Goal: Task Accomplishment & Management: Manage account settings

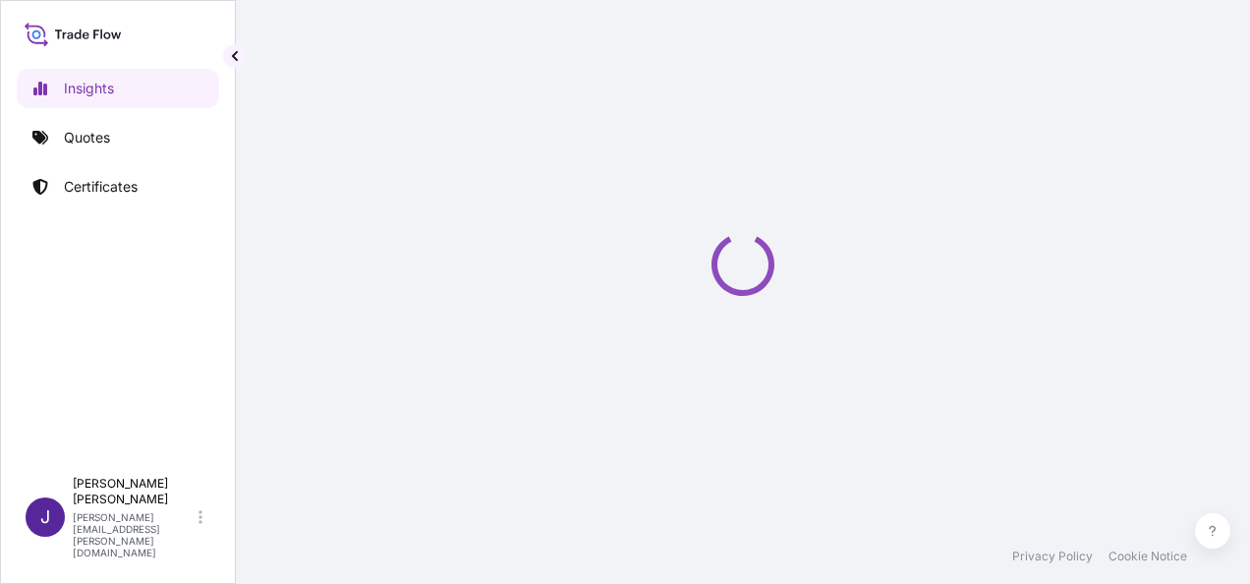
select select "2025"
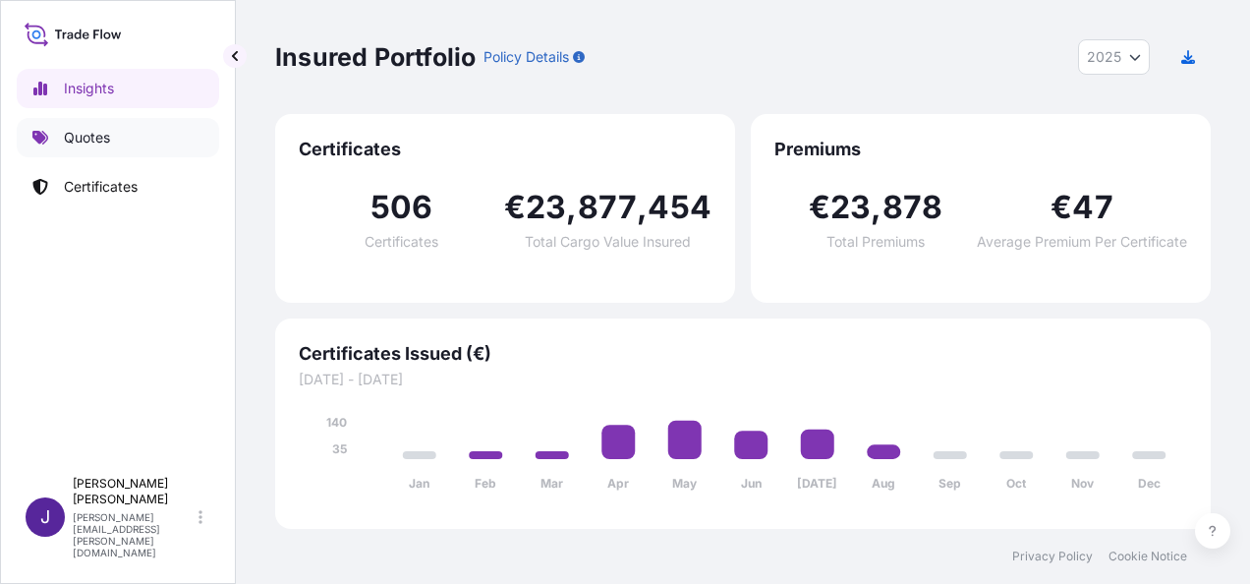
click at [90, 139] on p "Quotes" at bounding box center [87, 138] width 46 height 20
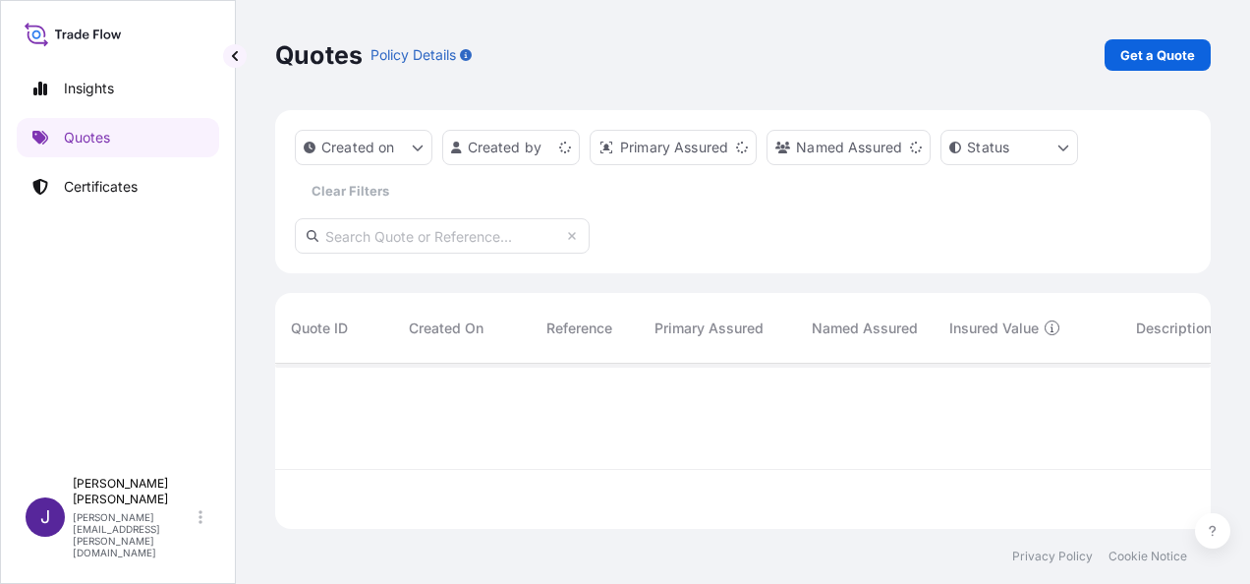
scroll to position [161, 920]
click at [1162, 57] on p "Get a Quote" at bounding box center [1157, 55] width 75 height 20
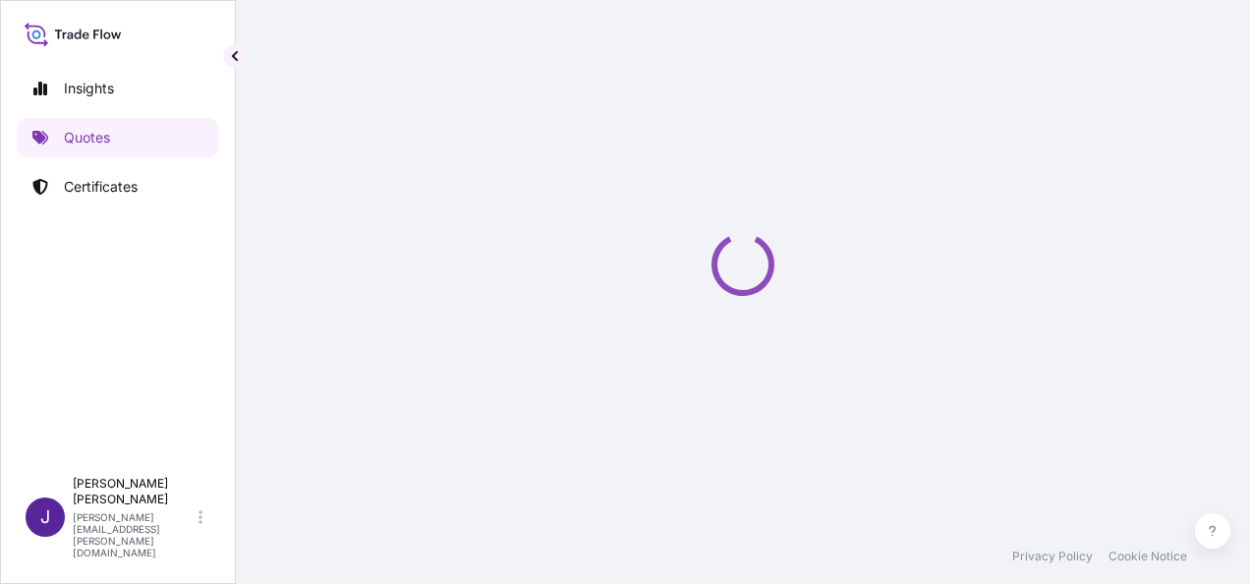
select select "Sea"
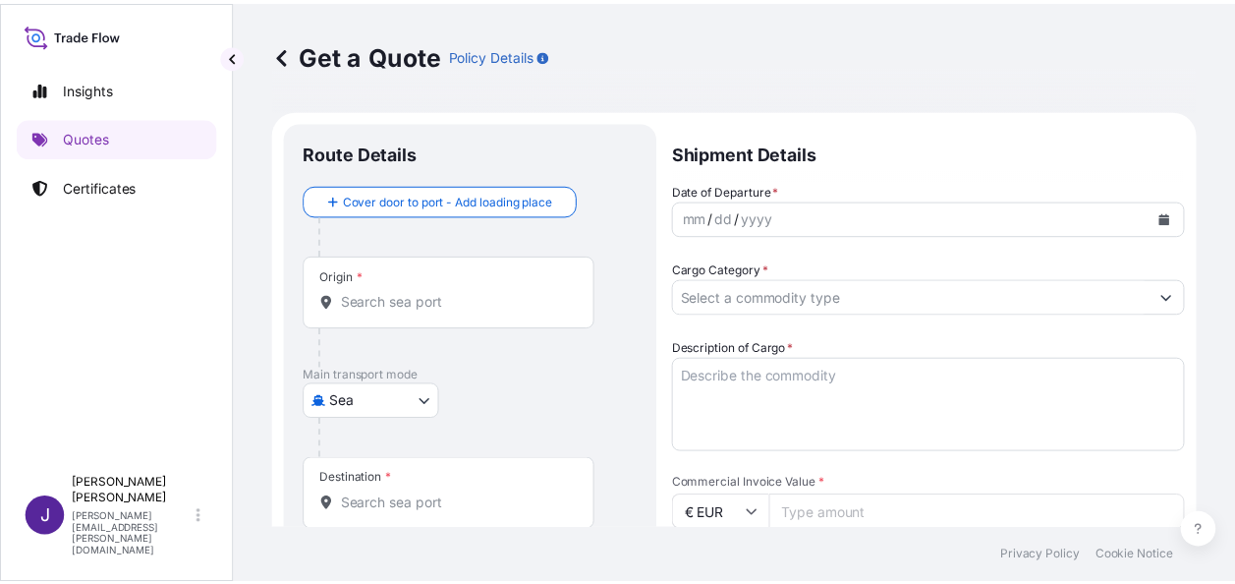
scroll to position [31, 0]
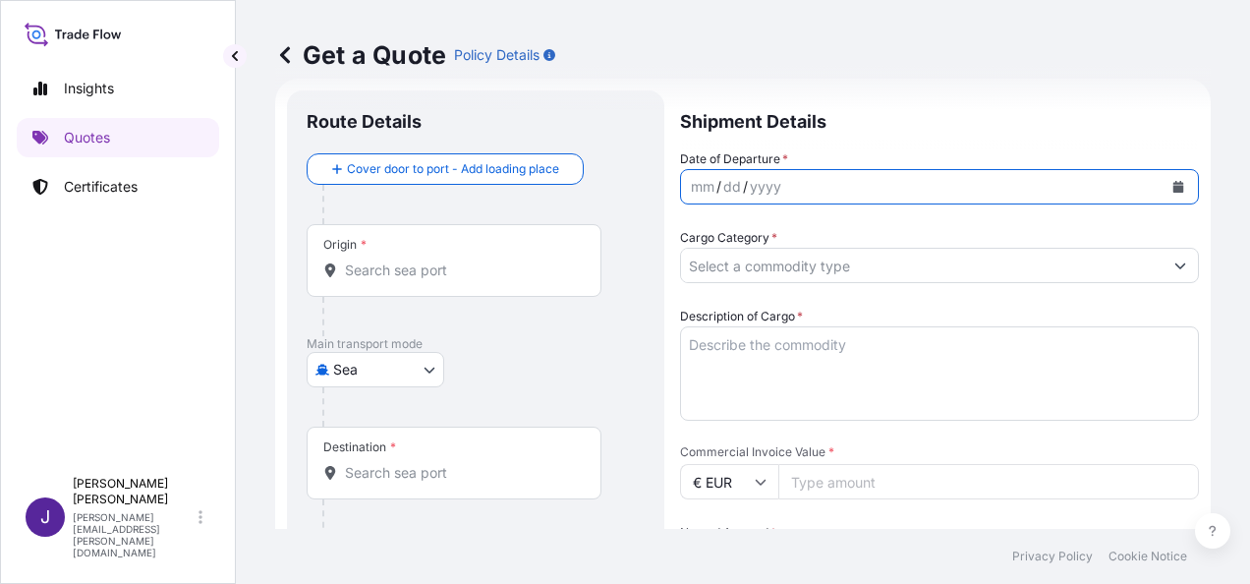
click at [1173, 188] on icon "Calendar" at bounding box center [1178, 187] width 11 height 12
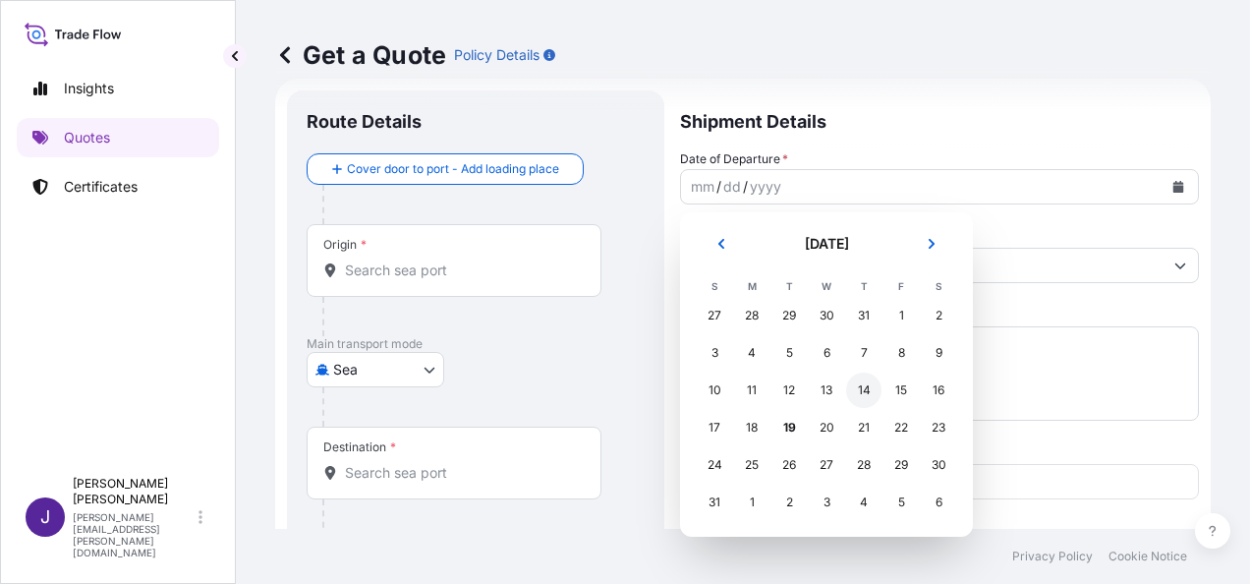
click at [870, 383] on div "14" at bounding box center [863, 389] width 35 height 35
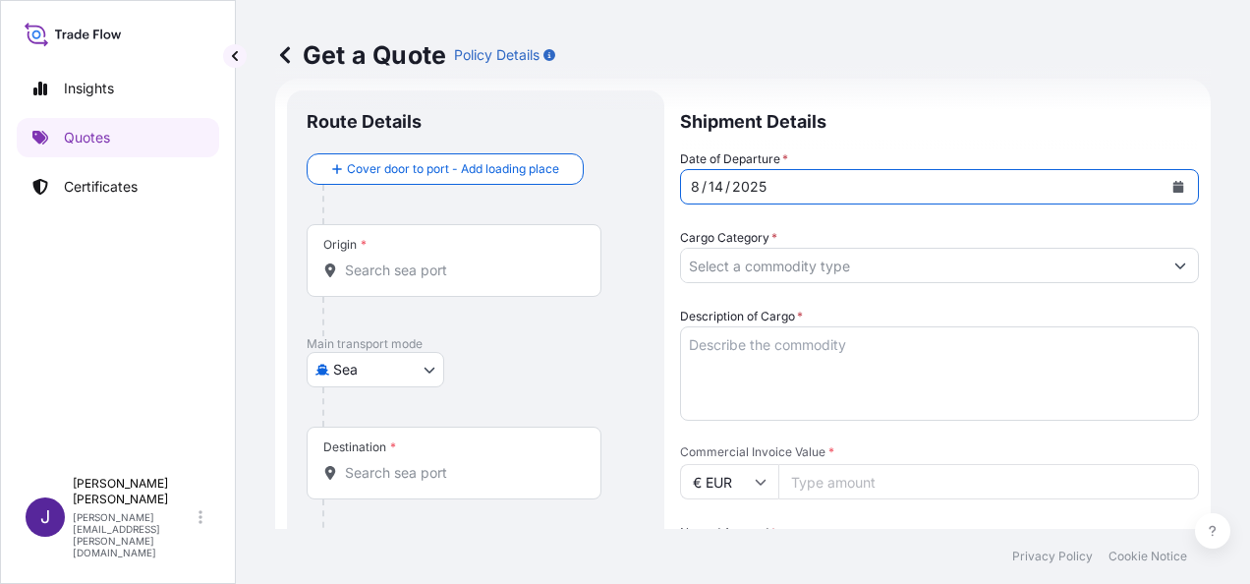
click at [407, 277] on input "Origin *" at bounding box center [461, 270] width 232 height 20
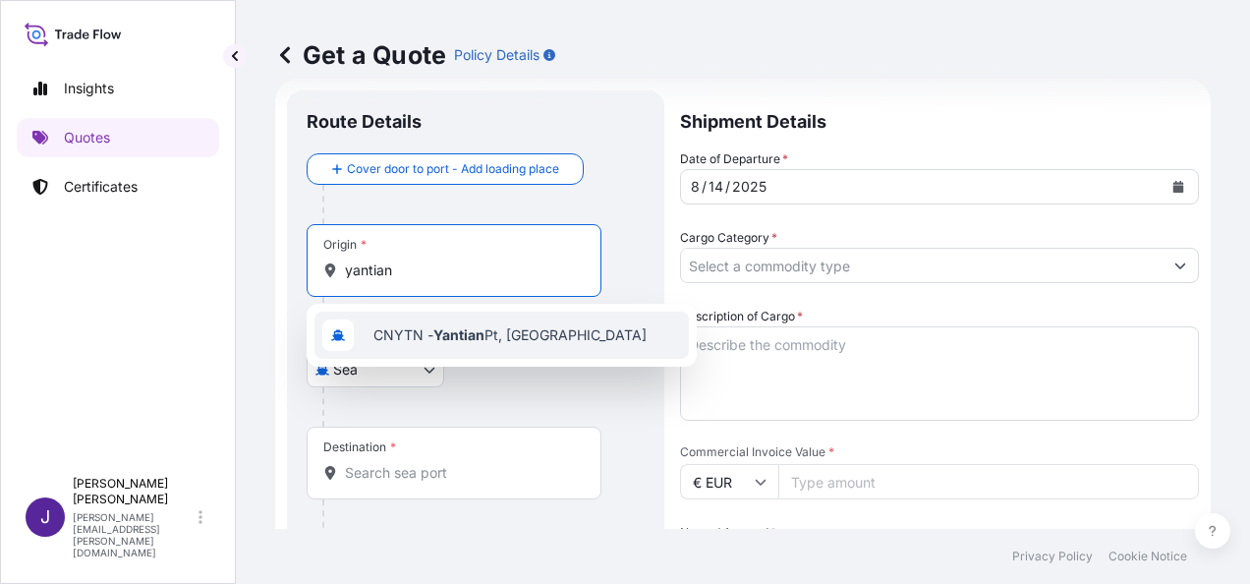
click at [433, 340] on span "CNYTN - Yantian Pt, China" at bounding box center [509, 335] width 273 height 20
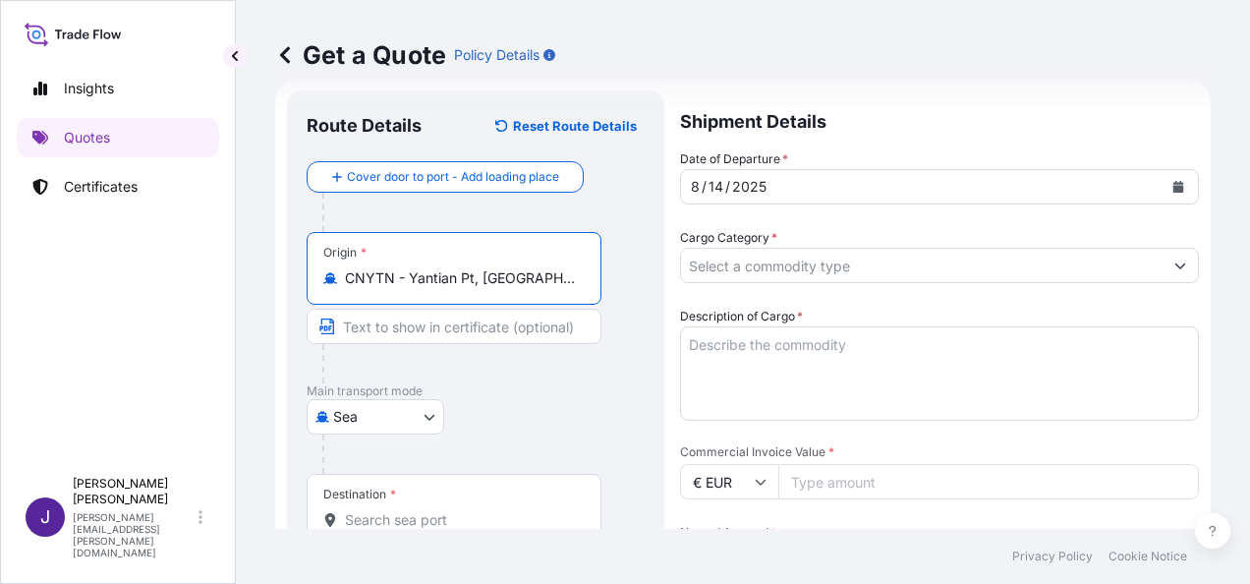
type input "CNYTN - Yantian Pt, China"
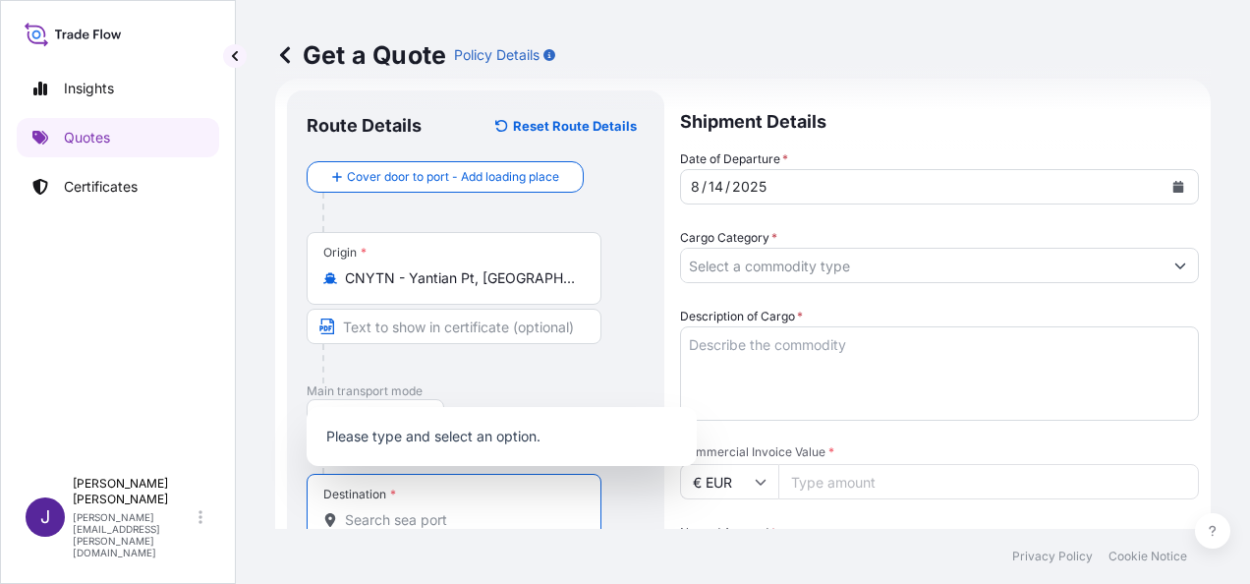
click at [389, 519] on input "Destination *" at bounding box center [461, 520] width 232 height 20
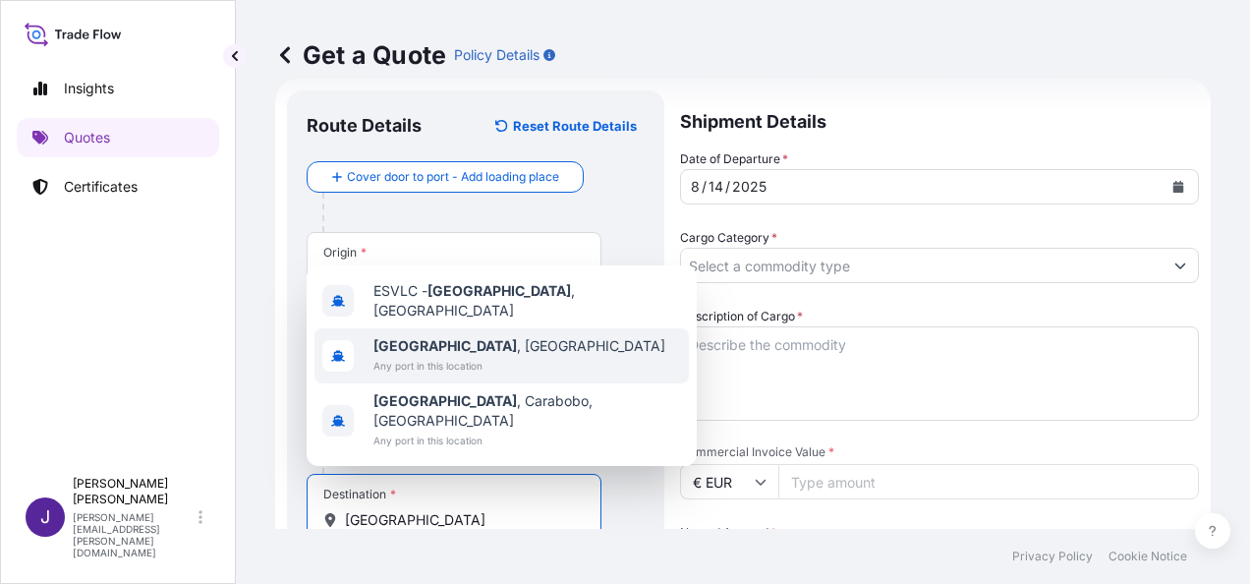
click at [441, 356] on span "Valencia , Spain" at bounding box center [519, 346] width 292 height 20
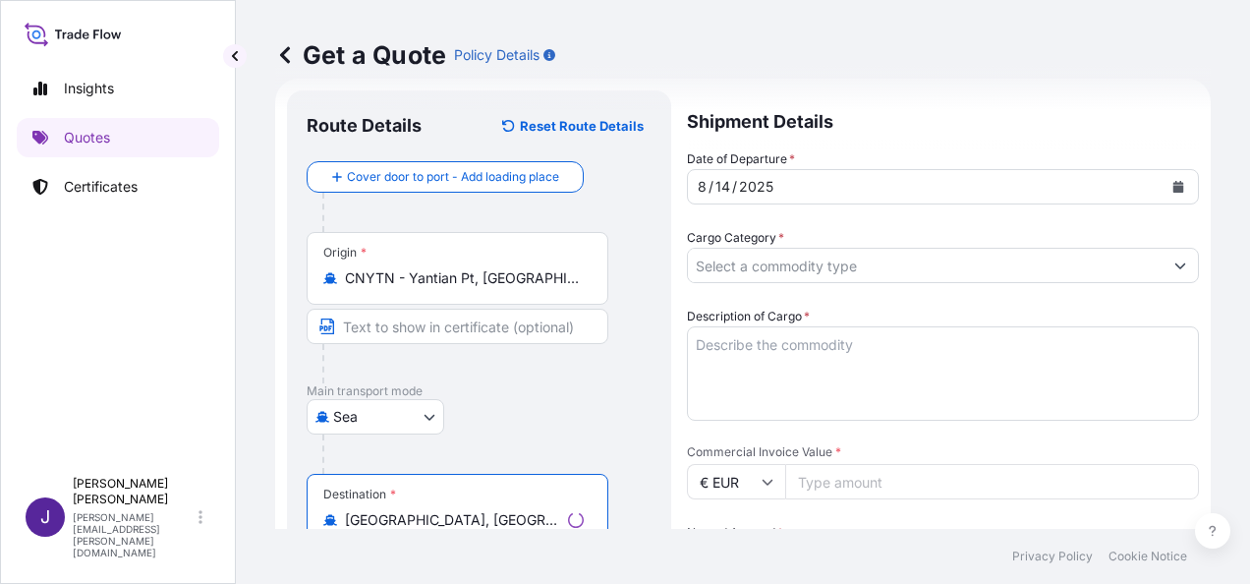
type input "Valencia, Spain"
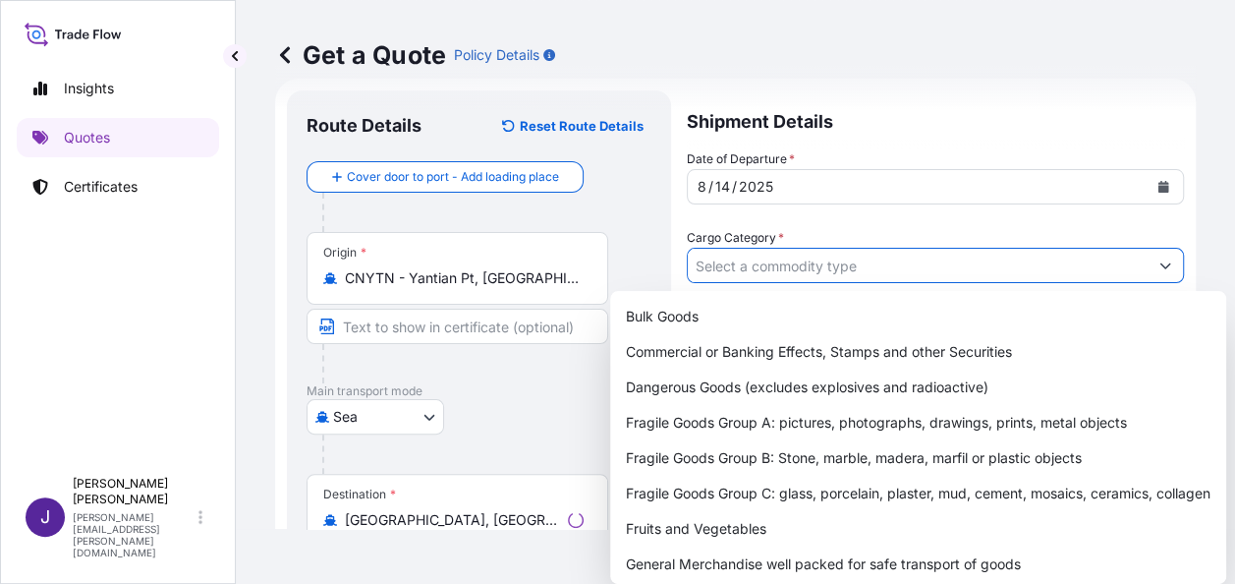
click at [824, 267] on input "Cargo Category *" at bounding box center [918, 265] width 460 height 35
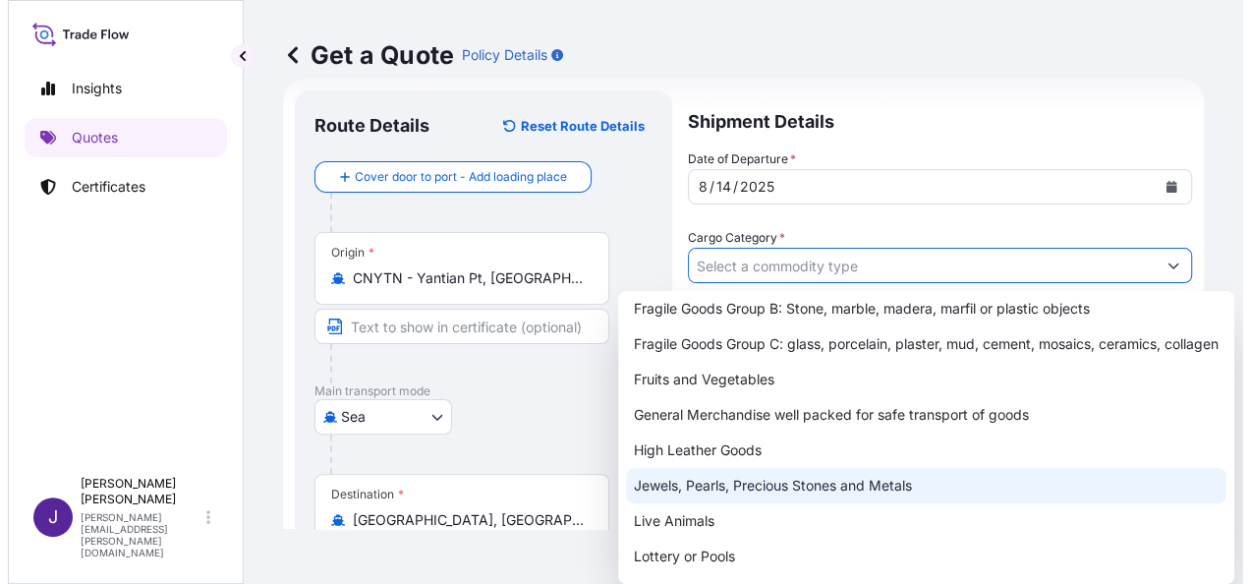
scroll to position [197, 0]
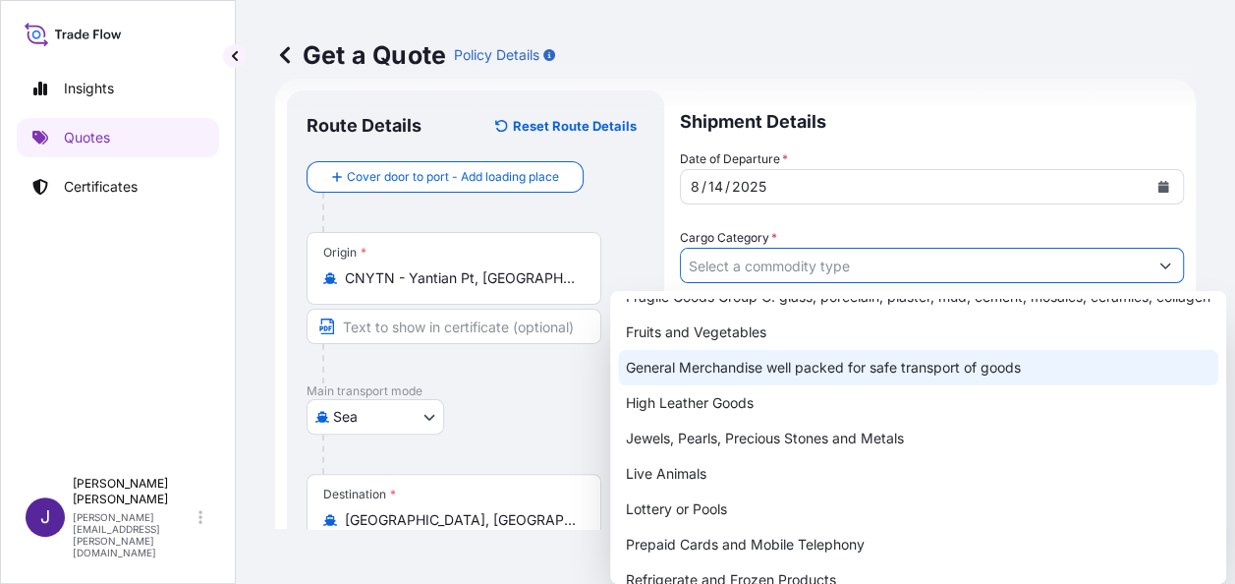
click at [706, 385] on div "General Merchandise well packed for safe transport of goods" at bounding box center [918, 367] width 600 height 35
type input "General Merchandise well packed for safe transport of goods"
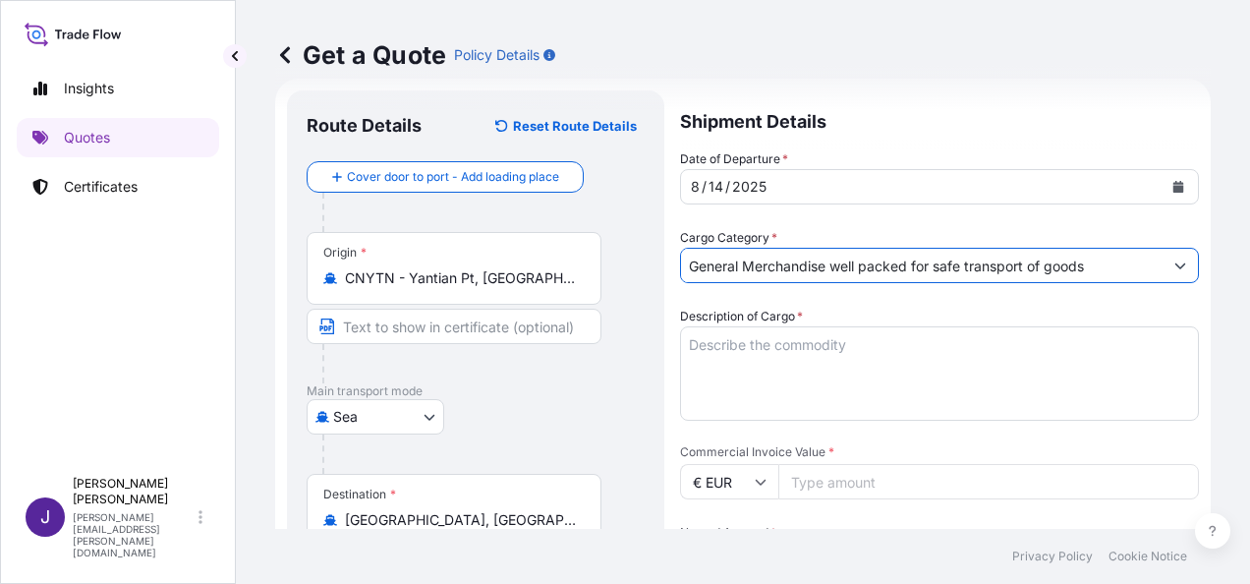
click at [783, 346] on textarea "Description of Cargo *" at bounding box center [939, 373] width 519 height 94
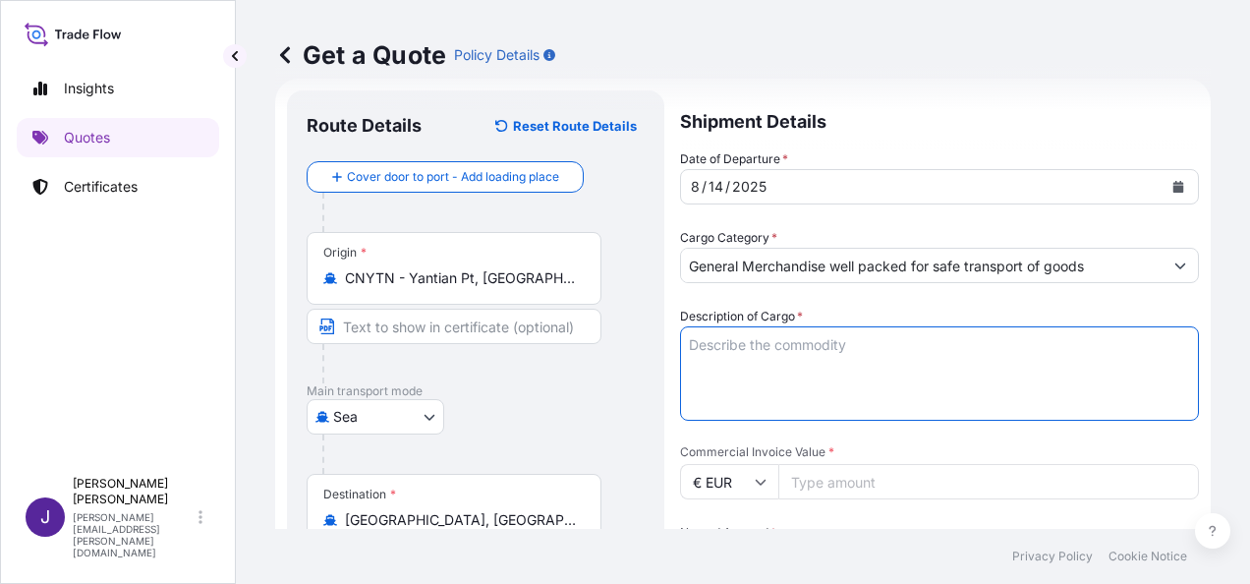
click at [788, 345] on textarea "Description of Cargo *" at bounding box center [939, 373] width 519 height 94
paste textarea "Energy Saving Lamps/Led lamps"
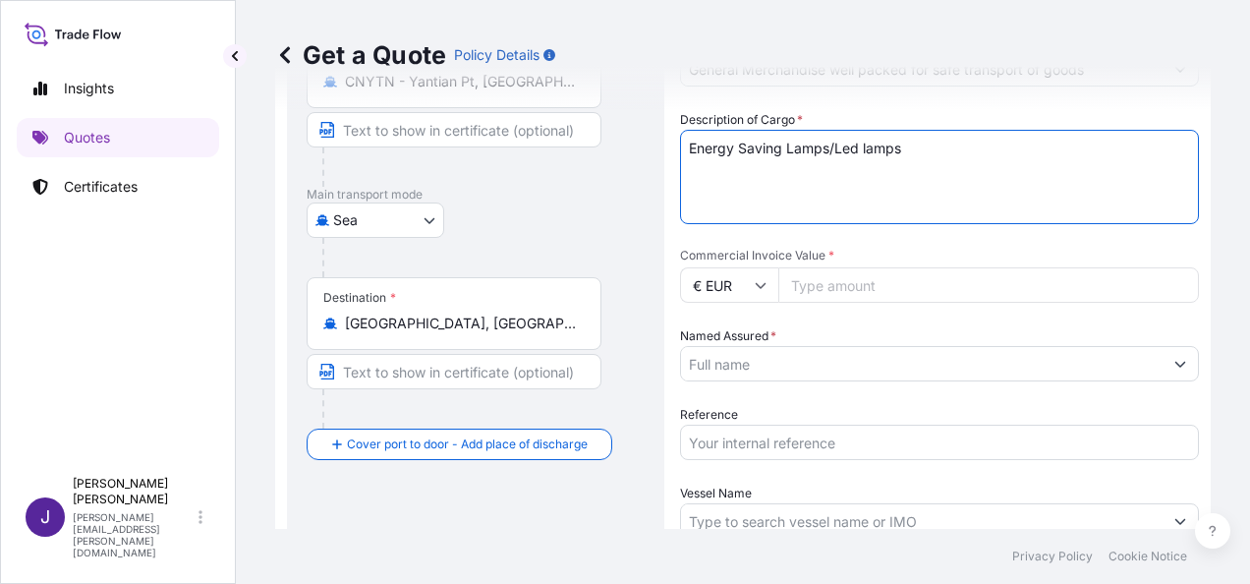
type textarea "Energy Saving Lamps/Led lamps"
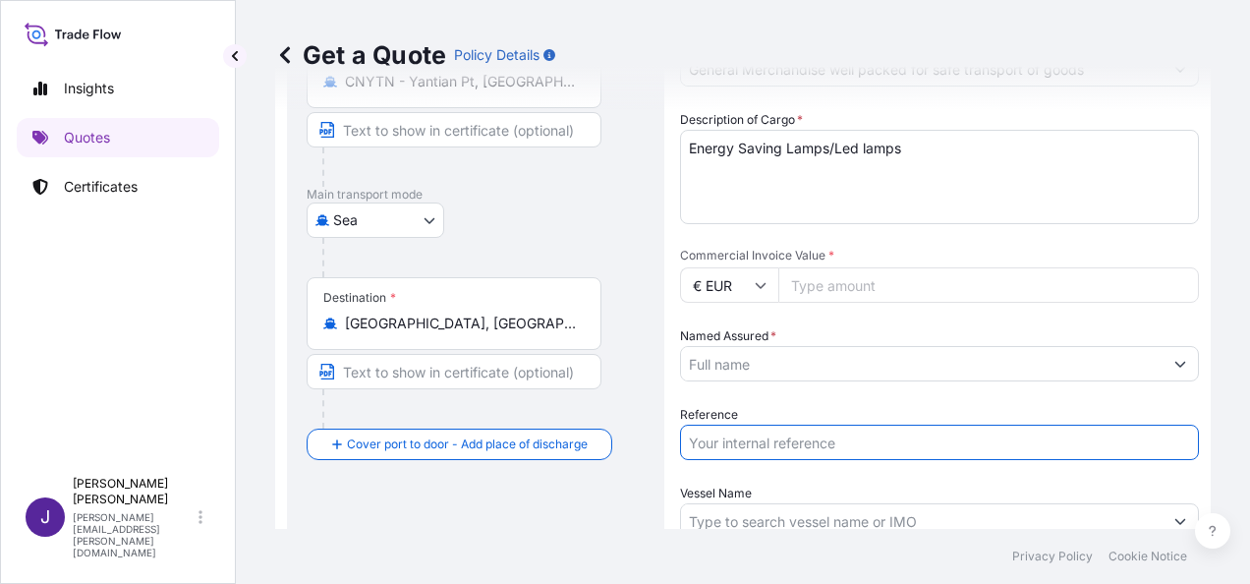
click at [765, 440] on input "Reference" at bounding box center [939, 441] width 519 height 35
type input "53423"
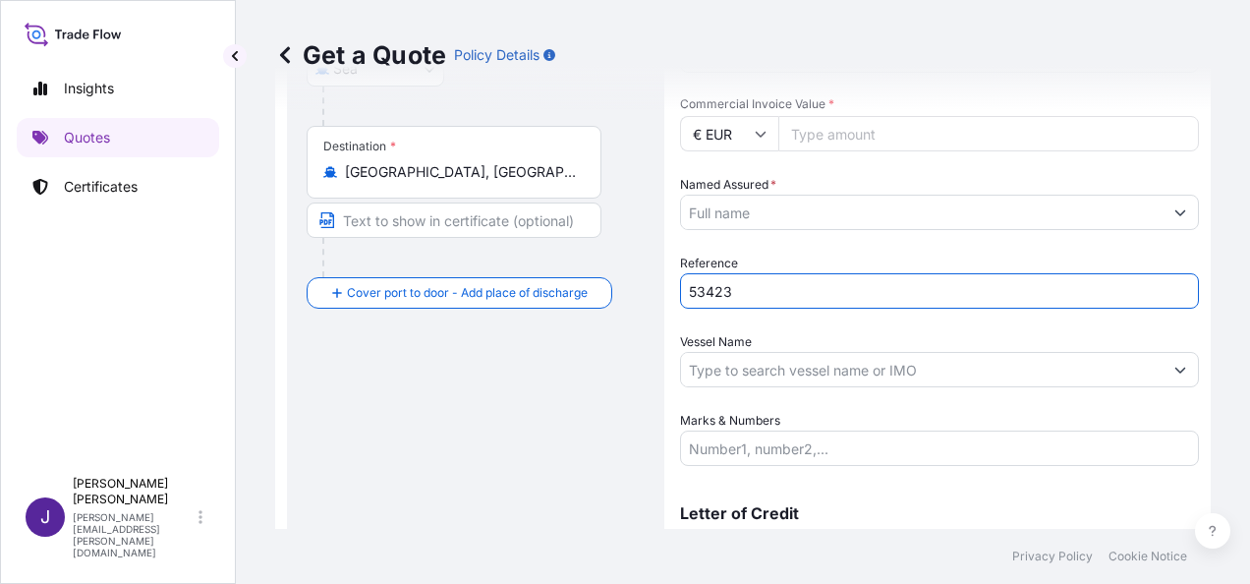
scroll to position [424, 0]
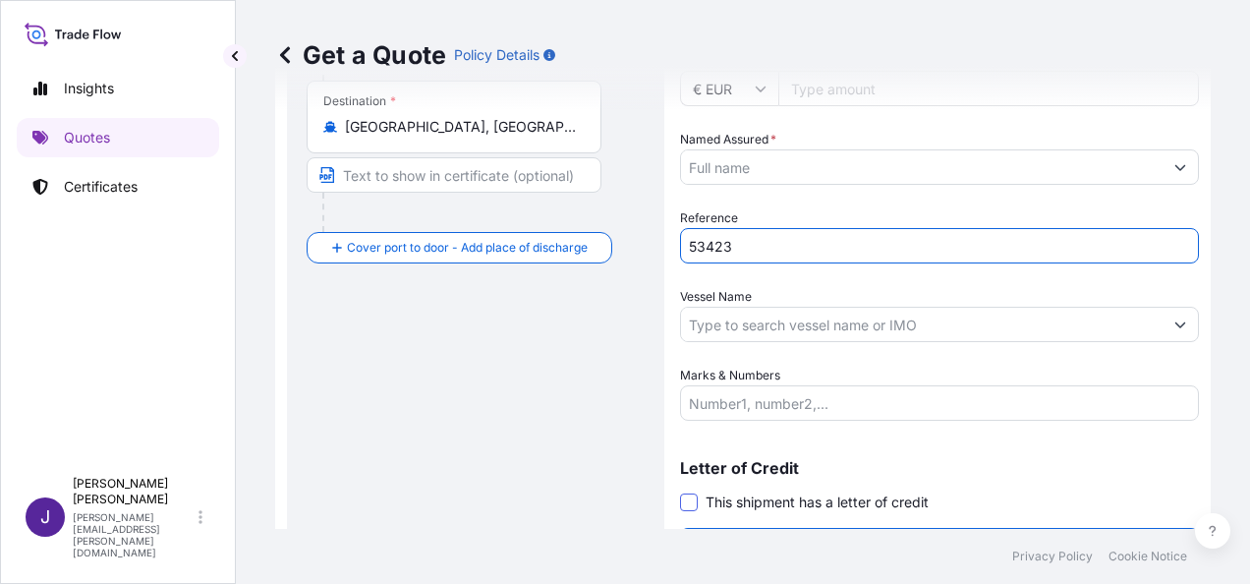
click at [688, 498] on span at bounding box center [689, 502] width 18 height 18
click at [680, 491] on input "This shipment has a letter of credit" at bounding box center [680, 491] width 0 height 0
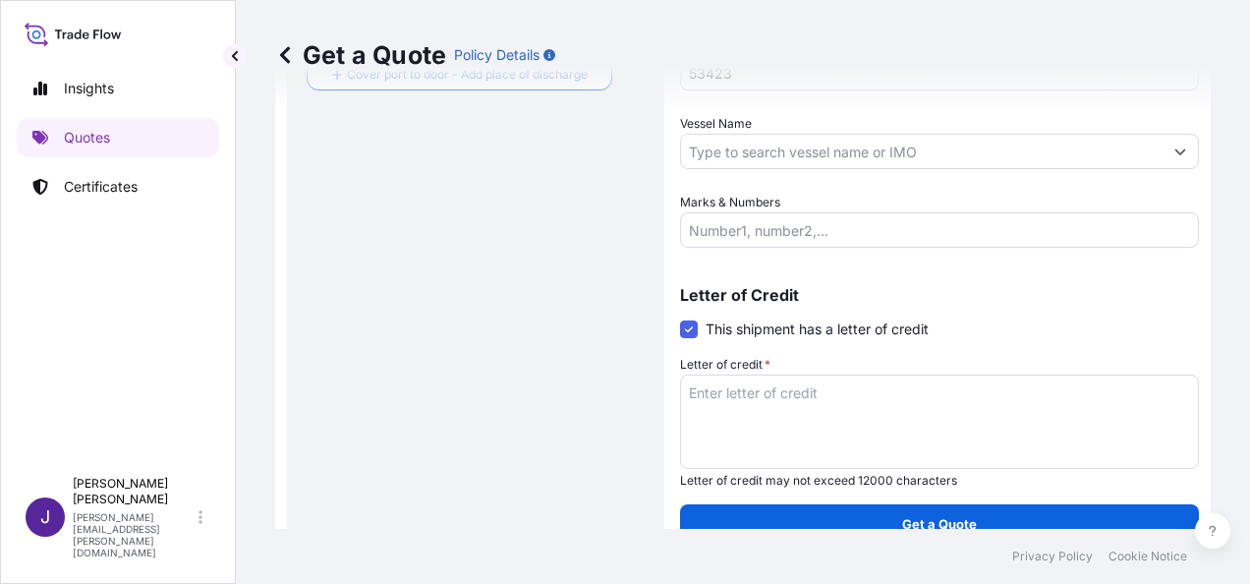
scroll to position [623, 0]
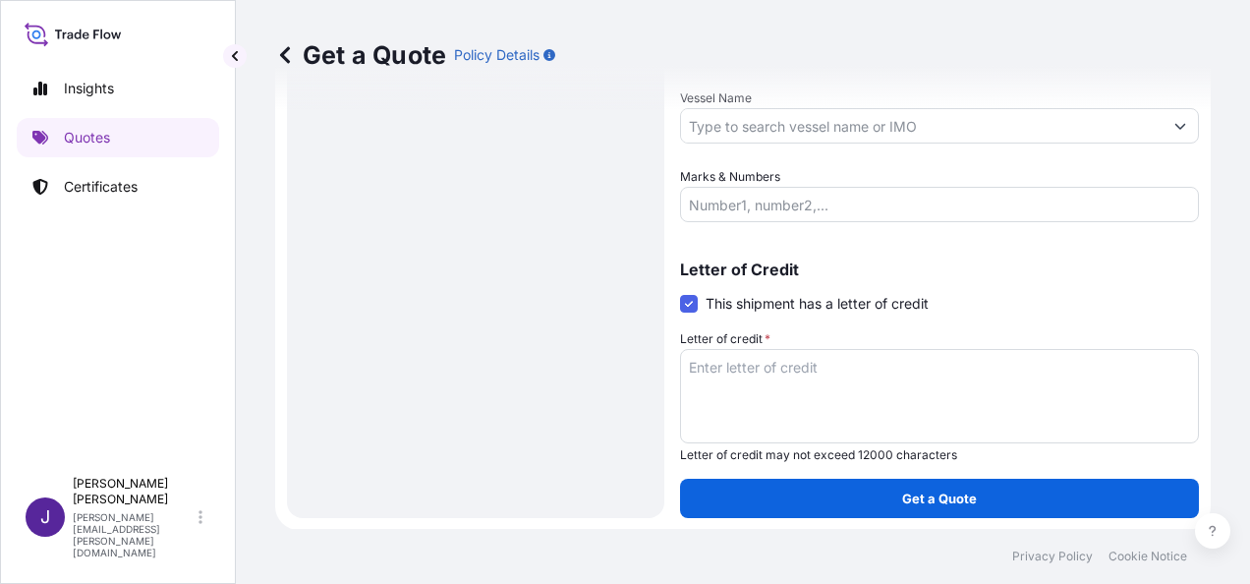
click at [751, 367] on textarea "Letter of credit *" at bounding box center [939, 396] width 519 height 94
paste textarea "ALBEROLA VERDU S.L. CL/DELS COLLIDORS, S/N - BJ"
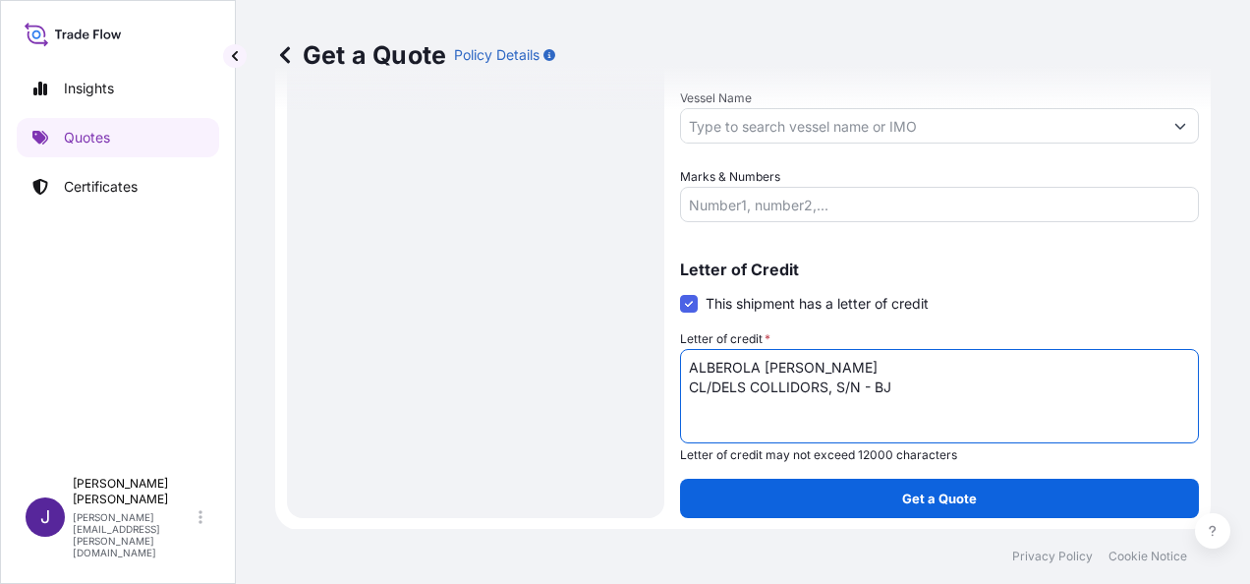
type textarea "ALBEROLA VERDU S.L. CL/DELS COLLIDORS, S/N - BJ"
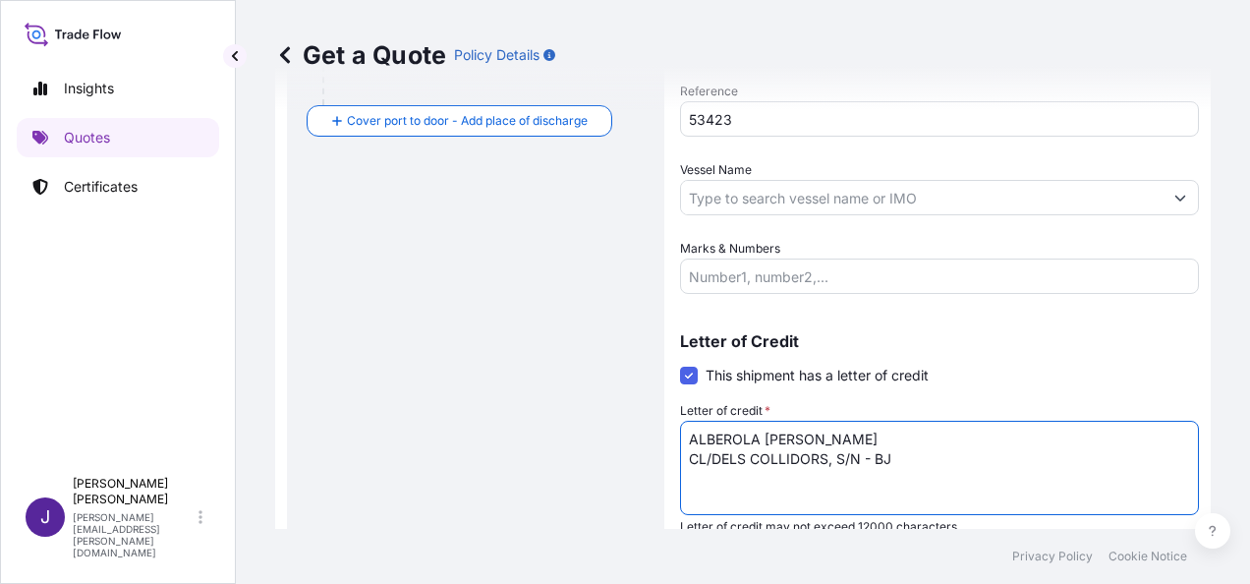
scroll to position [525, 0]
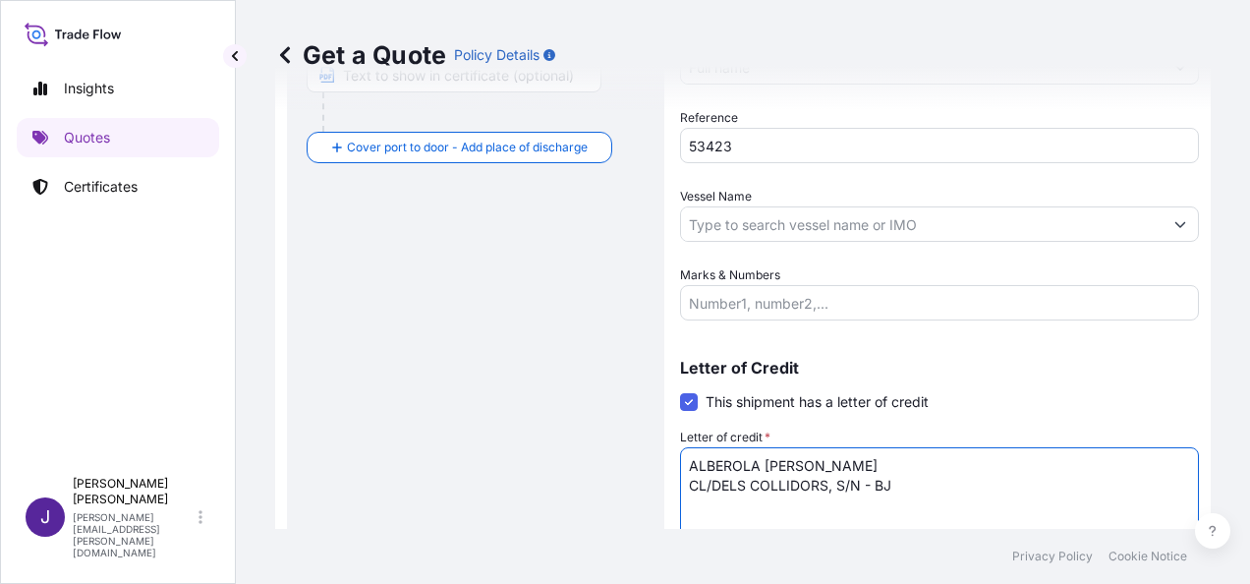
click at [807, 213] on input "Vessel Name" at bounding box center [921, 223] width 481 height 35
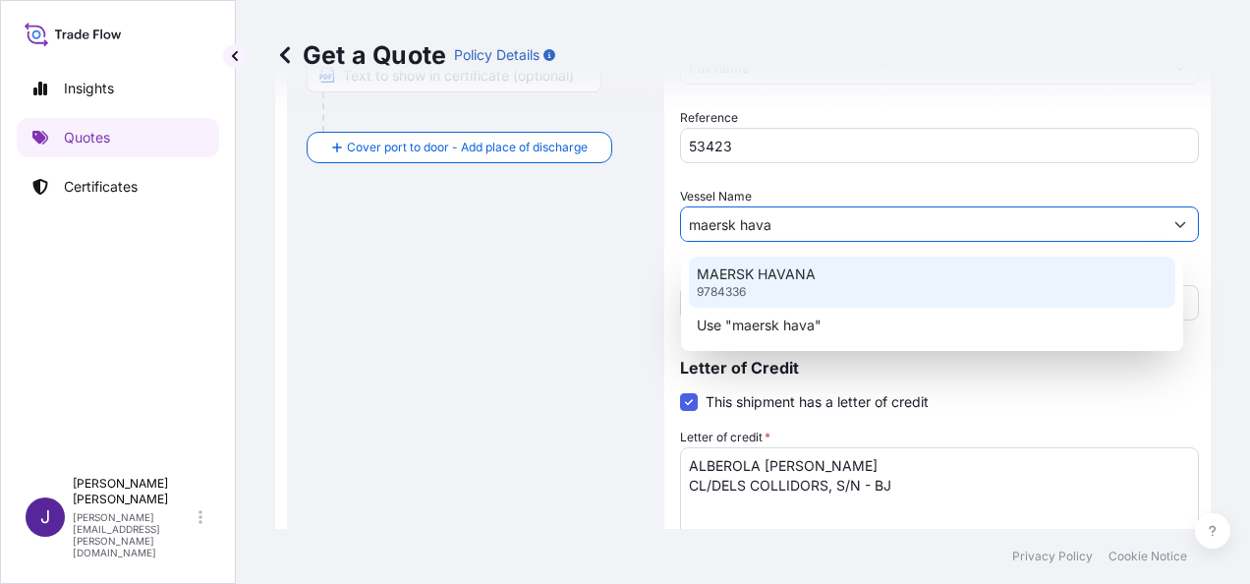
click at [804, 280] on p "MAERSK HAVANA" at bounding box center [756, 274] width 119 height 20
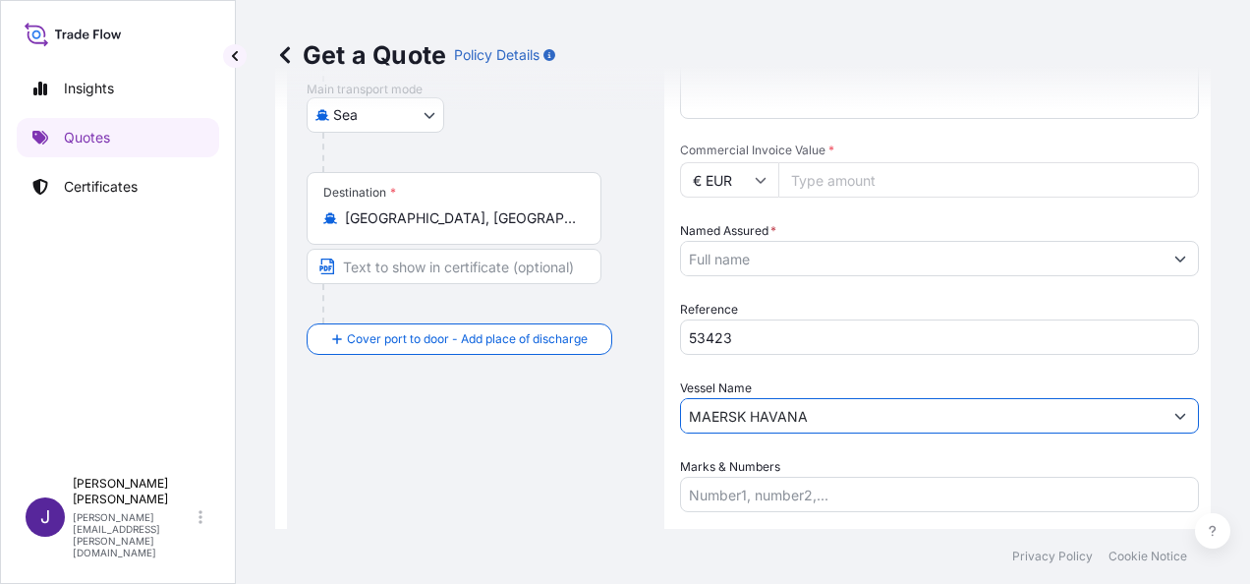
scroll to position [328, 0]
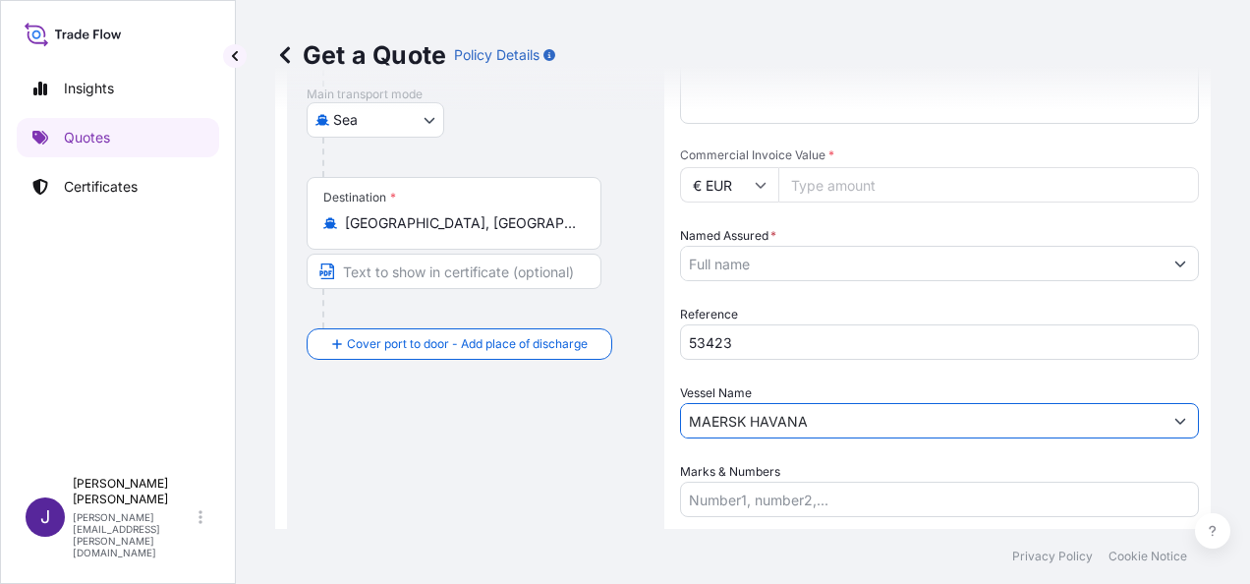
type input "MAERSK HAVANA"
click at [915, 173] on input "Commercial Invoice Value *" at bounding box center [988, 184] width 421 height 35
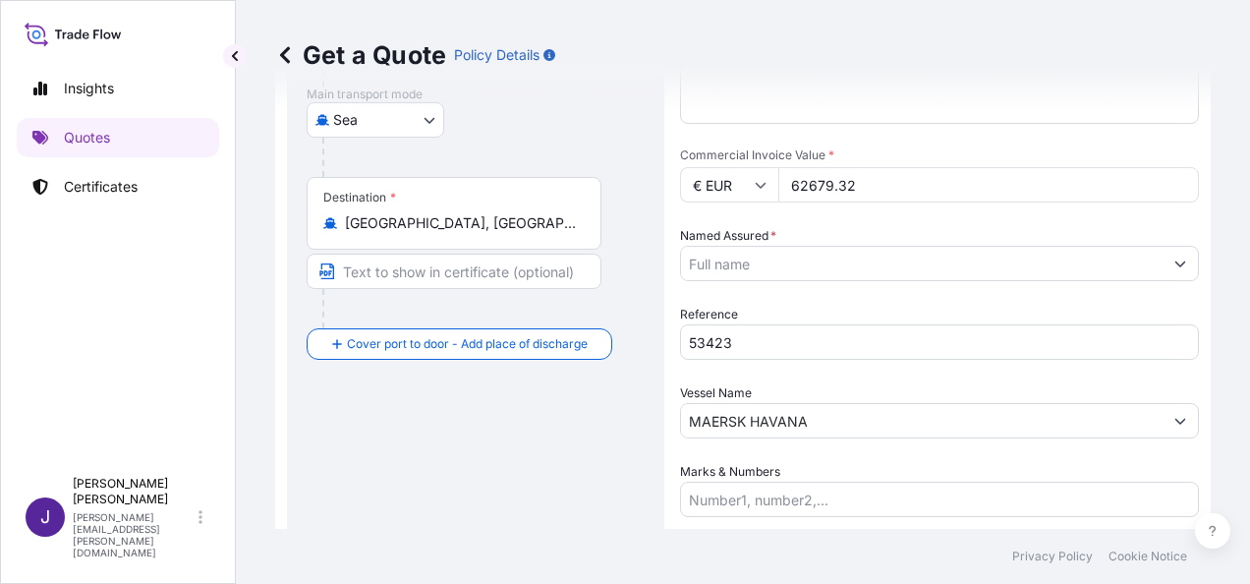
type input "62679.32"
click at [847, 265] on input "Named Assured *" at bounding box center [914, 263] width 467 height 35
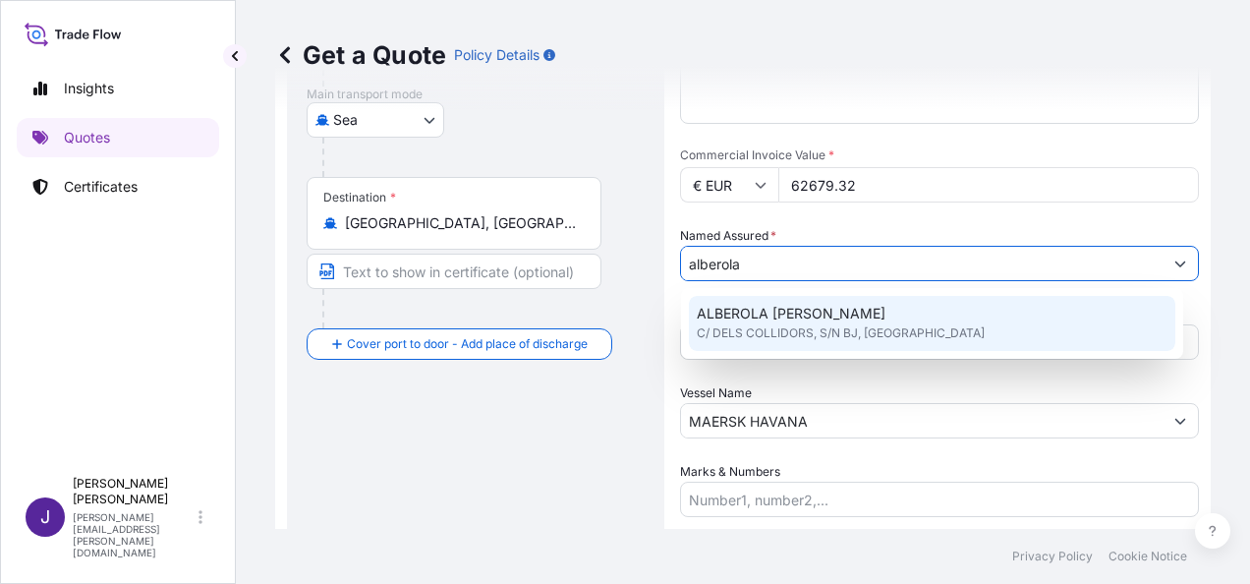
click at [838, 327] on span "C/ DELS COLLIDORS, S/N BJ, SPAIN" at bounding box center [841, 333] width 288 height 20
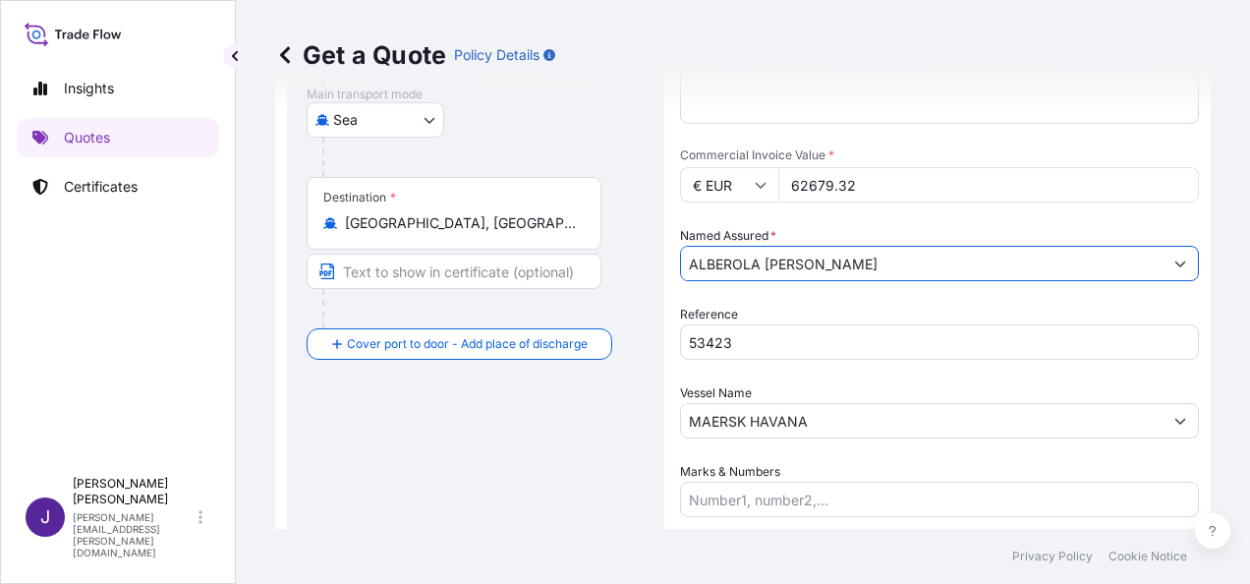
type input "ALBEROLA VERDU, S.L."
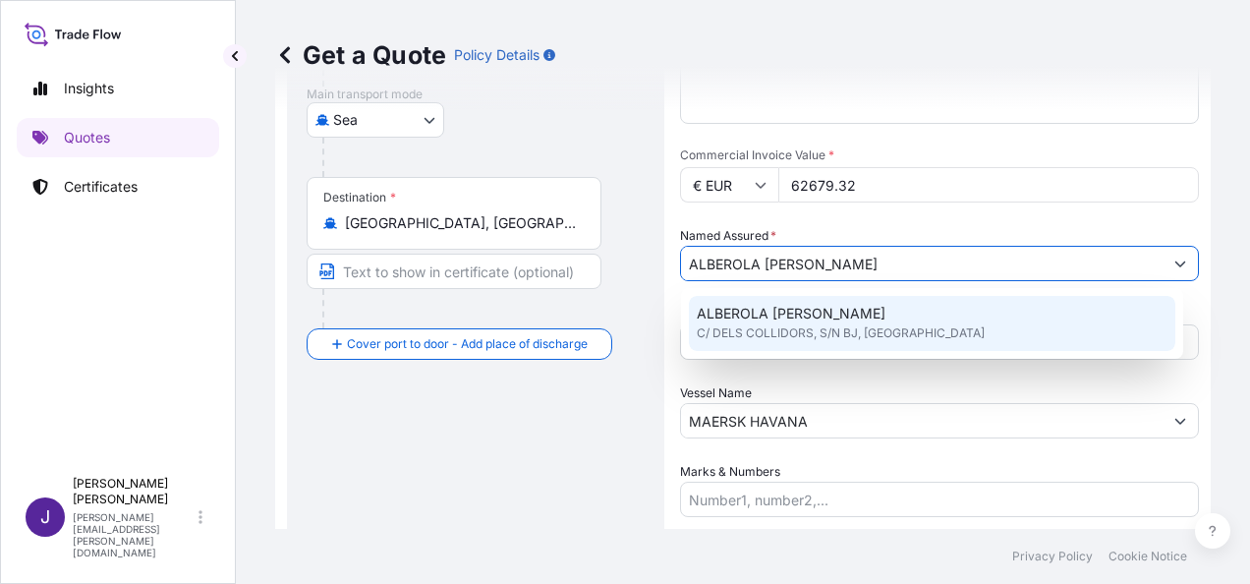
click at [922, 330] on div "ALBEROLA VERDU, S.L. C/ DELS COLLIDORS, S/N BJ, SPAIN" at bounding box center [932, 323] width 486 height 55
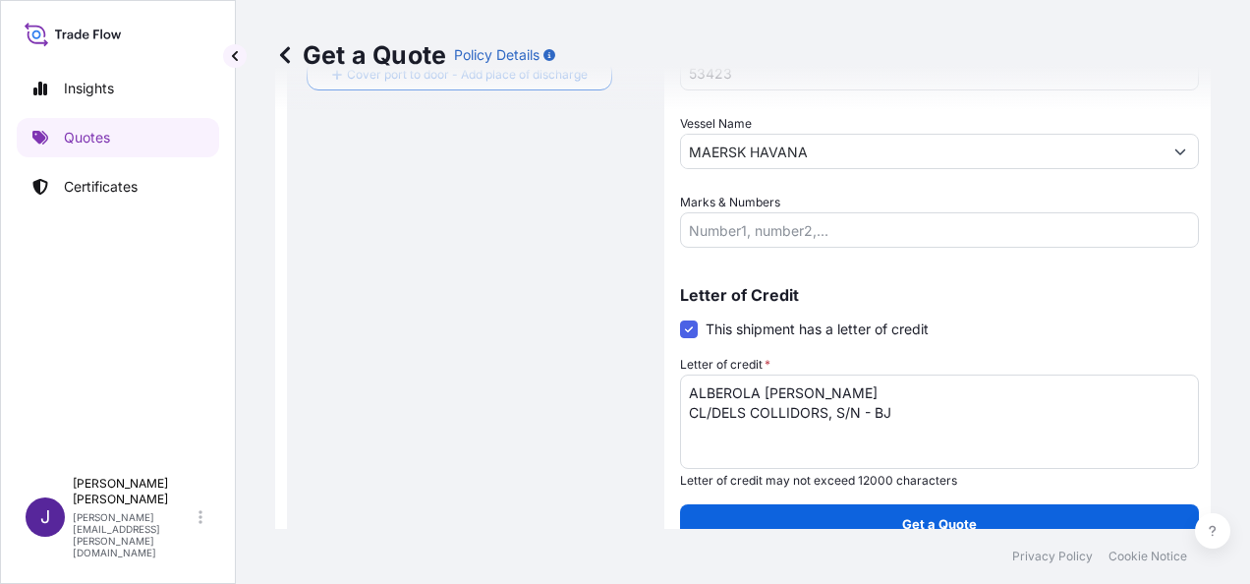
scroll to position [623, 0]
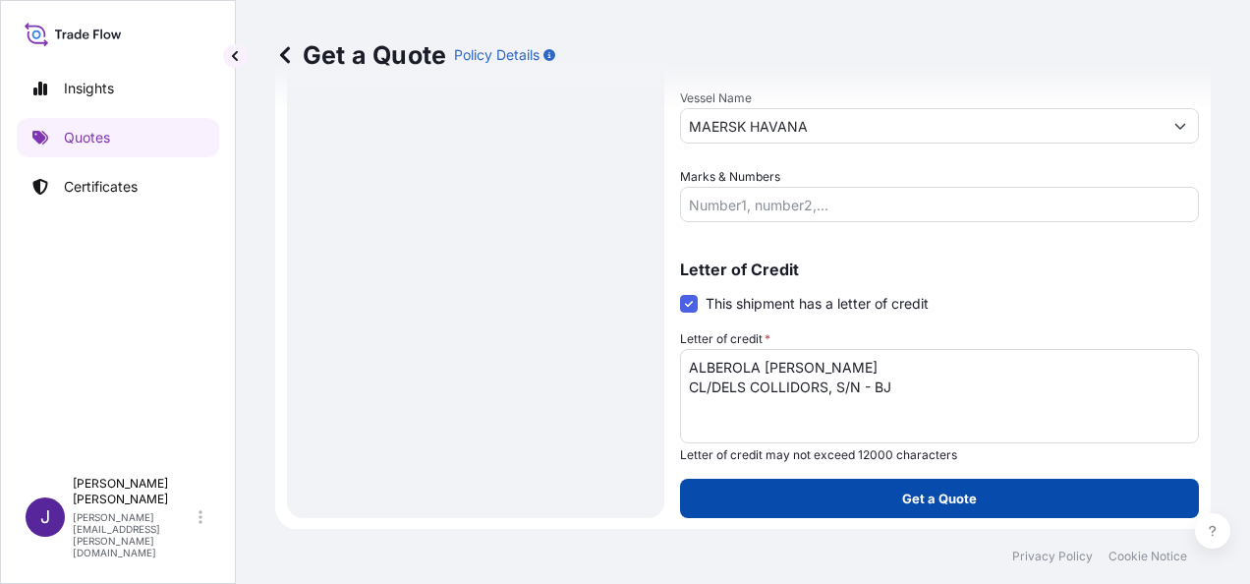
click at [935, 506] on p "Get a Quote" at bounding box center [939, 498] width 75 height 20
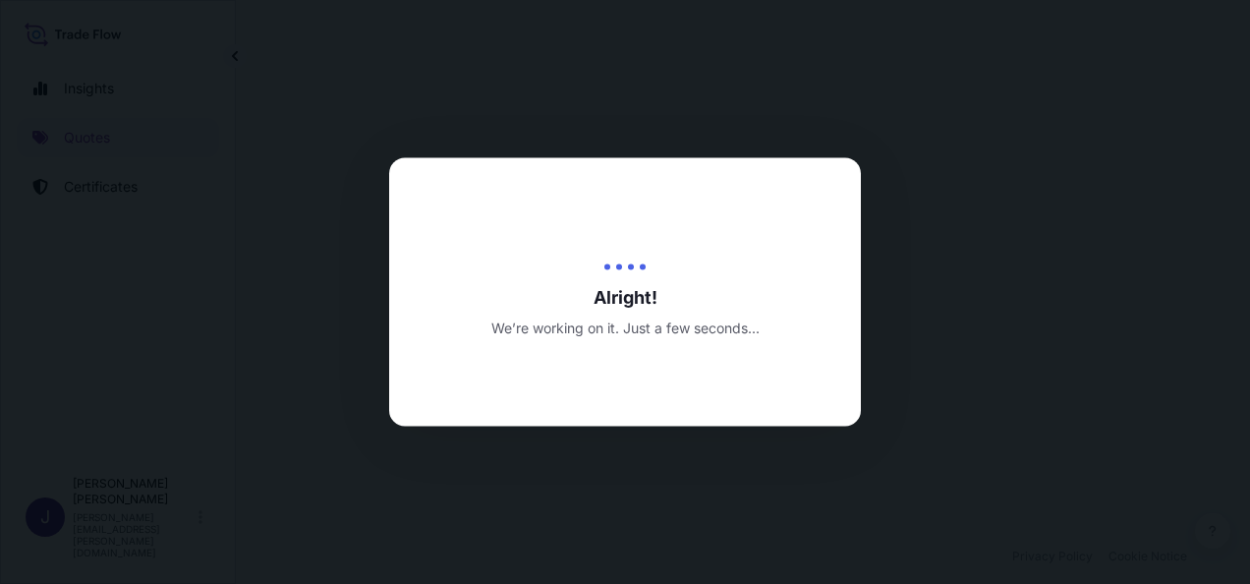
select select "Sea"
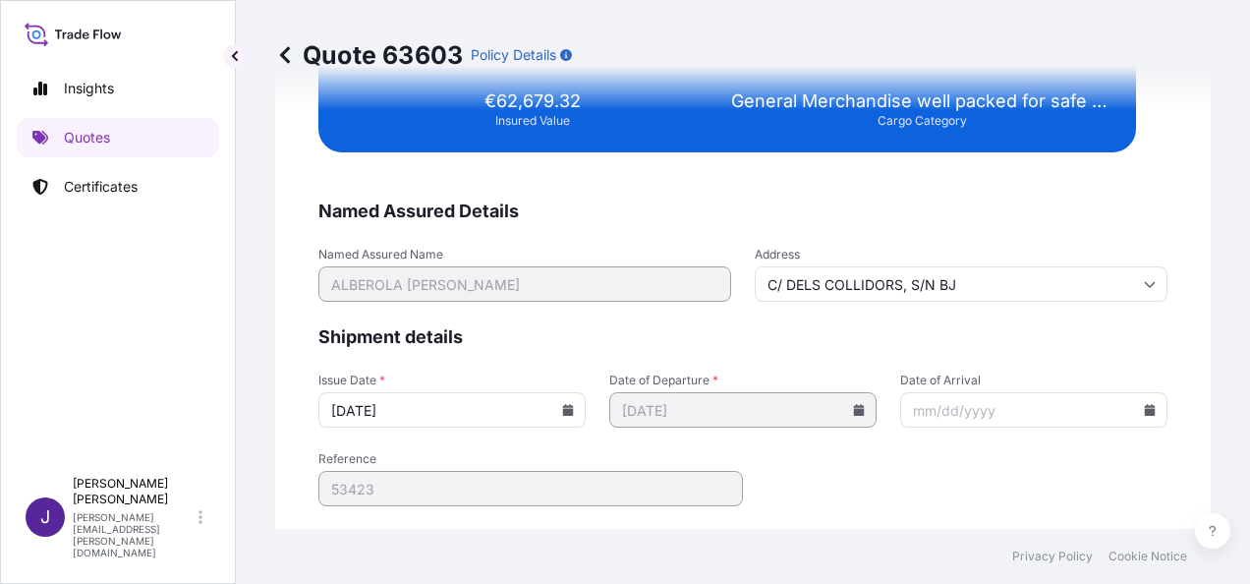
scroll to position [4012, 0]
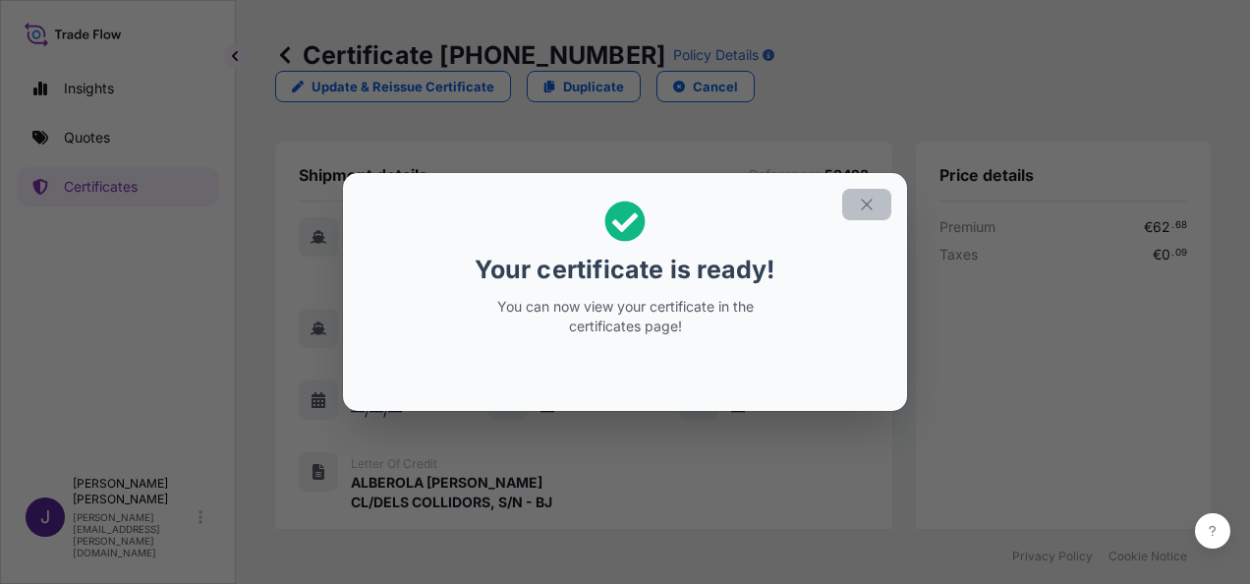
click at [869, 202] on icon "button" at bounding box center [866, 203] width 11 height 11
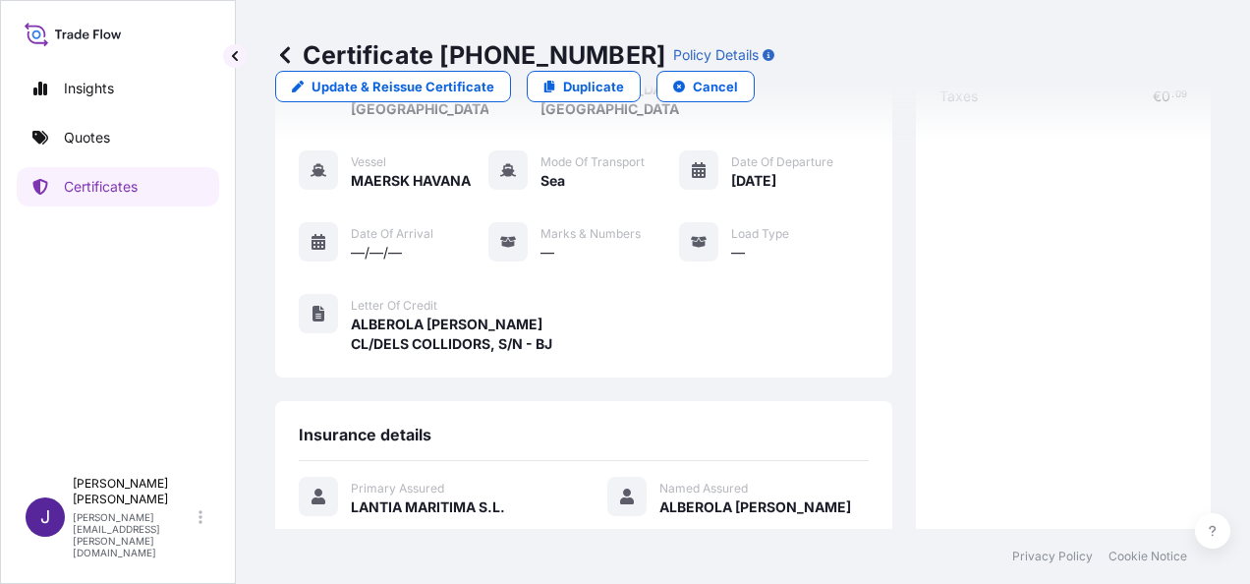
scroll to position [485, 0]
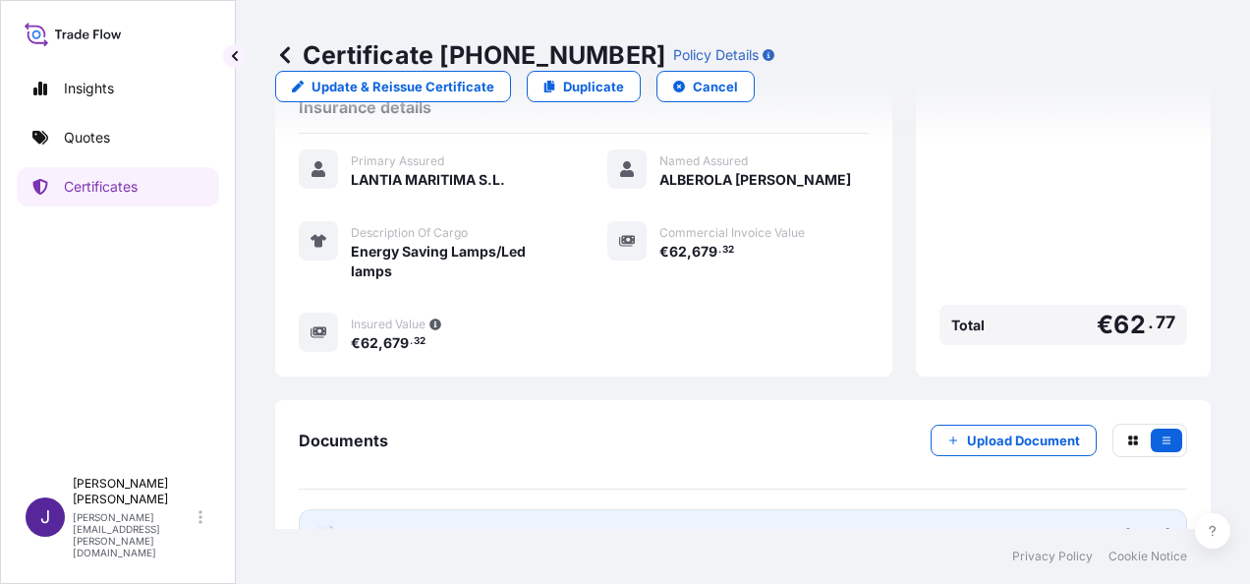
click at [545, 509] on link "PDF Certificate [DATE]" at bounding box center [743, 534] width 888 height 51
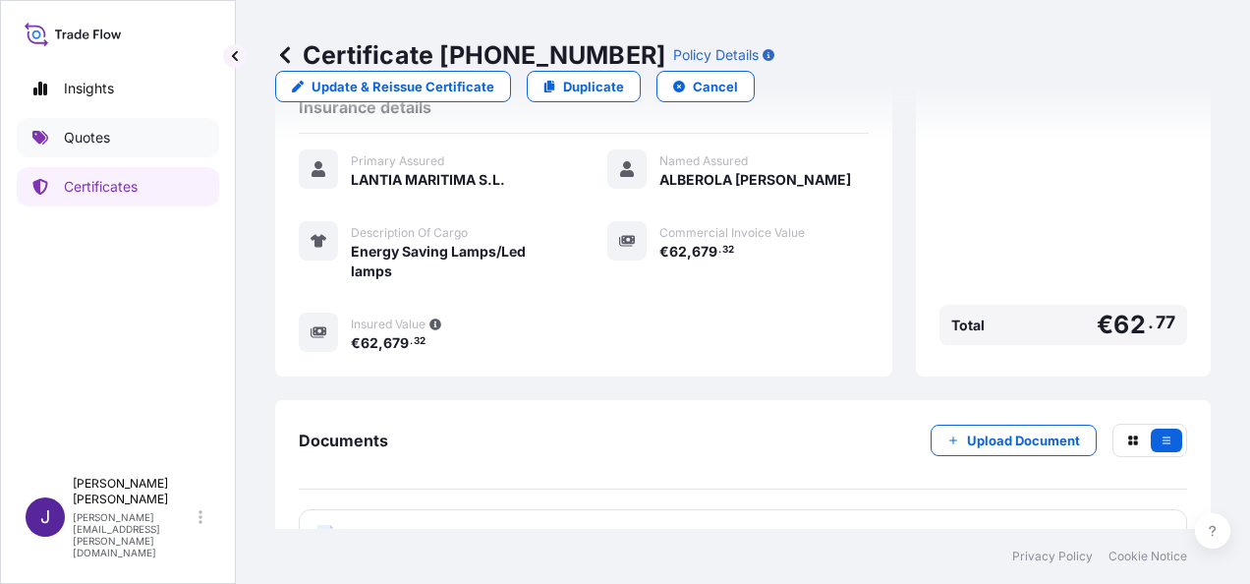
click at [86, 130] on p "Quotes" at bounding box center [87, 138] width 46 height 20
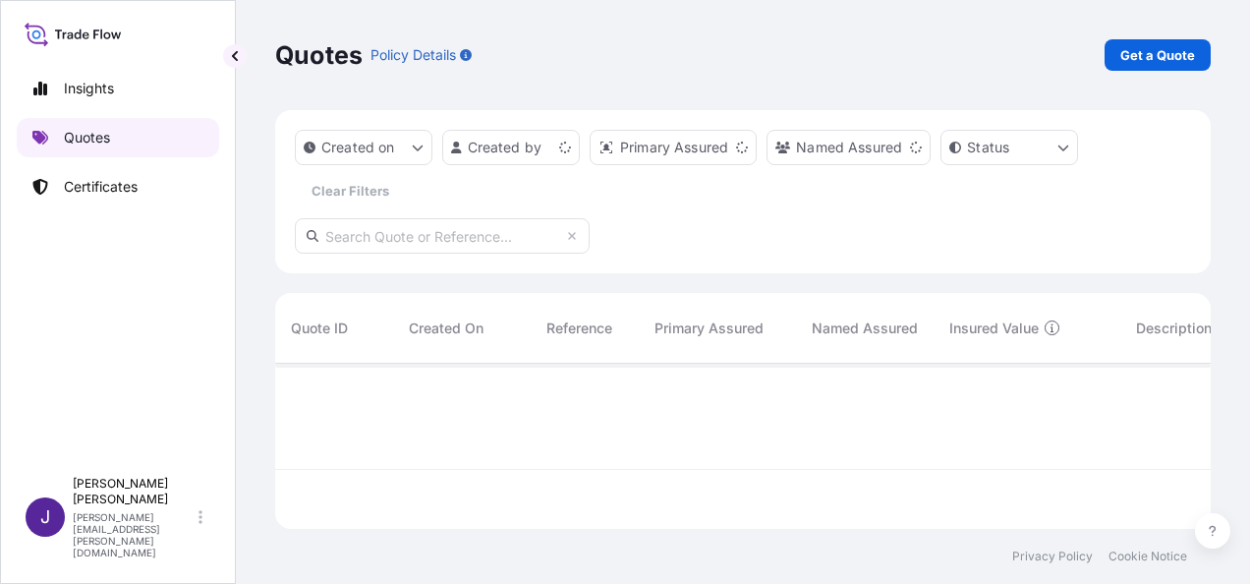
scroll to position [161, 920]
click at [1171, 57] on p "Get a Quote" at bounding box center [1157, 55] width 75 height 20
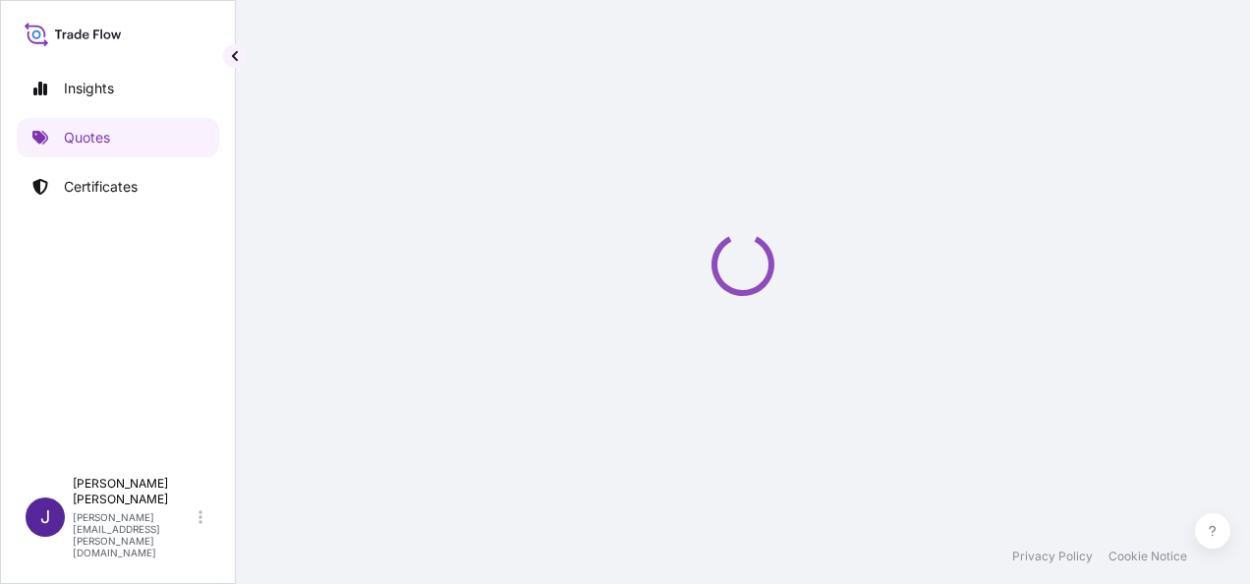
select select "Sea"
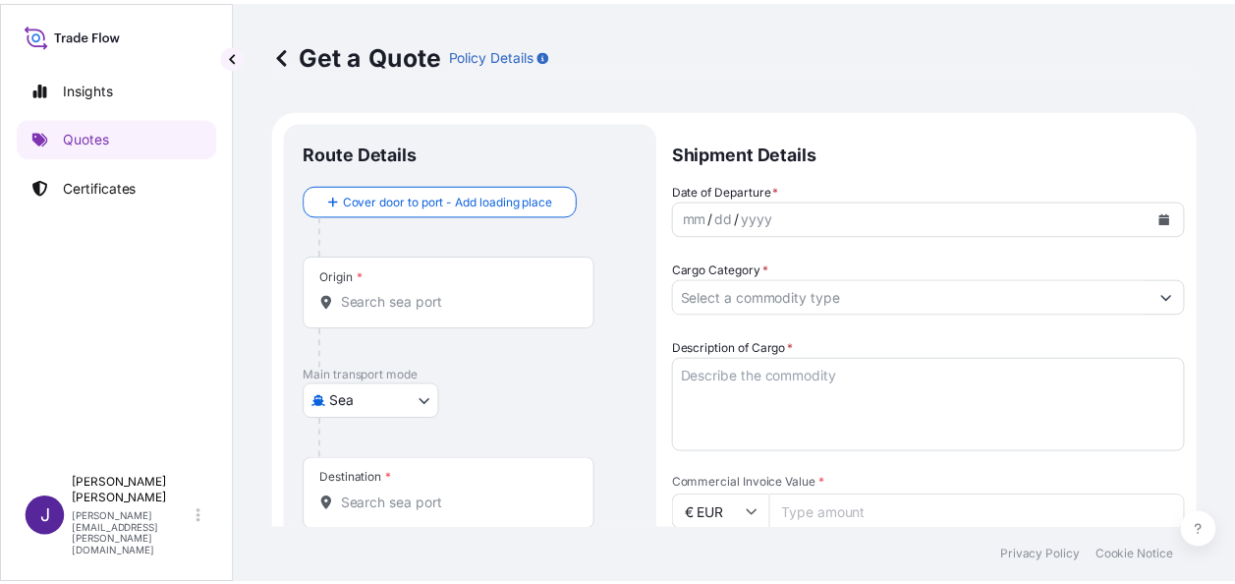
scroll to position [31, 0]
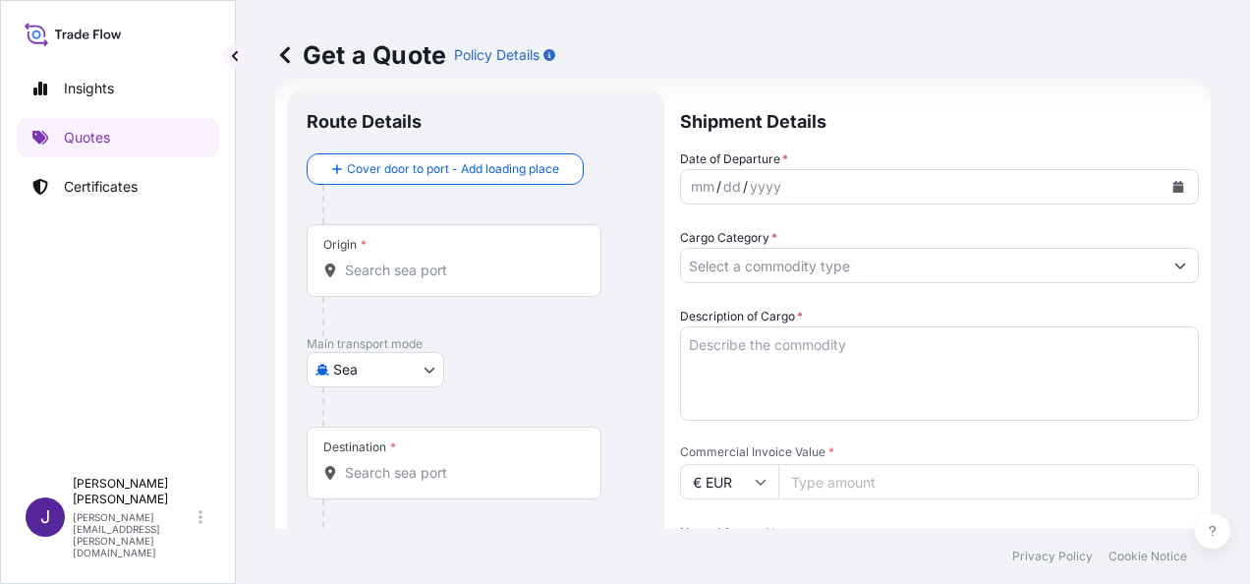
click at [1173, 181] on icon "Calendar" at bounding box center [1178, 187] width 11 height 12
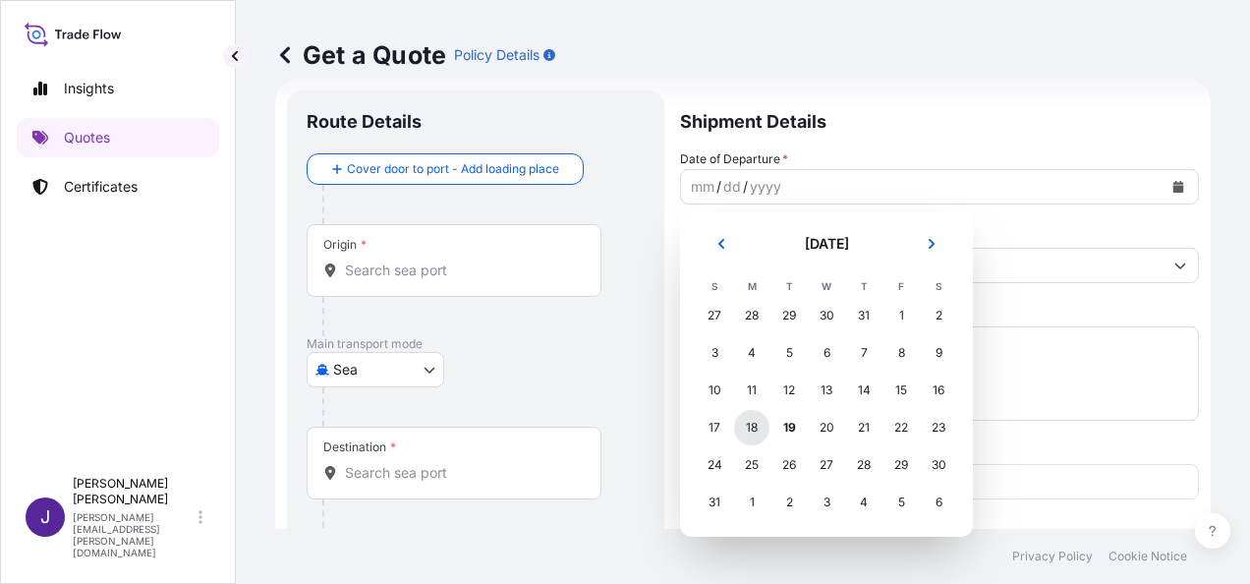
click at [754, 430] on div "18" at bounding box center [751, 427] width 35 height 35
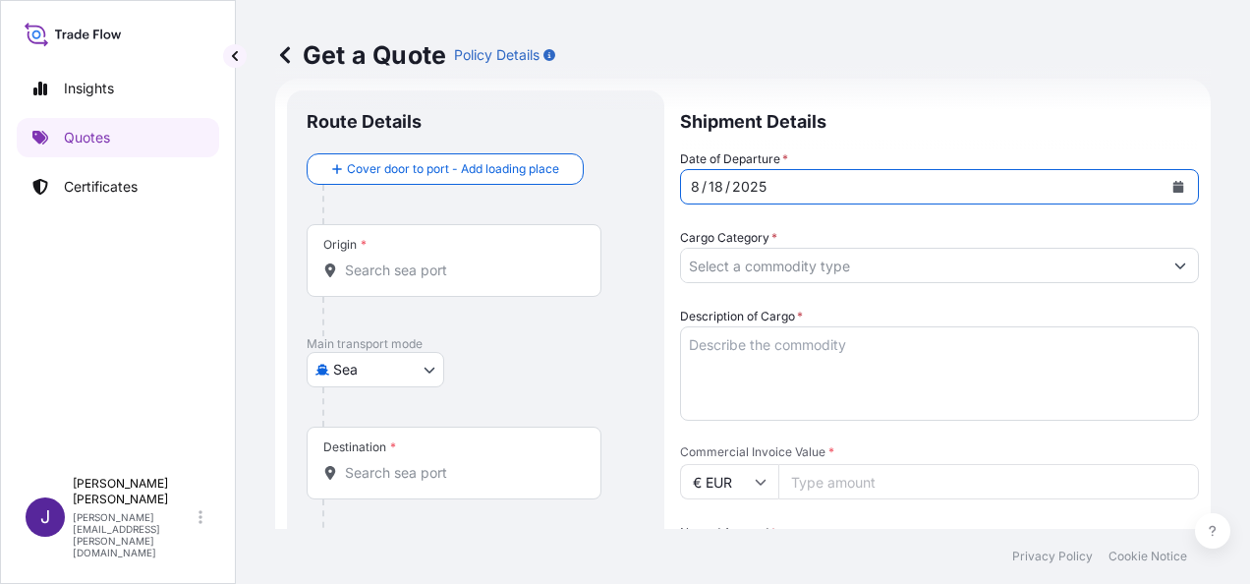
click at [426, 271] on input "Origin *" at bounding box center [461, 270] width 232 height 20
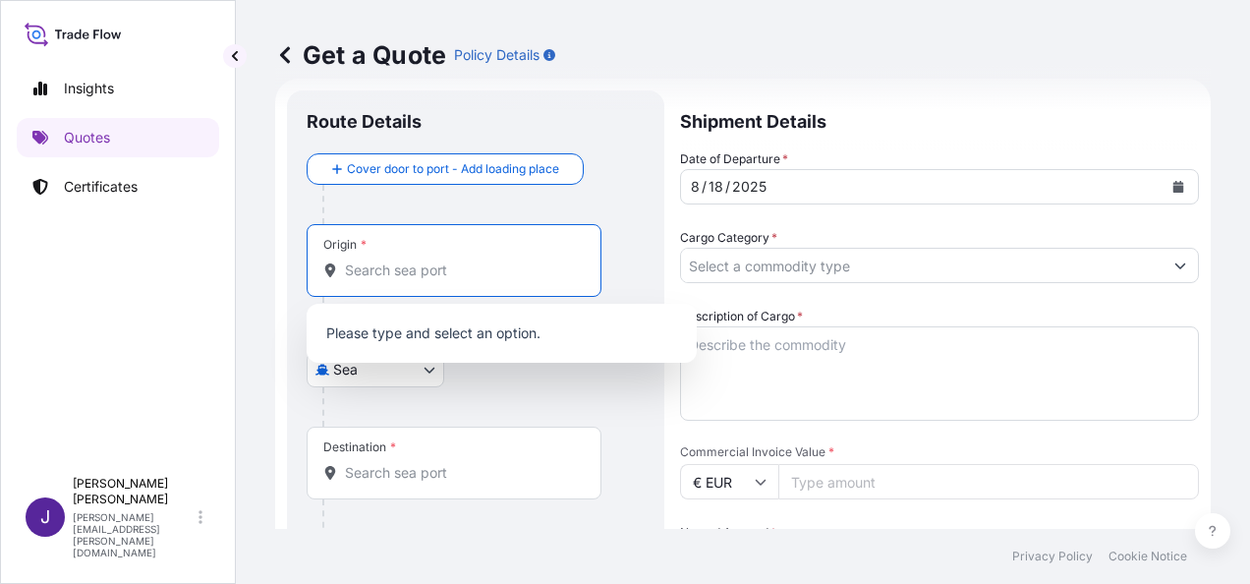
paste input "ZHONGSHAN"
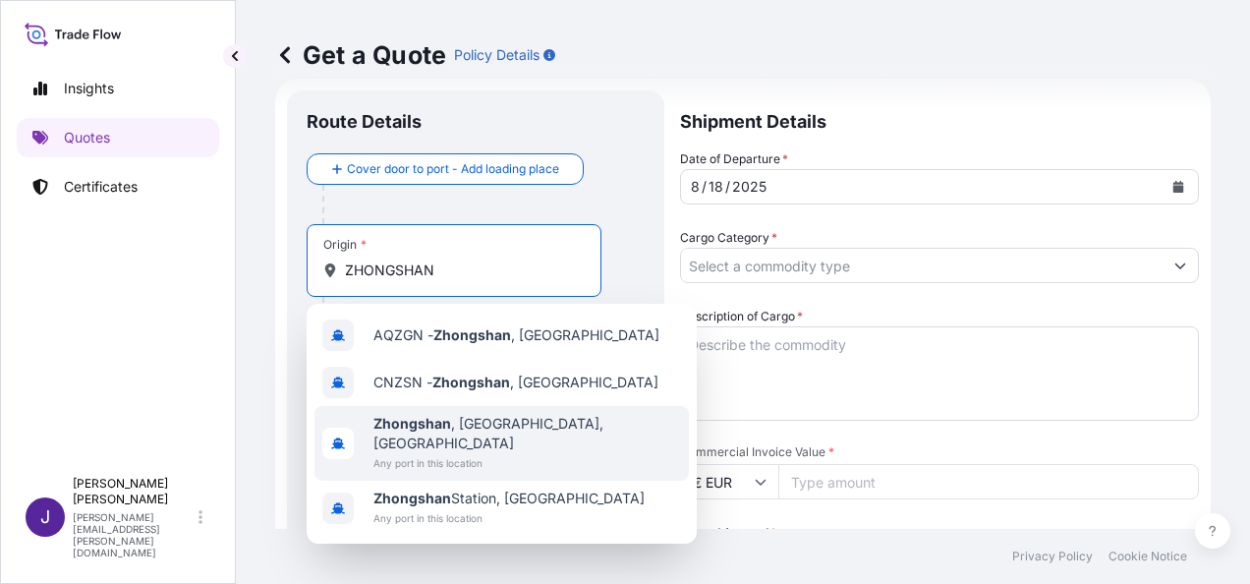
click at [475, 431] on span "Zhongshan , Guangdong Province, China" at bounding box center [527, 433] width 308 height 39
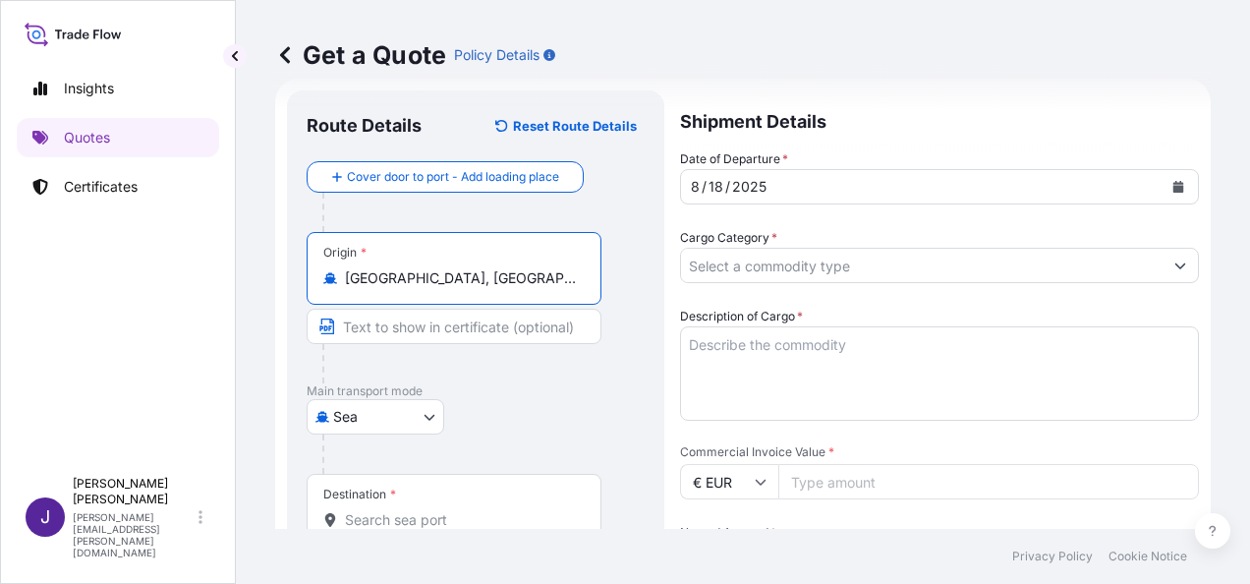
type input "Zhongshan, Guangdong Province, China"
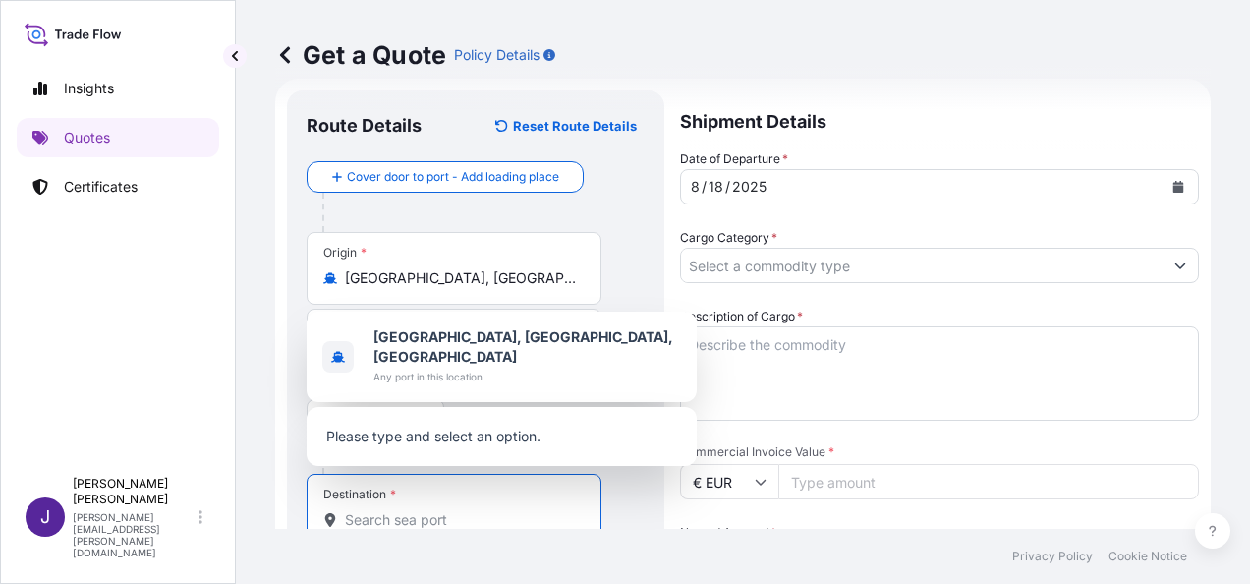
click at [381, 527] on input "Destination *" at bounding box center [461, 520] width 232 height 20
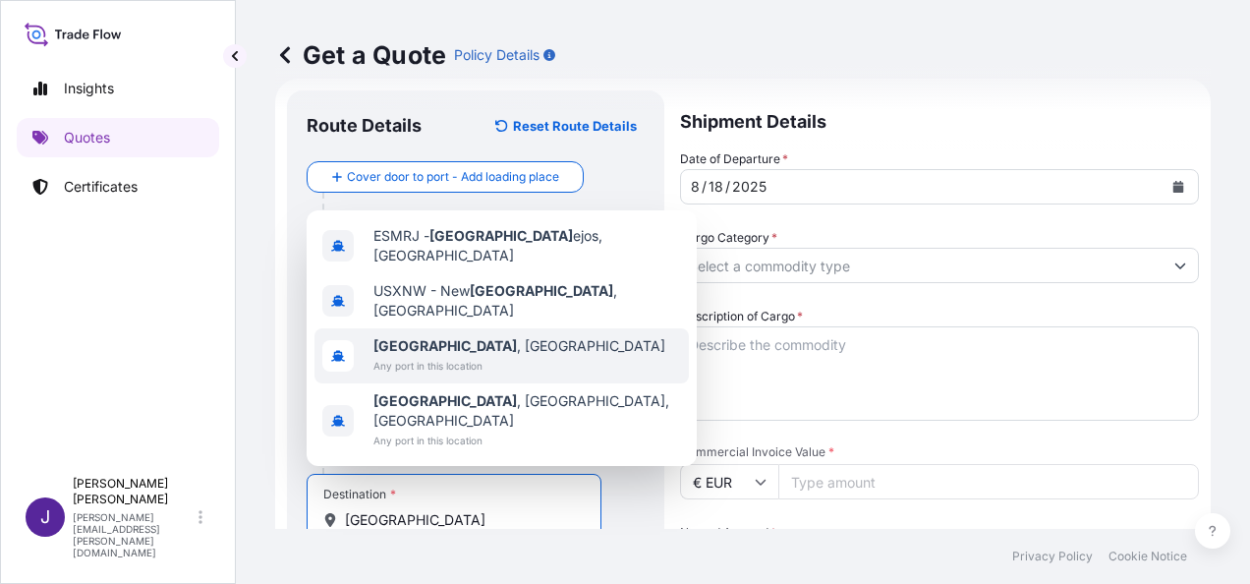
click at [440, 356] on span "[GEOGRAPHIC_DATA] , [GEOGRAPHIC_DATA]" at bounding box center [519, 346] width 292 height 20
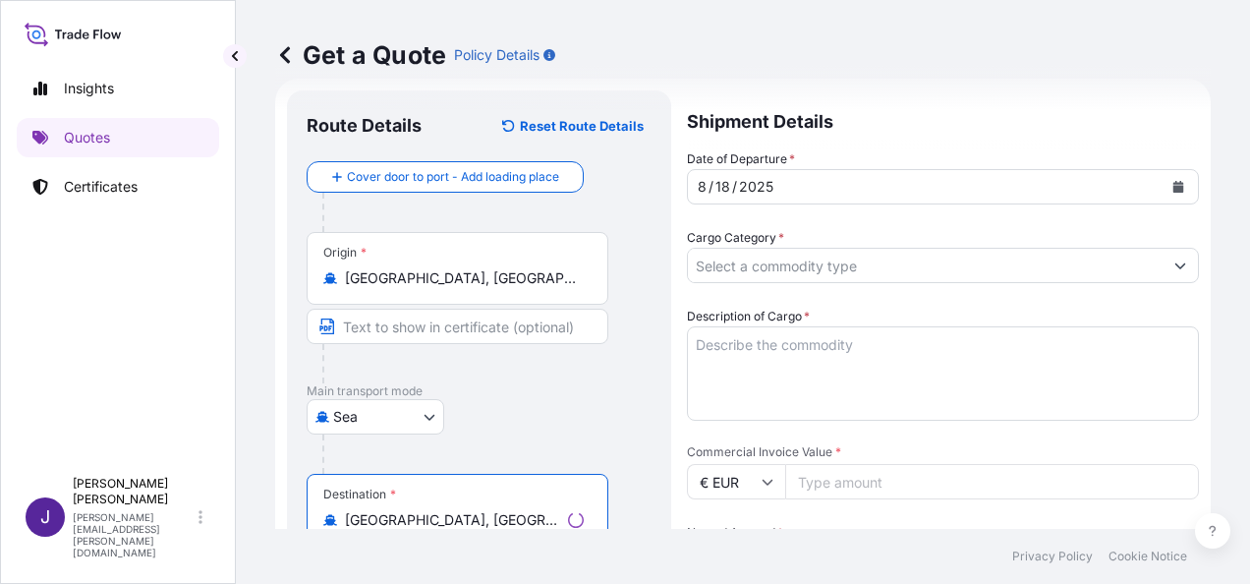
type input "[GEOGRAPHIC_DATA], [GEOGRAPHIC_DATA]"
click at [822, 263] on input "Cargo Category *" at bounding box center [925, 265] width 475 height 35
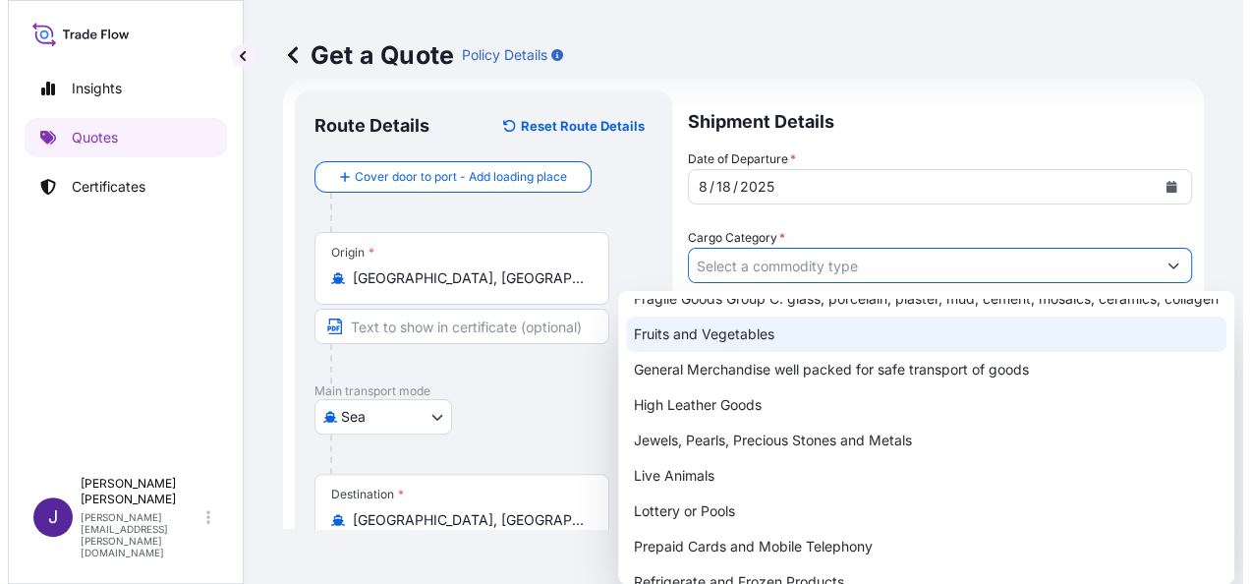
scroll to position [197, 0]
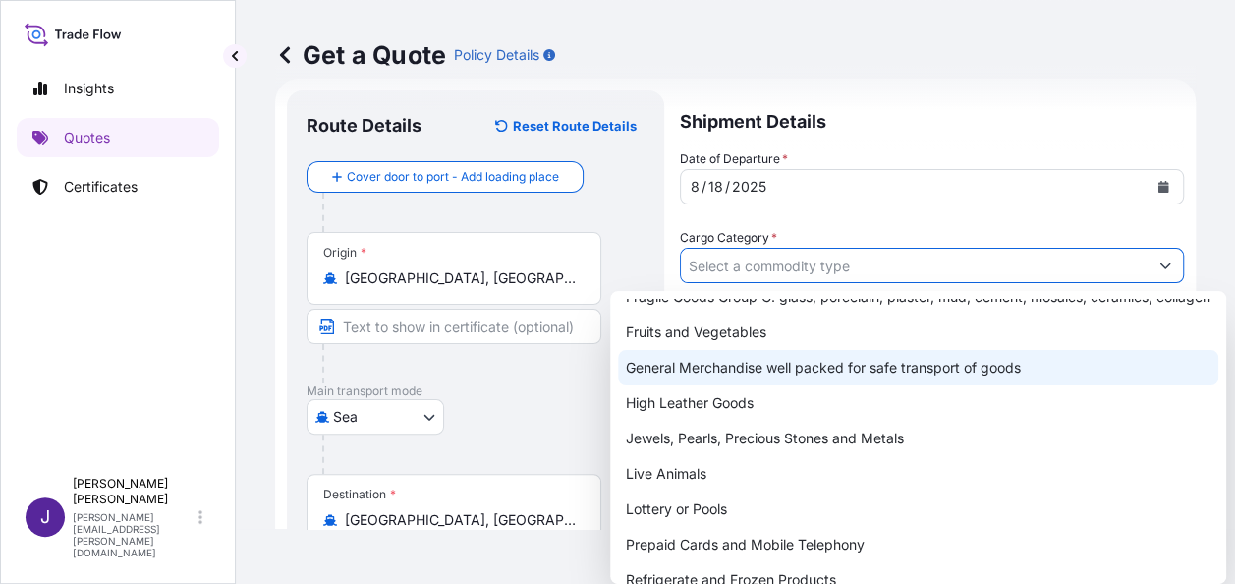
click at [729, 385] on div "General Merchandise well packed for safe transport of goods" at bounding box center [918, 367] width 600 height 35
type input "General Merchandise well packed for safe transport of goods"
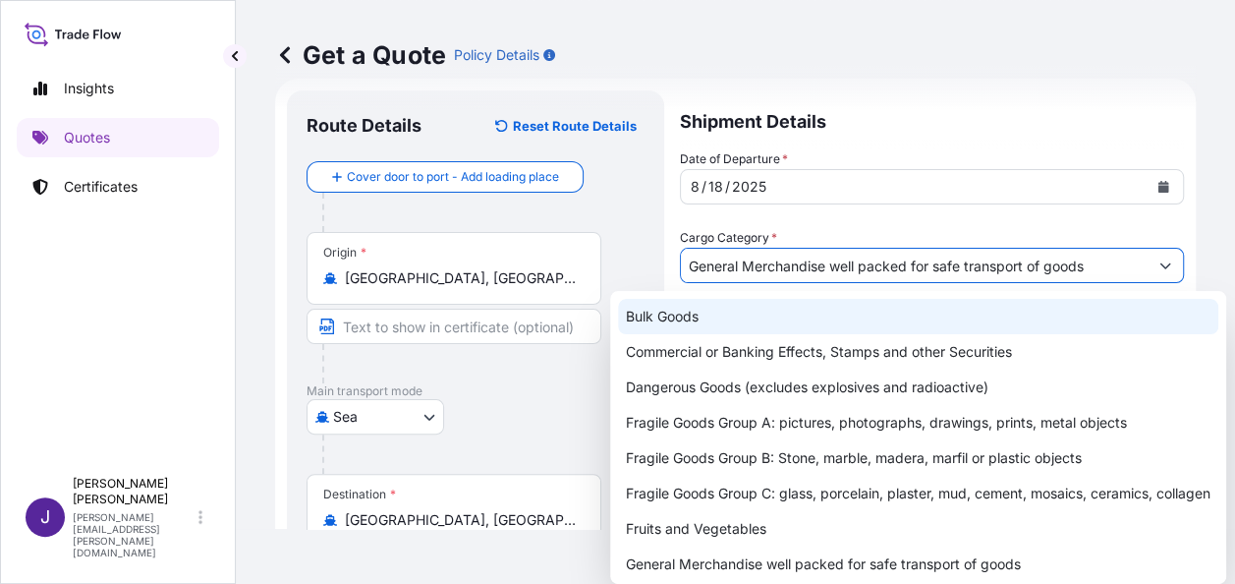
click at [916, 73] on div "Get a Quote Policy Details" at bounding box center [735, 55] width 921 height 110
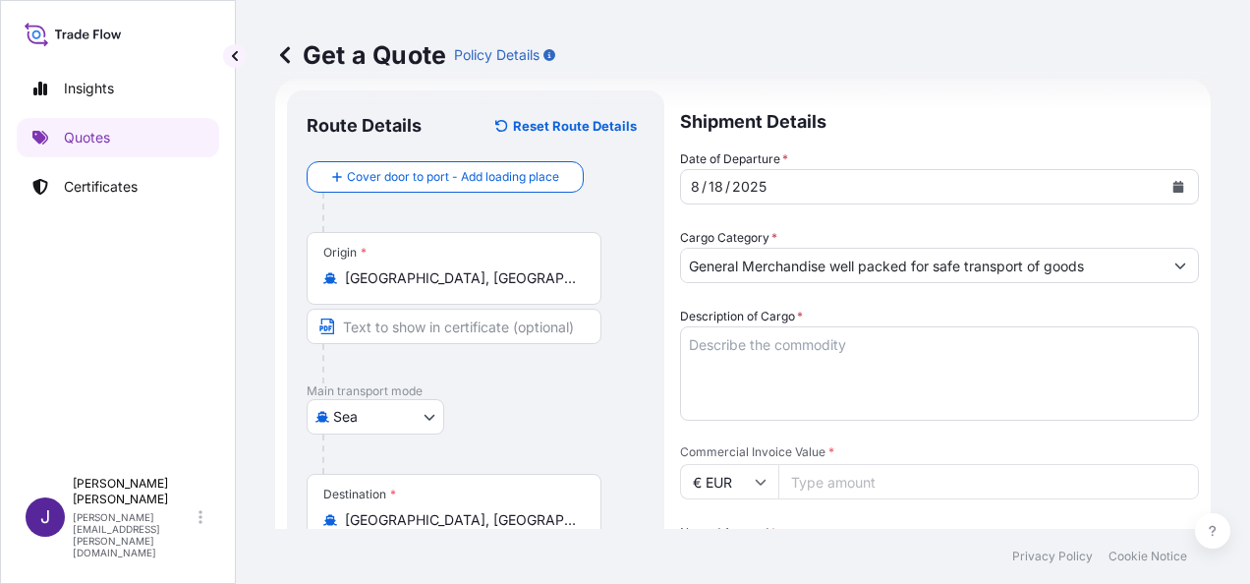
click at [738, 350] on textarea "Description of Cargo *" at bounding box center [939, 373] width 519 height 94
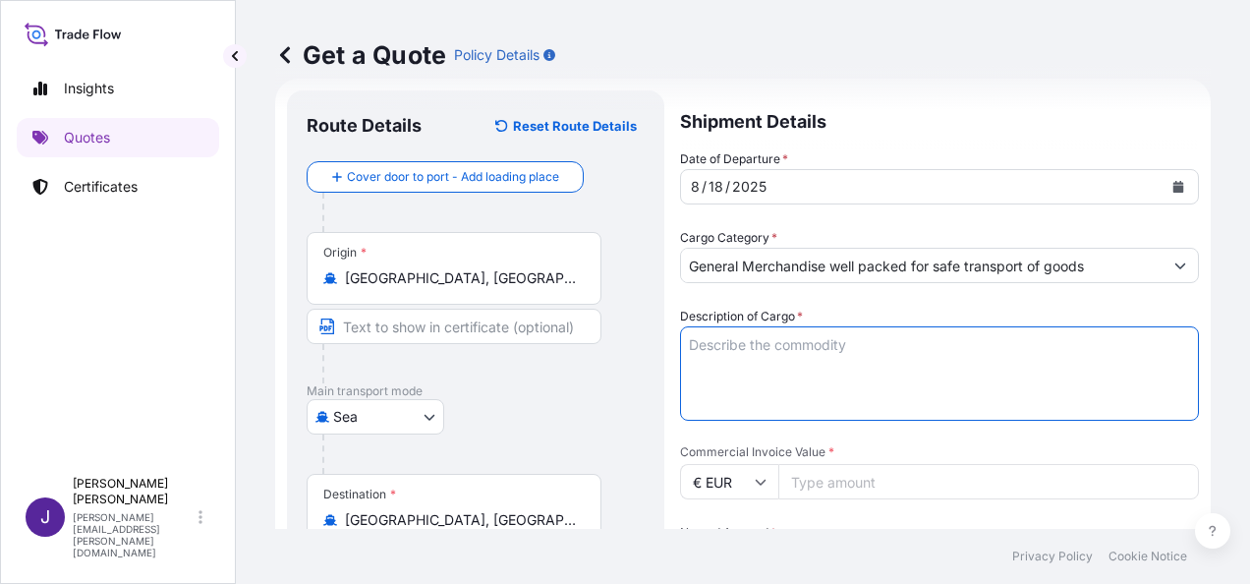
paste textarea "LUCES PARA NAVIDAD"
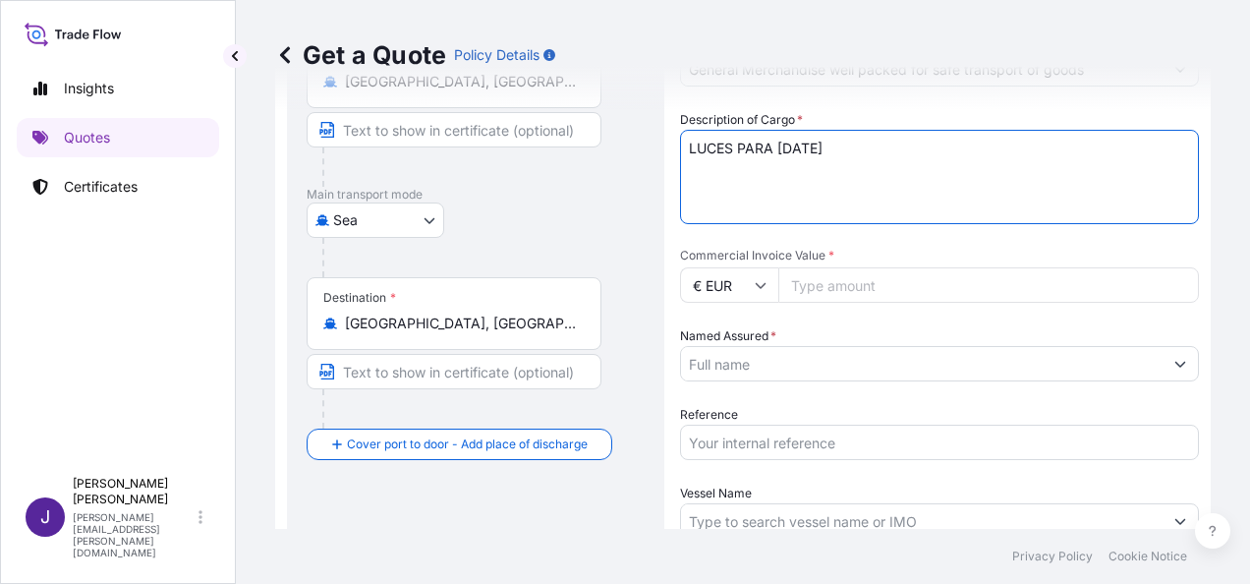
type textarea "LUCES PARA NAVIDAD"
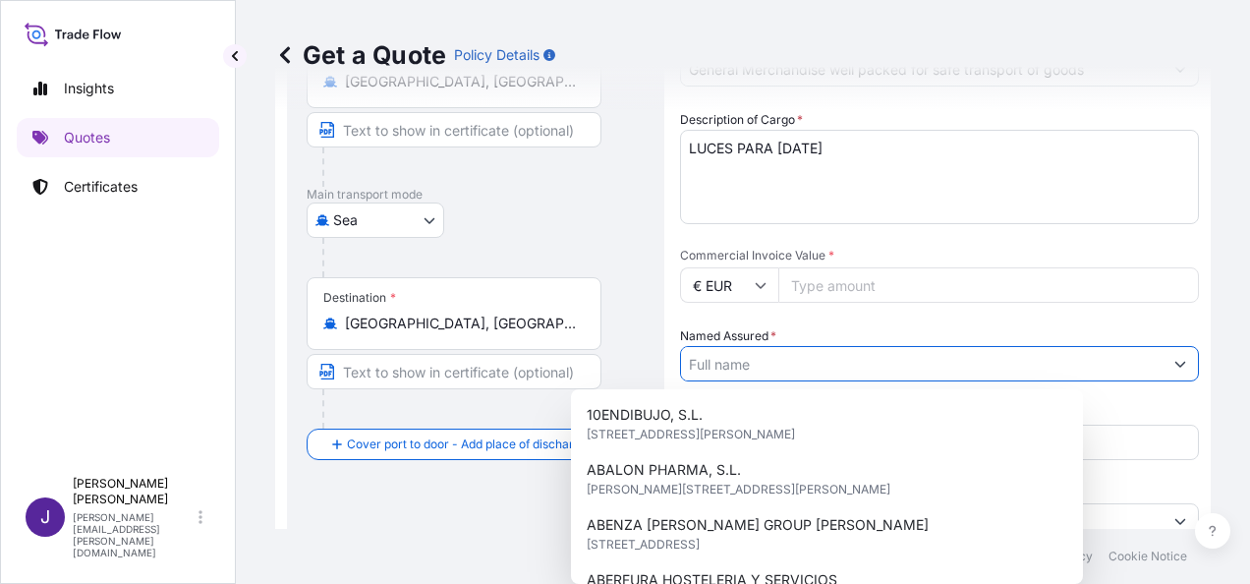
click at [758, 363] on input "Named Assured *" at bounding box center [921, 363] width 481 height 35
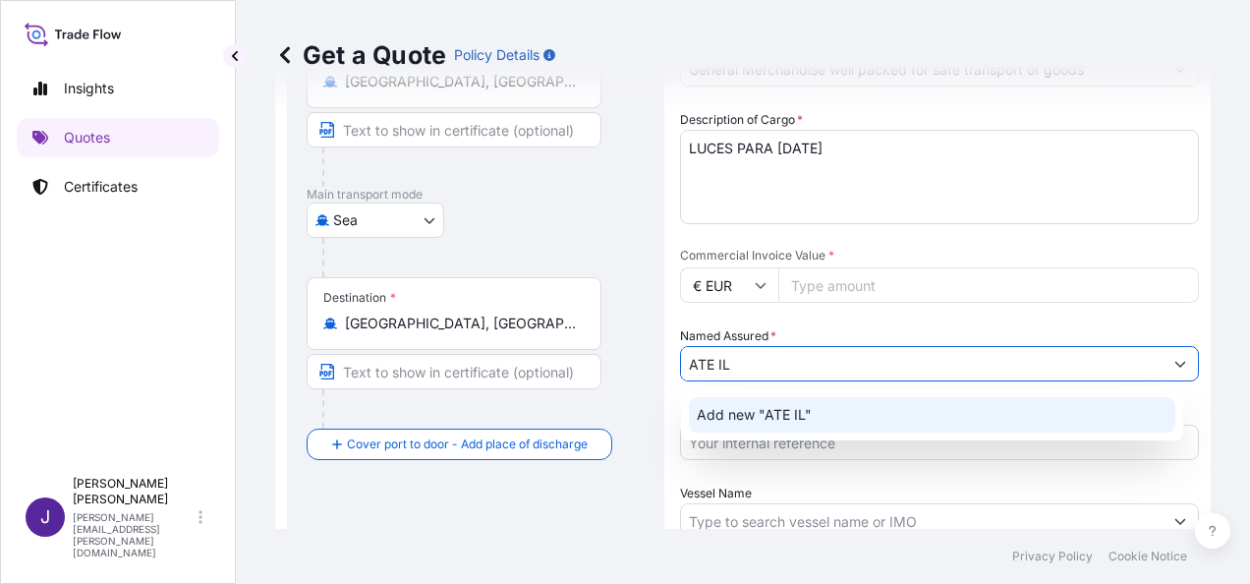
drag, startPoint x: 794, startPoint y: 368, endPoint x: 660, endPoint y: 374, distance: 133.8
click at [660, 374] on form "Route Details Reset Route Details Cover door to port - Add loading place Place …" at bounding box center [742, 328] width 935 height 893
paste input "UMINACION S.L."
click at [824, 416] on span "Add new "ATE ILUMINACION S.L."" at bounding box center [810, 415] width 226 height 20
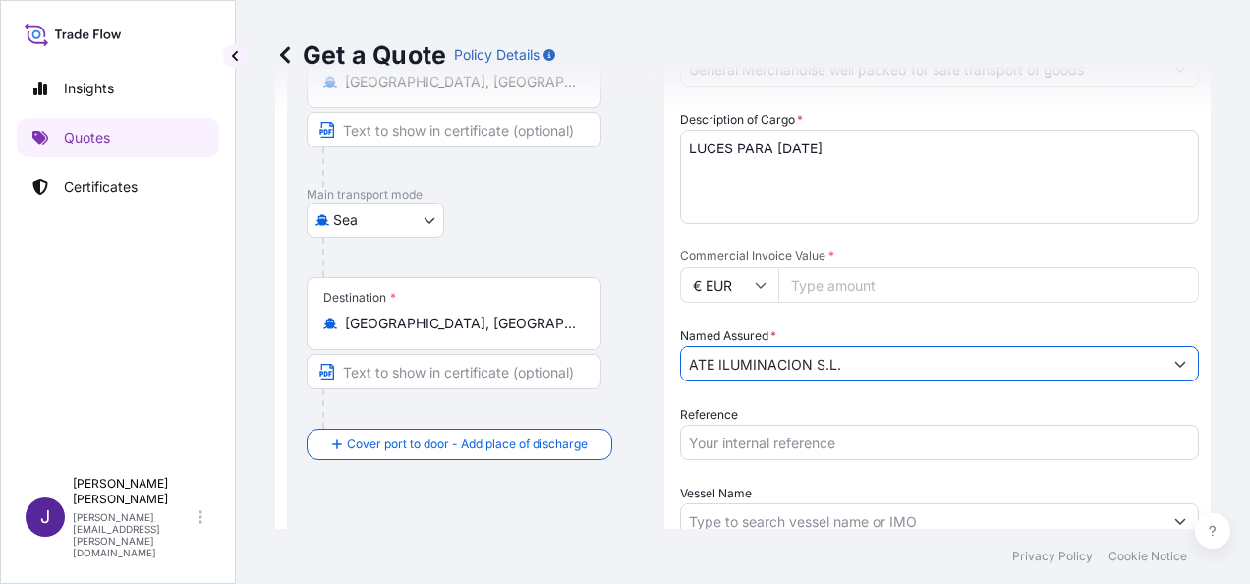
type input "ATE ILUMINACION S.L."
click at [786, 436] on input "Reference" at bounding box center [939, 441] width 519 height 35
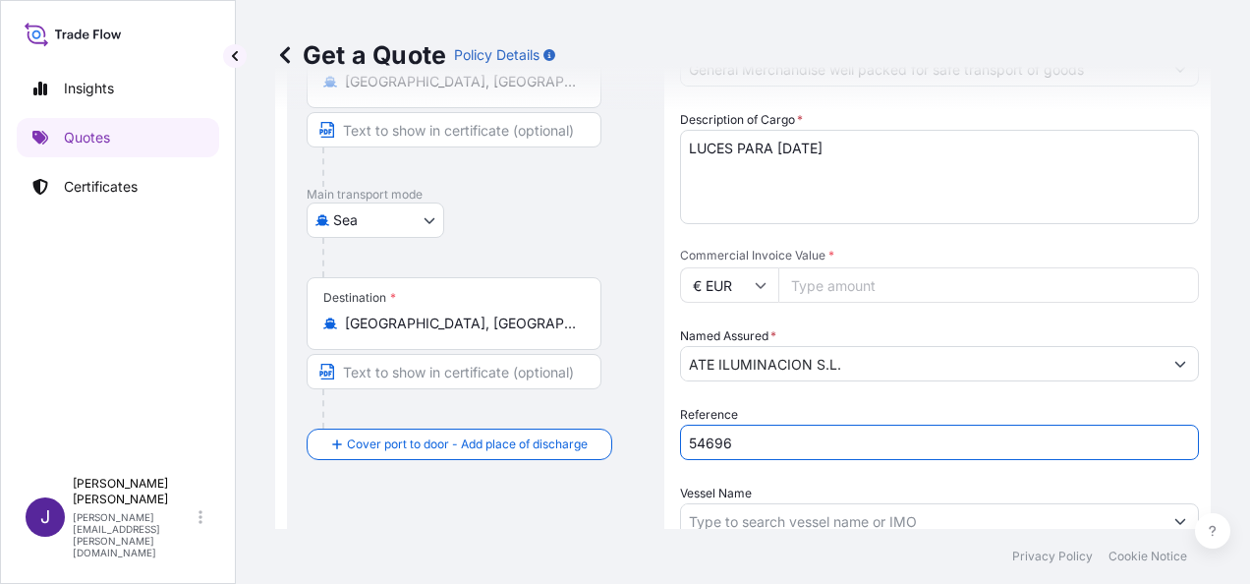
type input "54696"
click at [759, 285] on icon at bounding box center [761, 286] width 11 height 6
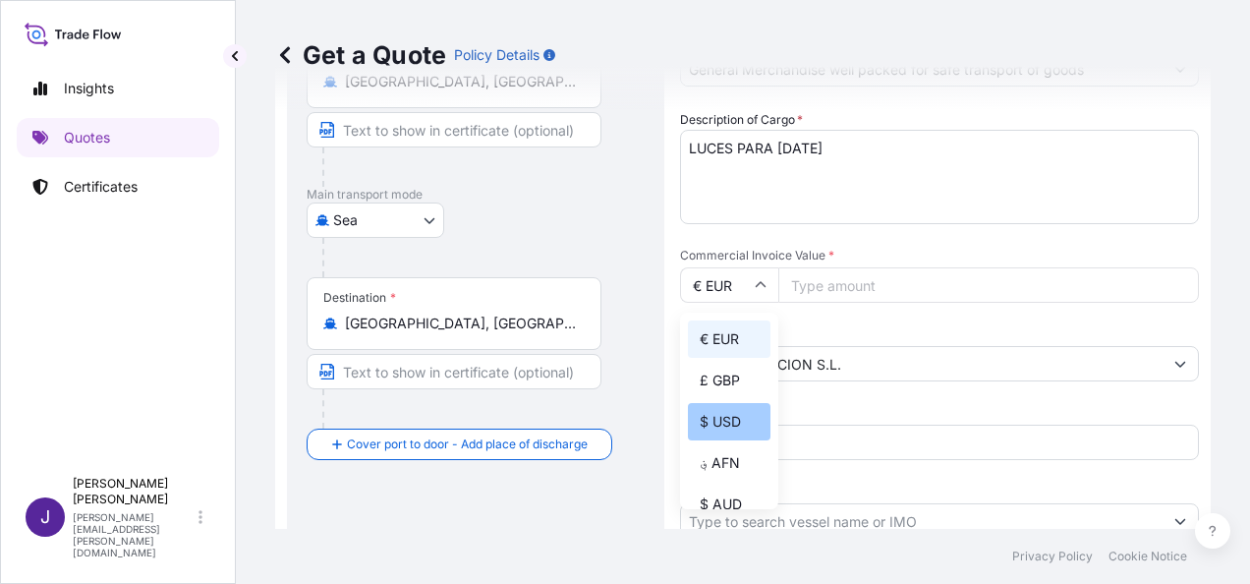
click at [722, 421] on div "$ USD" at bounding box center [729, 421] width 83 height 37
type input "$ USD"
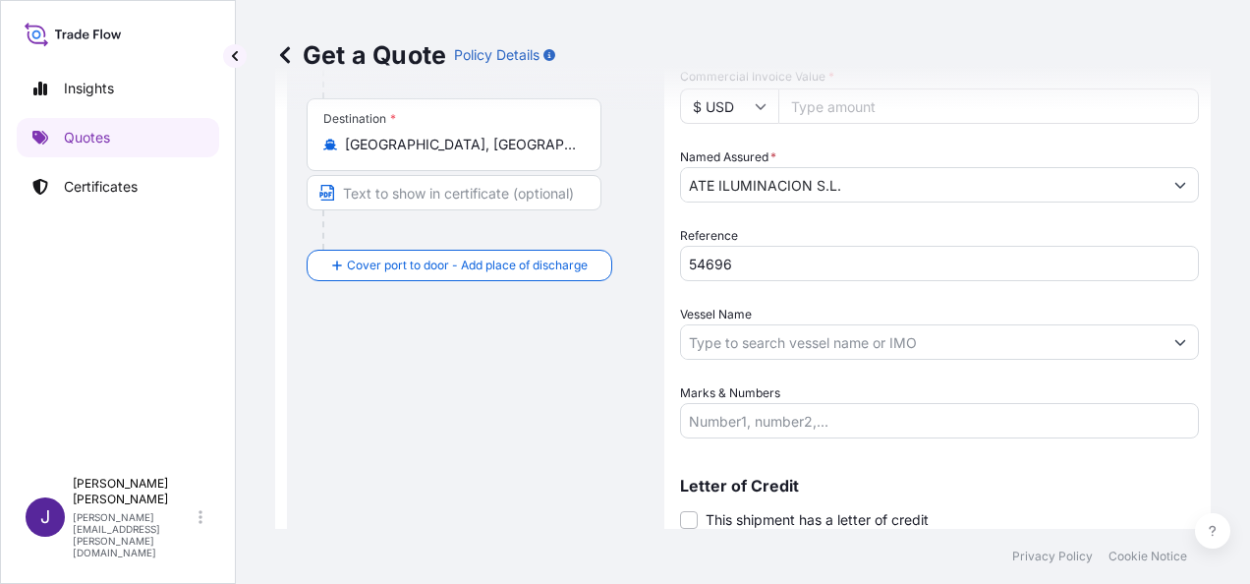
scroll to position [375, 0]
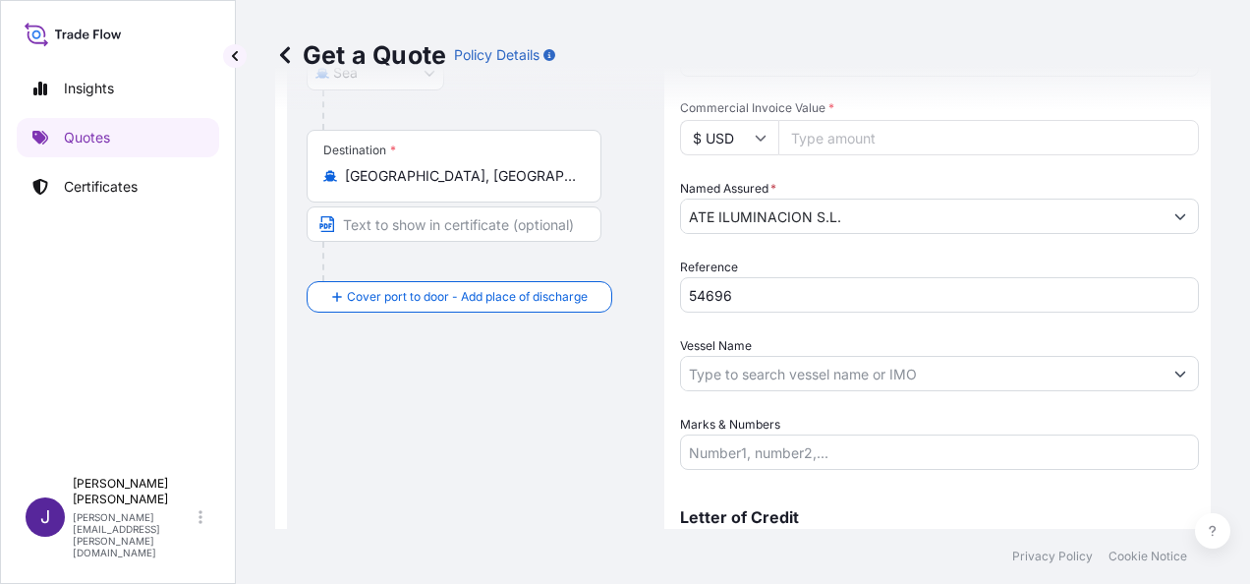
click at [818, 135] on input "Commercial Invoice Value *" at bounding box center [988, 137] width 421 height 35
type input "196683.30"
click at [798, 378] on input "Vessel Name" at bounding box center [921, 373] width 481 height 35
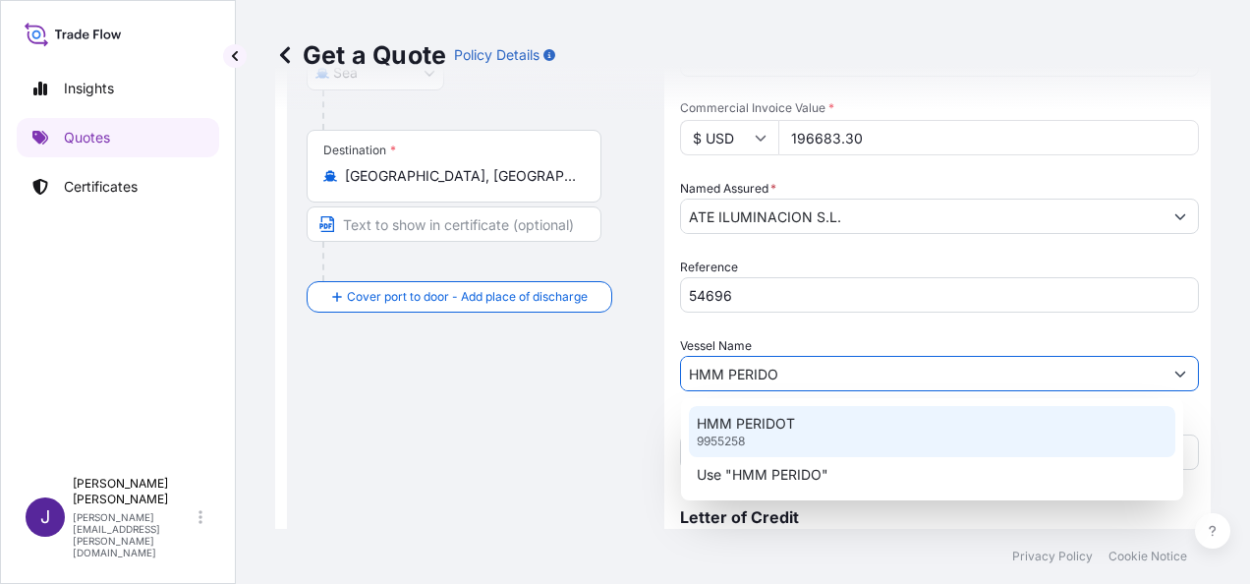
click at [797, 422] on div "HMM PERIDOT 9955258" at bounding box center [932, 431] width 486 height 51
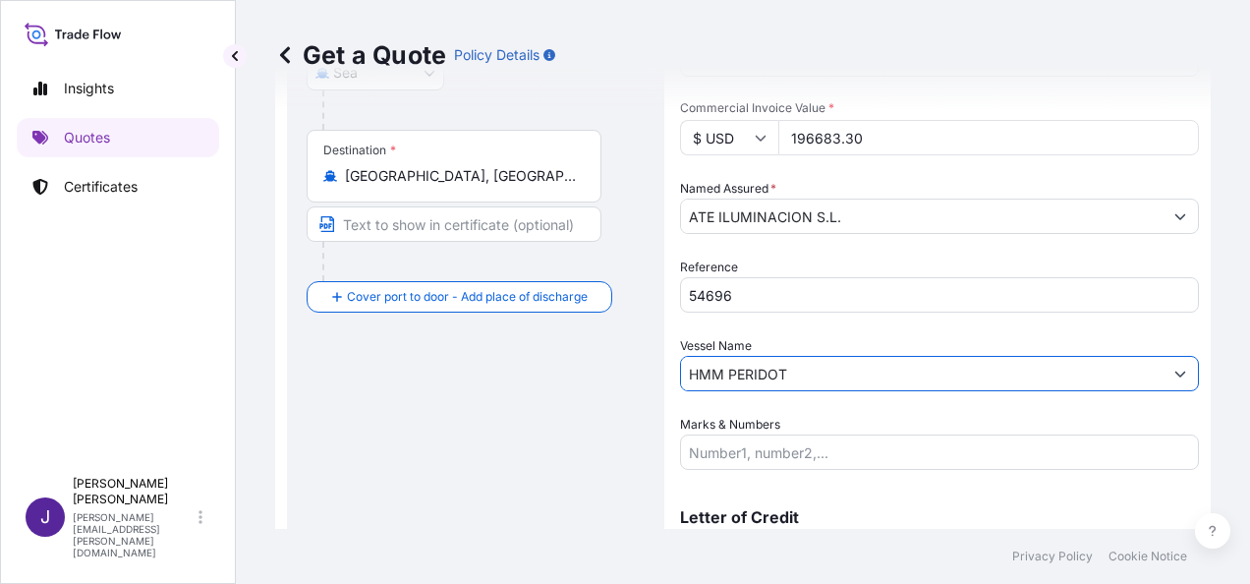
type input "HMM PERIDOT"
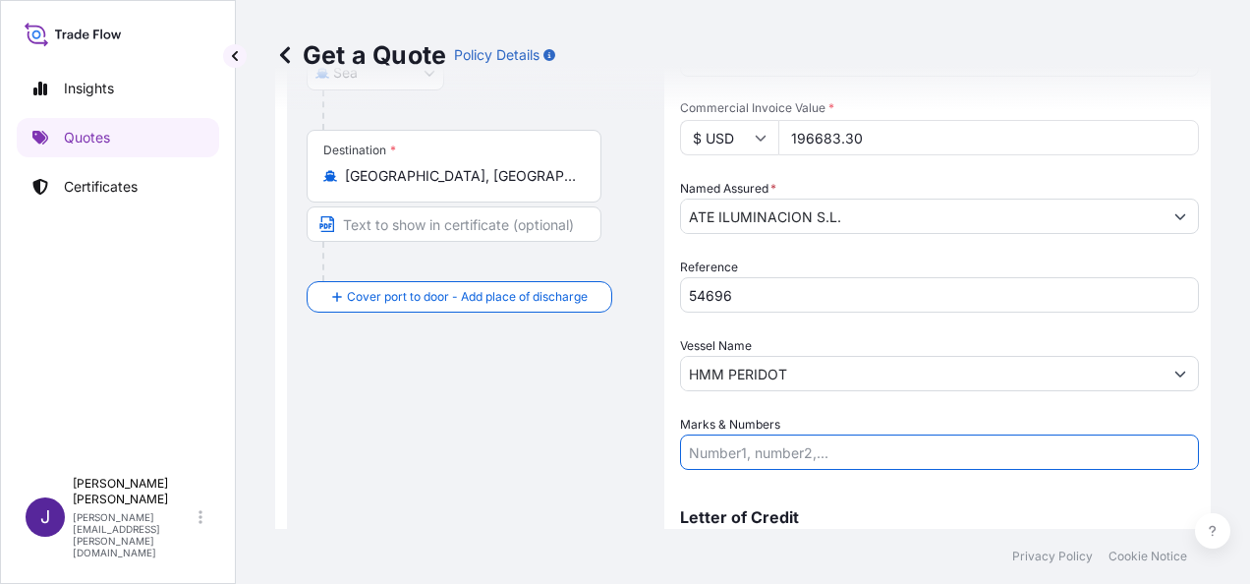
click at [746, 456] on input "Marks & Numbers" at bounding box center [939, 451] width 519 height 35
paste input "2x40HC - 810 packages"
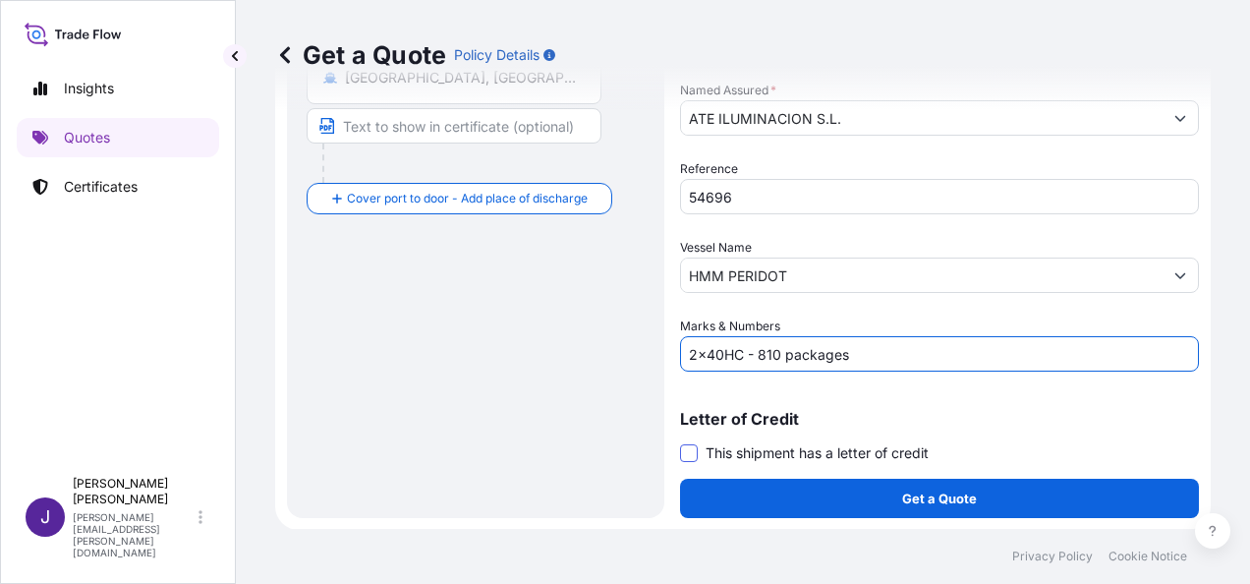
type input "2x40HC - 810 packages"
click at [690, 454] on span at bounding box center [689, 453] width 18 height 18
click at [680, 442] on input "This shipment has a letter of credit" at bounding box center [680, 442] width 0 height 0
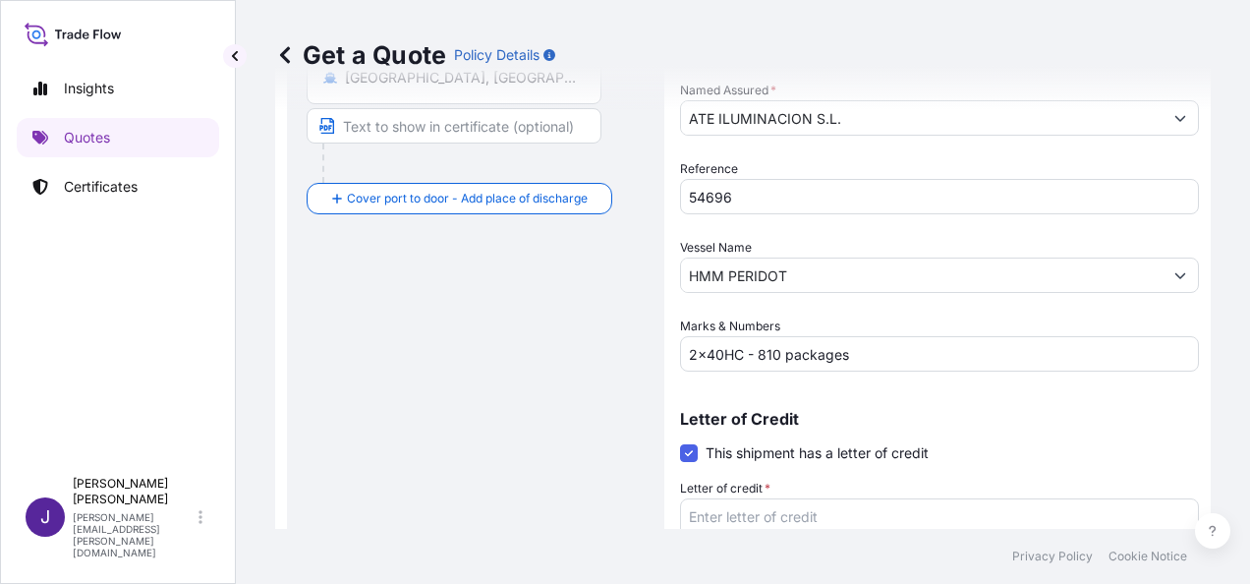
click at [759, 517] on textarea "Letter of credit *" at bounding box center [939, 545] width 519 height 94
paste textarea "ATE ILUMINACION S.L. C/ OLIVAR, 9 CAMPO REAL 28510 MADRID"
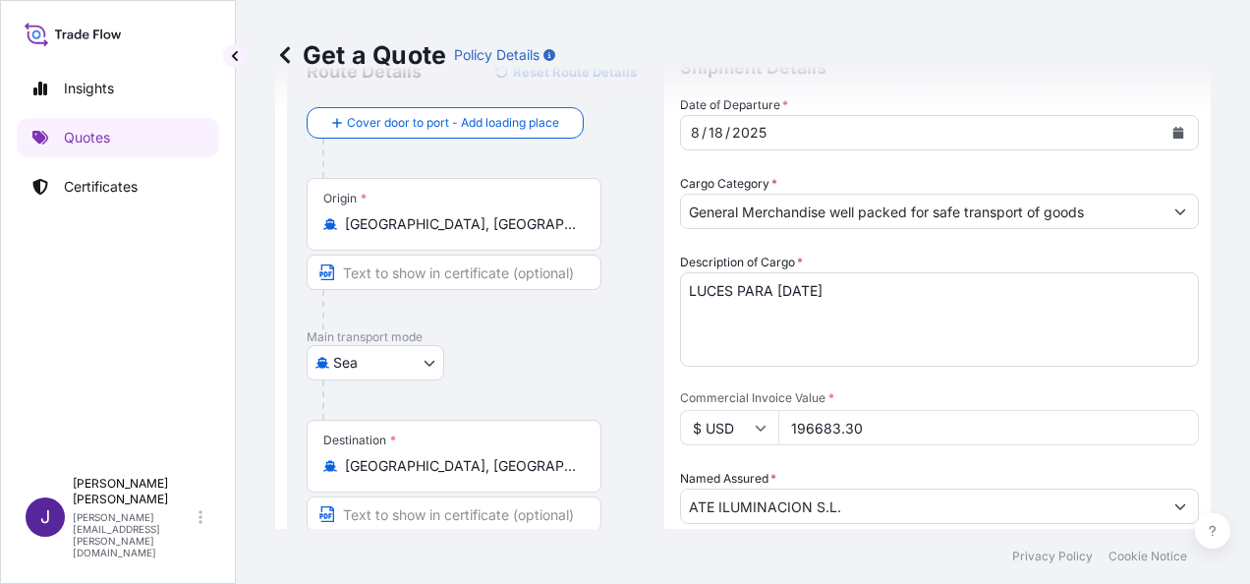
scroll to position [0, 0]
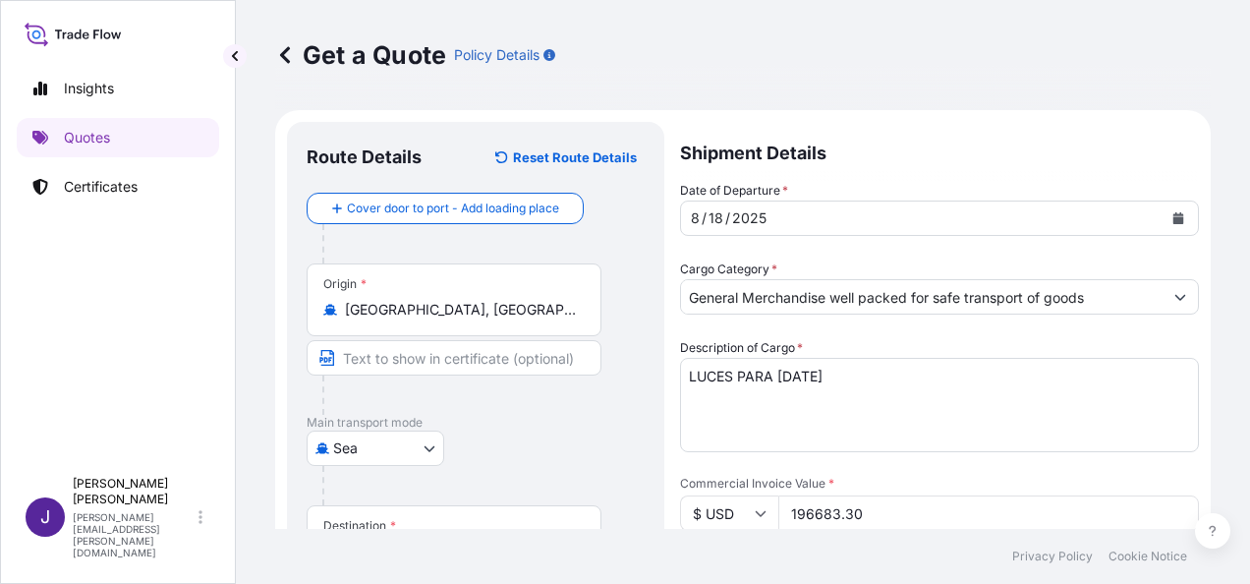
type textarea "ATE ILUMINACION S.L. C/ OLIVAR, 9 CAMPO REAL 28510 MADRID"
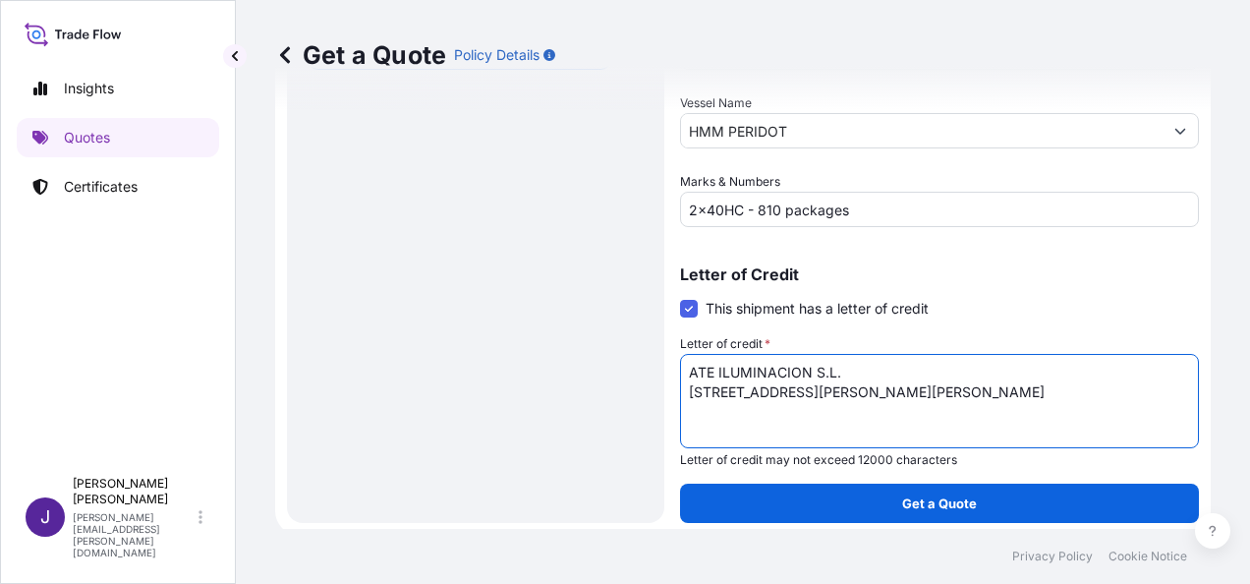
scroll to position [623, 0]
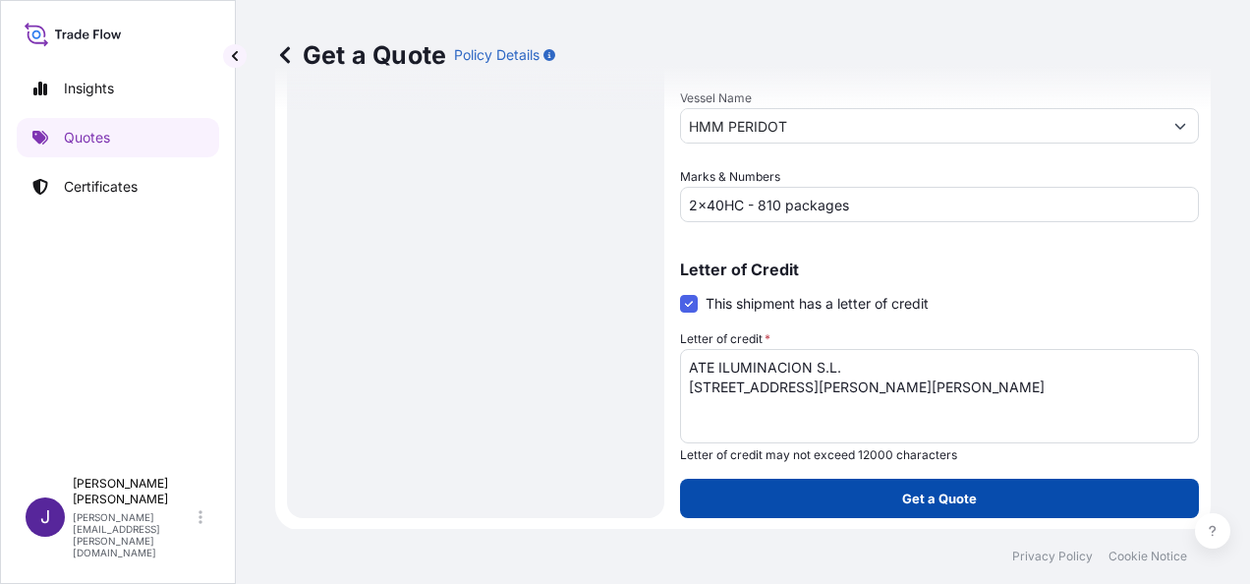
click at [1055, 486] on button "Get a Quote" at bounding box center [939, 497] width 519 height 39
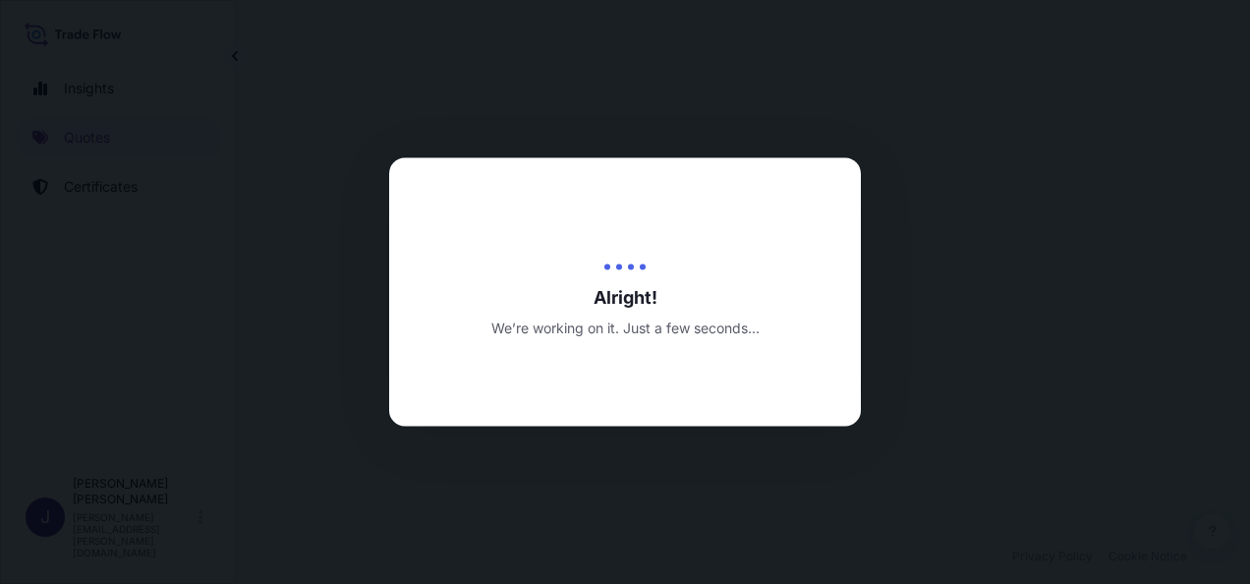
select select "Sea"
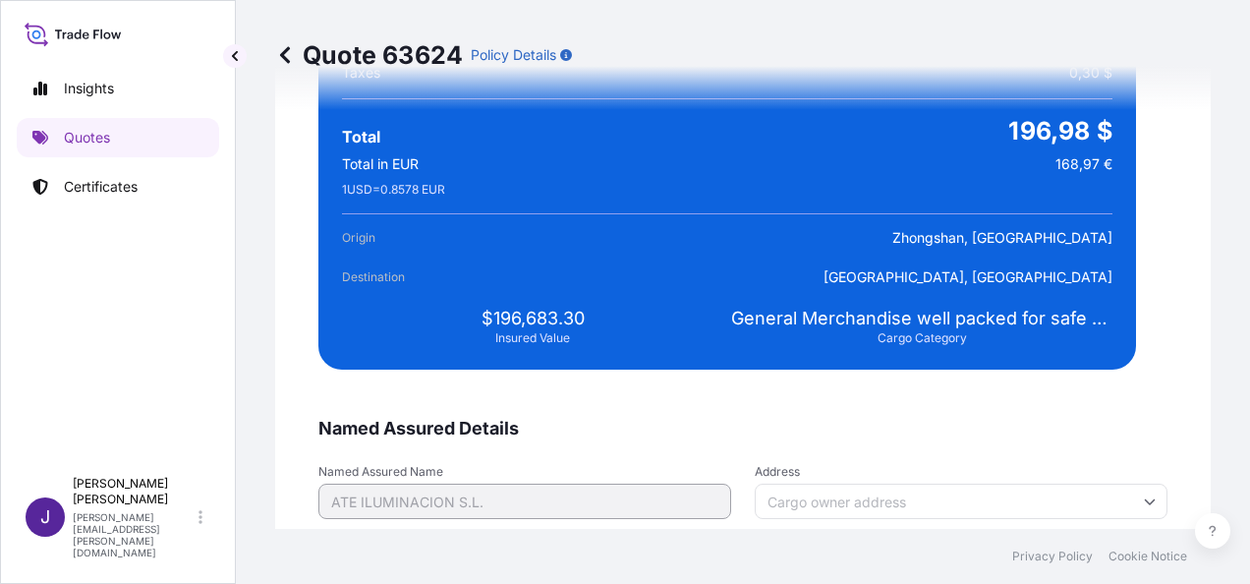
scroll to position [3809, 0]
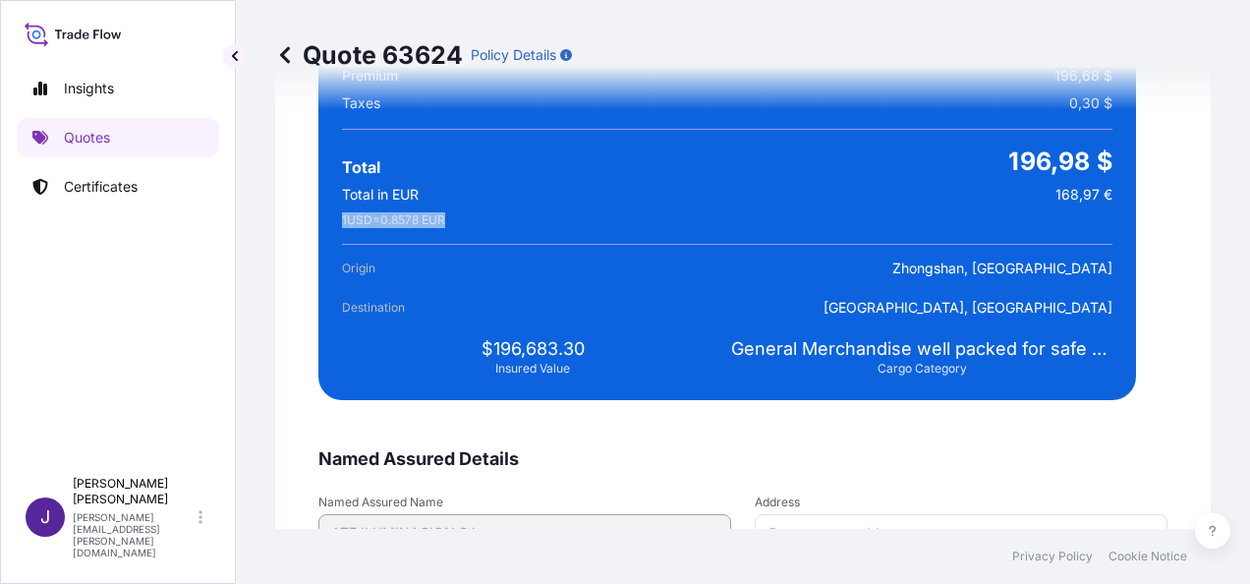
drag, startPoint x: 341, startPoint y: 218, endPoint x: 454, endPoint y: 218, distance: 113.0
click at [454, 218] on div "Summary 54696 Premium 196,68 $ Taxes 0,30 $ Total 196,98 $ Total in EUR 168,97 …" at bounding box center [726, 195] width 817 height 410
drag, startPoint x: 454, startPoint y: 218, endPoint x: 433, endPoint y: 220, distance: 20.7
copy span "1 USD = 0.8578 EUR"
drag, startPoint x: 1045, startPoint y: 193, endPoint x: 1095, endPoint y: 191, distance: 49.2
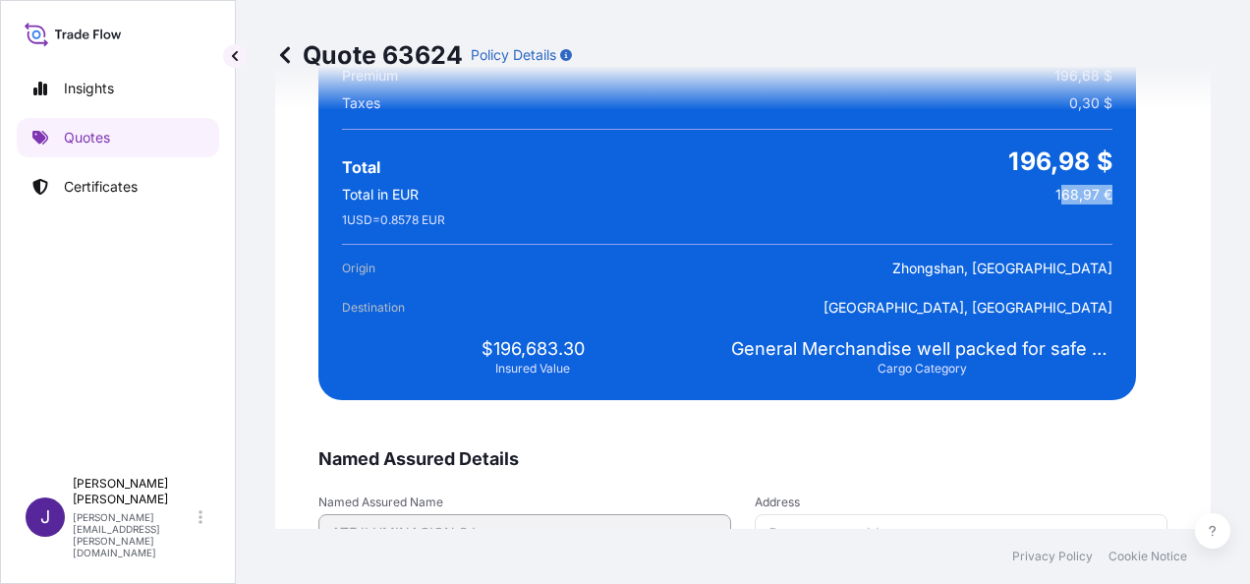
click at [1095, 191] on span "168,97 €" at bounding box center [1083, 195] width 57 height 20
drag, startPoint x: 1095, startPoint y: 191, endPoint x: 1079, endPoint y: 191, distance: 15.7
copy span "68,97 €"
click at [1012, 198] on div "Total in EUR 168,97 €" at bounding box center [727, 195] width 770 height 20
click at [1039, 190] on div "Total in EUR 168,97 €" at bounding box center [727, 195] width 770 height 20
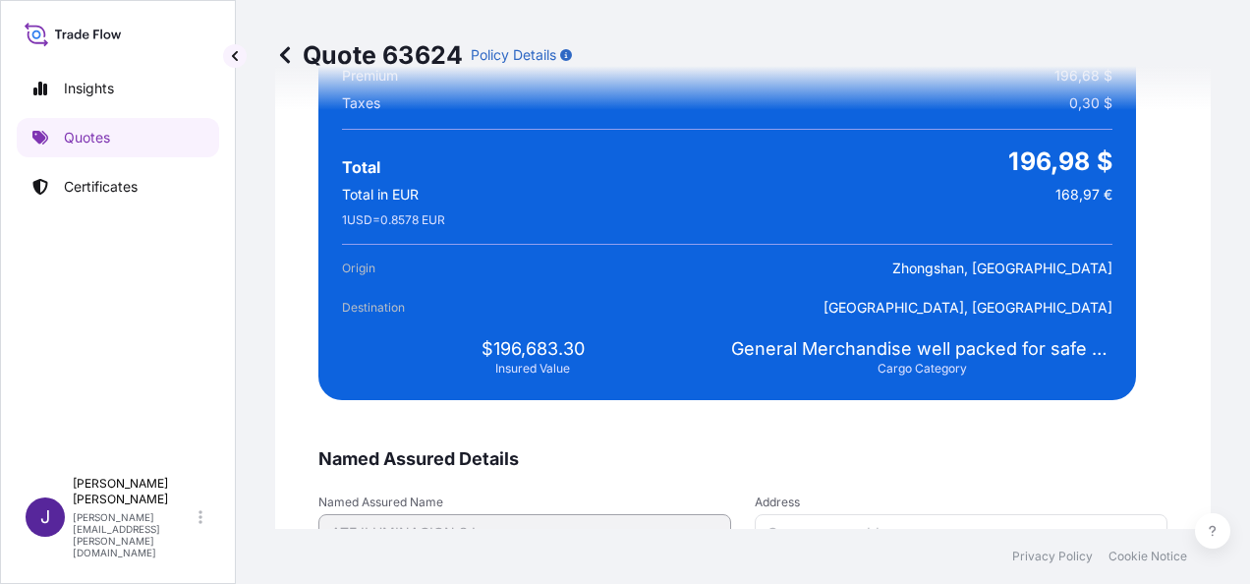
click at [1040, 194] on div "Total in EUR 168,97 €" at bounding box center [727, 195] width 770 height 20
click at [1055, 194] on span "168,97 €" at bounding box center [1083, 195] width 57 height 20
click at [1038, 191] on div "Total in EUR 168,97 €" at bounding box center [727, 195] width 770 height 20
drag, startPoint x: 1038, startPoint y: 191, endPoint x: 1098, endPoint y: 194, distance: 61.0
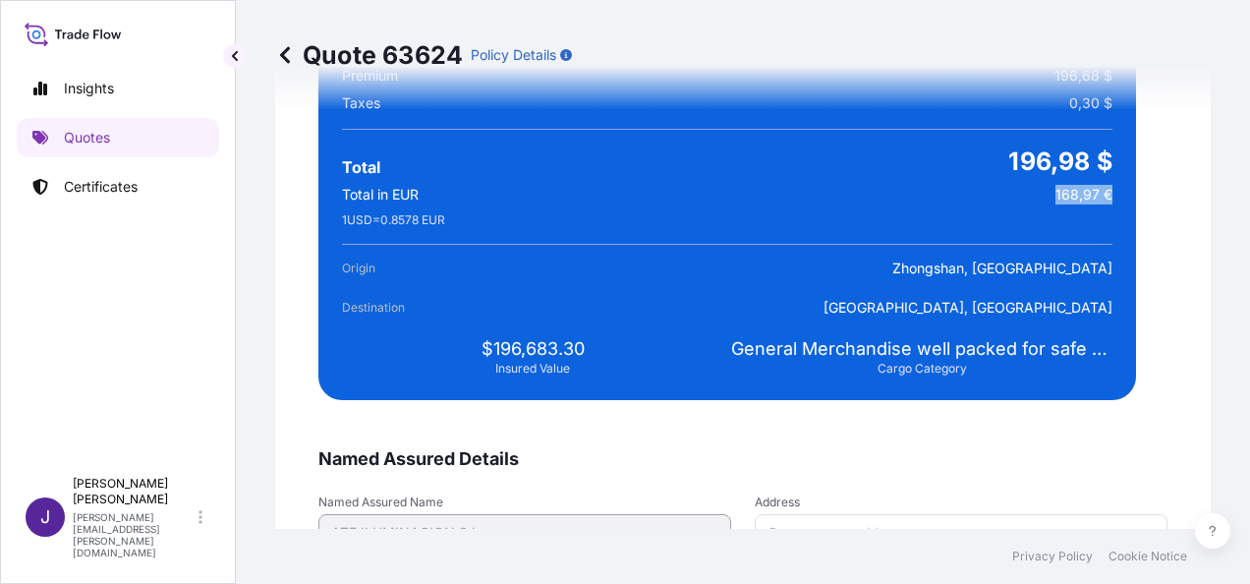
click at [1098, 194] on div "Summary 54696 Premium 196,68 $ Taxes 0,30 $ Total 196,98 $ Total in EUR 168,97 …" at bounding box center [726, 195] width 817 height 410
drag, startPoint x: 1098, startPoint y: 194, endPoint x: 1086, endPoint y: 189, distance: 13.7
copy span "168,97 €"
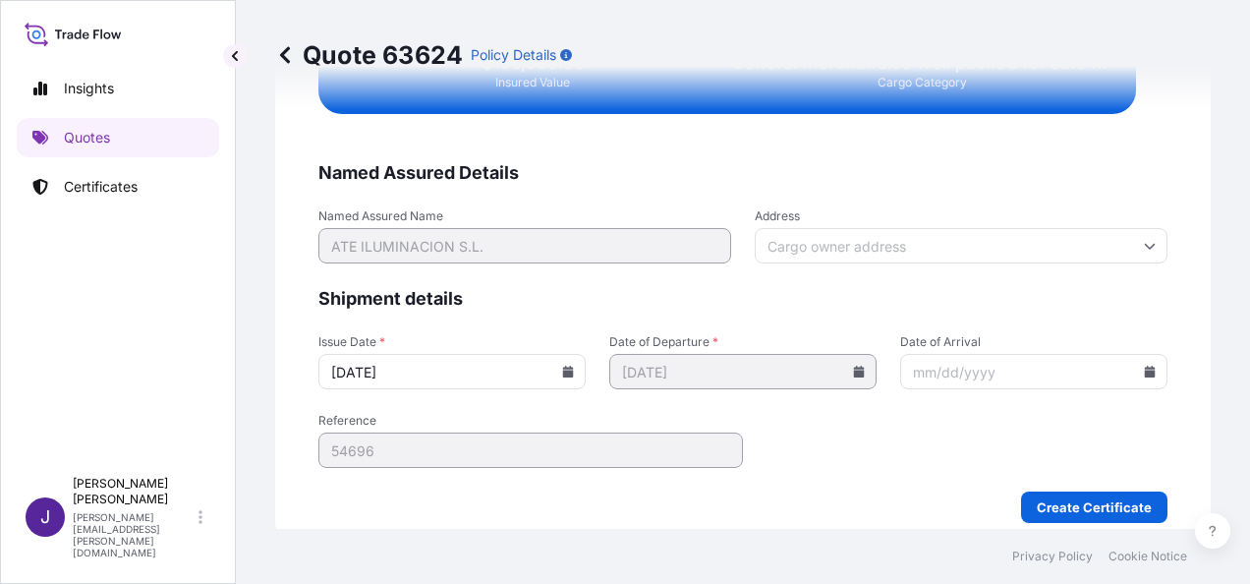
scroll to position [4114, 0]
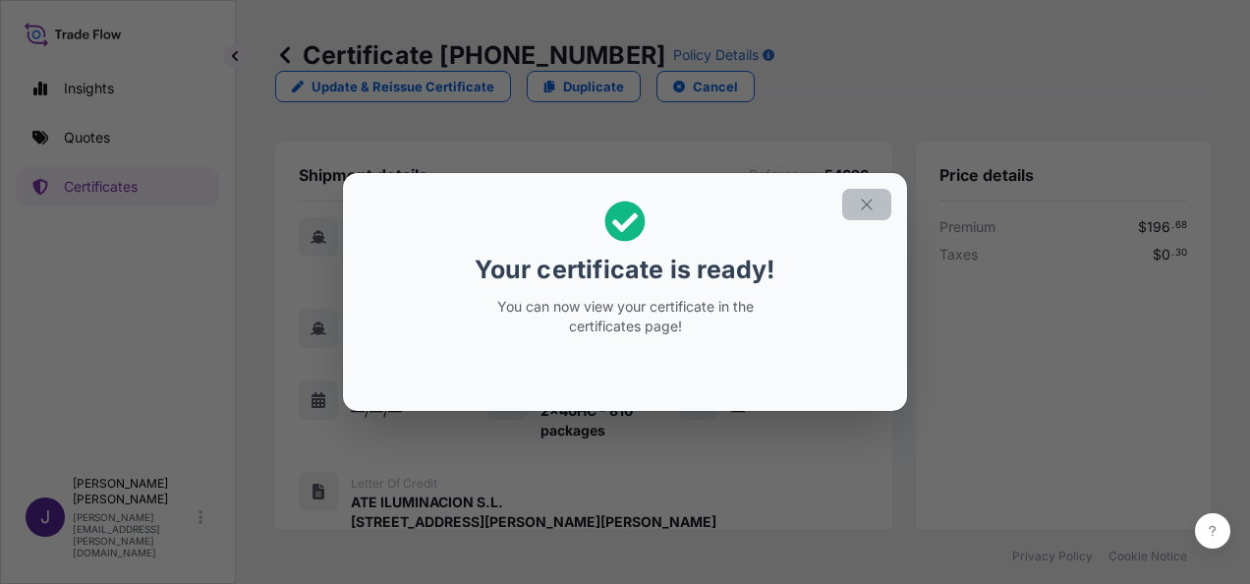
click at [873, 205] on icon "button" at bounding box center [867, 205] width 18 height 18
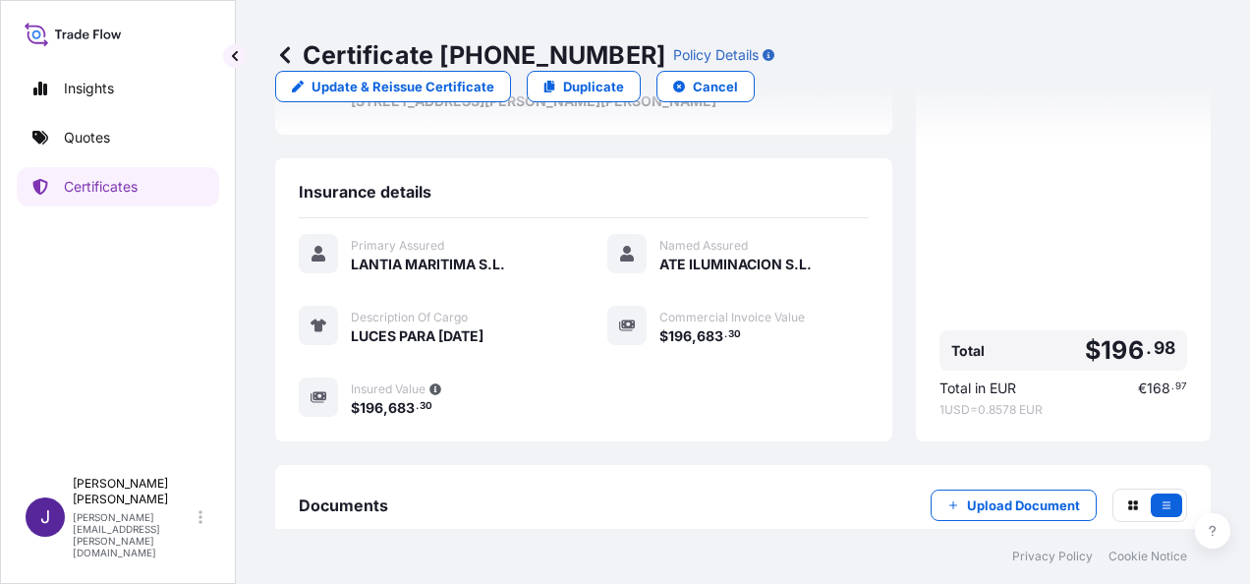
scroll to position [485, 0]
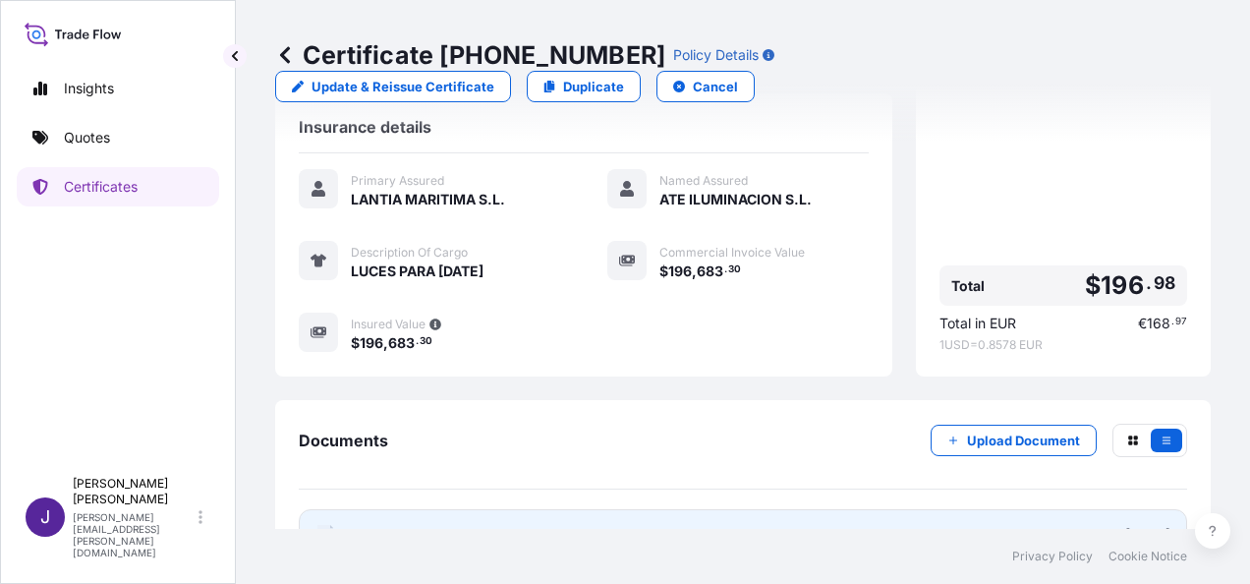
click at [609, 509] on link "PDF Certificate [DATE]" at bounding box center [743, 534] width 888 height 51
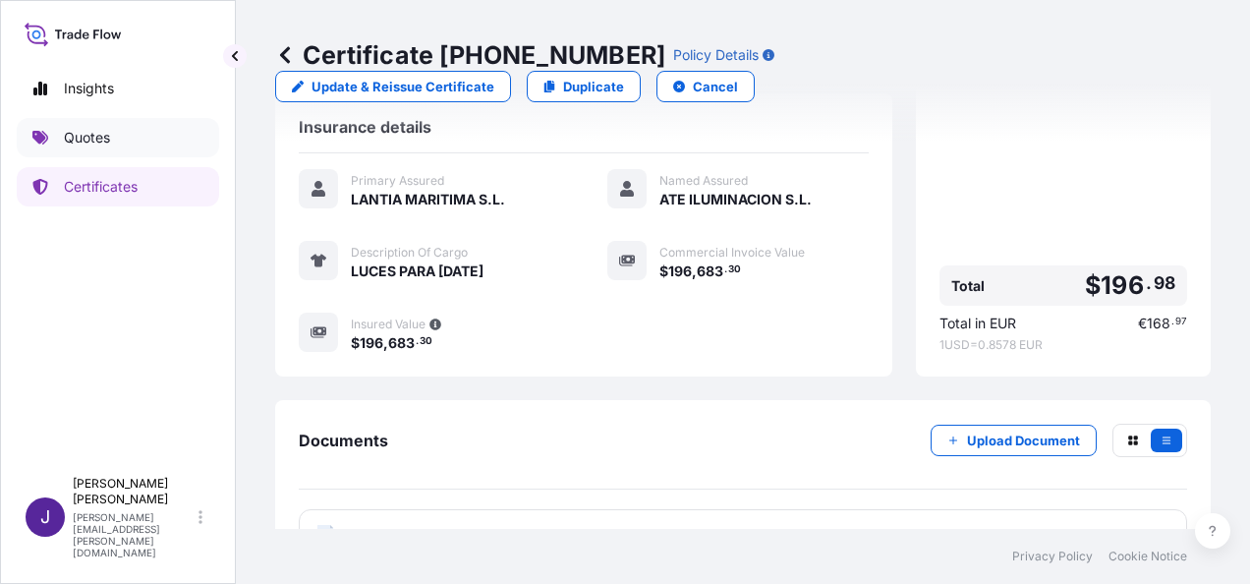
click at [94, 140] on p "Quotes" at bounding box center [87, 138] width 46 height 20
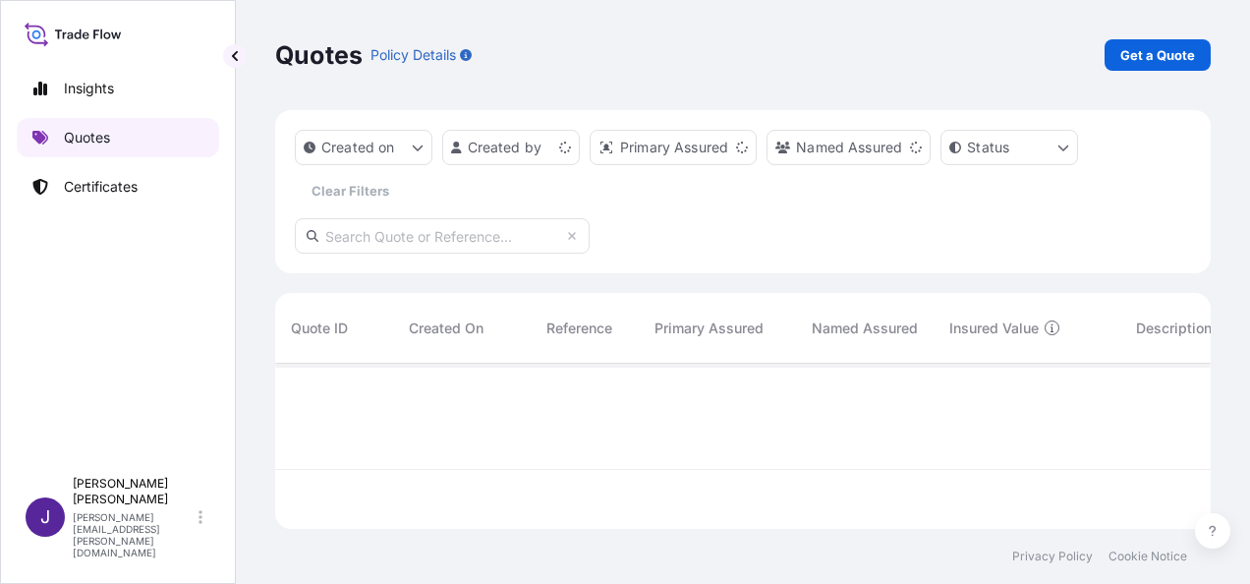
scroll to position [161, 920]
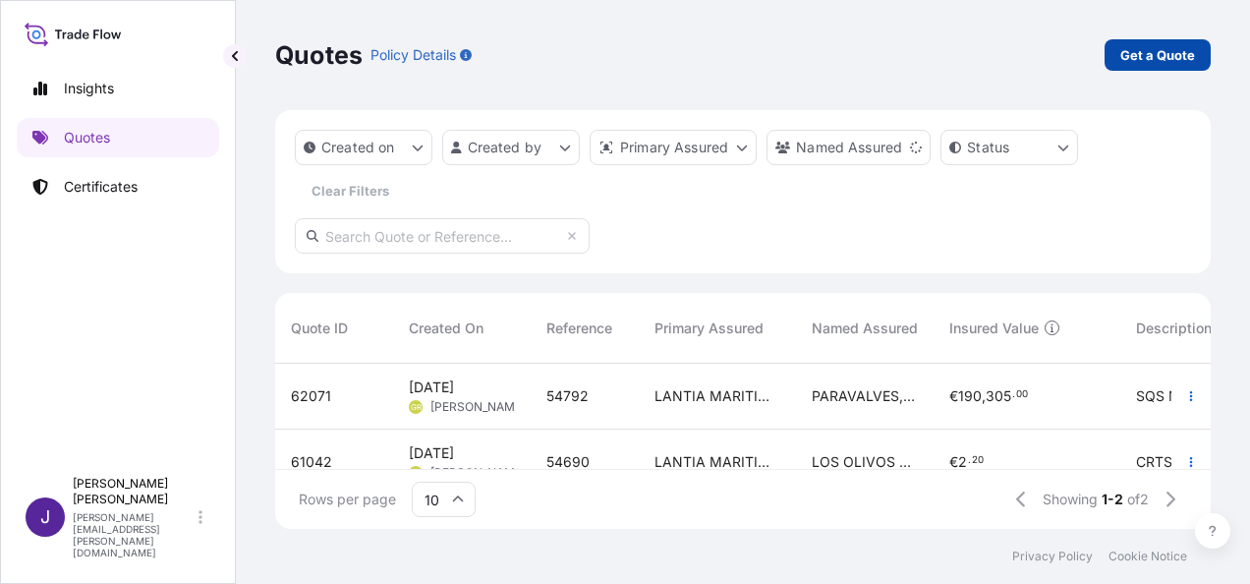
click at [1161, 59] on p "Get a Quote" at bounding box center [1157, 55] width 75 height 20
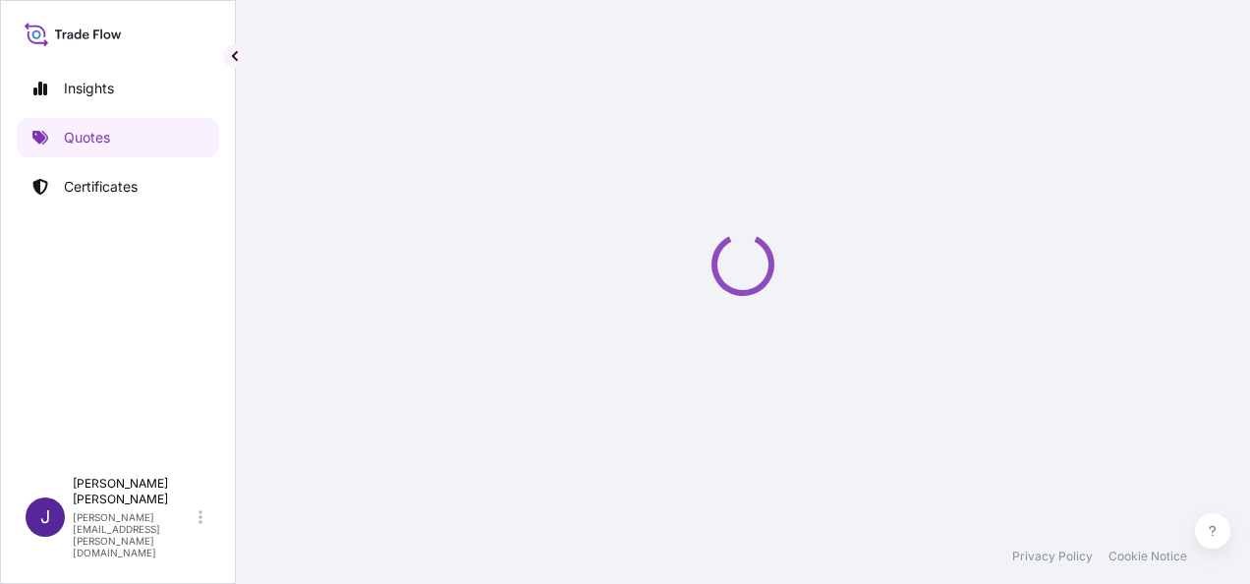
scroll to position [31, 0]
select select "Sea"
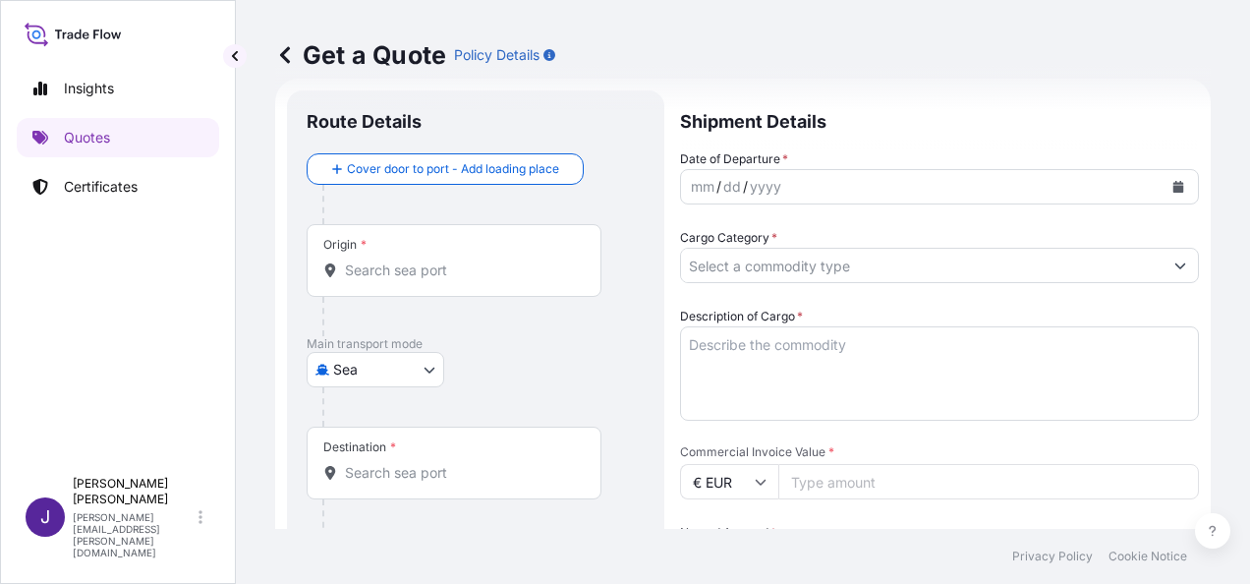
click at [1173, 186] on icon "Calendar" at bounding box center [1178, 187] width 11 height 12
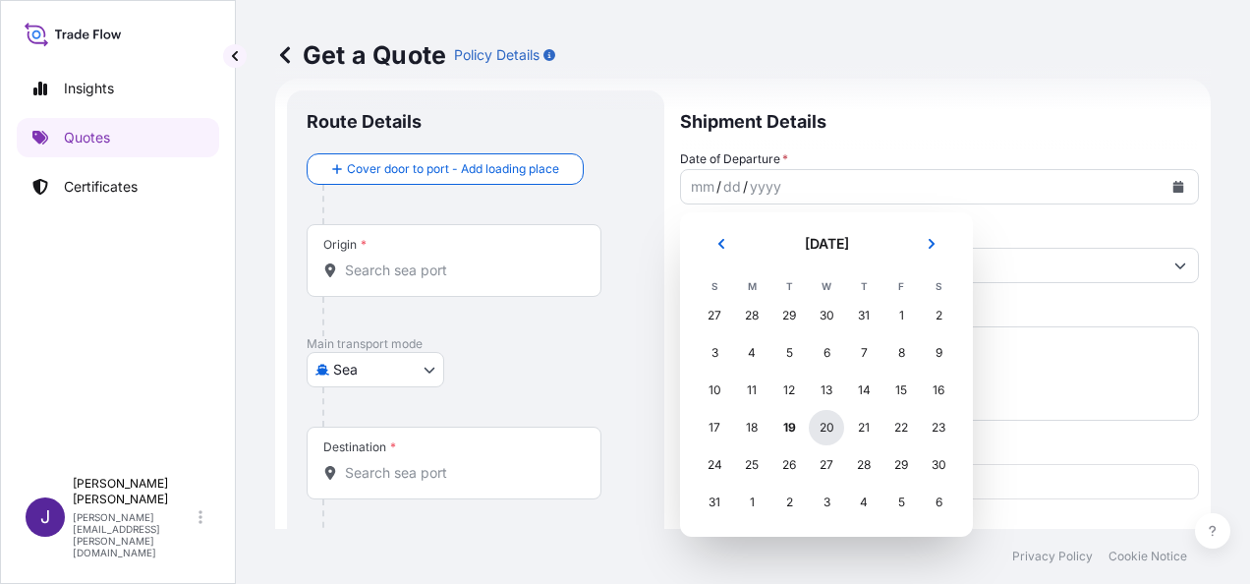
click at [829, 430] on div "20" at bounding box center [826, 427] width 35 height 35
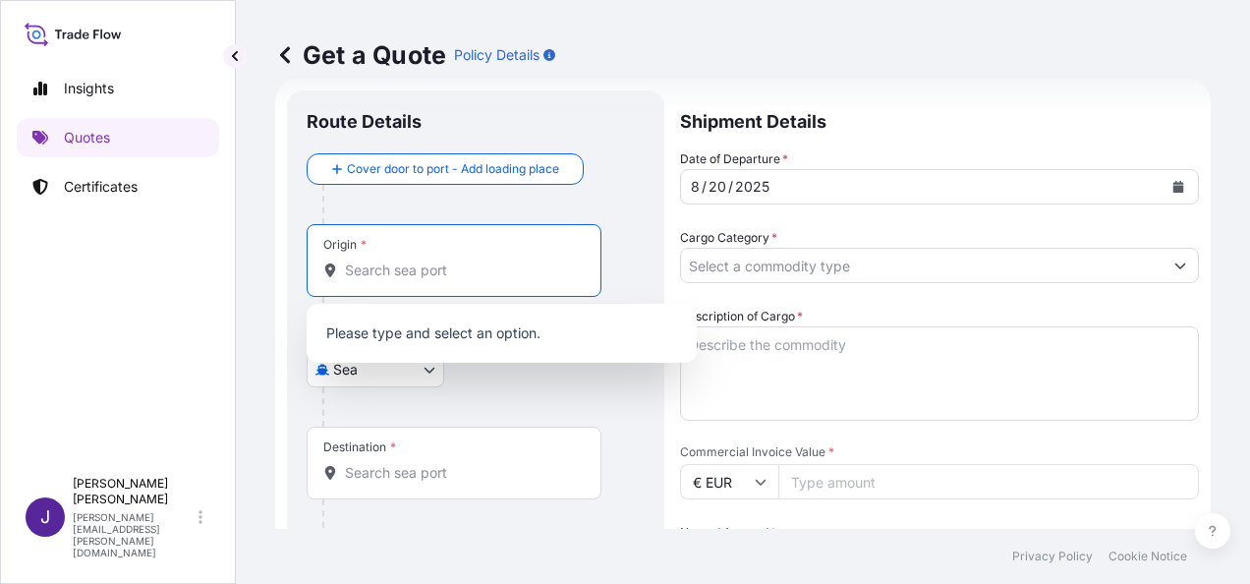
click at [428, 275] on input "Origin *" at bounding box center [461, 270] width 232 height 20
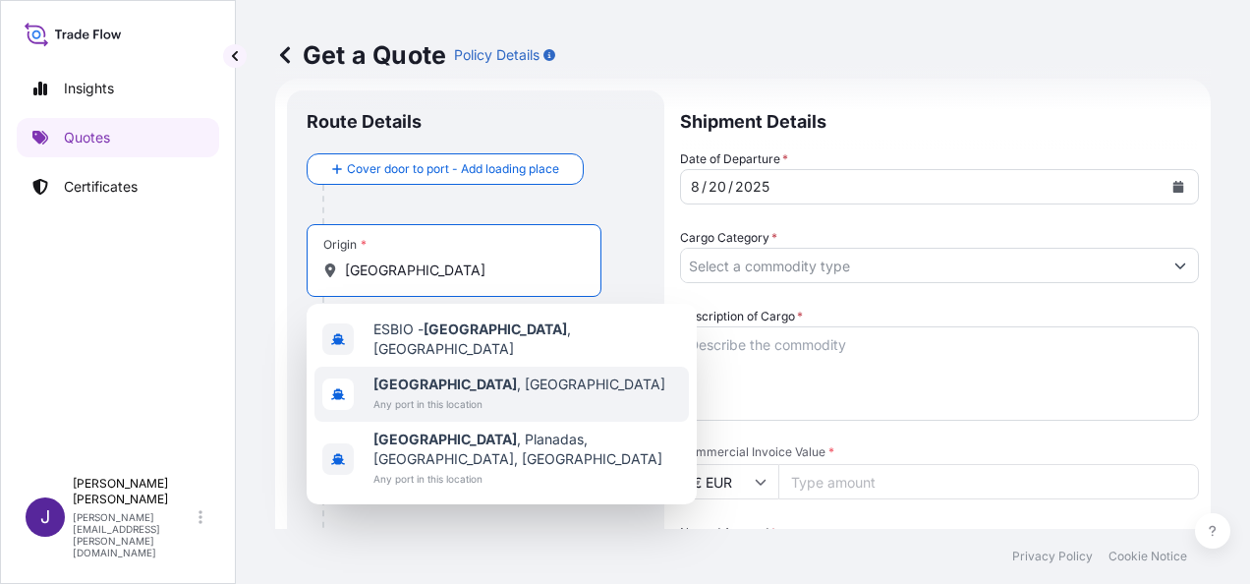
click at [438, 376] on span "Bilbao , Spain" at bounding box center [519, 384] width 292 height 20
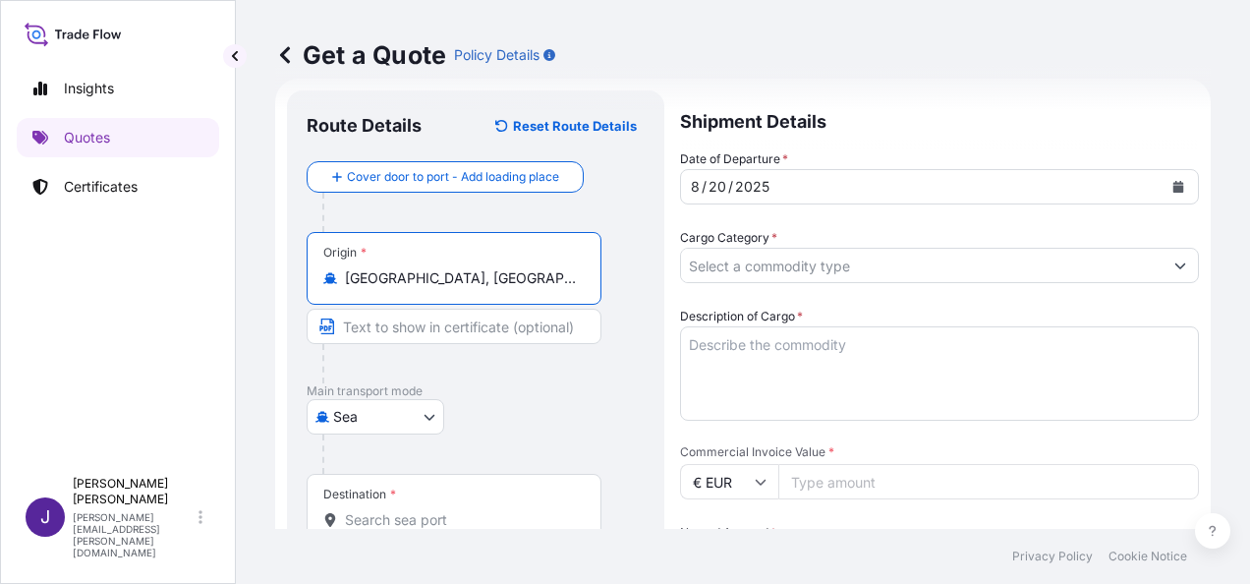
scroll to position [326, 0]
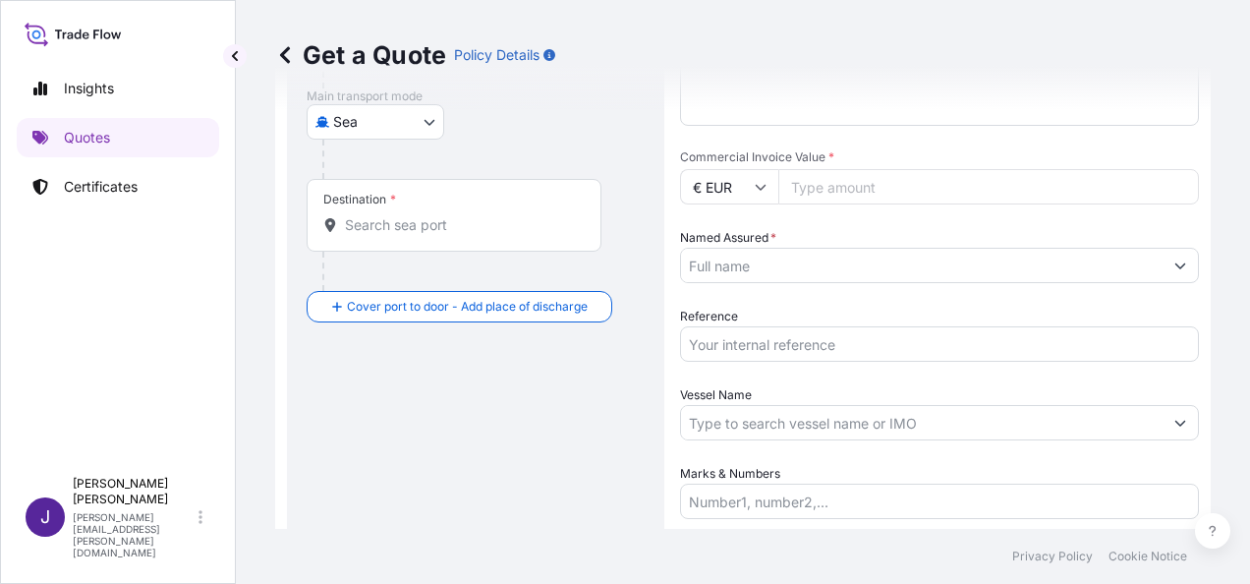
type input "Bilbao, Spain"
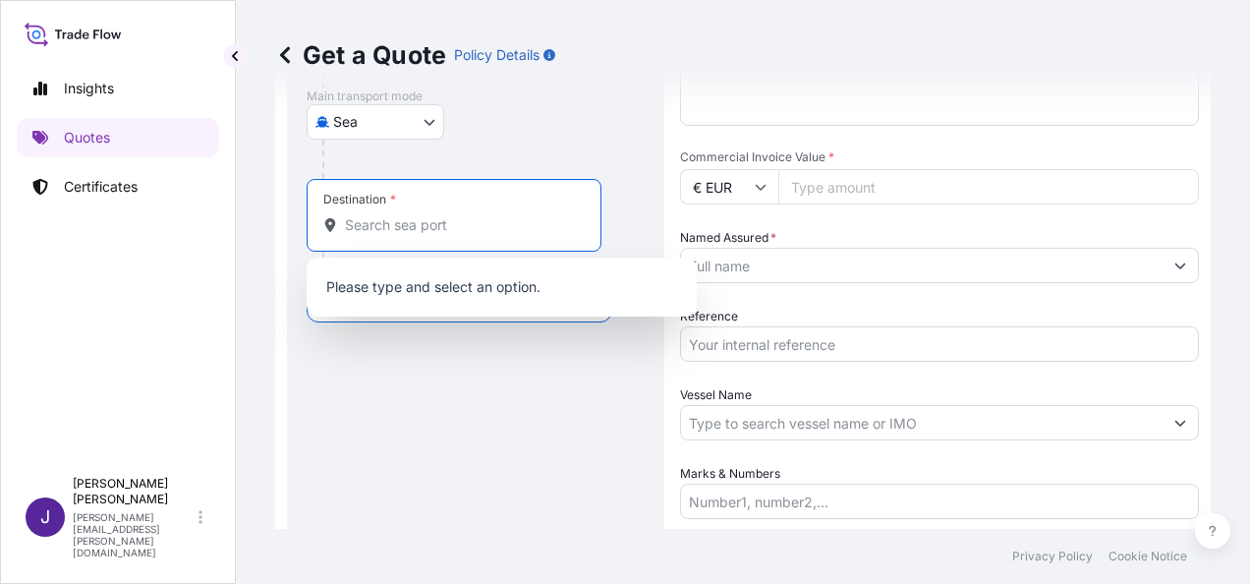
click at [383, 230] on input "Destination *" at bounding box center [461, 225] width 232 height 20
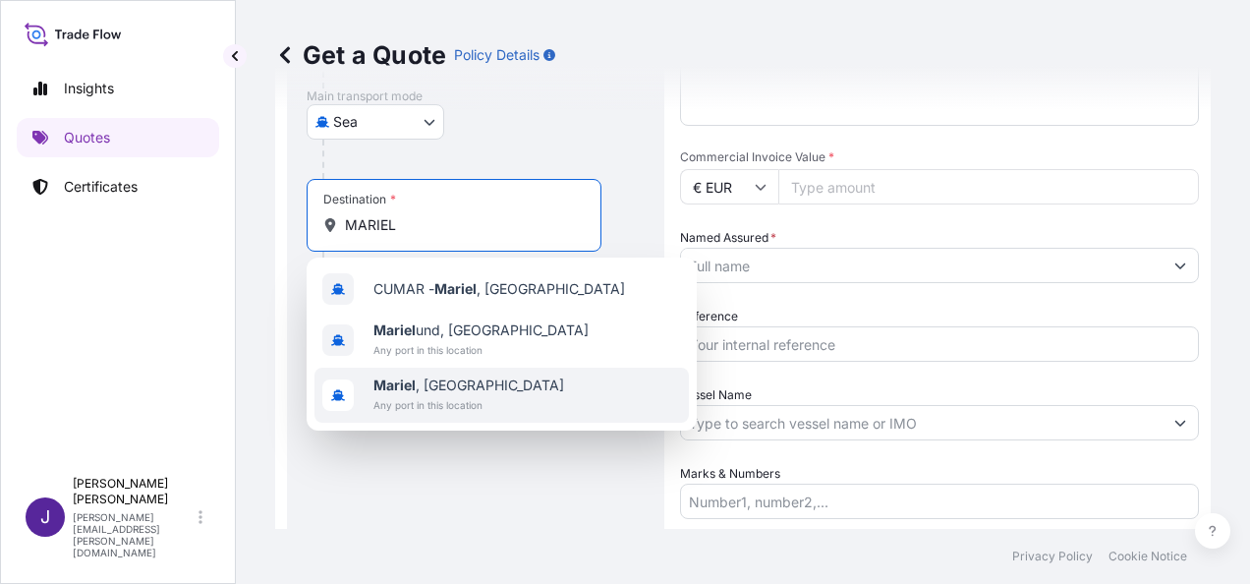
click at [415, 389] on b "Mariel" at bounding box center [394, 384] width 42 height 17
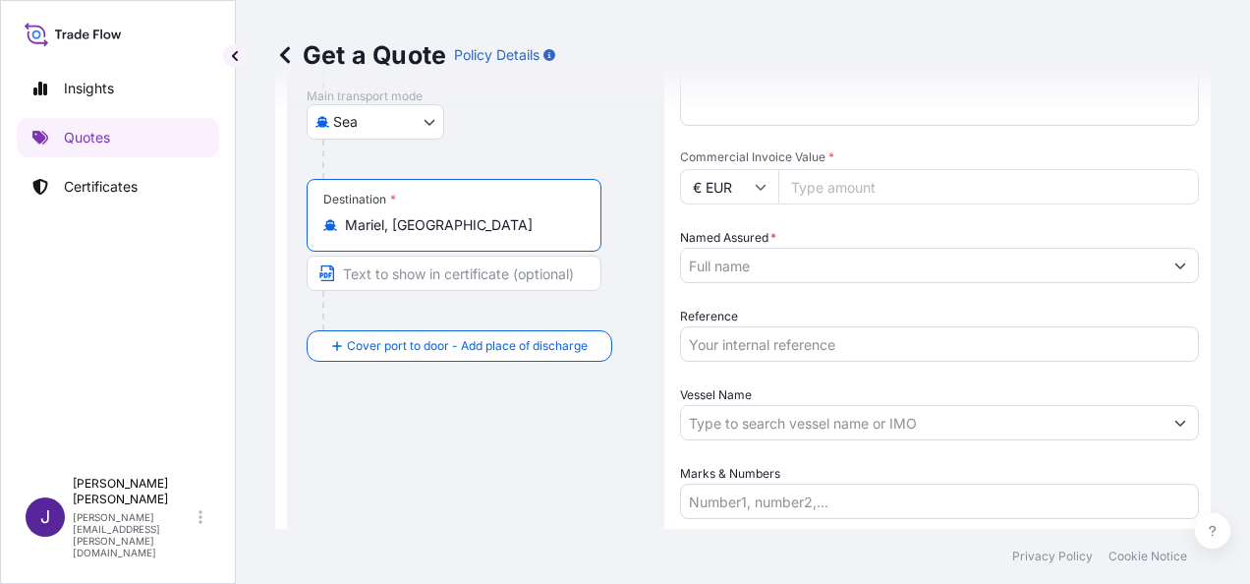
type input "Mariel, Cuba"
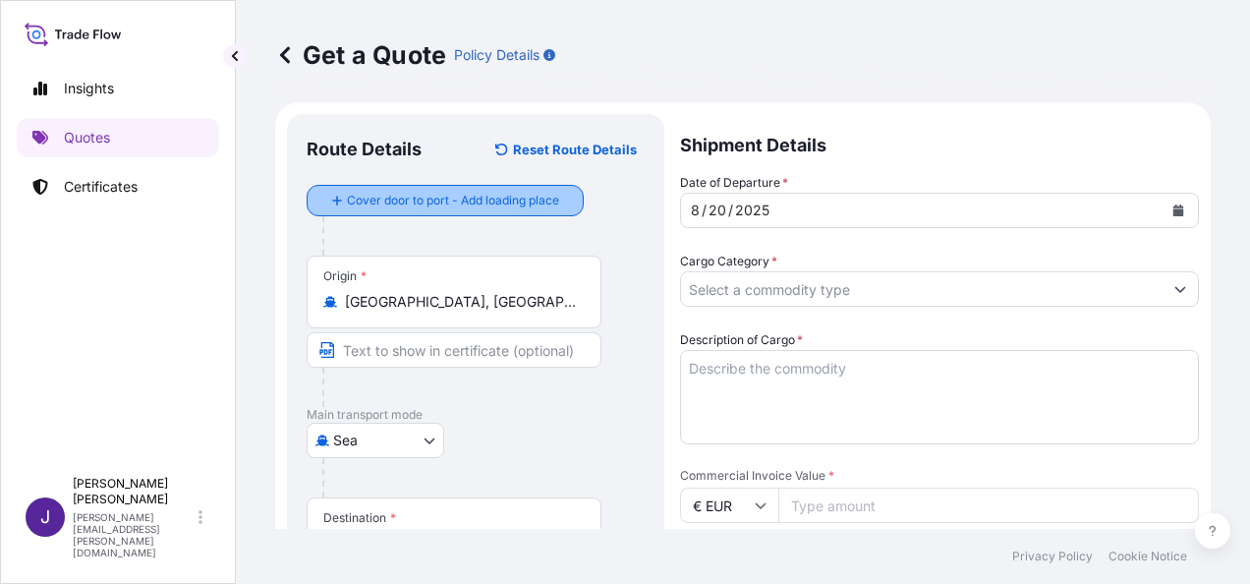
scroll to position [0, 0]
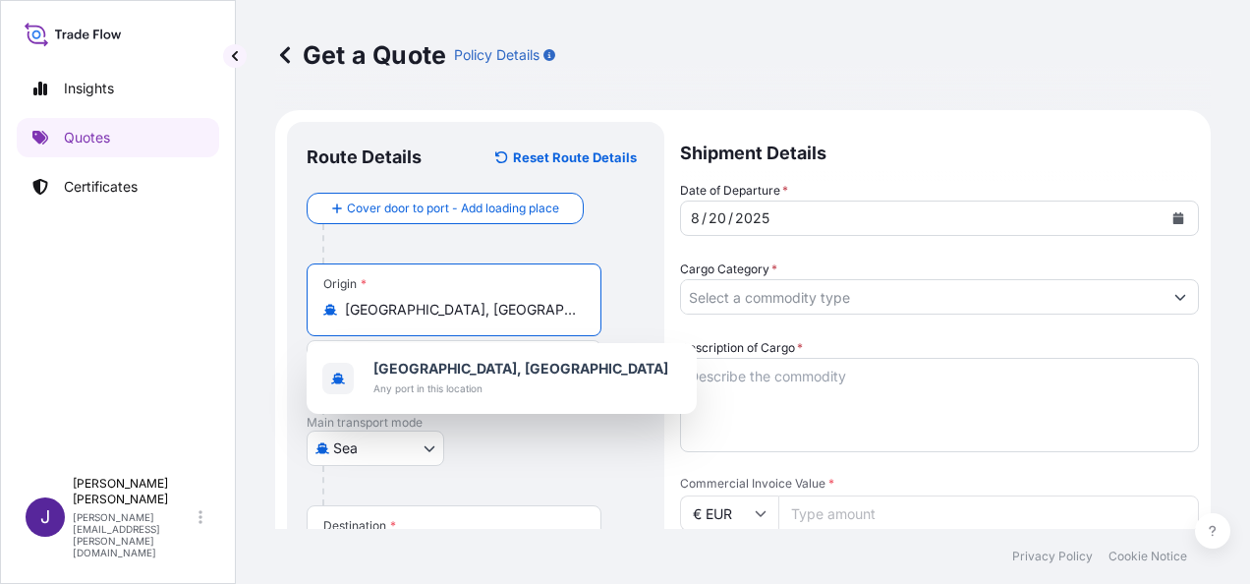
click at [226, 318] on div "Insights Quotes Certificates J Juliana Padilla juliana.padilla@wtwco.com Get a …" at bounding box center [625, 292] width 1250 height 584
click at [221, 320] on div "Insights Quotes Certificates J Juliana Padilla juliana.padilla@wtwco.com" at bounding box center [118, 292] width 236 height 584
drag, startPoint x: 489, startPoint y: 310, endPoint x: 242, endPoint y: 322, distance: 247.9
click at [242, 322] on div "Get a Quote Policy Details Route Details Reset Route Details Cover door to port…" at bounding box center [743, 264] width 1014 height 529
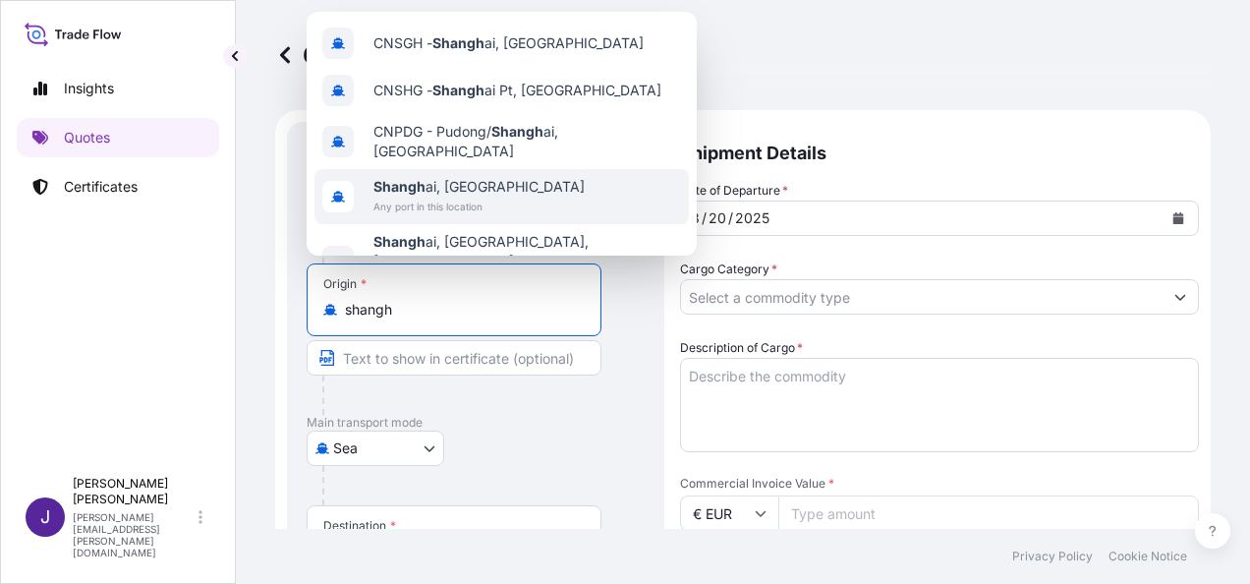
click at [460, 197] on span "Any port in this location" at bounding box center [478, 207] width 211 height 20
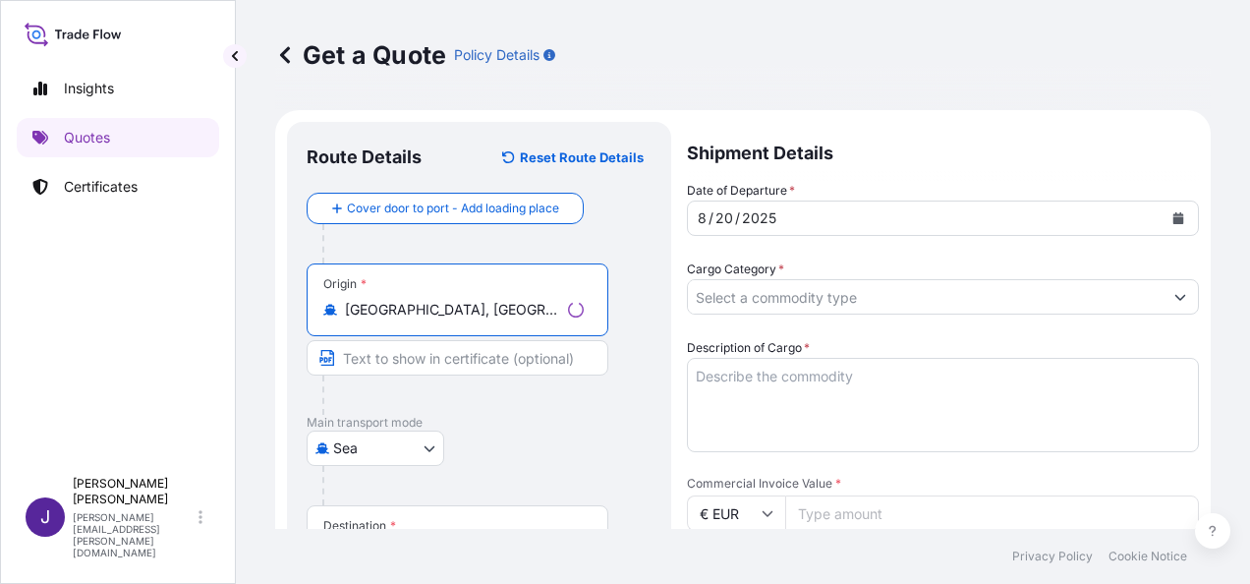
type input "[GEOGRAPHIC_DATA], [GEOGRAPHIC_DATA]"
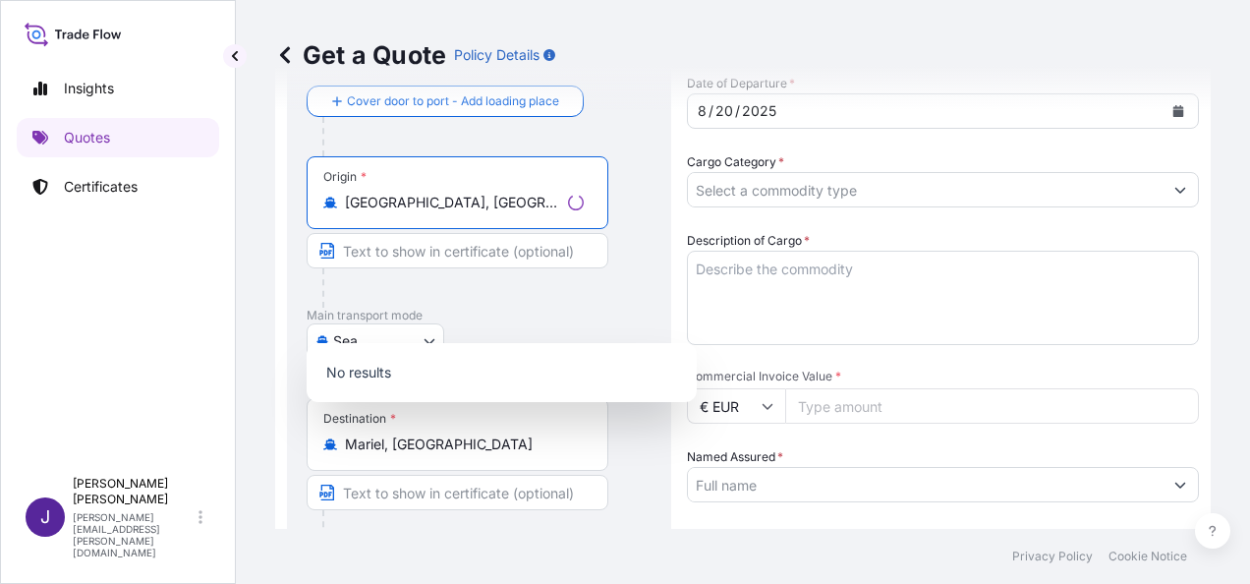
scroll to position [295, 0]
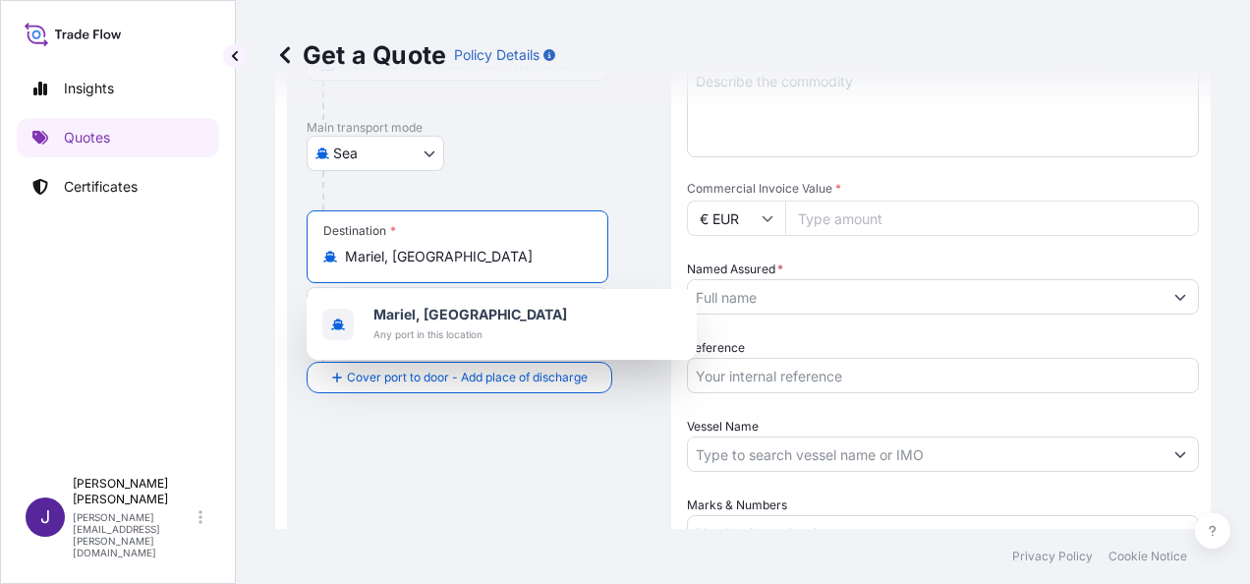
drag, startPoint x: 428, startPoint y: 256, endPoint x: 279, endPoint y: 255, distance: 149.3
click at [280, 253] on form "Route Details Reset Route Details Cover door to port - Add loading place Place …" at bounding box center [742, 261] width 935 height 893
type input "ali"
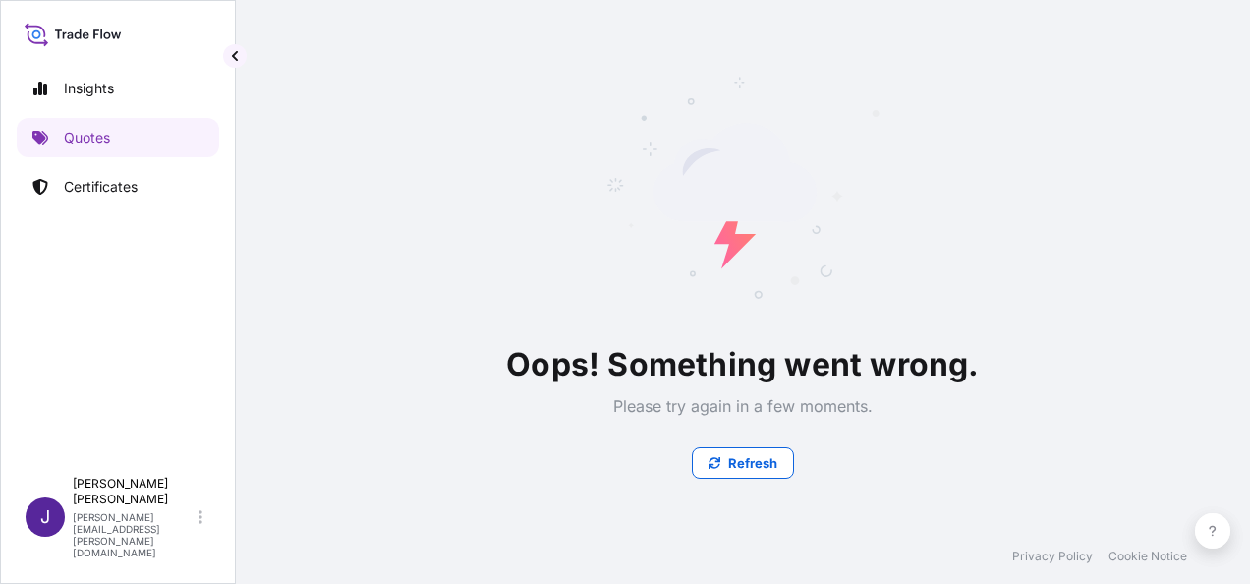
scroll to position [0, 0]
click at [749, 458] on p "Refresh" at bounding box center [752, 463] width 49 height 20
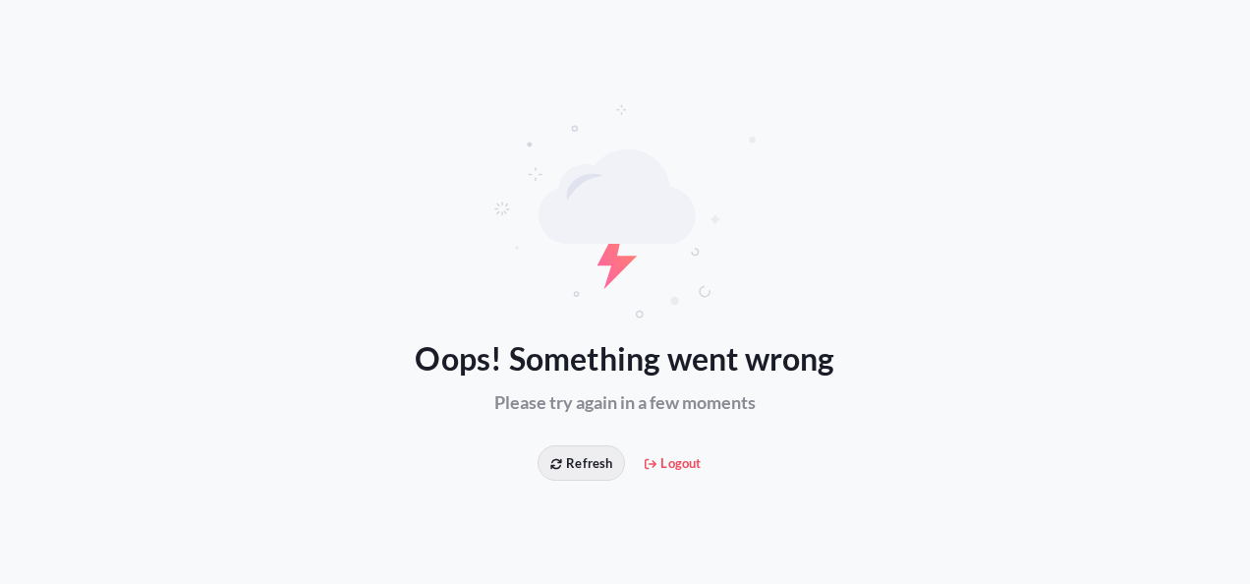
click at [587, 467] on span "Refresh" at bounding box center [581, 463] width 62 height 20
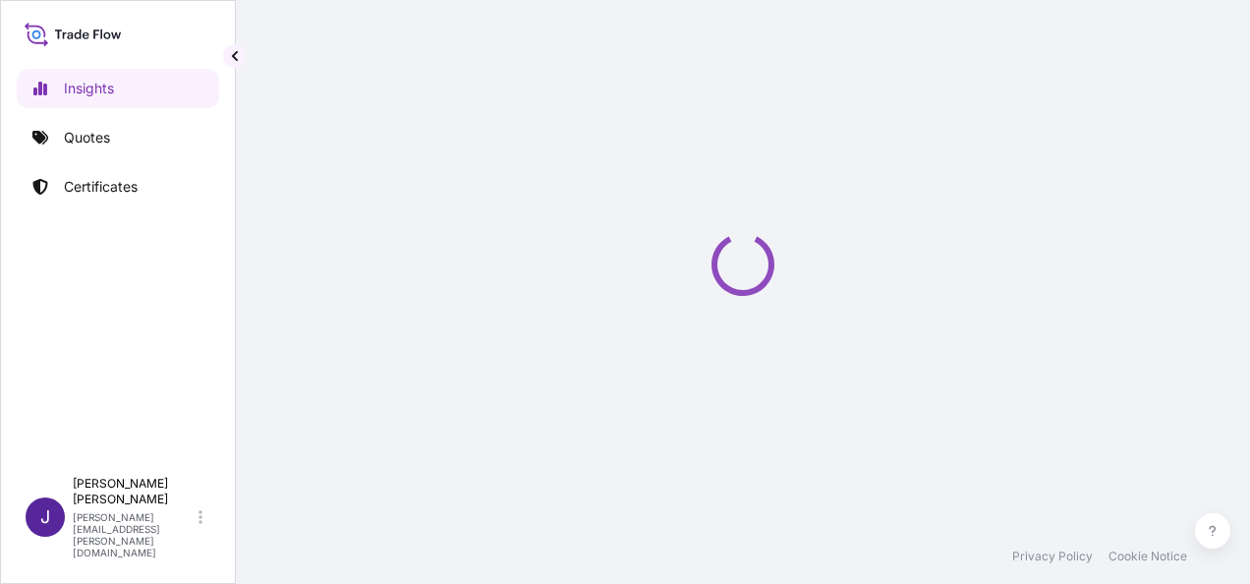
select select "2025"
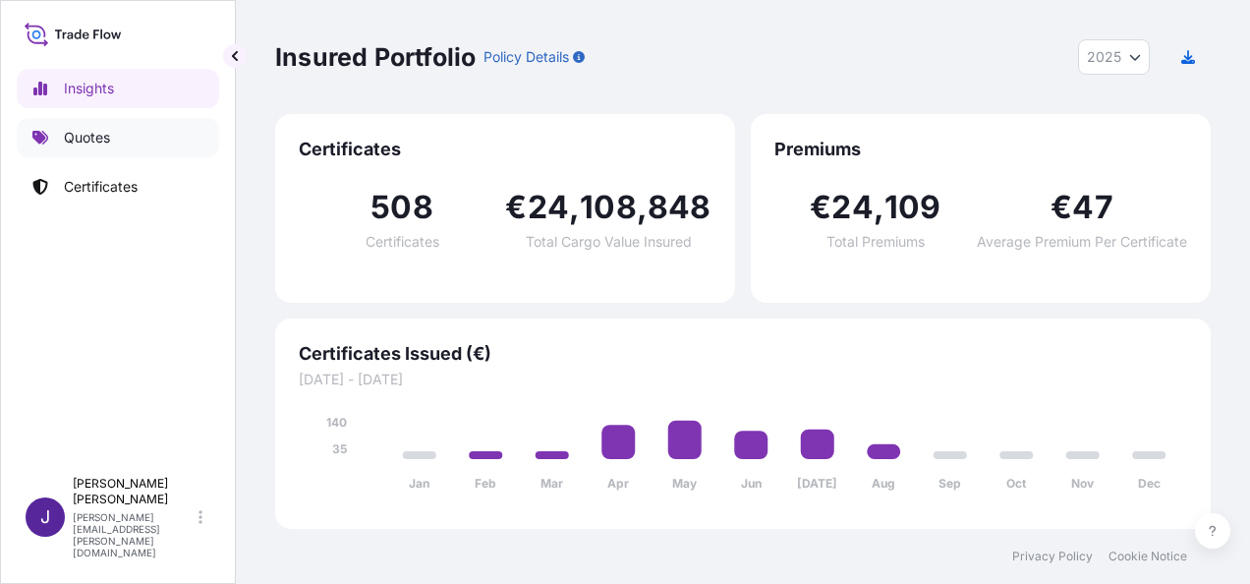
click at [77, 133] on p "Quotes" at bounding box center [87, 138] width 46 height 20
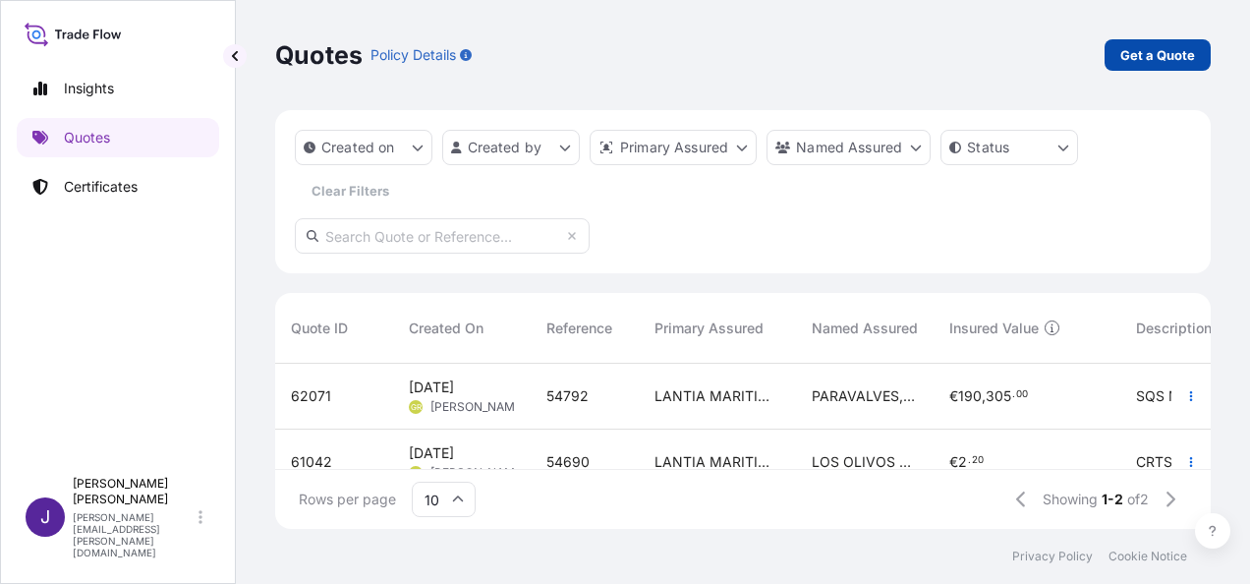
click at [1161, 51] on p "Get a Quote" at bounding box center [1157, 55] width 75 height 20
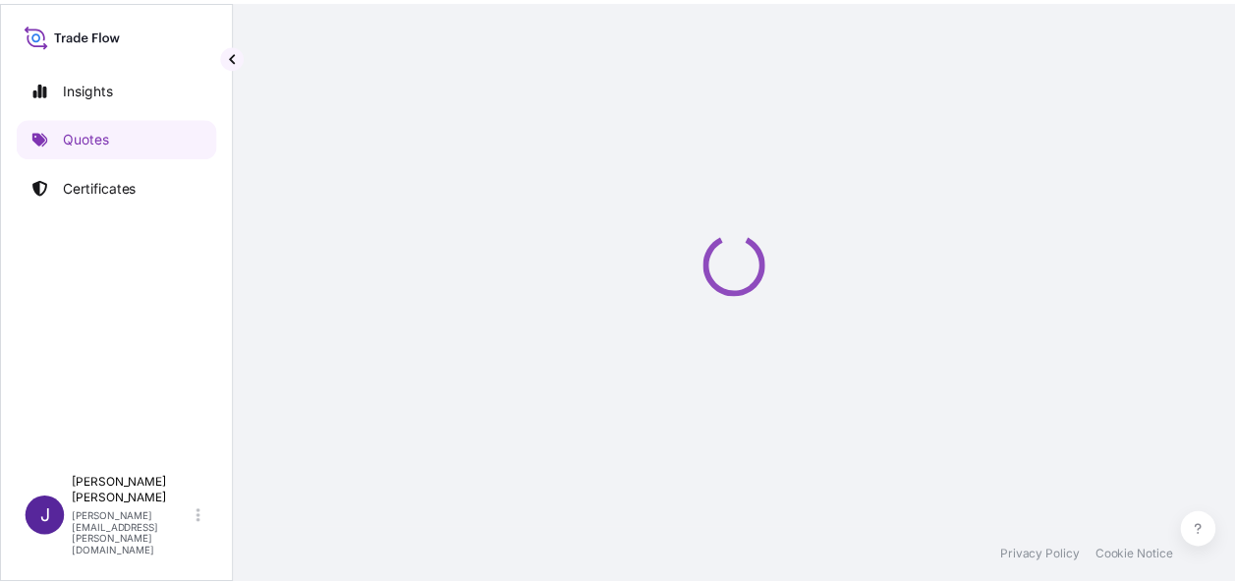
scroll to position [31, 0]
select select "Sea"
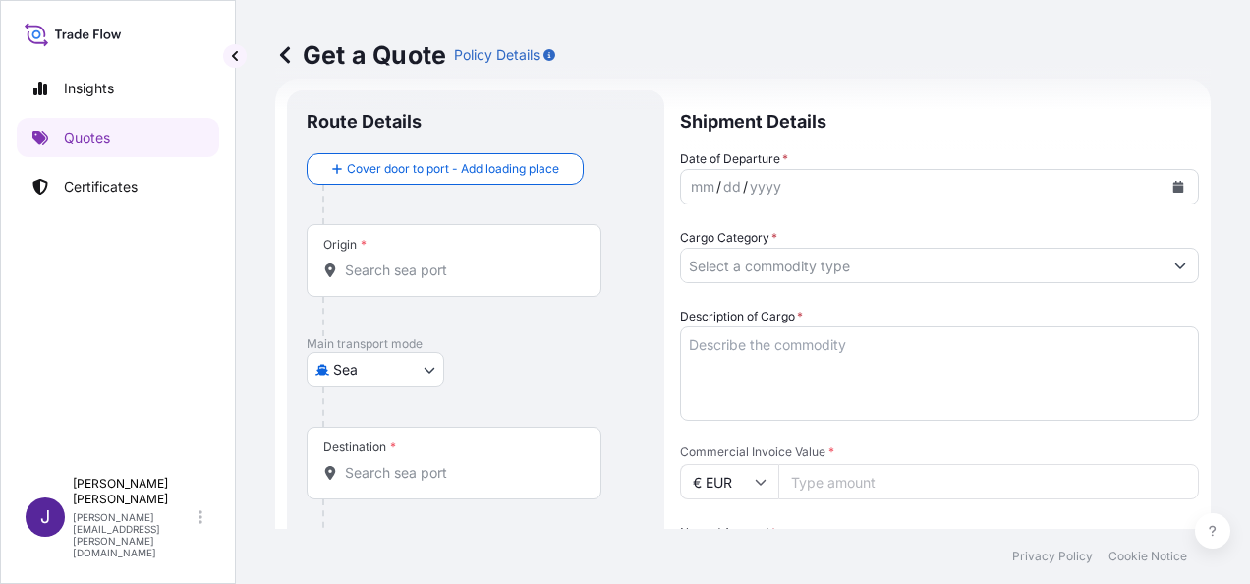
click at [505, 277] on input "Origin *" at bounding box center [461, 270] width 232 height 20
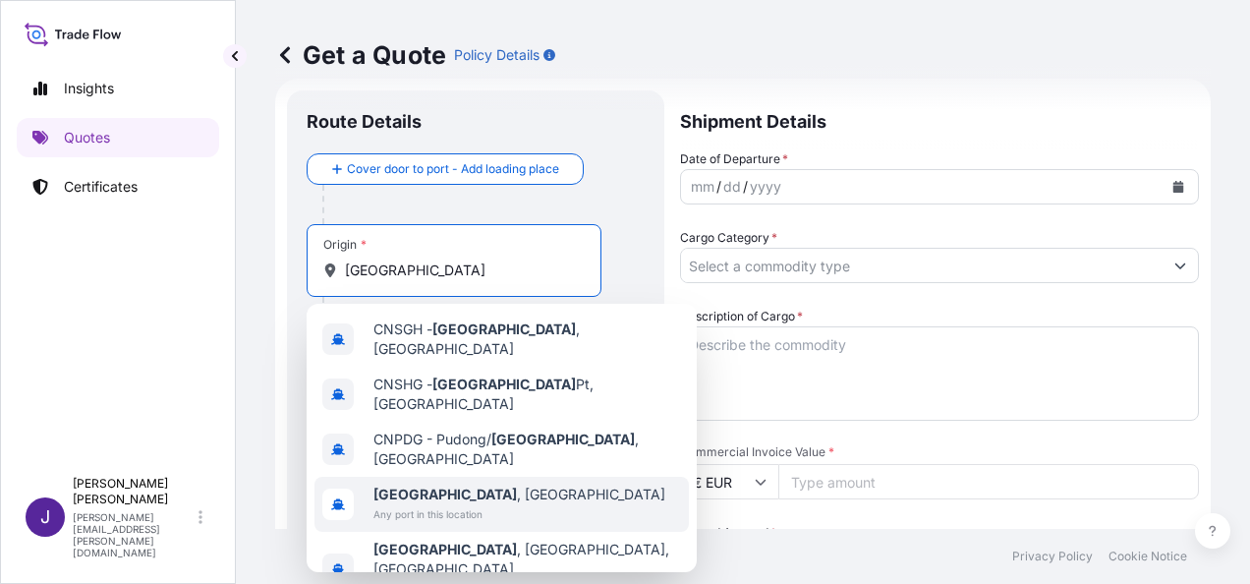
click at [491, 477] on div "[GEOGRAPHIC_DATA] , [GEOGRAPHIC_DATA] Any port in this location" at bounding box center [501, 504] width 374 height 55
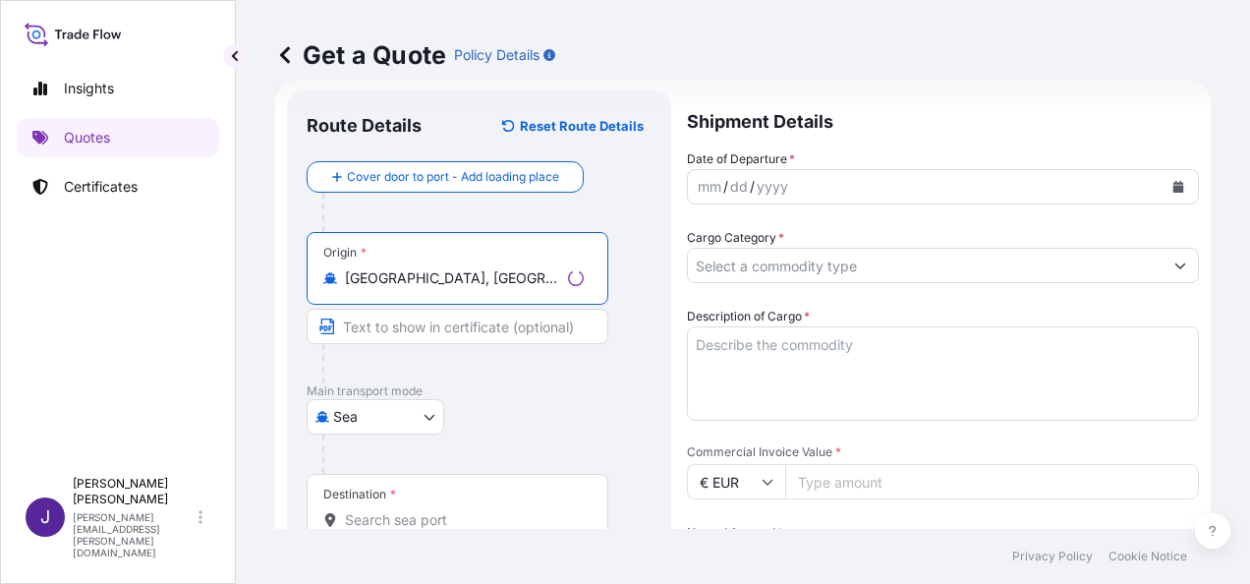
type input "[GEOGRAPHIC_DATA], [GEOGRAPHIC_DATA]"
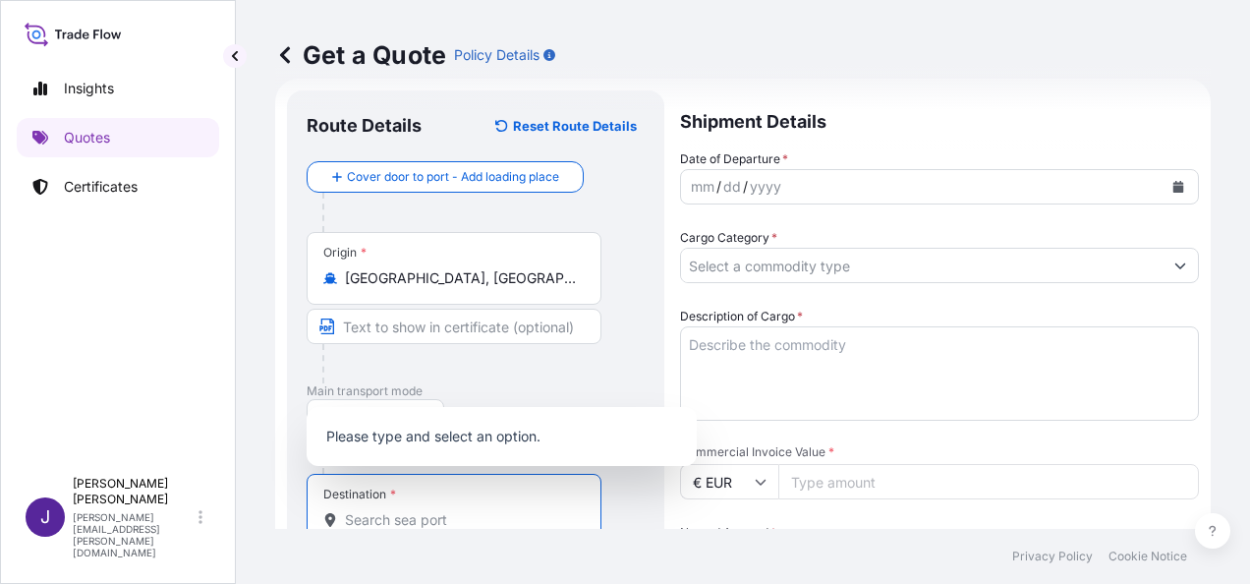
click at [429, 512] on input "Destination *" at bounding box center [461, 520] width 232 height 20
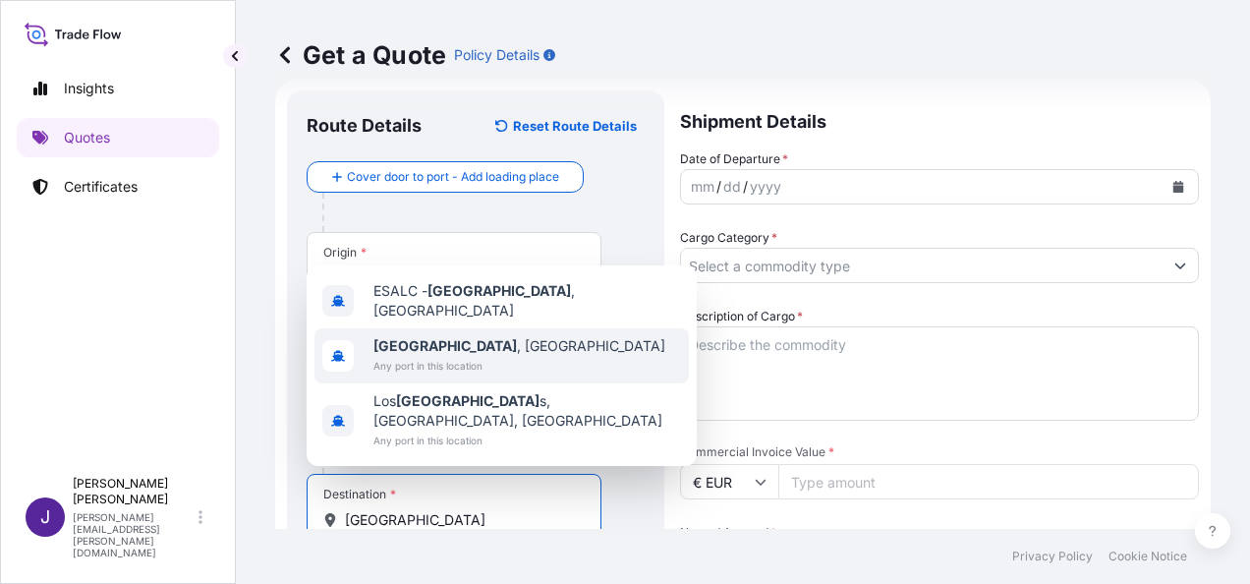
click at [452, 356] on span "[GEOGRAPHIC_DATA] , [GEOGRAPHIC_DATA]" at bounding box center [519, 346] width 292 height 20
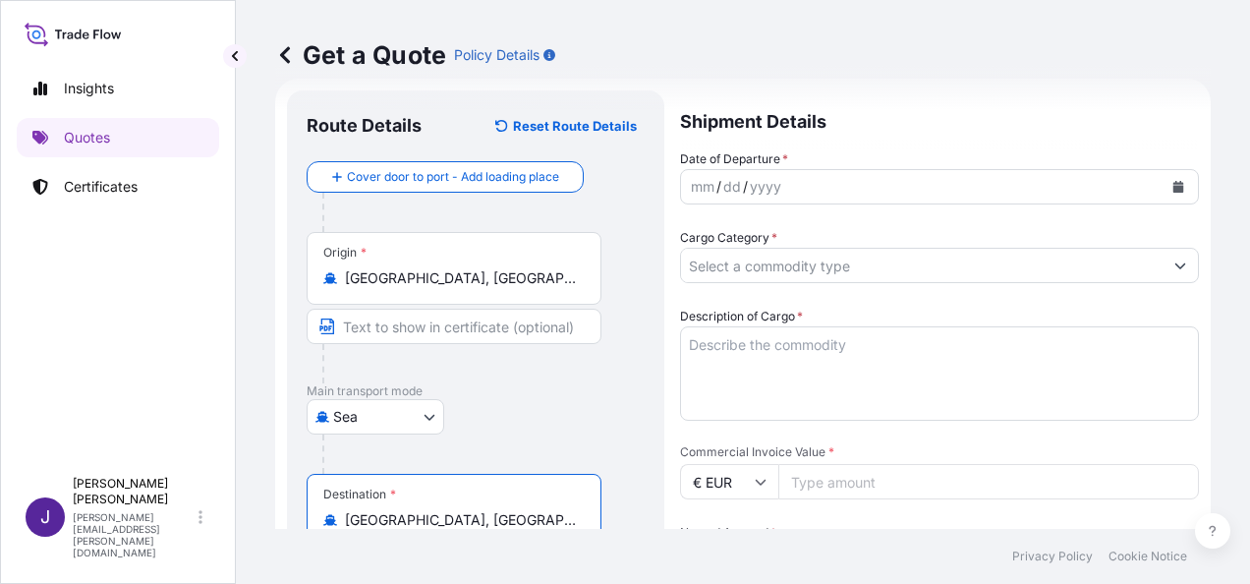
type input "[GEOGRAPHIC_DATA], [GEOGRAPHIC_DATA]"
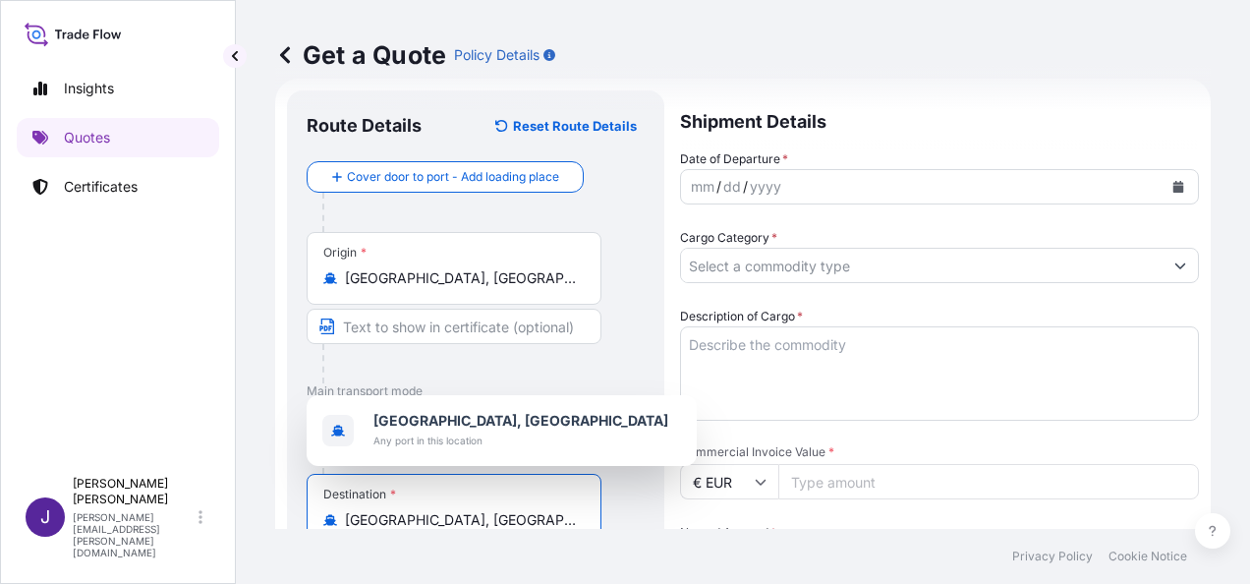
click at [1173, 185] on icon "Calendar" at bounding box center [1178, 187] width 11 height 12
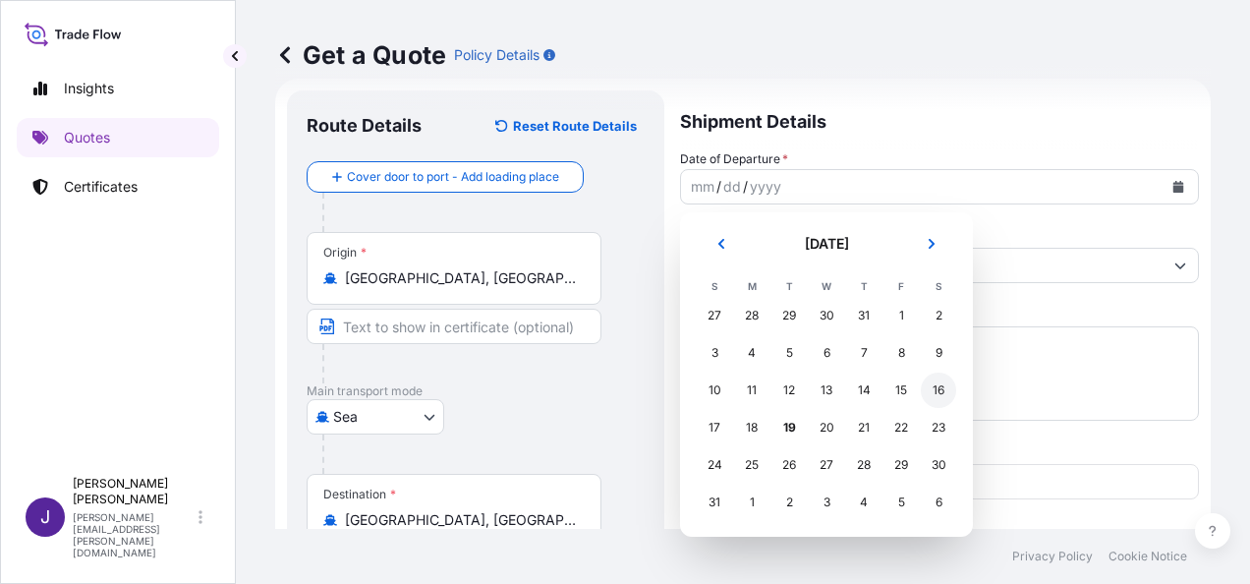
click at [945, 388] on div "16" at bounding box center [938, 389] width 35 height 35
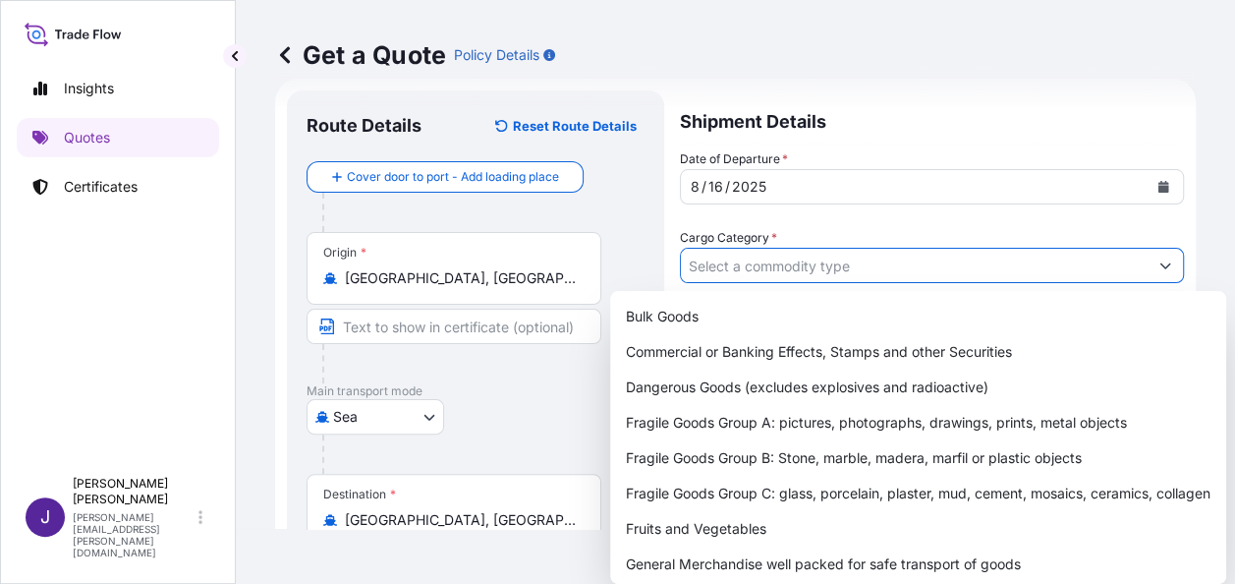
click at [850, 267] on input "Cargo Category *" at bounding box center [914, 265] width 467 height 35
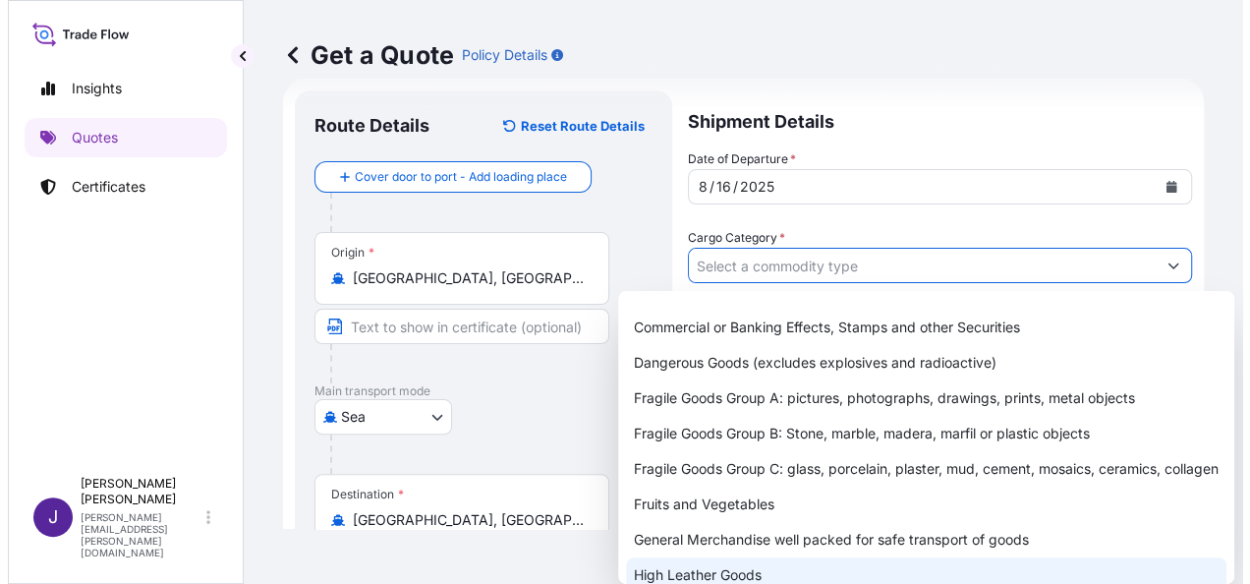
scroll to position [98, 0]
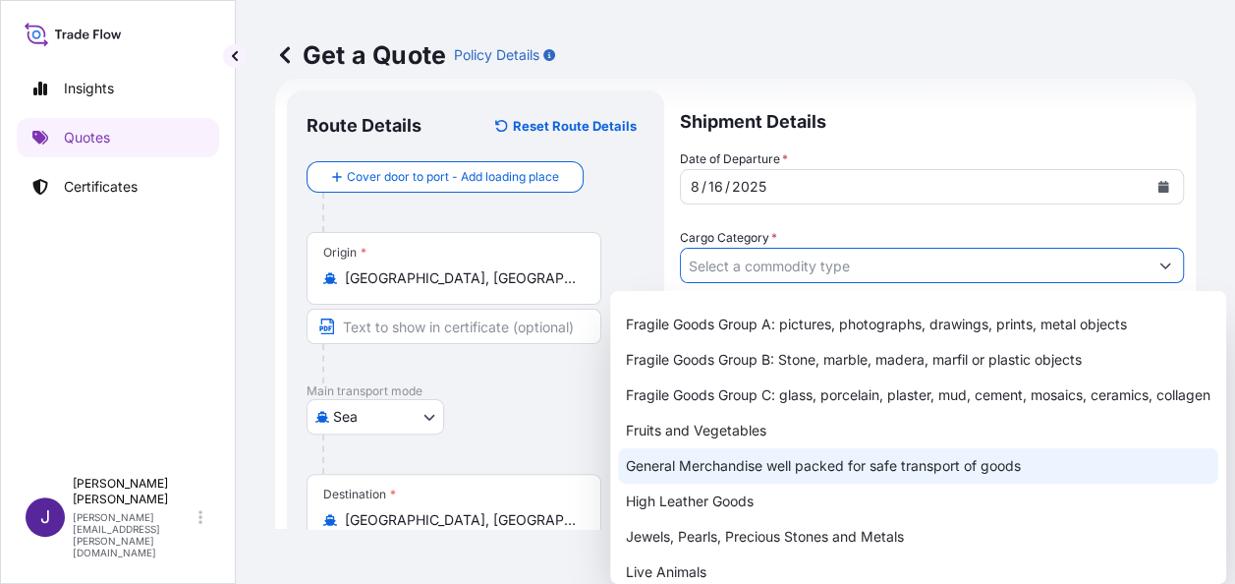
click at [721, 483] on div "General Merchandise well packed for safe transport of goods" at bounding box center [918, 465] width 600 height 35
type input "General Merchandise well packed for safe transport of goods"
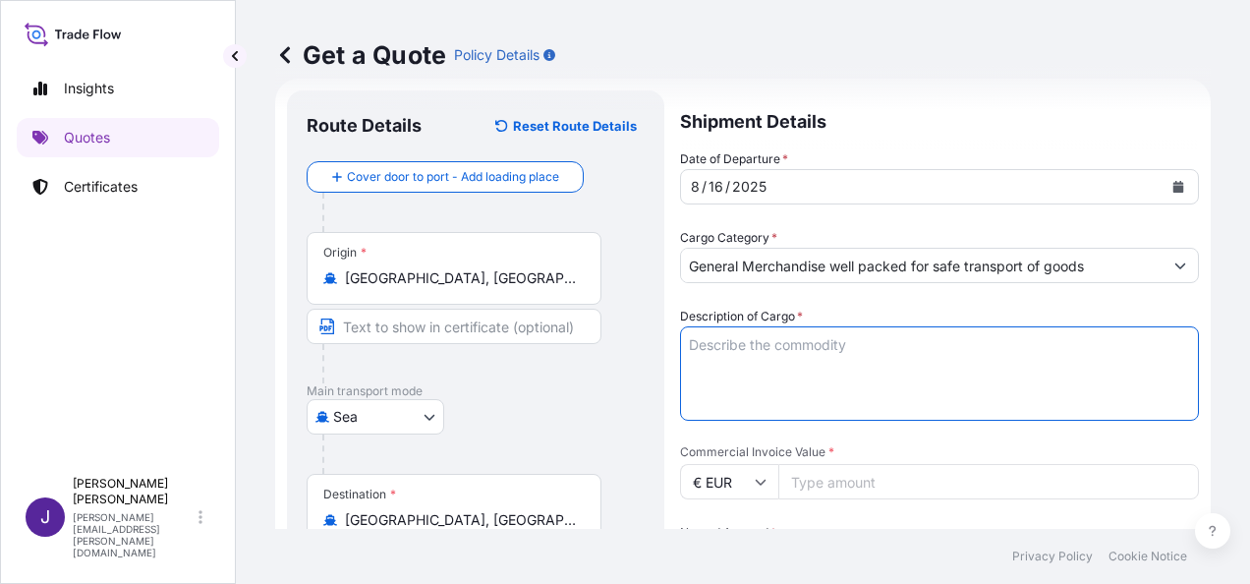
click at [792, 344] on textarea "Description of Cargo *" at bounding box center [939, 373] width 519 height 94
click at [790, 346] on textarea "Description of Cargo *" at bounding box center [939, 373] width 519 height 94
paste textarea "[MEDICAL_DATA] tube"
type textarea "[MEDICAL_DATA] tube"
click at [817, 485] on input "Commercial Invoice Value *" at bounding box center [988, 481] width 421 height 35
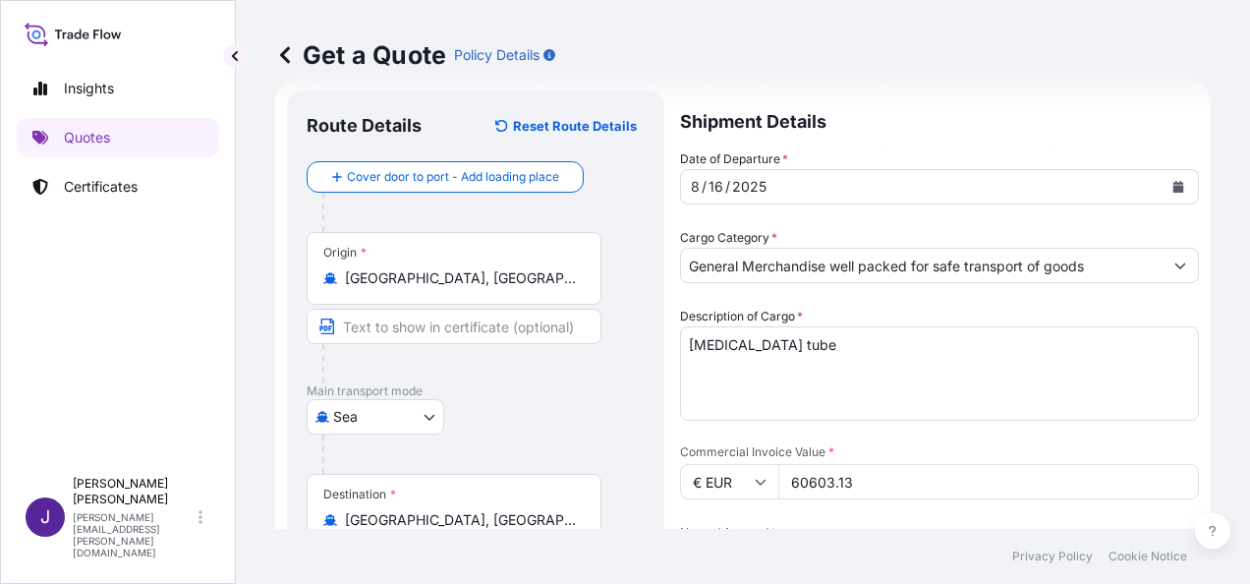
type input "60603.13"
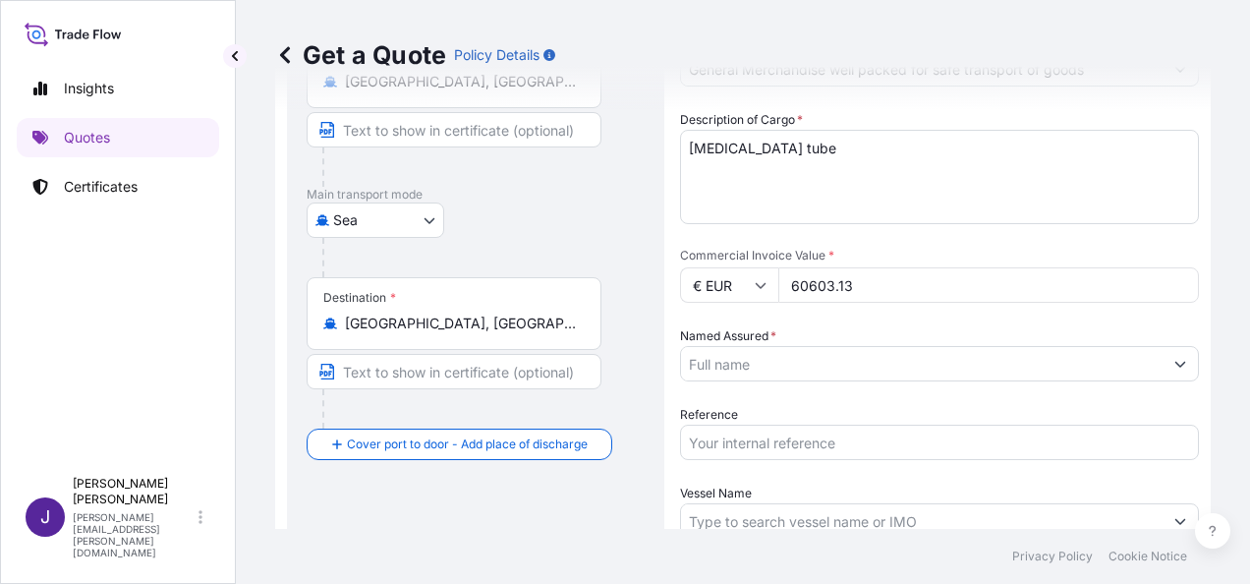
scroll to position [326, 0]
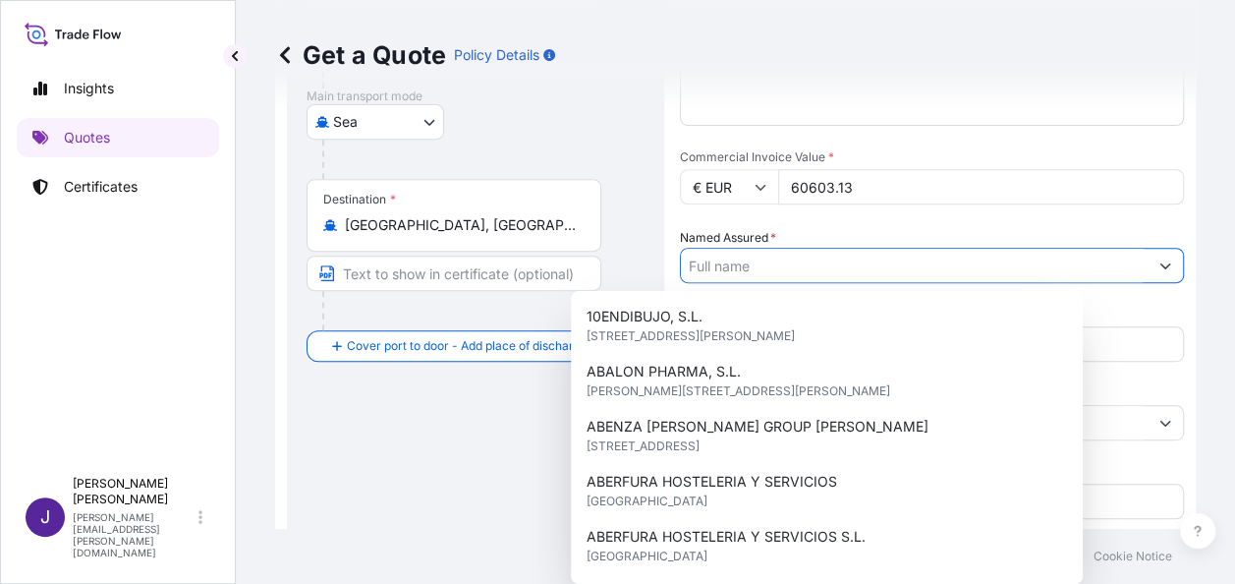
click at [894, 265] on input "Named Assured *" at bounding box center [914, 265] width 467 height 35
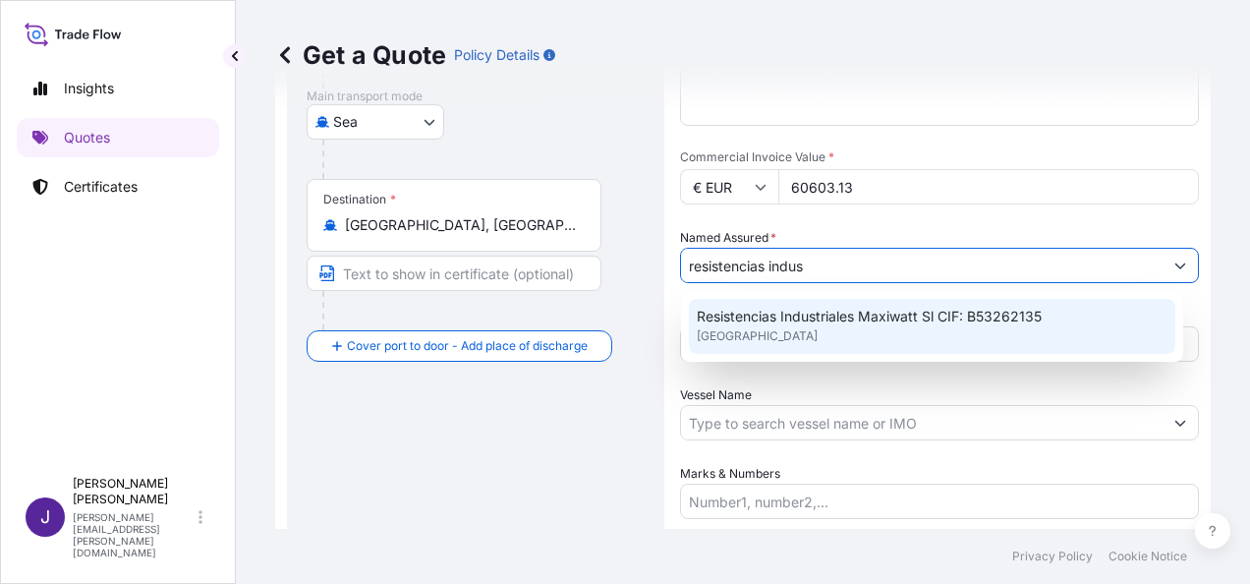
click at [917, 319] on span "Resistencias Industriales Maxiwatt Sl CIF: B53262135" at bounding box center [869, 317] width 345 height 20
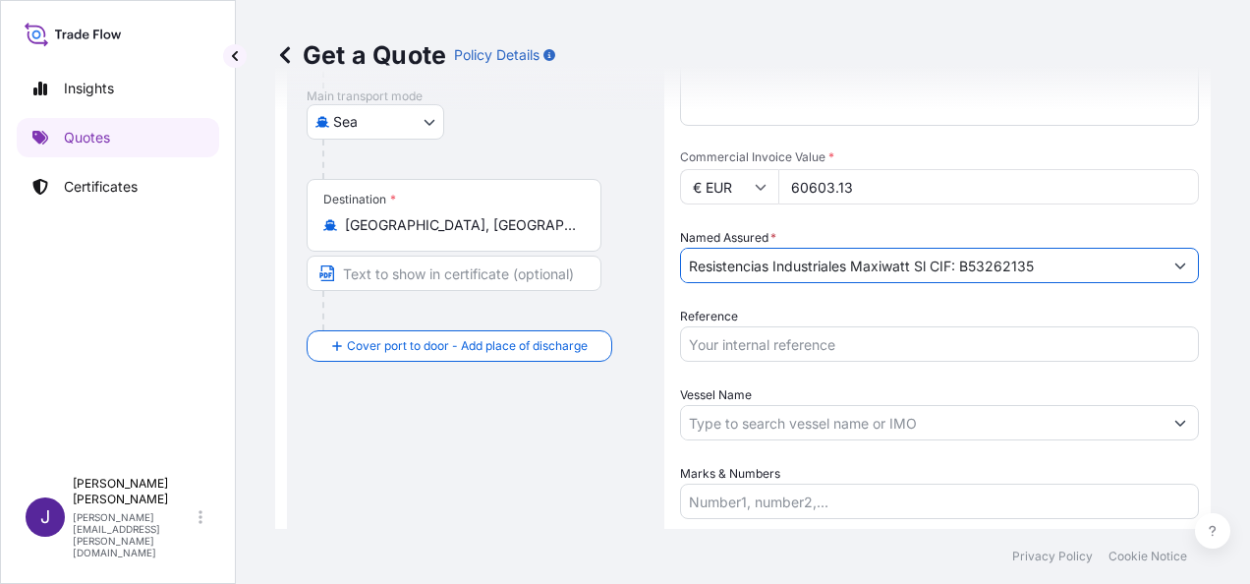
type input "Resistencias Industriales Maxiwatt Sl CIF: B53262135"
drag, startPoint x: 901, startPoint y: 348, endPoint x: 896, endPoint y: 366, distance: 19.3
click at [901, 348] on input "Reference" at bounding box center [939, 343] width 519 height 35
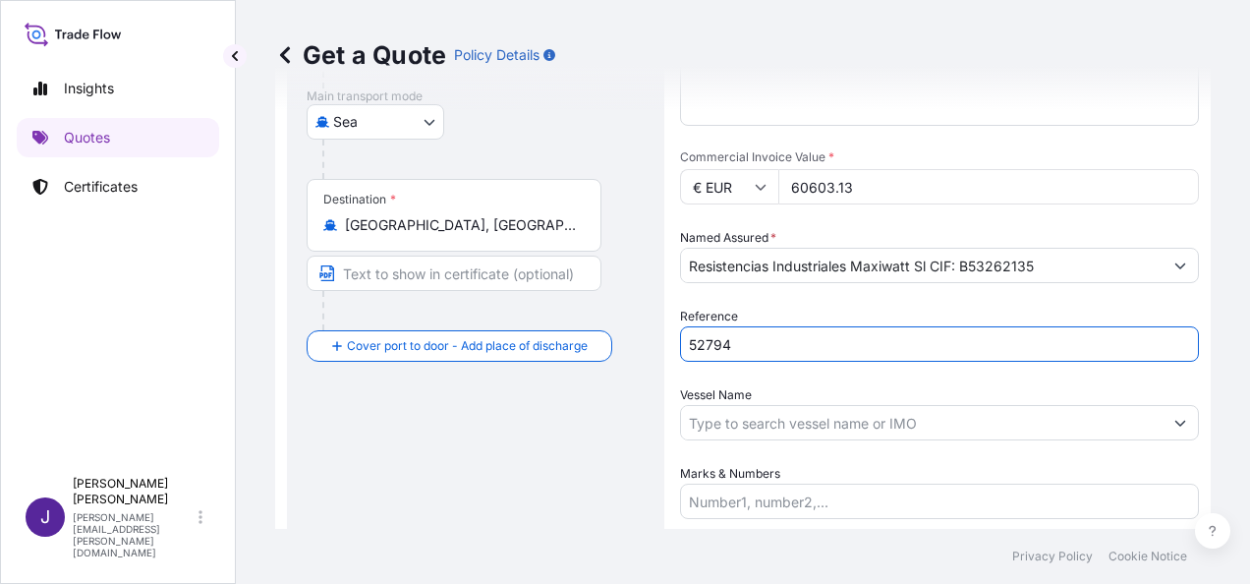
type input "52794"
click at [808, 430] on input "Vessel Name" at bounding box center [921, 422] width 481 height 35
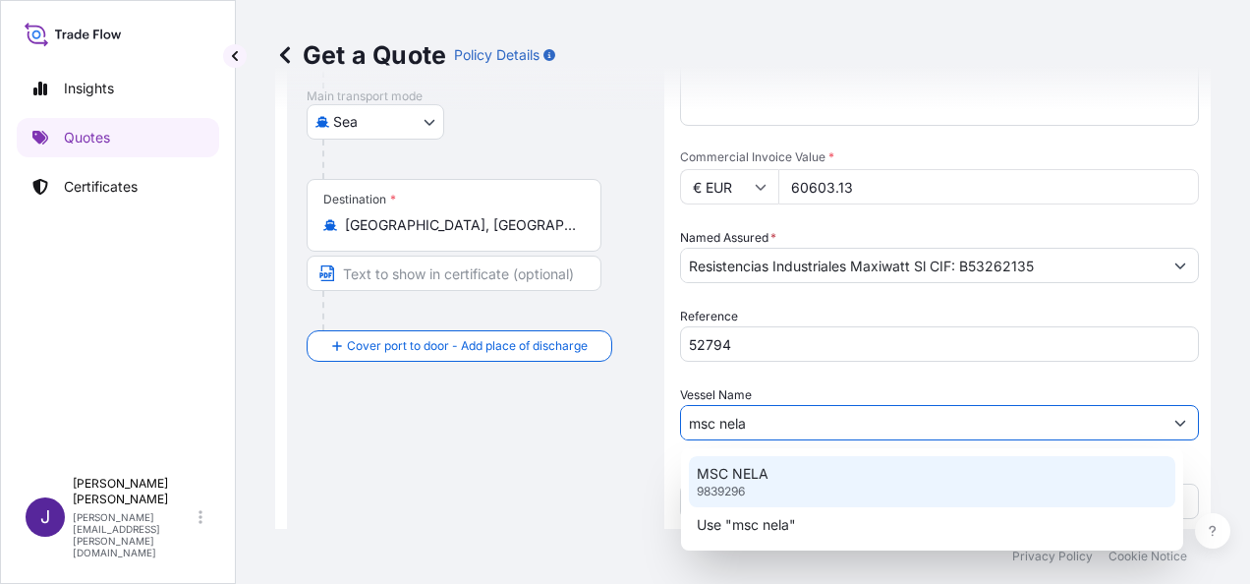
click at [749, 474] on p "MSC NELA" at bounding box center [733, 474] width 72 height 20
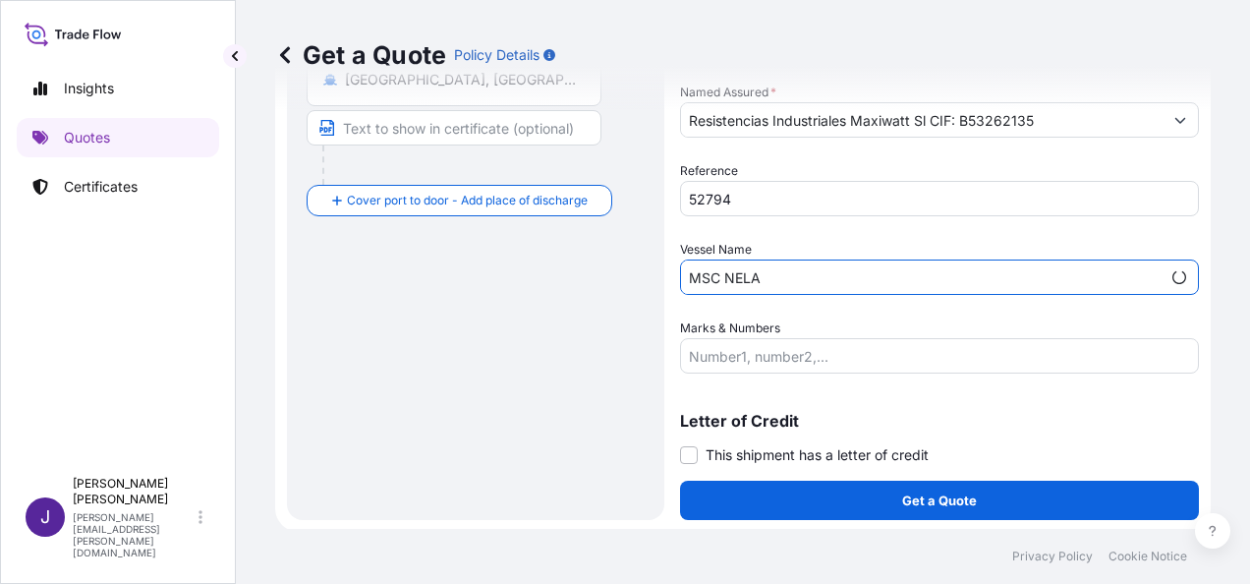
scroll to position [474, 0]
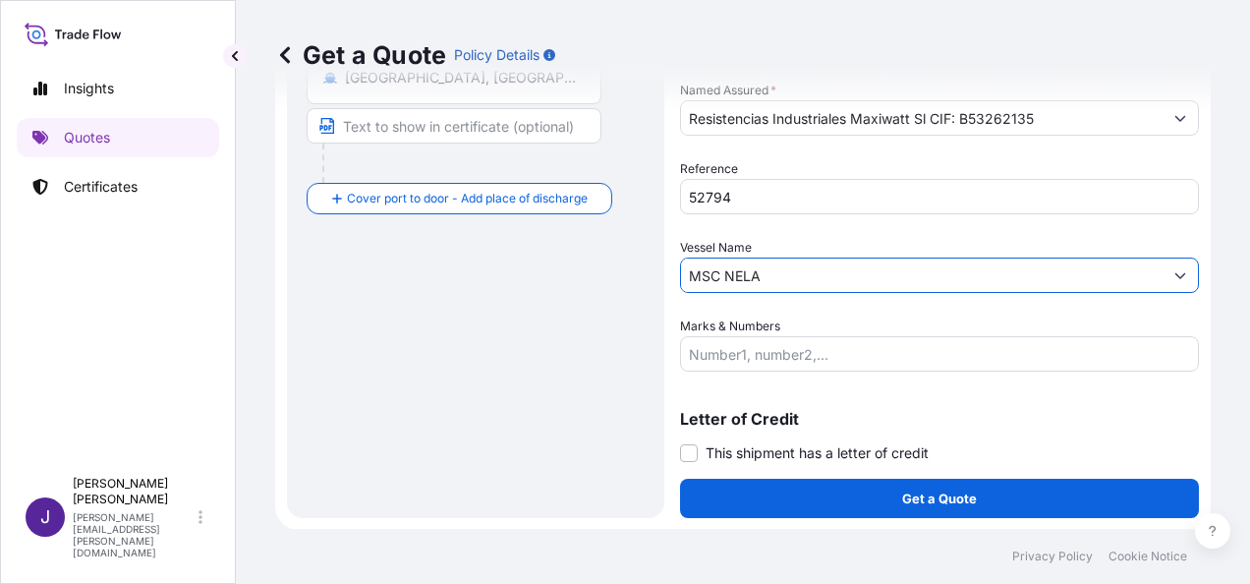
type input "MSC NELA"
click at [690, 450] on span at bounding box center [689, 453] width 18 height 18
click at [680, 442] on input "This shipment has a letter of credit" at bounding box center [680, 442] width 0 height 0
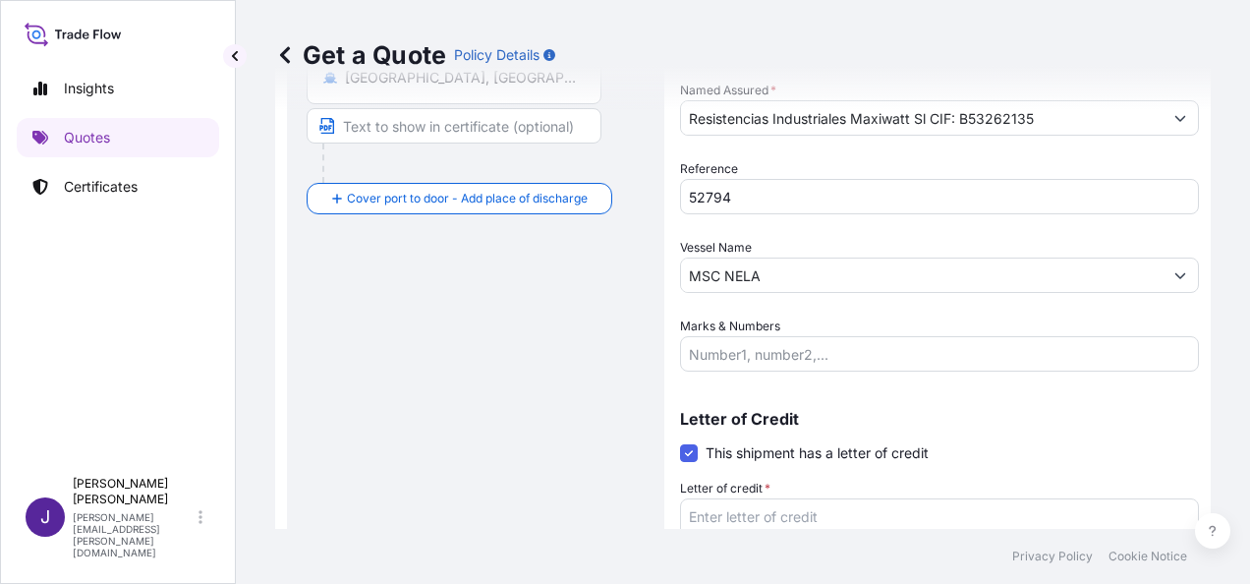
click at [745, 511] on textarea "Letter of credit *" at bounding box center [939, 545] width 519 height 94
paste textarea "RESISTENCIAS INDUSTRIALES MAXIWATT S.L. [STREET_ADDRESS][PERSON_NAME]. INDUSTRI…"
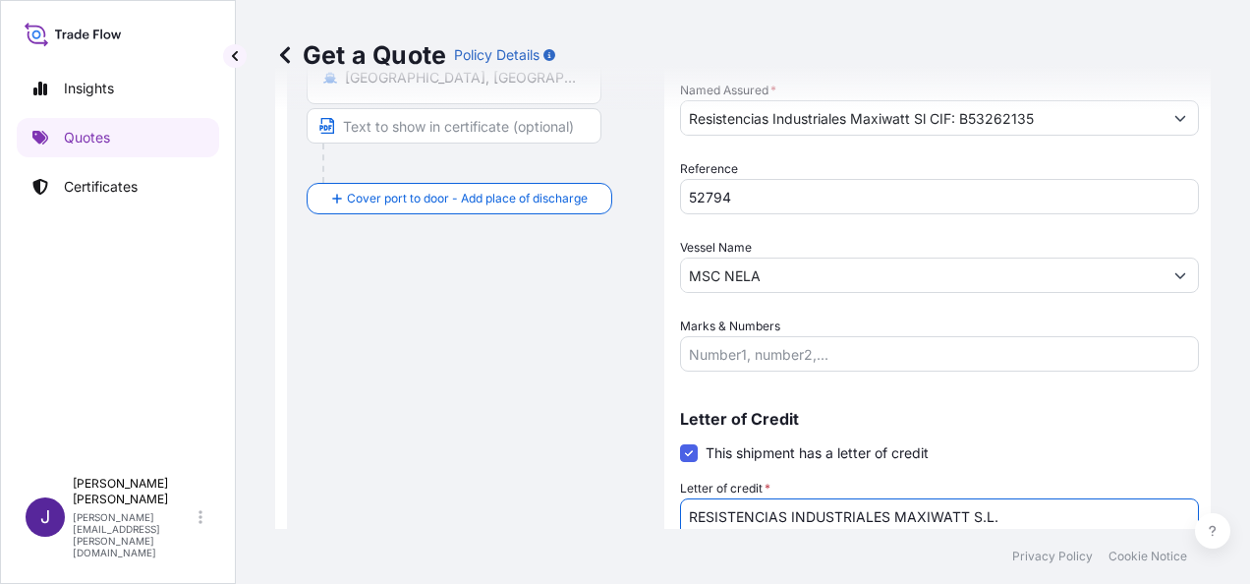
scroll to position [488, 0]
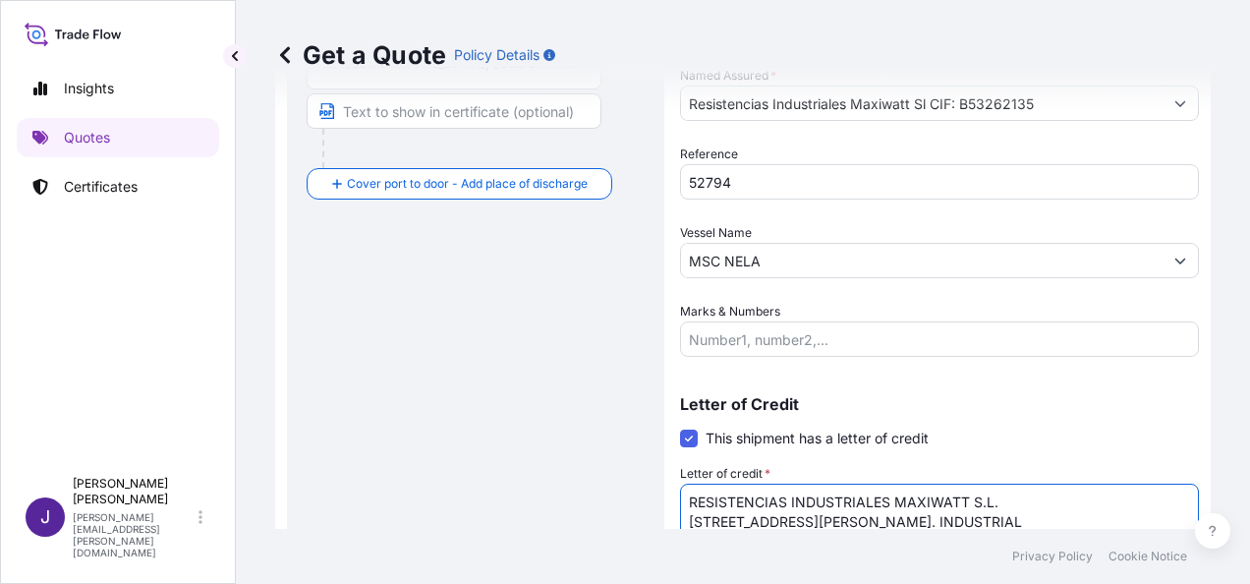
type textarea "RESISTENCIAS INDUSTRIALES MAXIWATT S.L. [STREET_ADDRESS][PERSON_NAME]. INDUSTRI…"
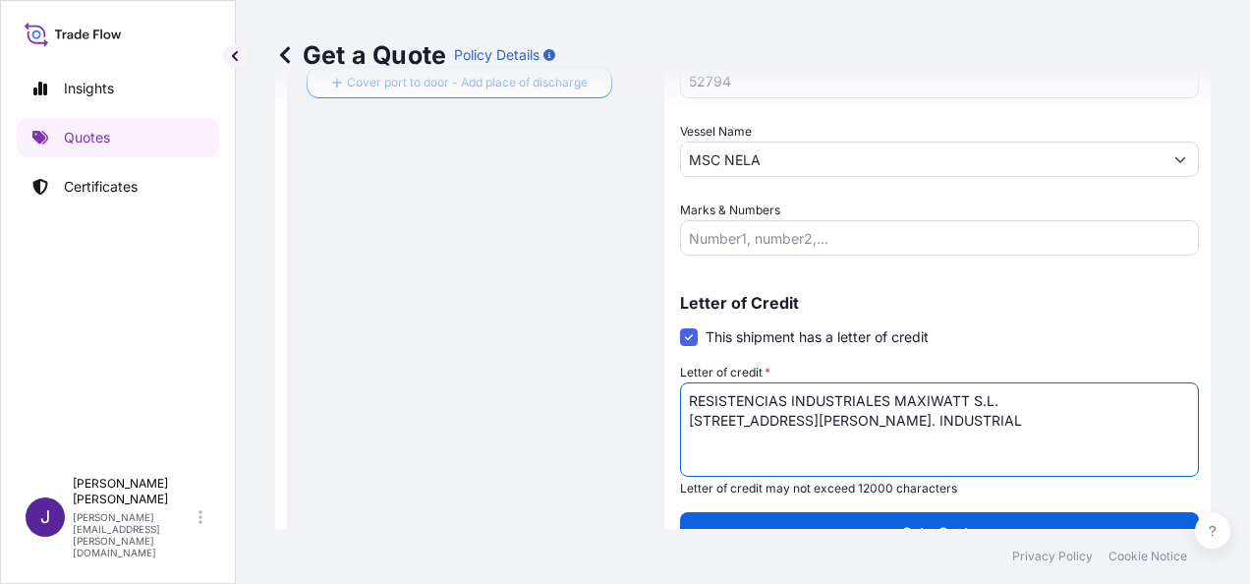
scroll to position [623, 0]
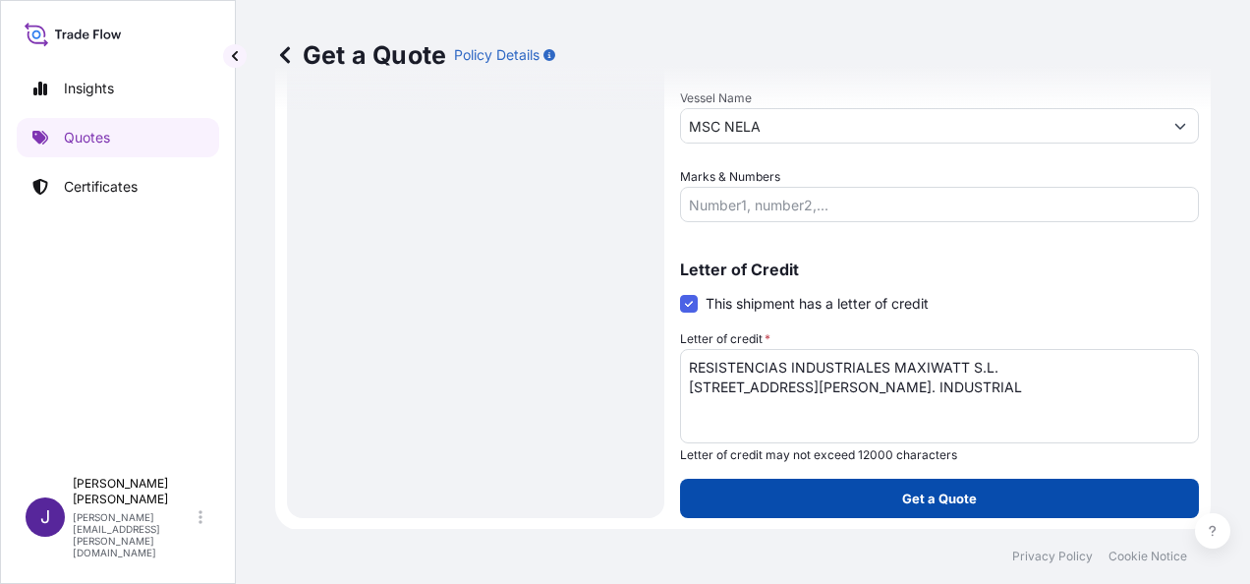
click at [988, 493] on button "Get a Quote" at bounding box center [939, 497] width 519 height 39
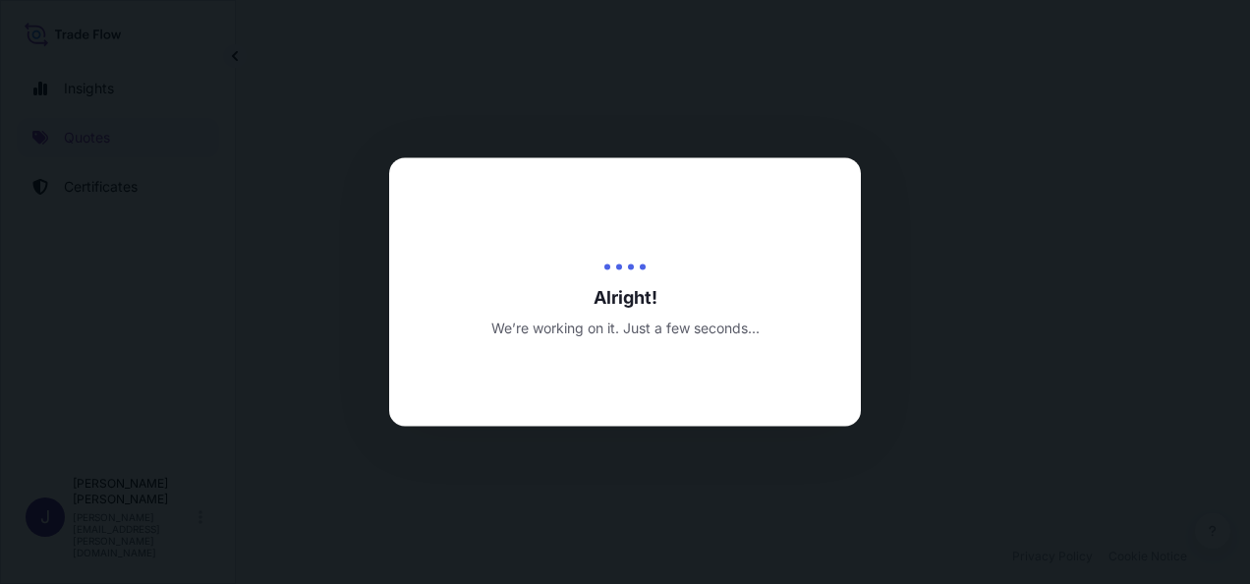
select select "Sea"
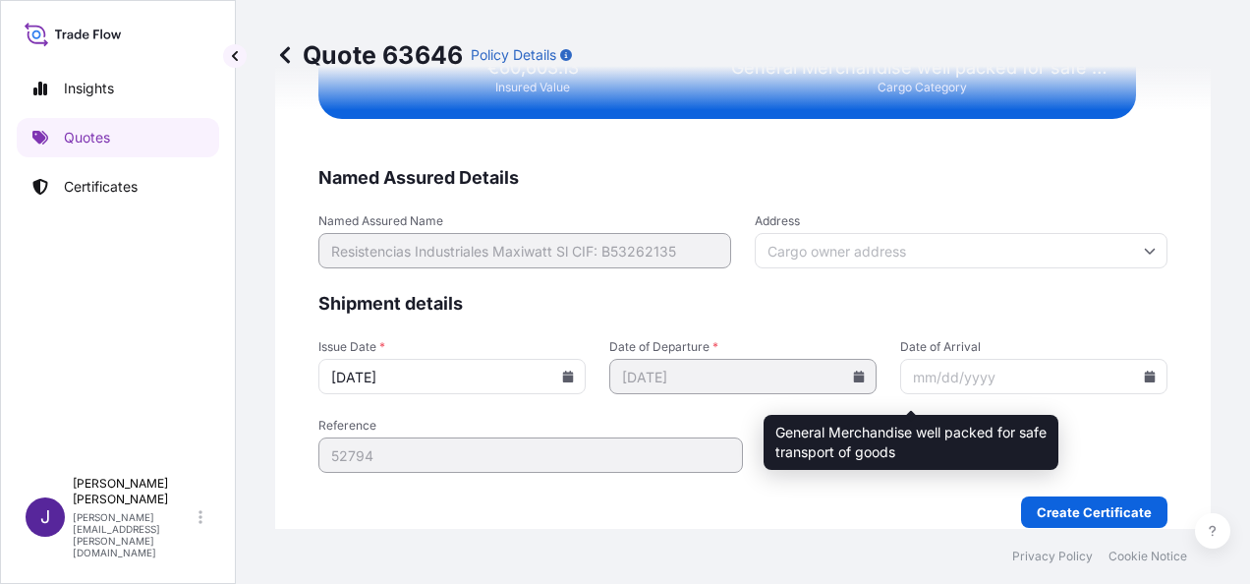
scroll to position [4012, 0]
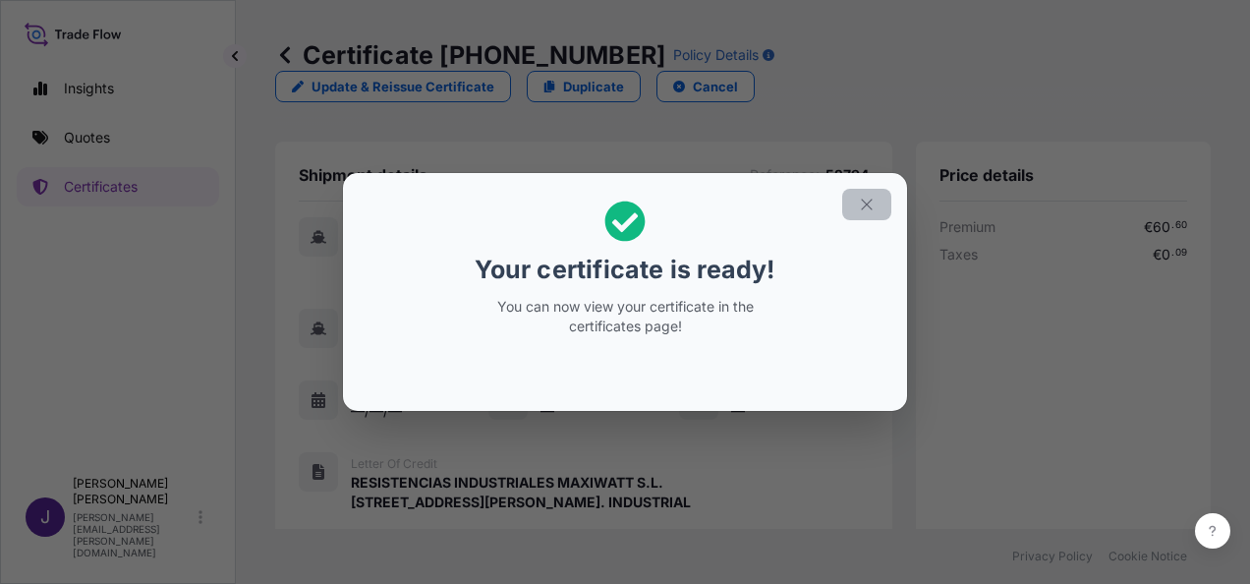
click at [867, 210] on icon "button" at bounding box center [867, 205] width 18 height 18
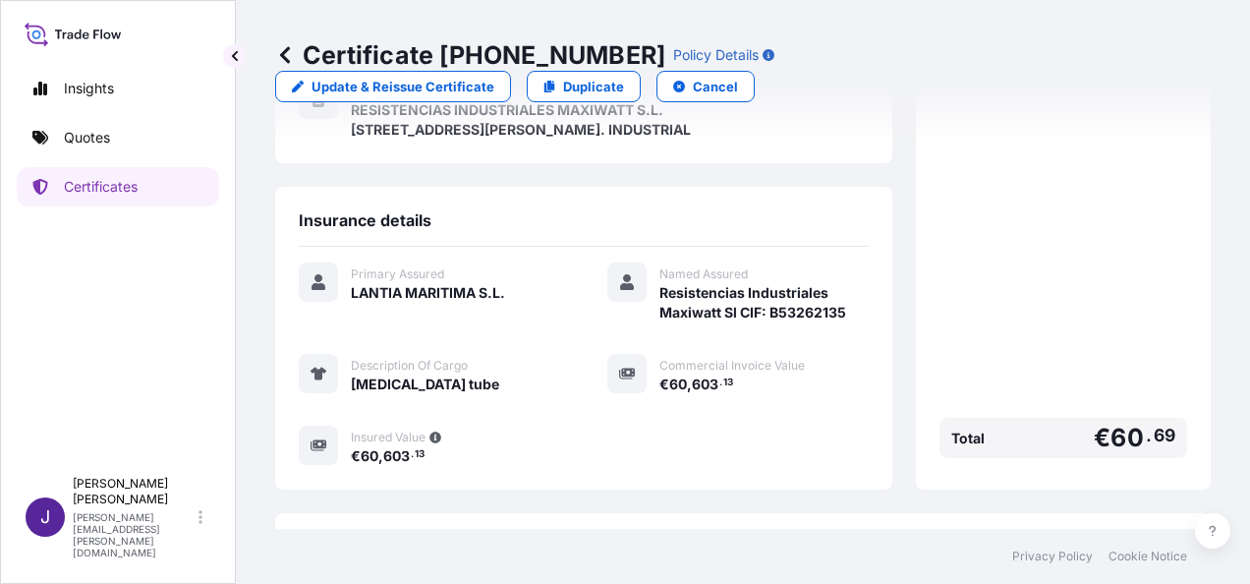
scroll to position [485, 0]
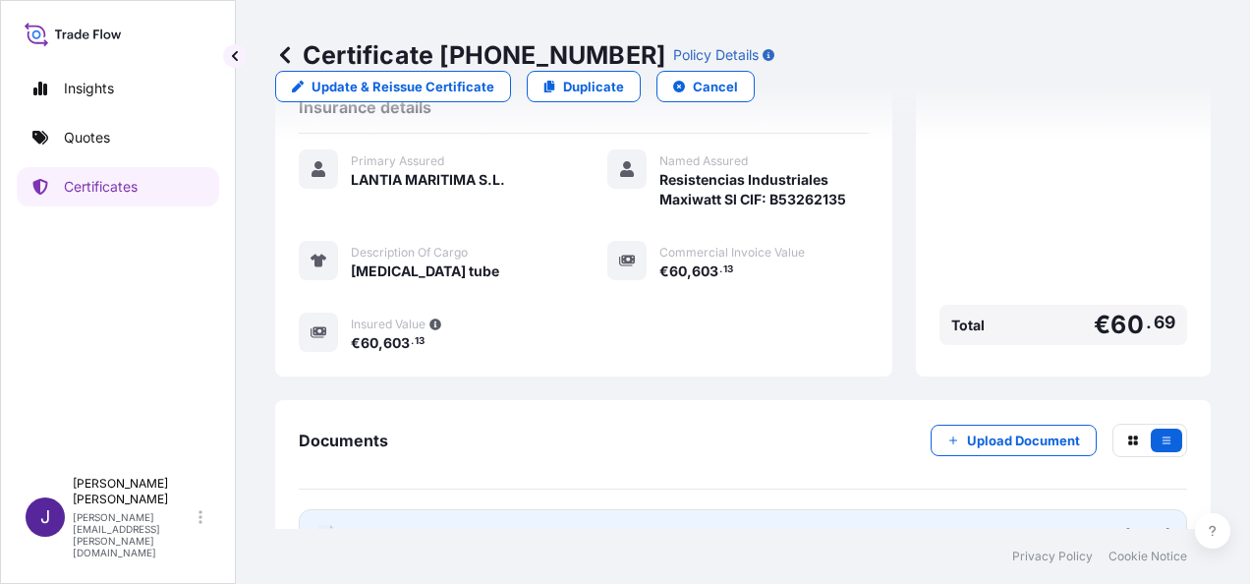
click at [613, 509] on link "PDF Certificate [DATE]" at bounding box center [743, 534] width 888 height 51
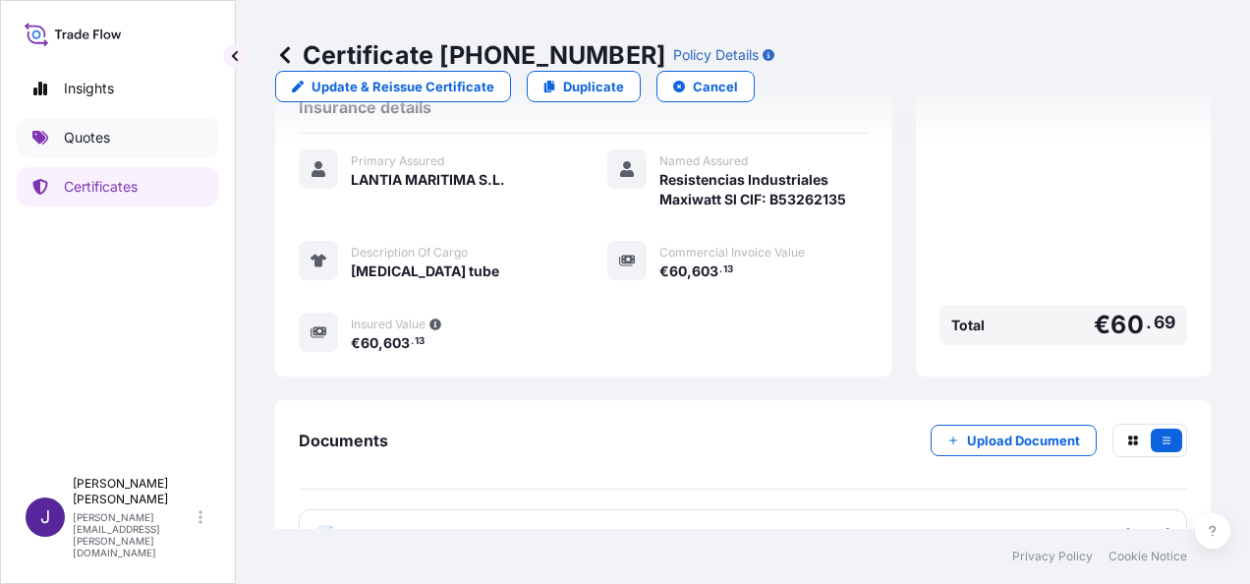
click at [117, 149] on link "Quotes" at bounding box center [118, 137] width 202 height 39
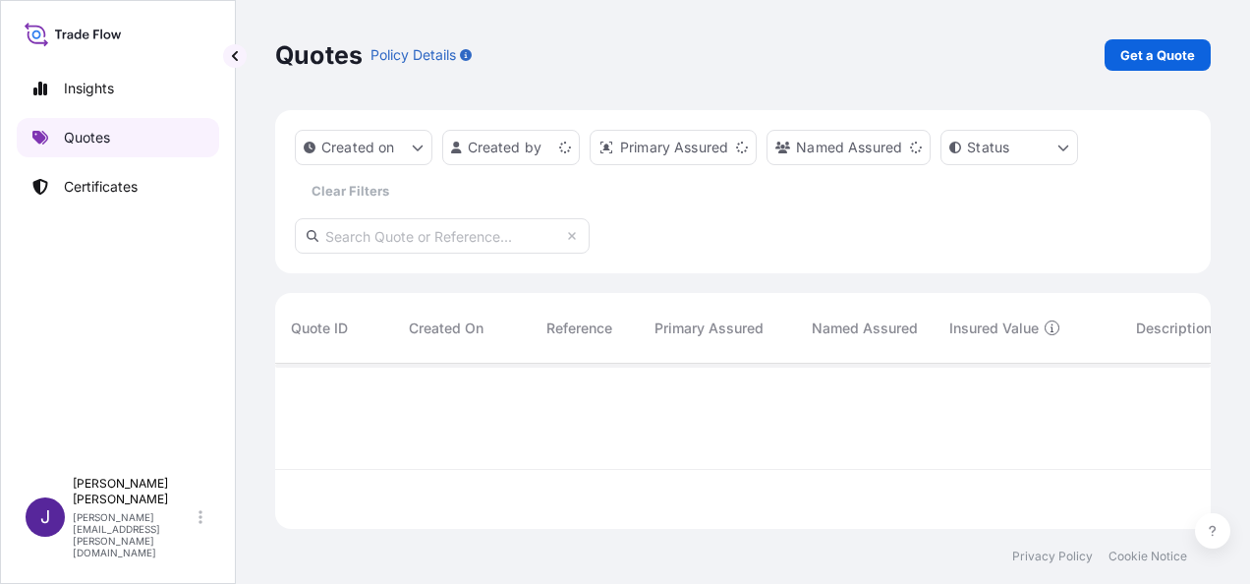
scroll to position [161, 920]
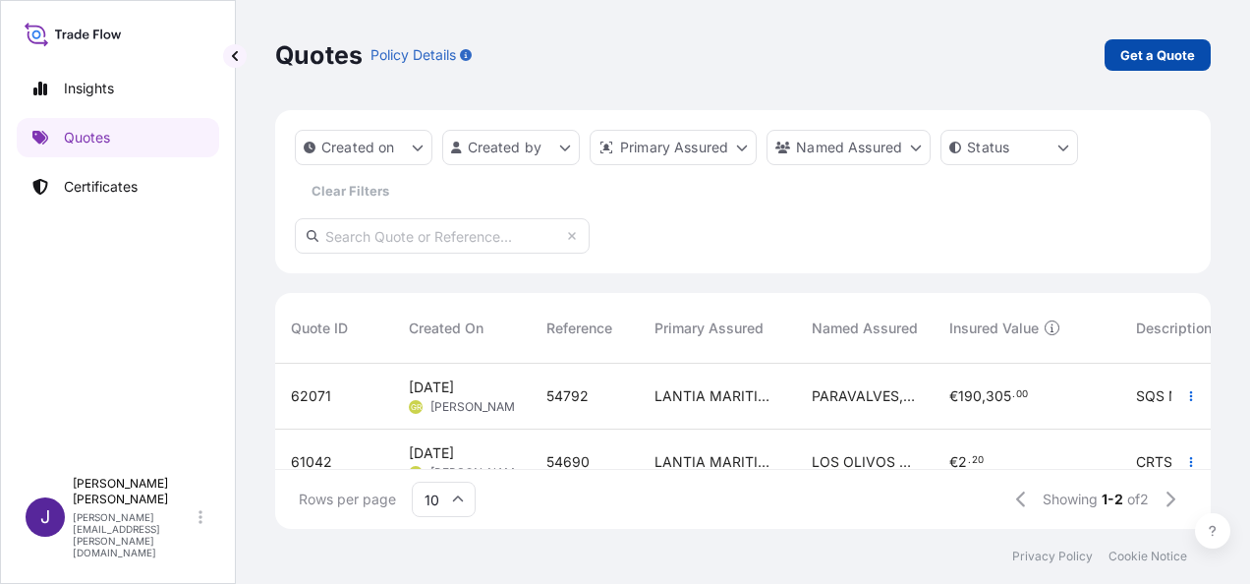
click at [1160, 59] on p "Get a Quote" at bounding box center [1157, 55] width 75 height 20
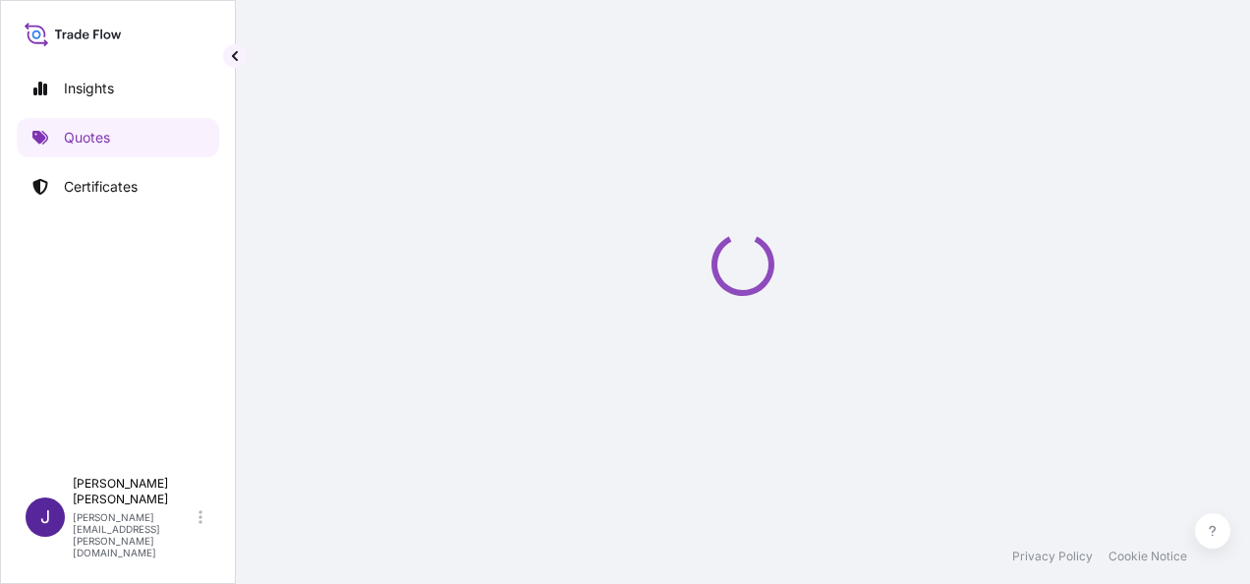
select select "Sea"
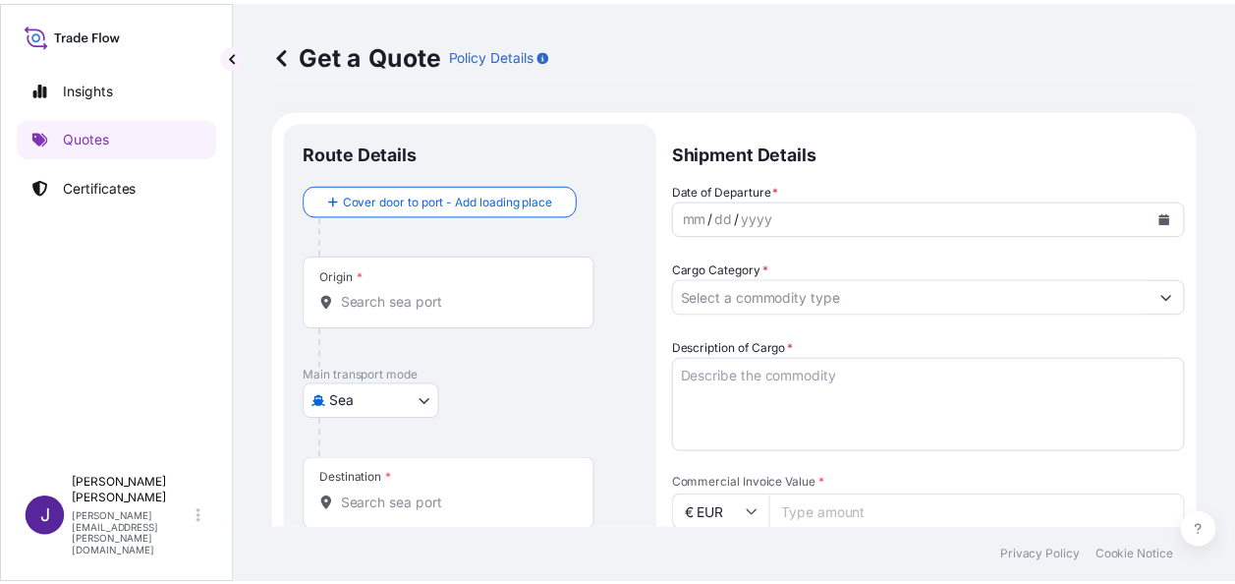
scroll to position [31, 0]
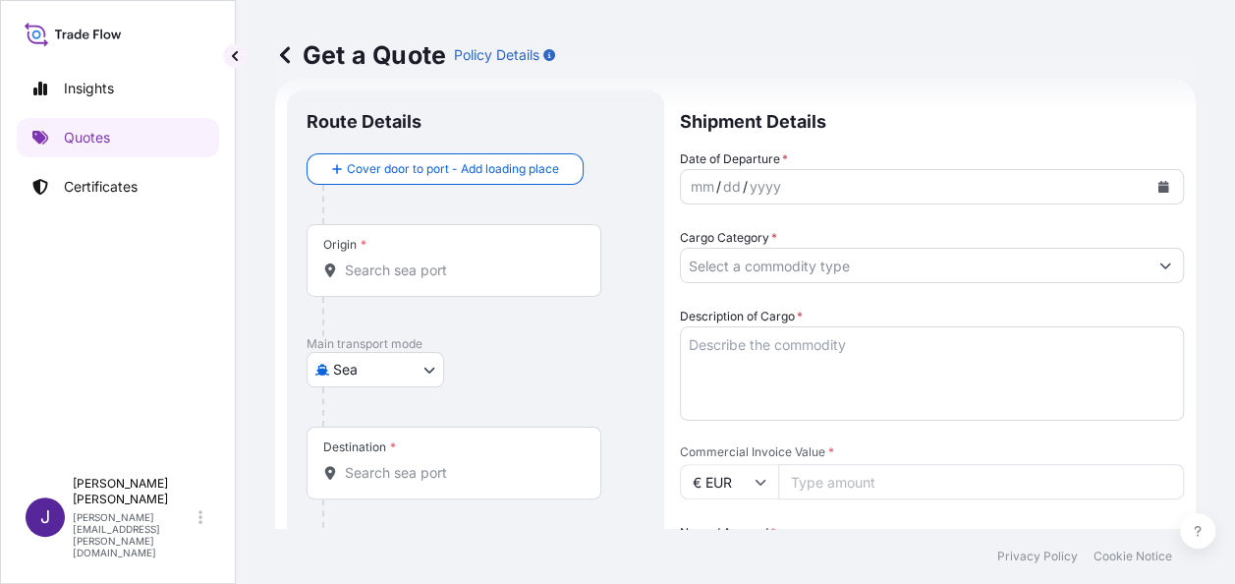
click at [1169, 260] on form "Route Details Cover door to port - Add loading place Place of loading Road / In…" at bounding box center [735, 525] width 921 height 893
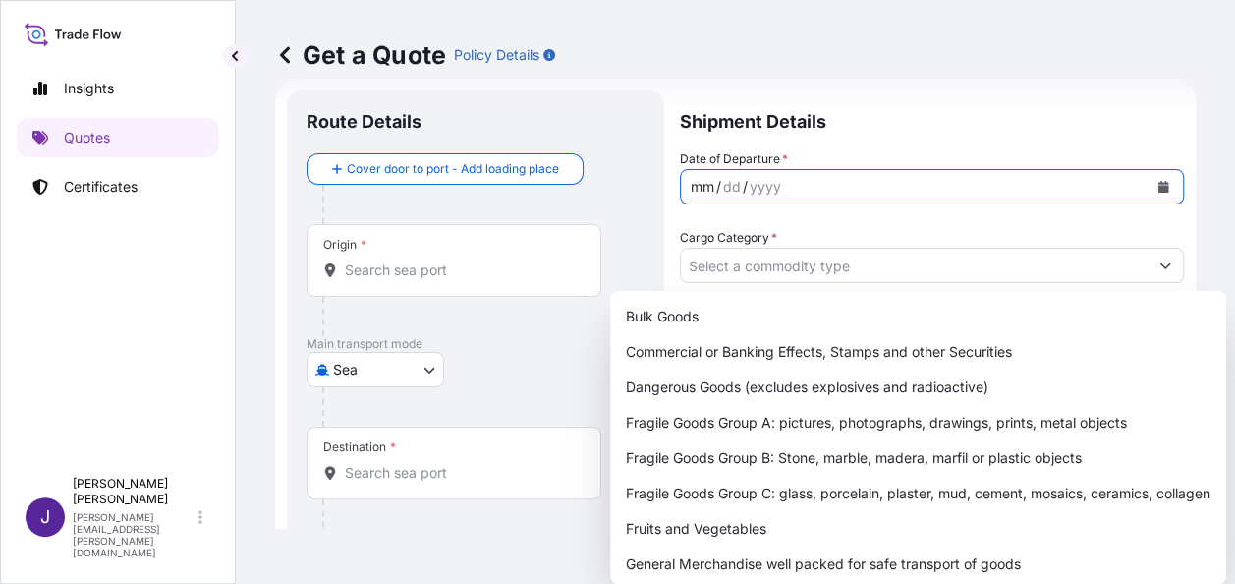
click at [798, 184] on div "mm / dd / yyyy" at bounding box center [914, 186] width 467 height 35
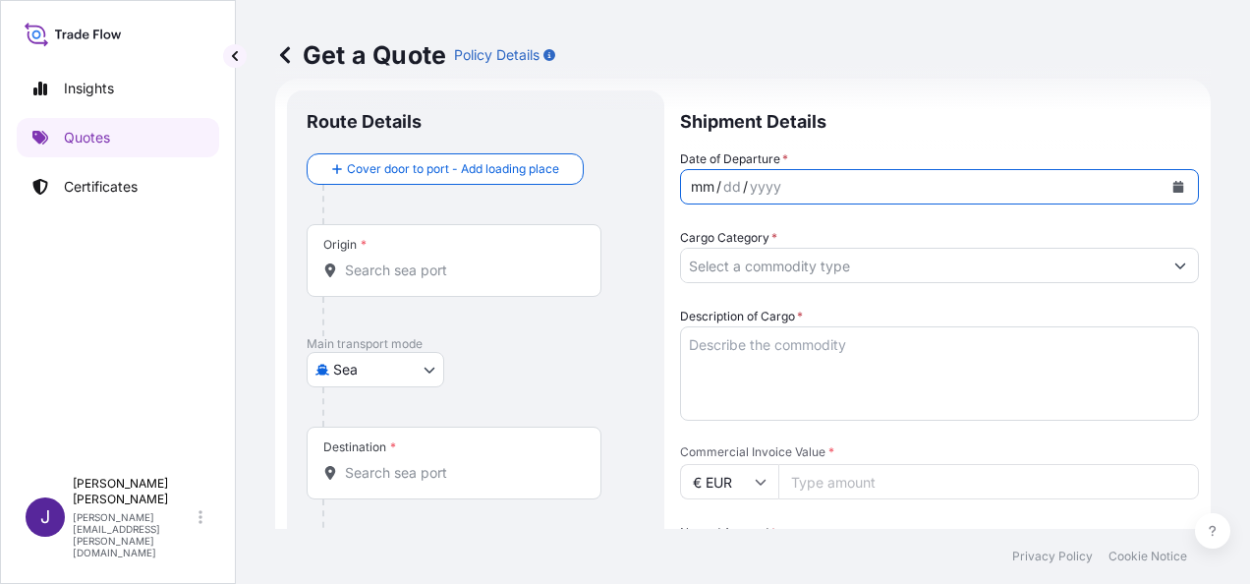
click at [798, 184] on div "mm / dd / yyyy" at bounding box center [921, 186] width 481 height 35
click at [1173, 188] on icon "Calendar" at bounding box center [1178, 187] width 11 height 12
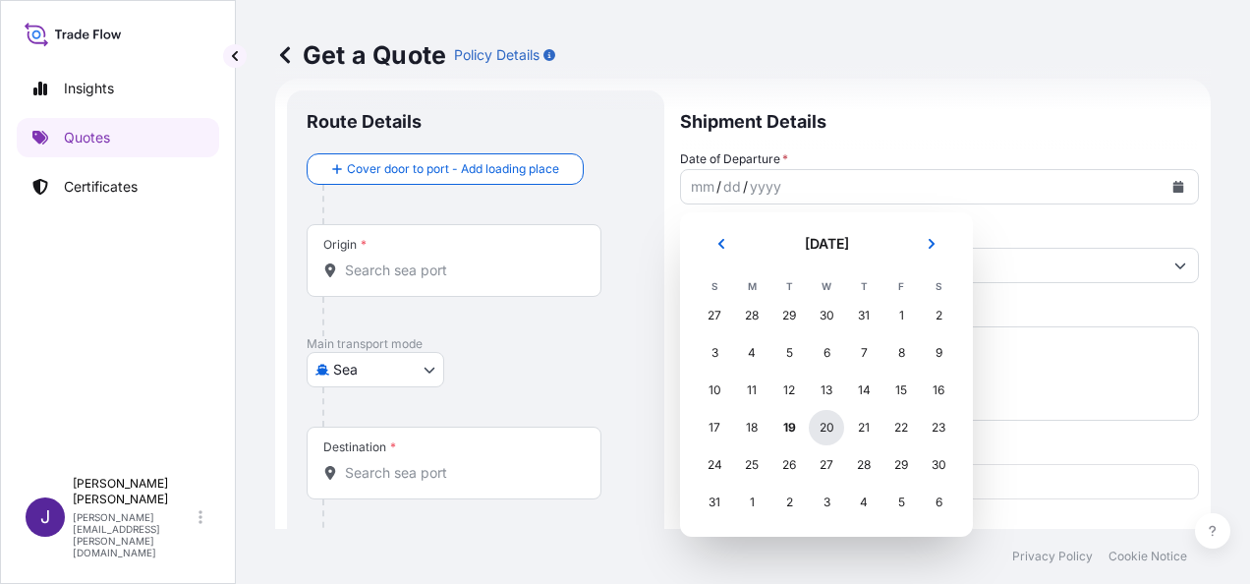
click at [833, 428] on div "20" at bounding box center [826, 427] width 35 height 35
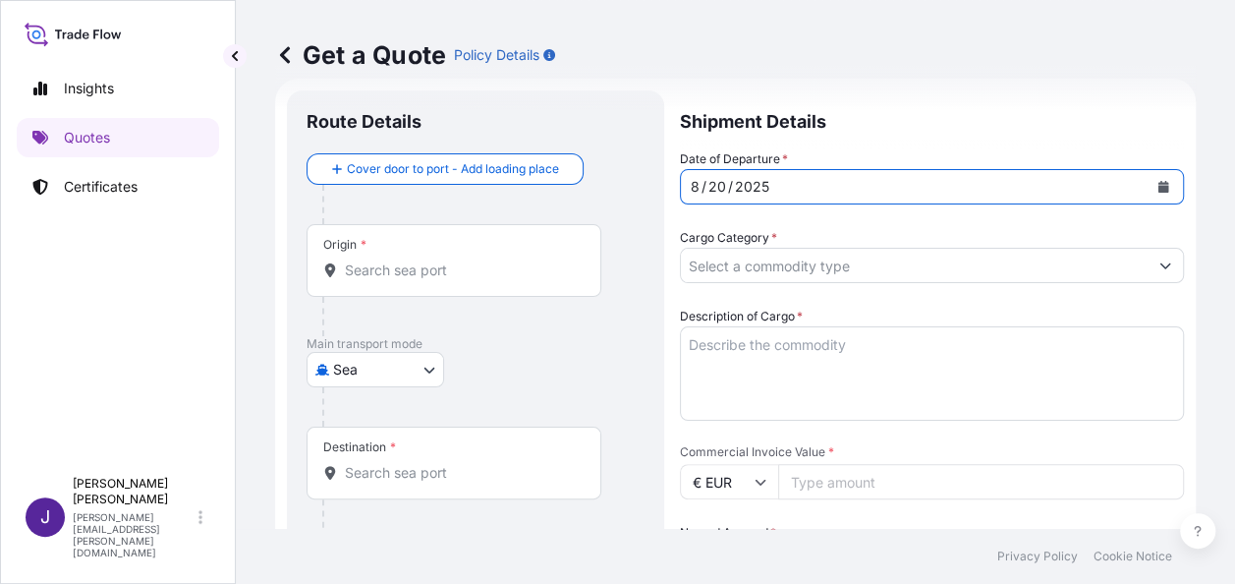
click at [825, 266] on input "Cargo Category *" at bounding box center [914, 265] width 467 height 35
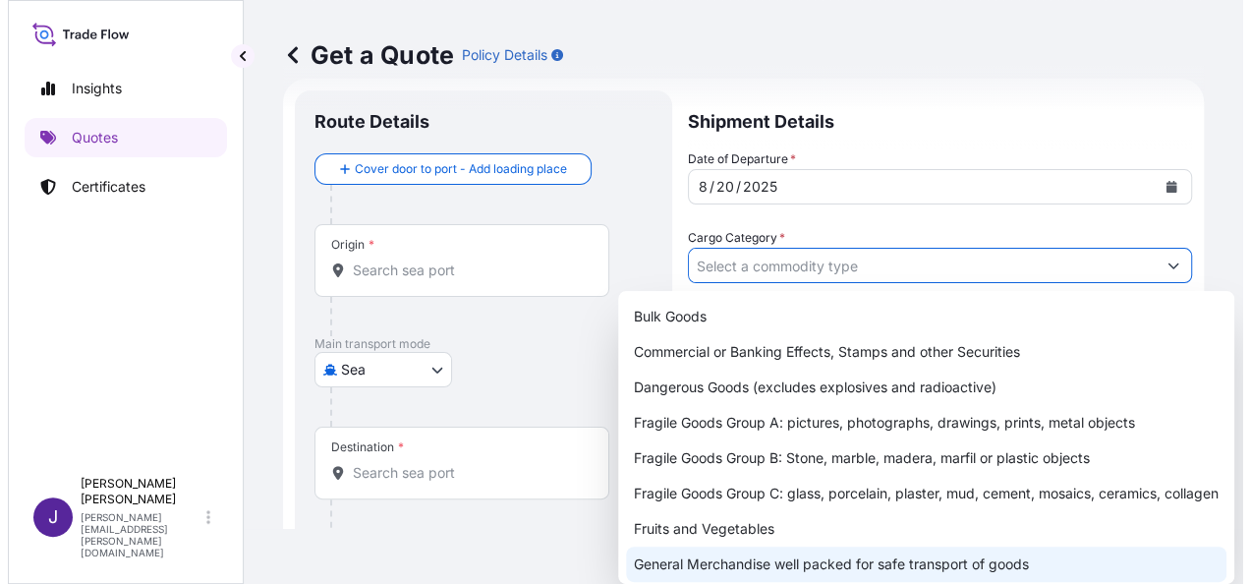
scroll to position [98, 0]
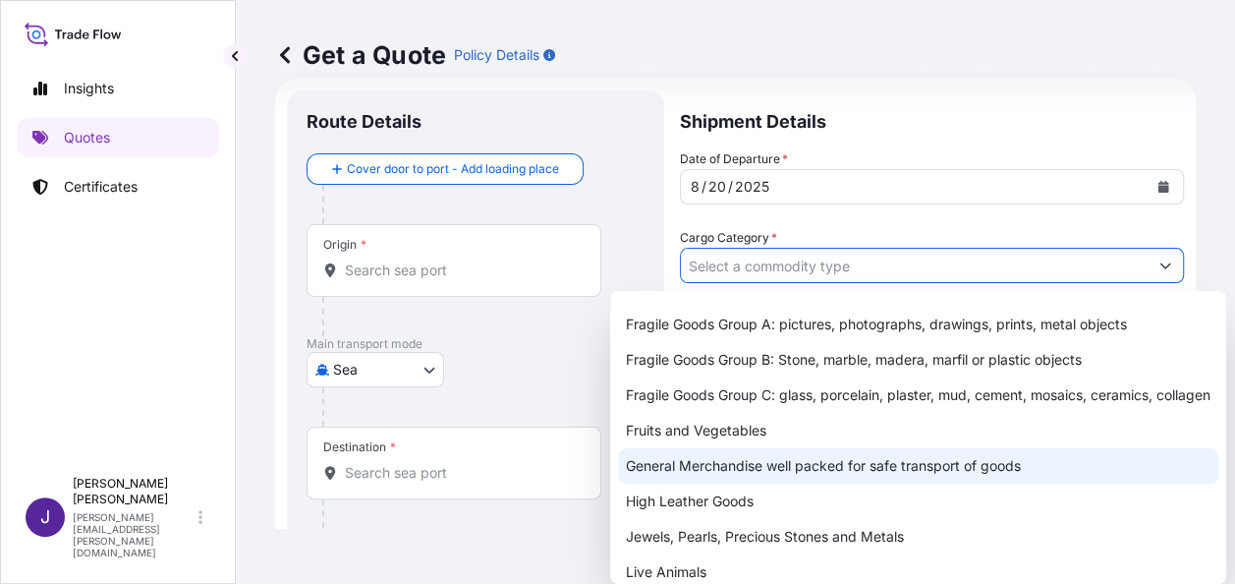
click at [785, 482] on div "General Merchandise well packed for safe transport of goods" at bounding box center [918, 465] width 600 height 35
type input "General Merchandise well packed for safe transport of goods"
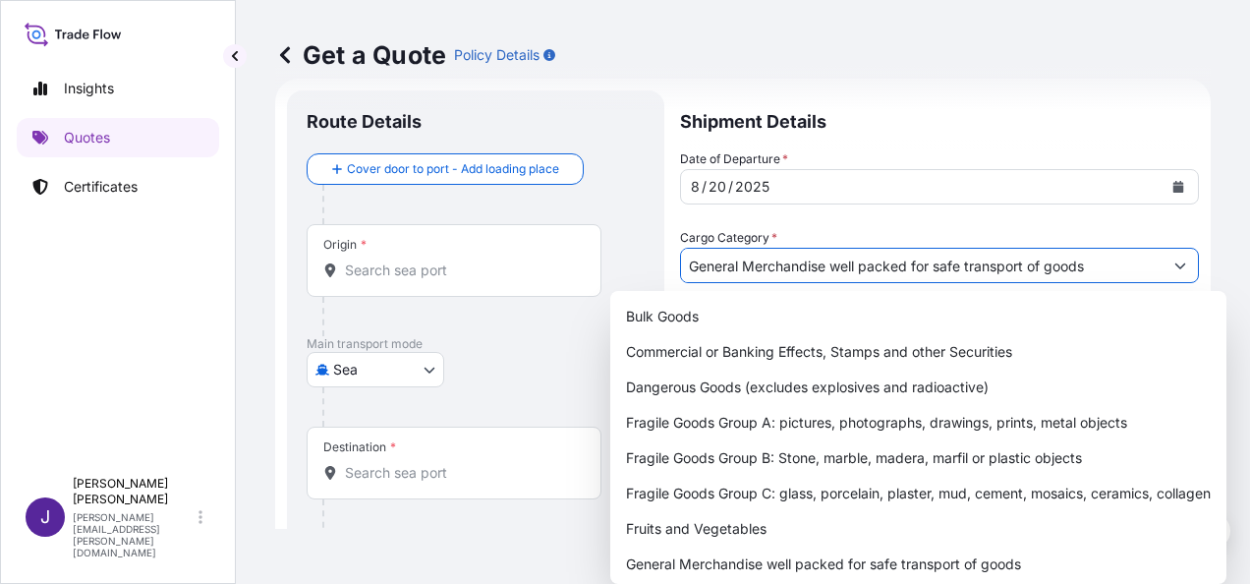
click at [398, 367] on body "17 options available. Insights Quotes Certificates J [PERSON_NAME] [PERSON_NAME…" at bounding box center [625, 292] width 1250 height 584
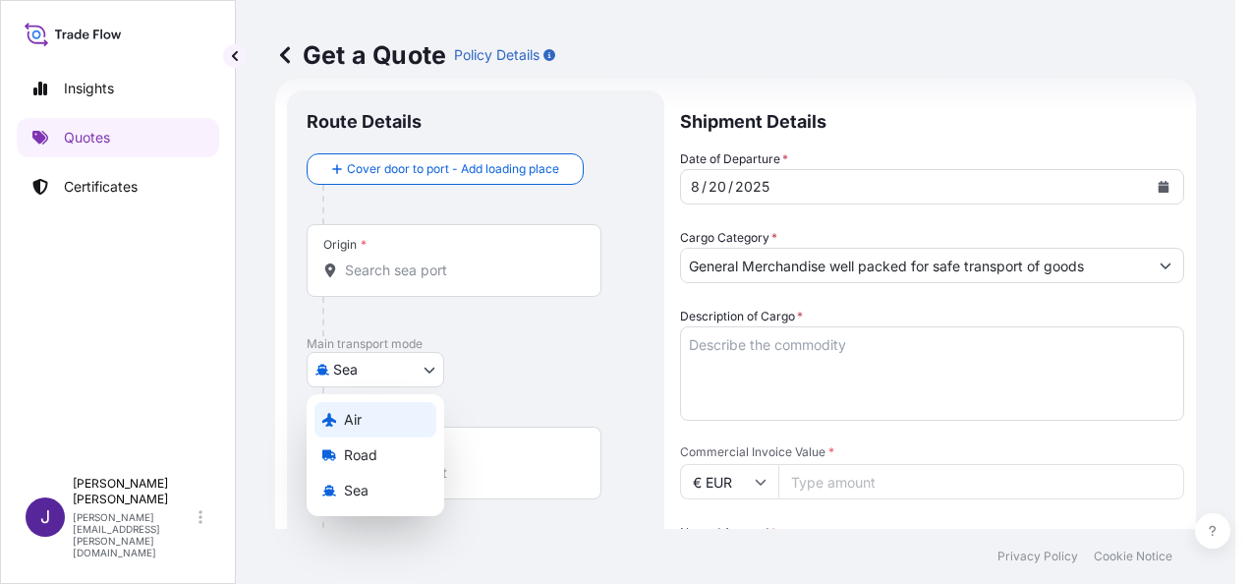
click at [369, 415] on div "Air" at bounding box center [375, 419] width 122 height 35
select select "Air"
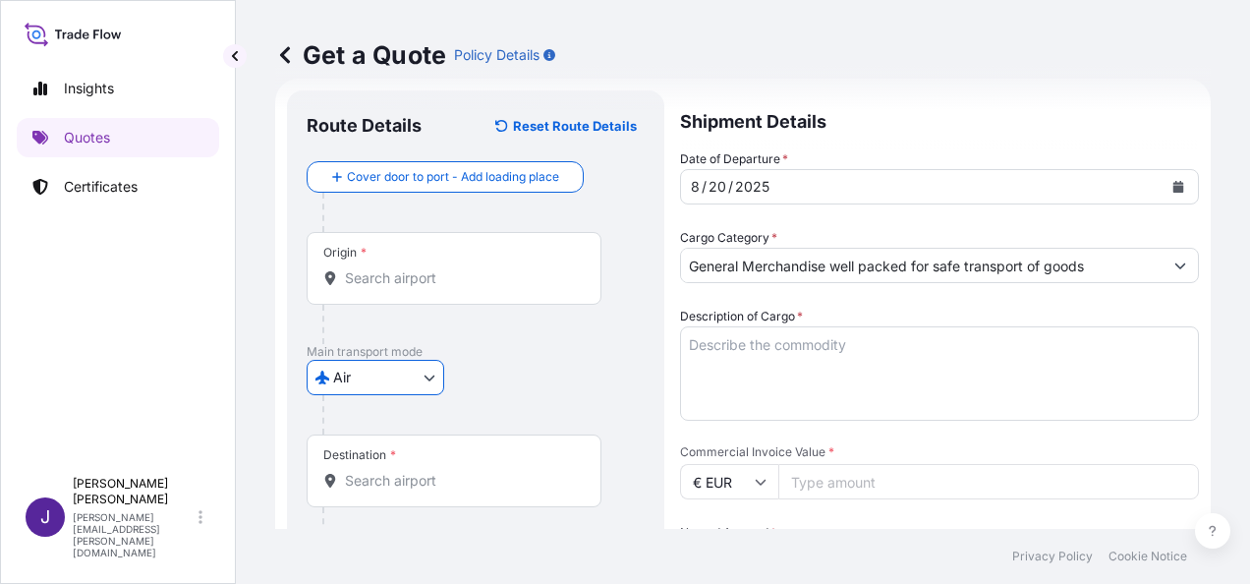
click at [390, 282] on input "Origin *" at bounding box center [461, 278] width 232 height 20
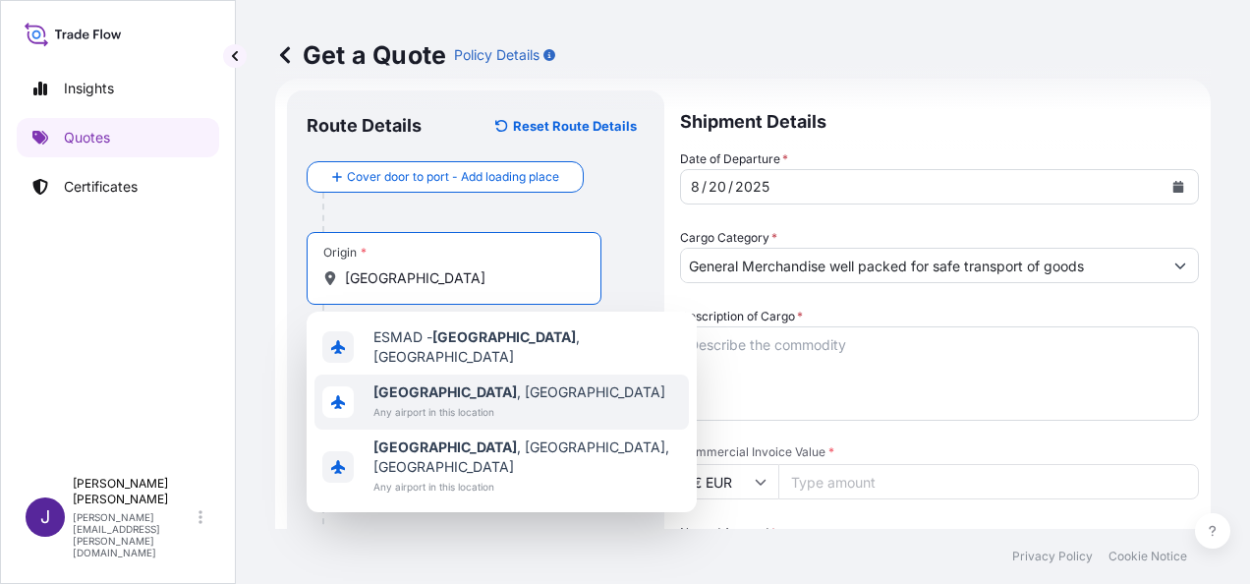
click at [491, 389] on span "[GEOGRAPHIC_DATA] , [GEOGRAPHIC_DATA]" at bounding box center [519, 392] width 292 height 20
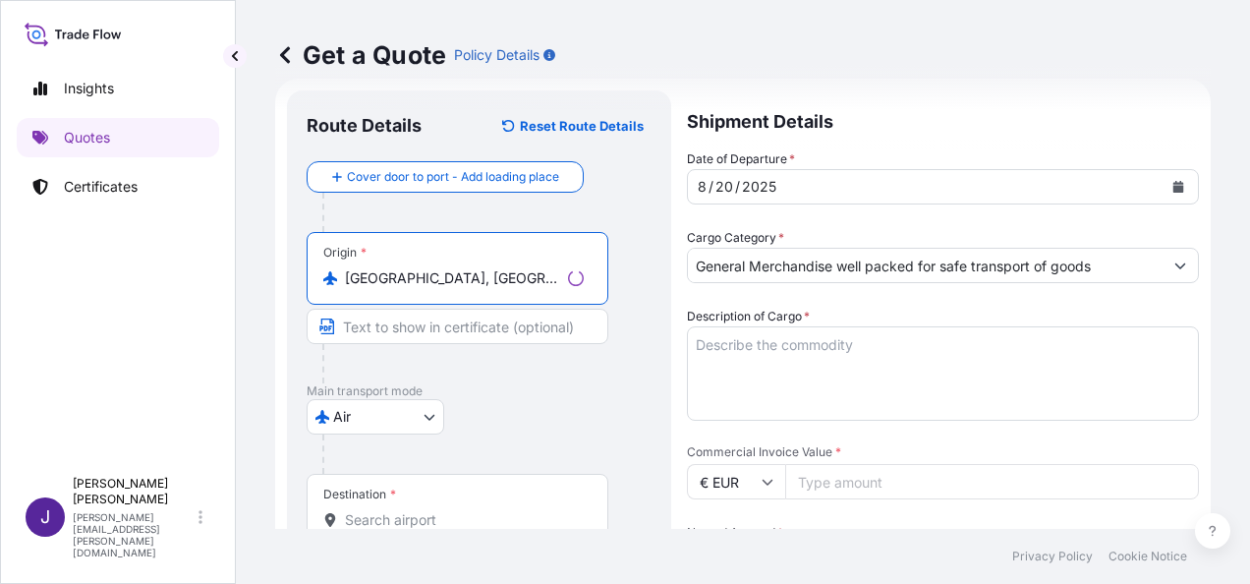
type input "[GEOGRAPHIC_DATA], [GEOGRAPHIC_DATA]"
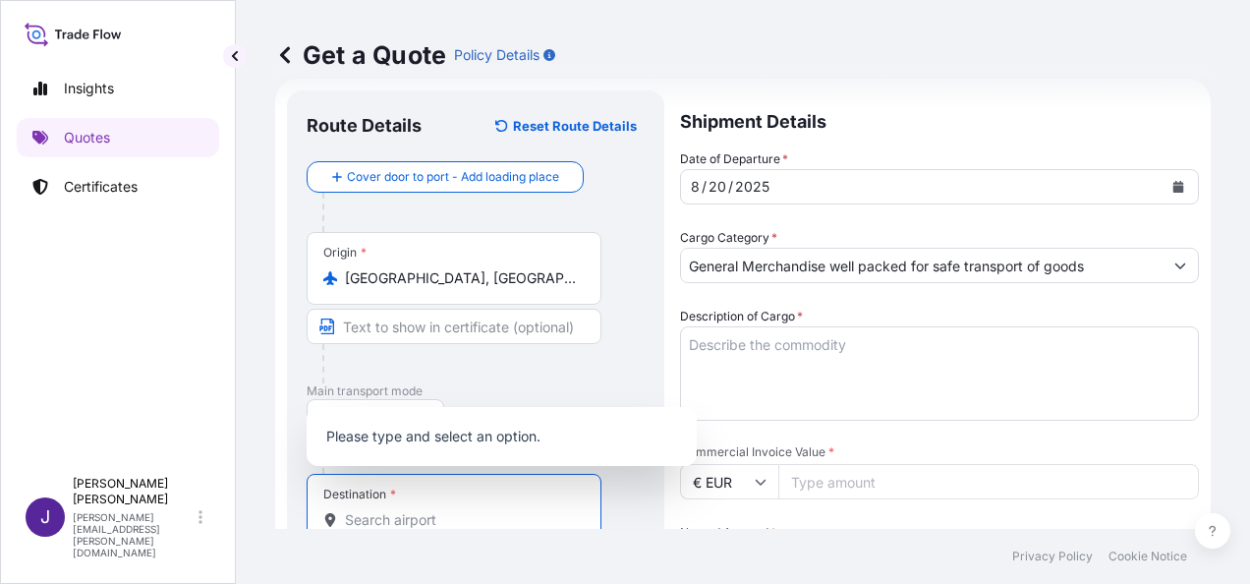
click at [413, 522] on input "Destination *" at bounding box center [461, 520] width 232 height 20
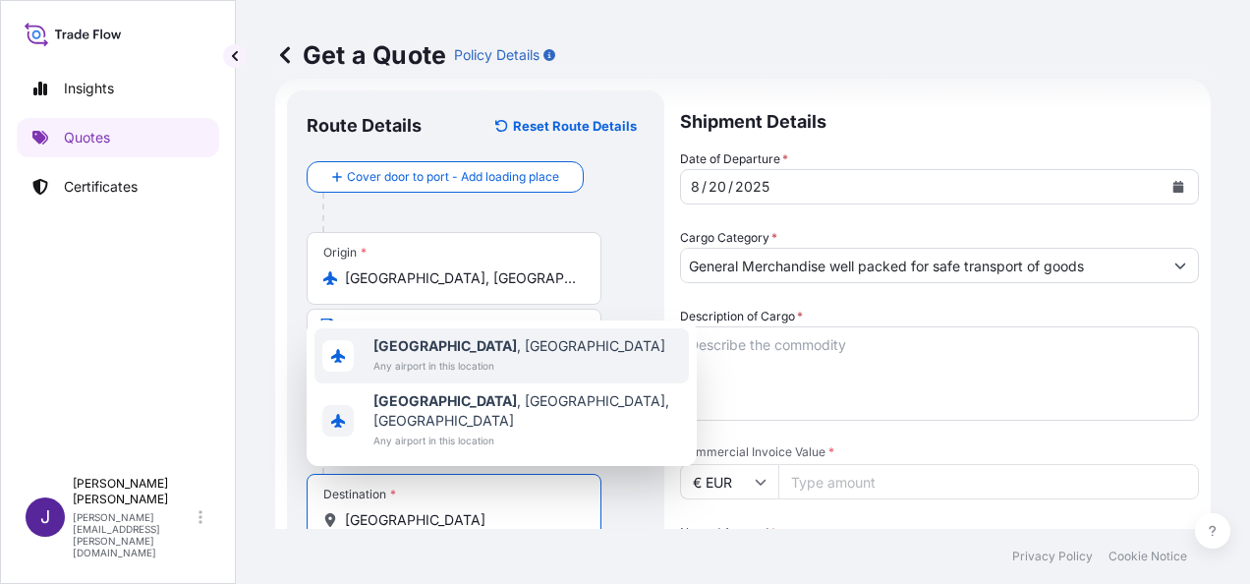
click at [405, 354] on b "[GEOGRAPHIC_DATA]" at bounding box center [444, 345] width 143 height 17
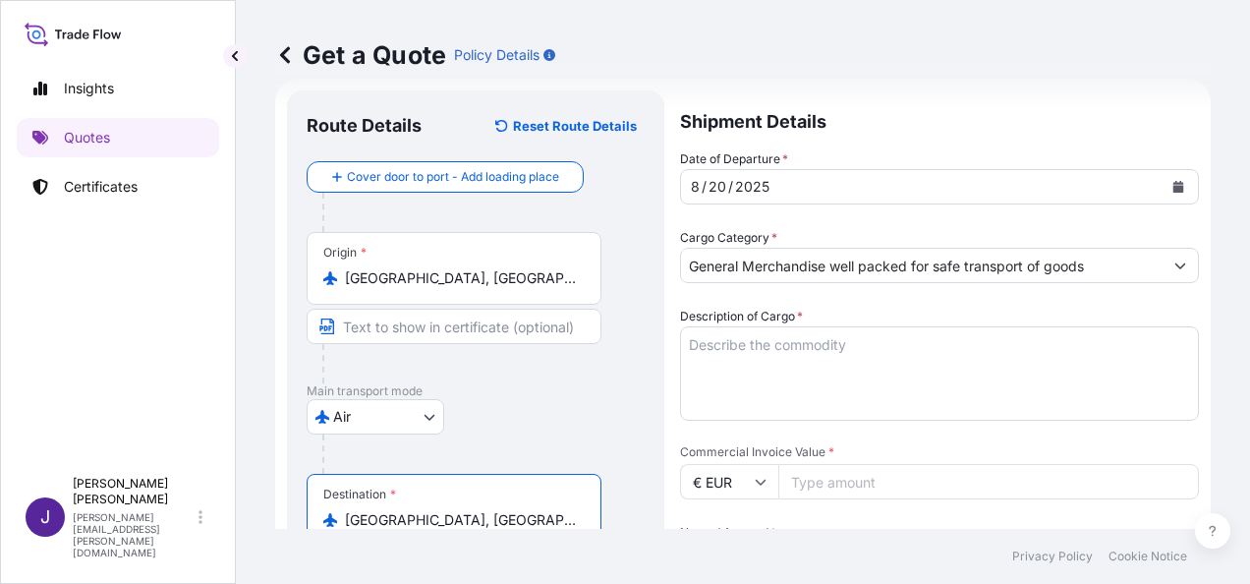
type input "[GEOGRAPHIC_DATA], [GEOGRAPHIC_DATA]"
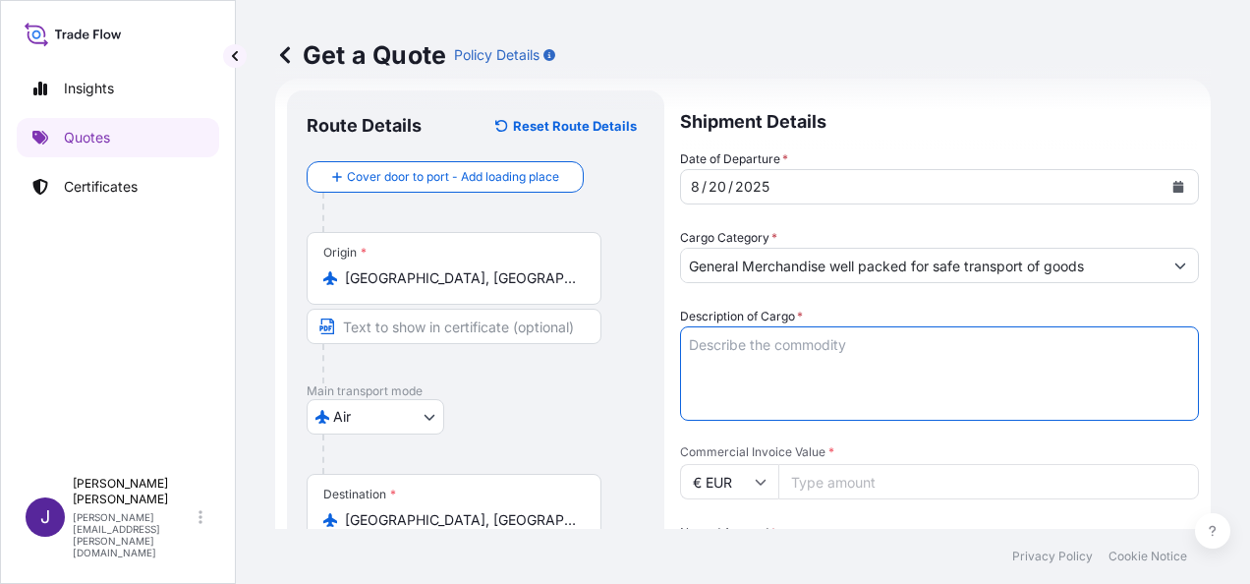
click at [774, 348] on textarea "Description of Cargo *" at bounding box center [939, 373] width 519 height 94
click at [717, 346] on textarea "Description of Cargo *" at bounding box center [939, 373] width 519 height 94
paste textarea "PARTES Y PIEZAS PARA EQUIPOS GENERADORES DE OZONO"
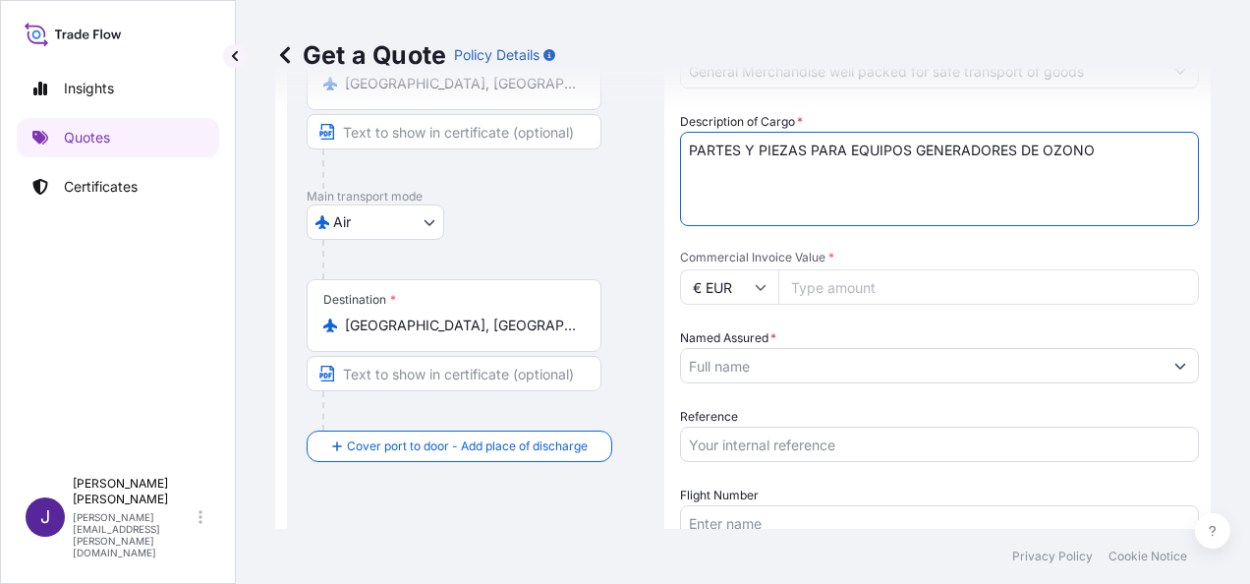
scroll to position [228, 0]
type textarea "PARTES Y PIEZAS PARA EQUIPOS GENERADORES DE OZONO"
click at [866, 278] on input "Commercial Invoice Value *" at bounding box center [988, 284] width 421 height 35
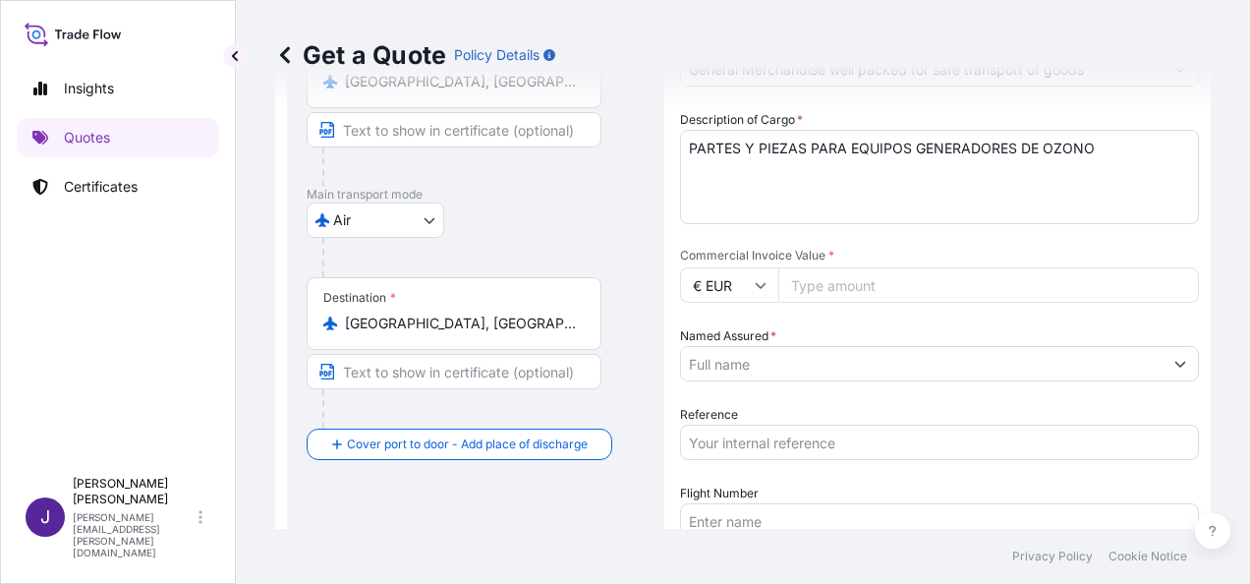
click at [771, 517] on input "Flight Number" at bounding box center [939, 520] width 519 height 35
paste input "AEREO 996-13941093 UX051/20"
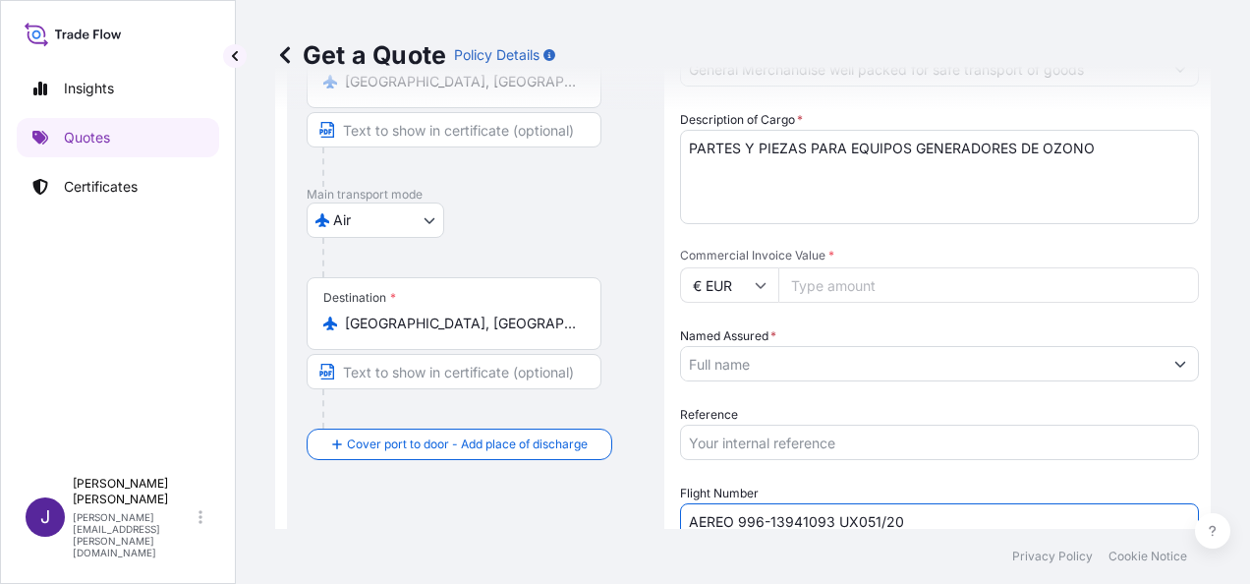
type input "AEREO 996-13941093 UX051/20"
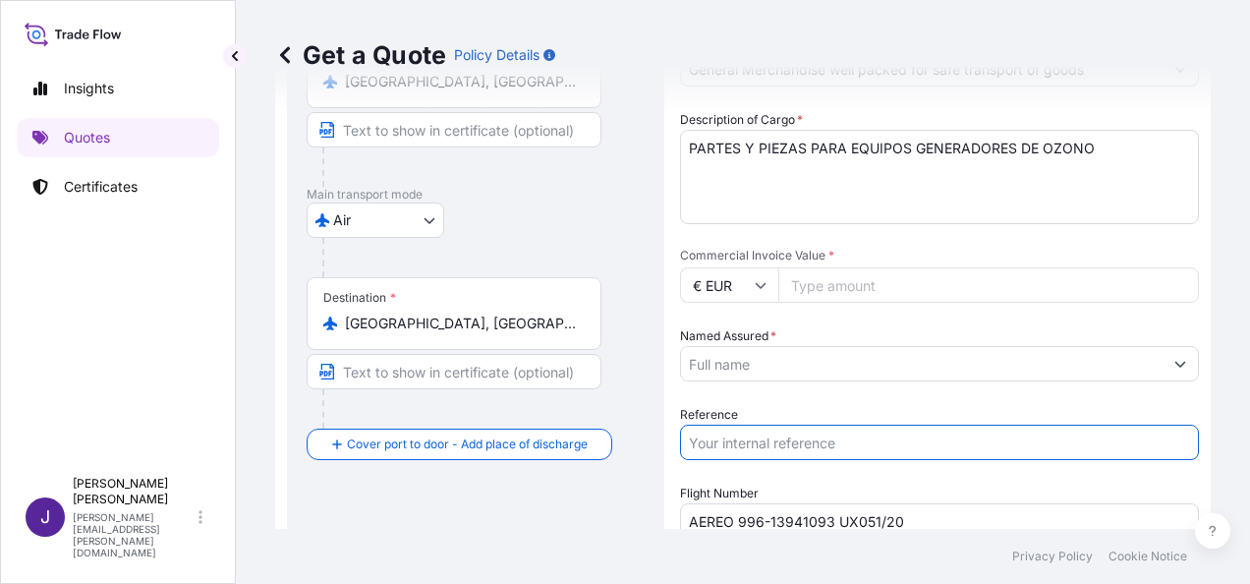
drag, startPoint x: 770, startPoint y: 441, endPoint x: 766, endPoint y: 452, distance: 11.5
click at [769, 441] on input "Reference" at bounding box center [939, 441] width 519 height 35
type input "51588"
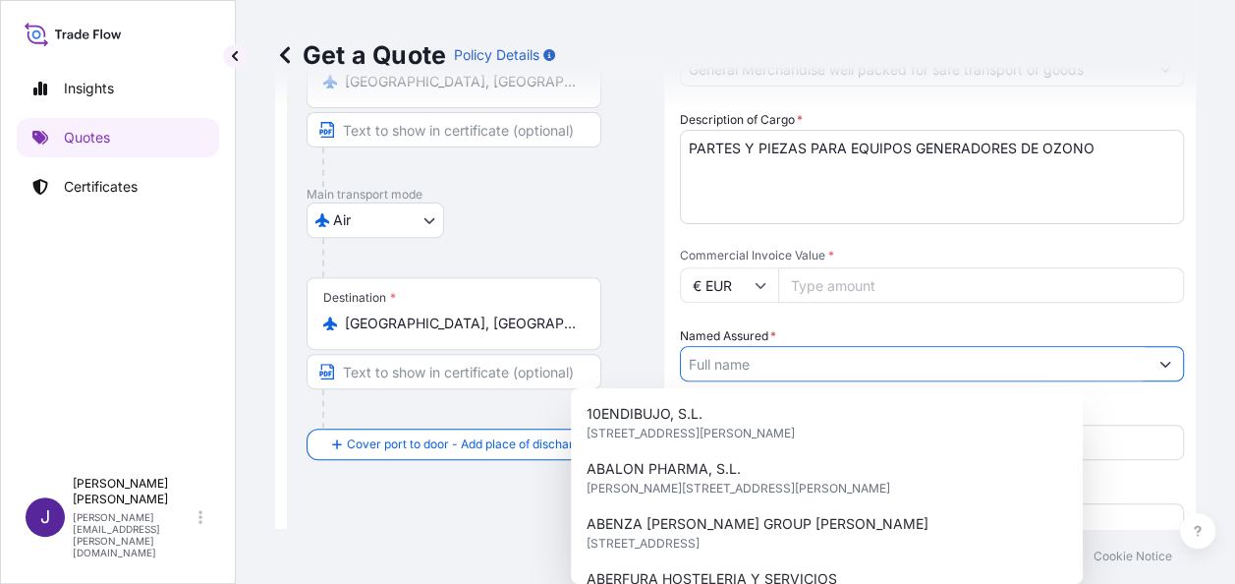
click at [770, 361] on input "Named Assured *" at bounding box center [914, 363] width 467 height 35
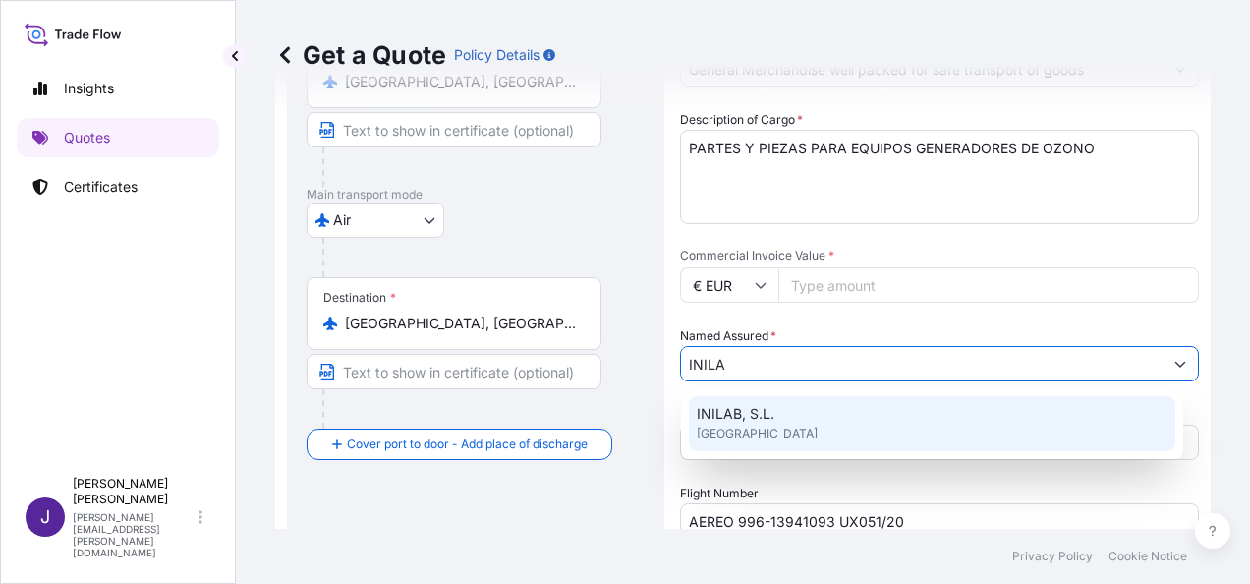
click at [784, 426] on div "INILAB, S.L. [GEOGRAPHIC_DATA]" at bounding box center [932, 423] width 486 height 55
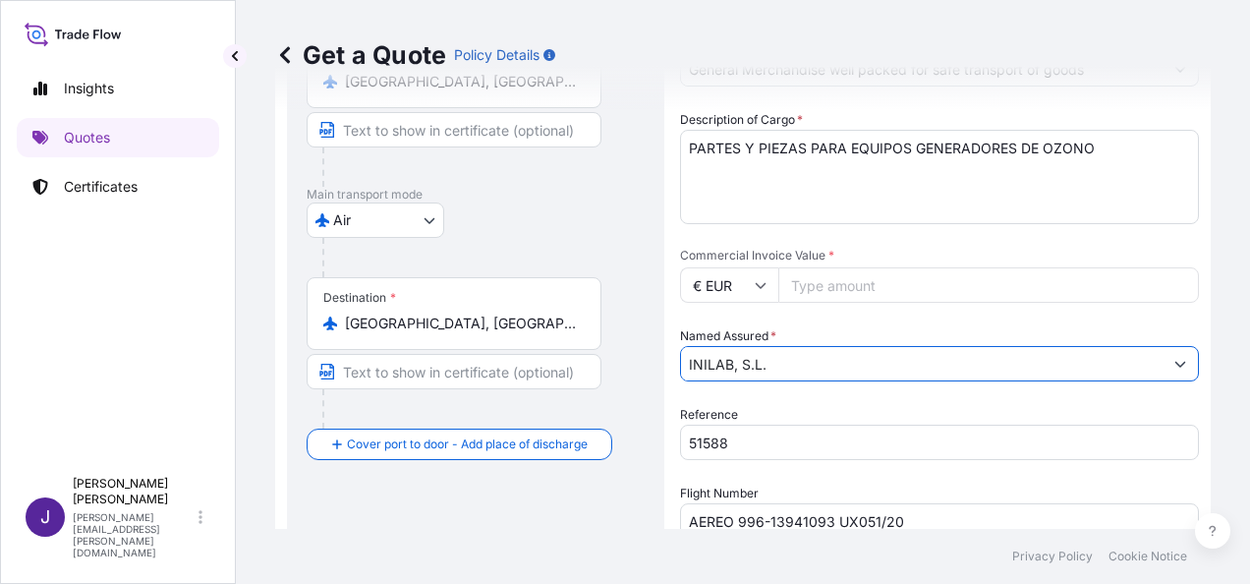
type input "INILAB, S.L."
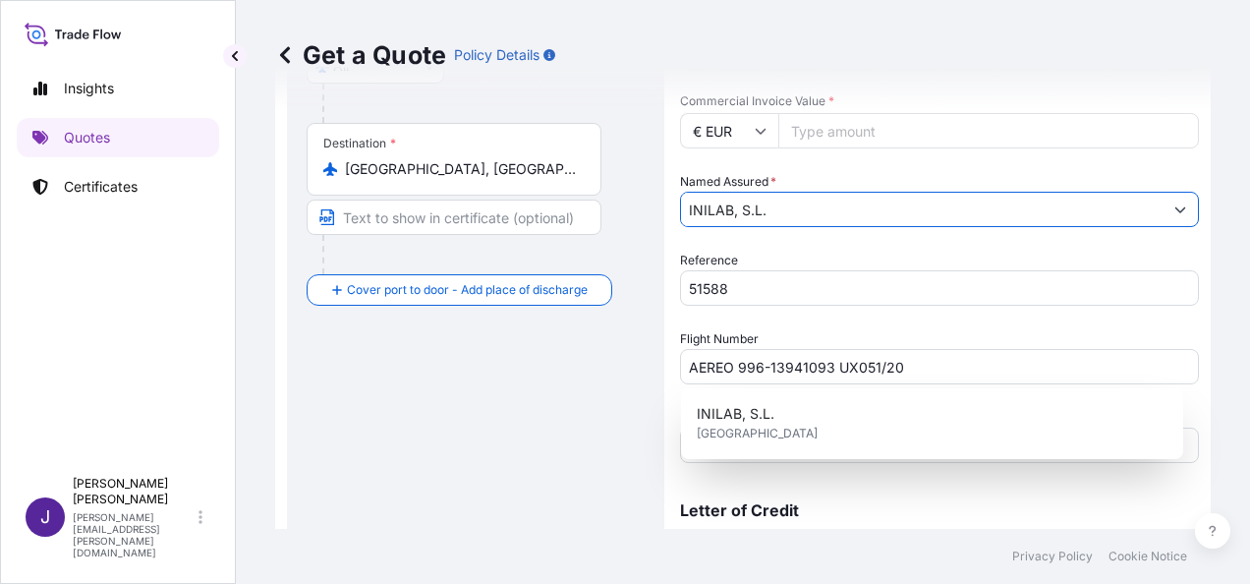
scroll to position [474, 0]
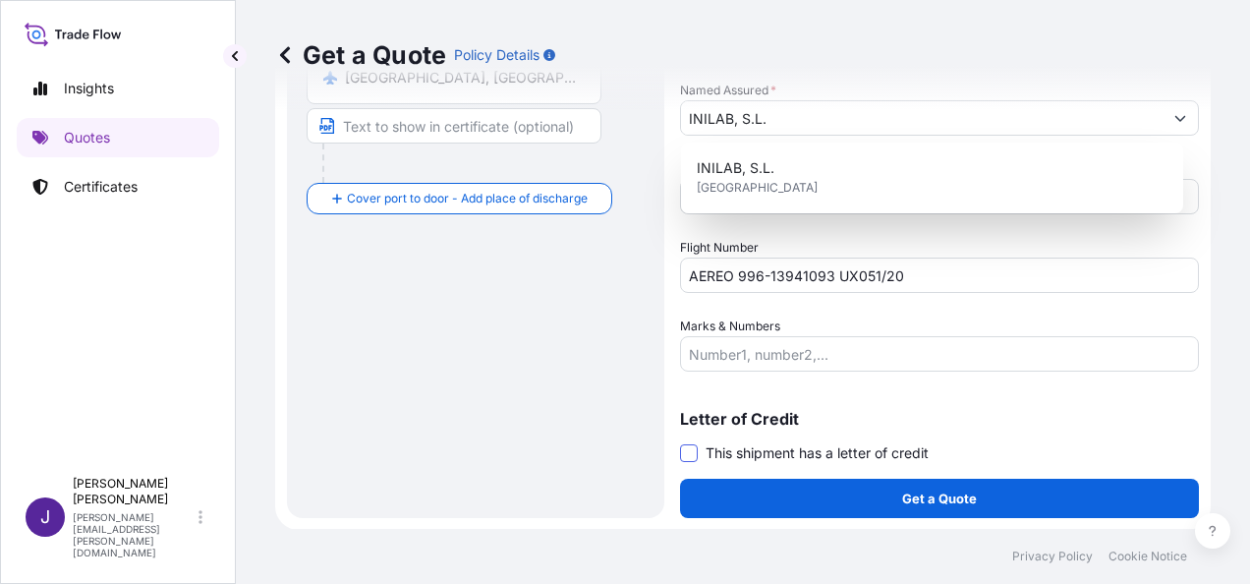
click at [686, 451] on span at bounding box center [689, 453] width 18 height 18
click at [680, 442] on input "This shipment has a letter of credit" at bounding box center [680, 442] width 0 height 0
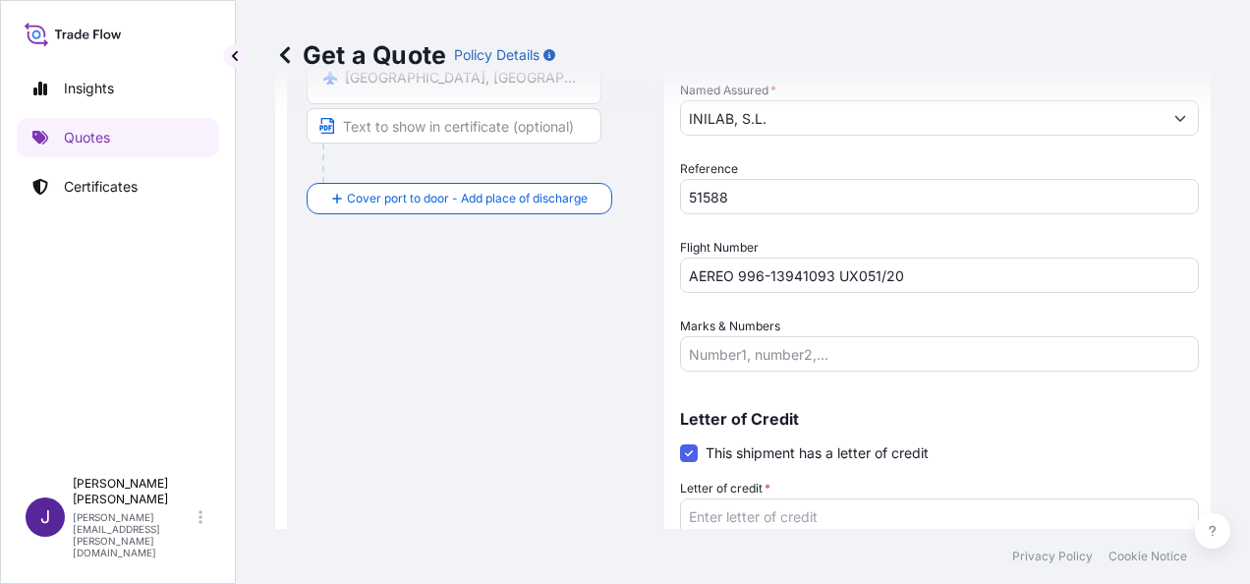
click at [703, 518] on textarea "Letter of credit *" at bounding box center [939, 545] width 519 height 94
paste textarea "FACTURA 2508-017"
type textarea "FACTURA 2508-017"
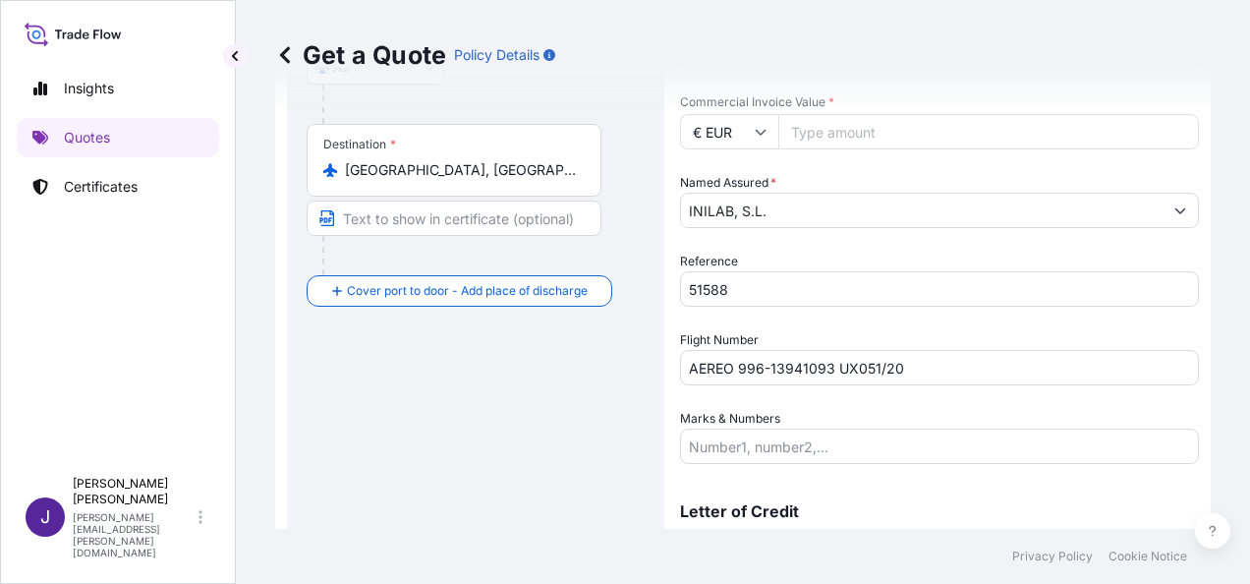
scroll to position [277, 0]
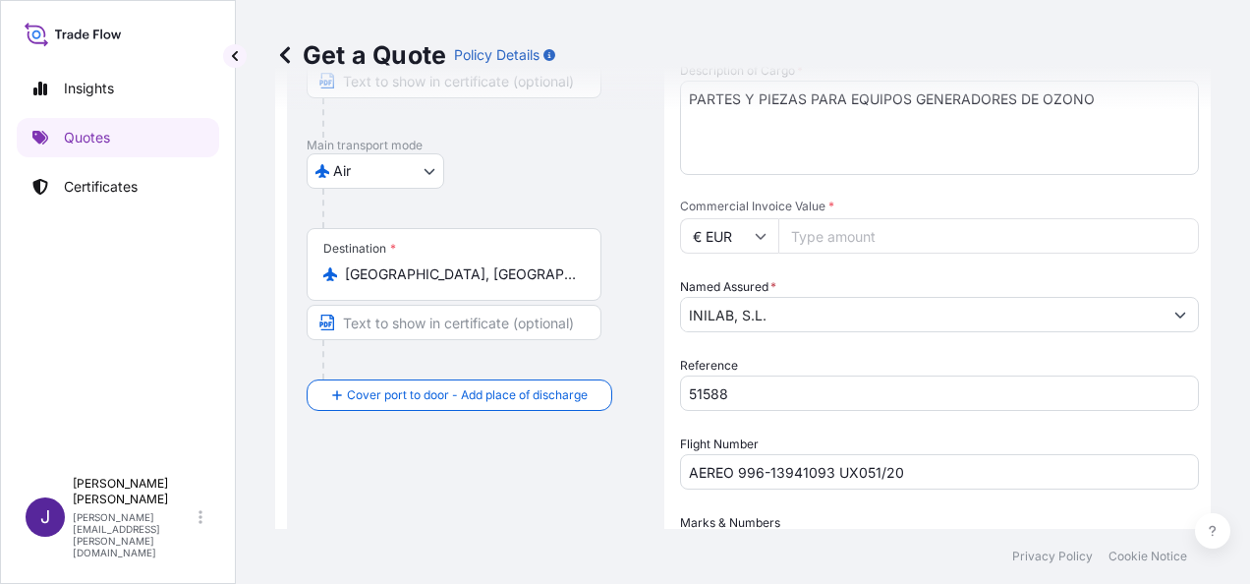
click at [805, 237] on input "Commercial Invoice Value *" at bounding box center [988, 235] width 421 height 35
type input "21308.13"
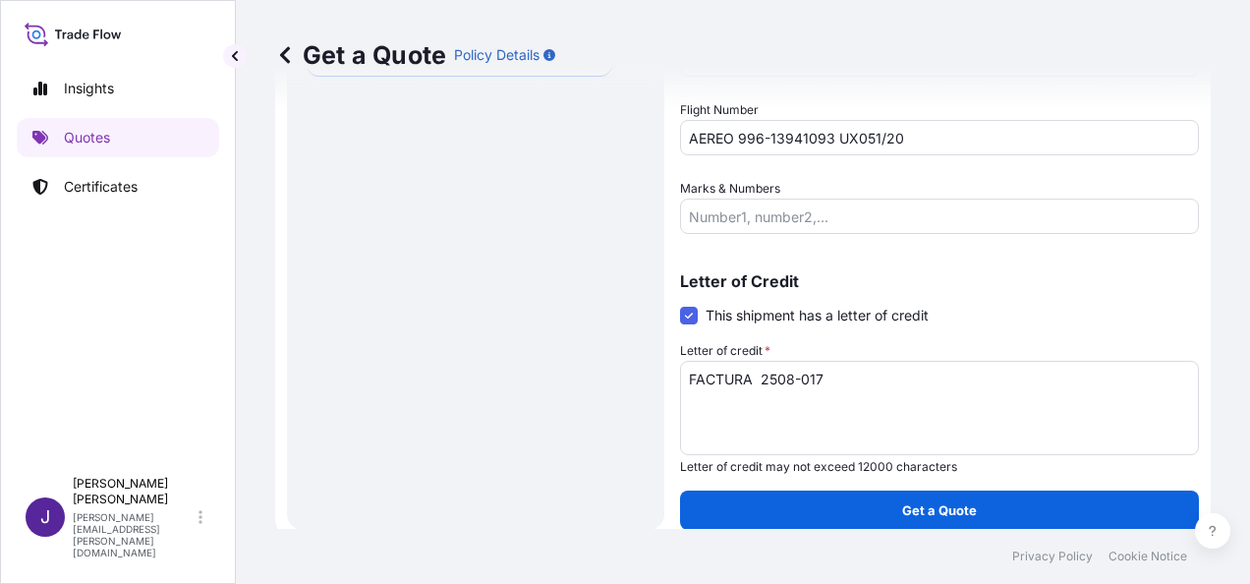
scroll to position [623, 0]
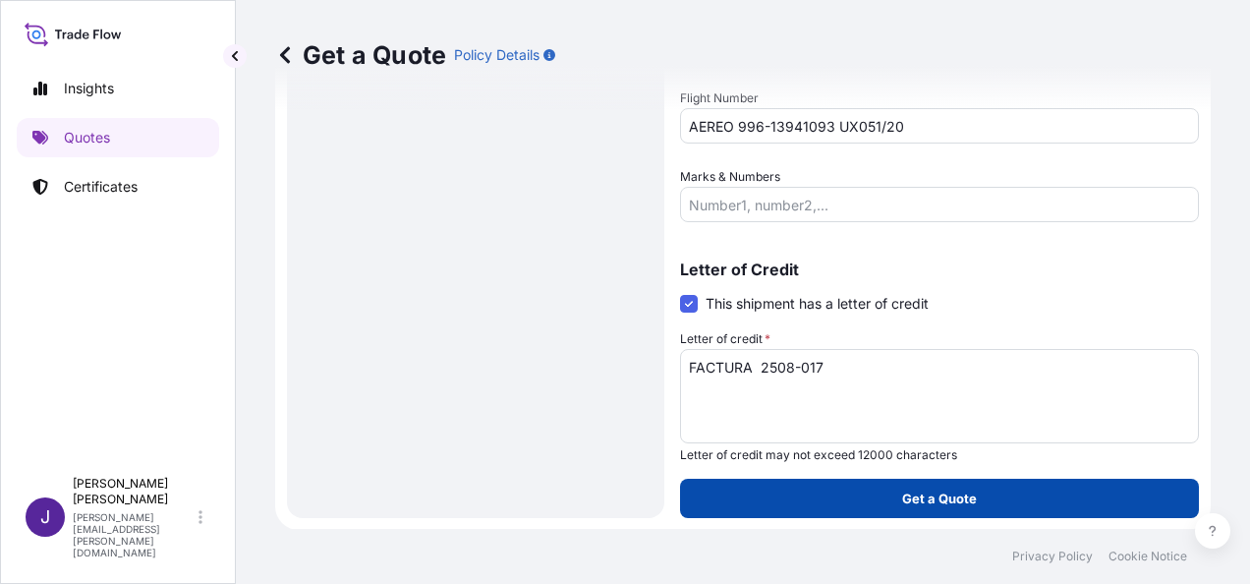
click at [932, 501] on p "Get a Quote" at bounding box center [939, 498] width 75 height 20
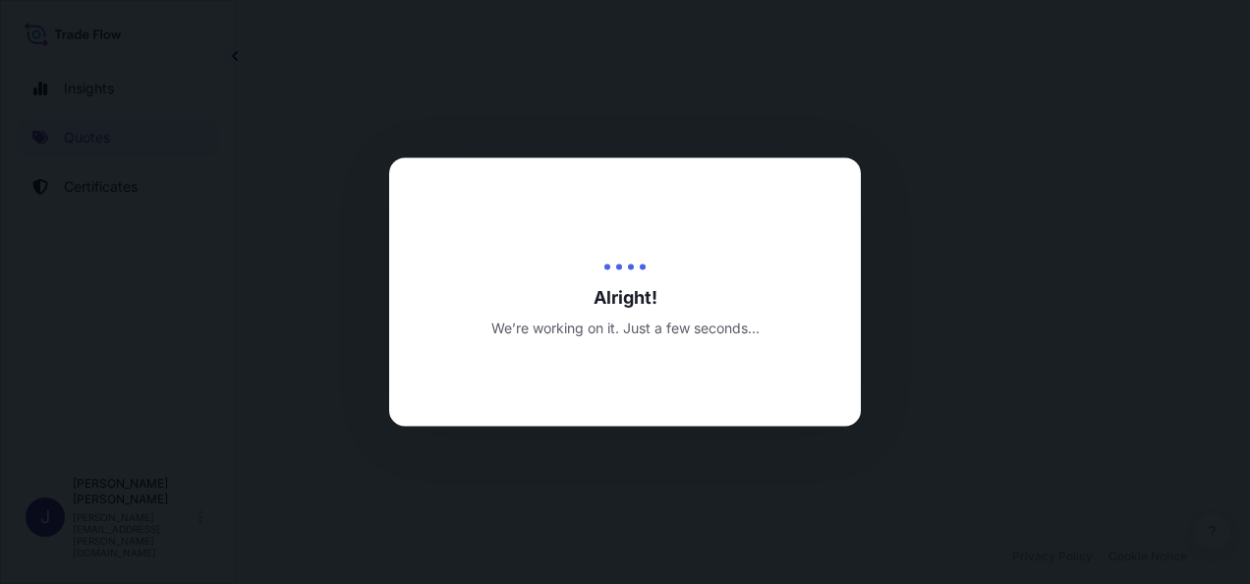
select select "Air"
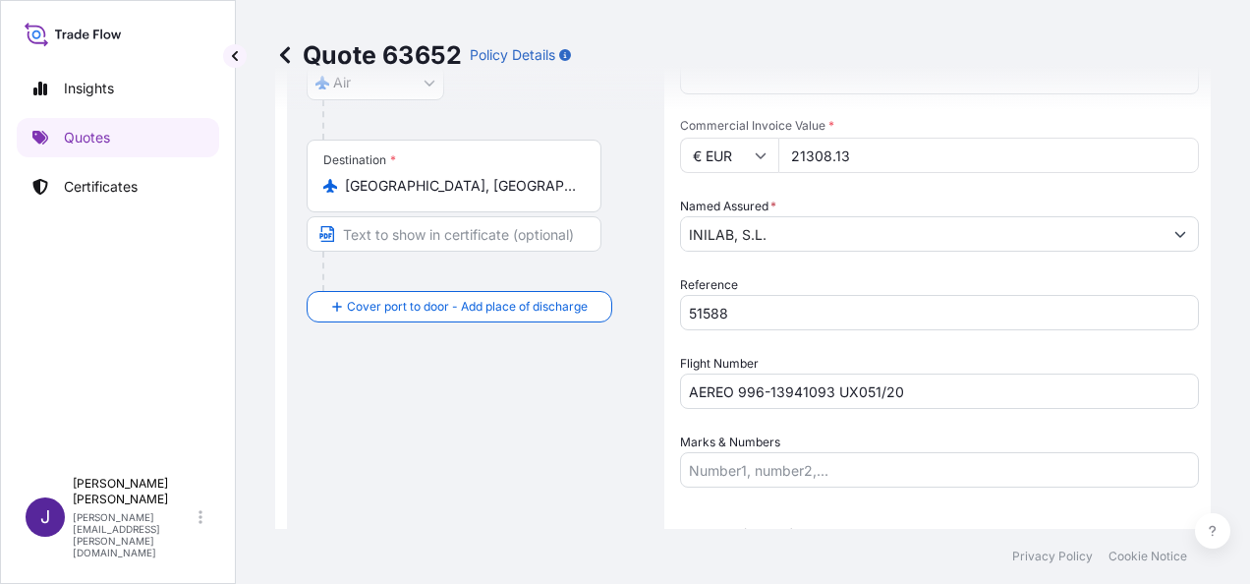
scroll to position [376, 0]
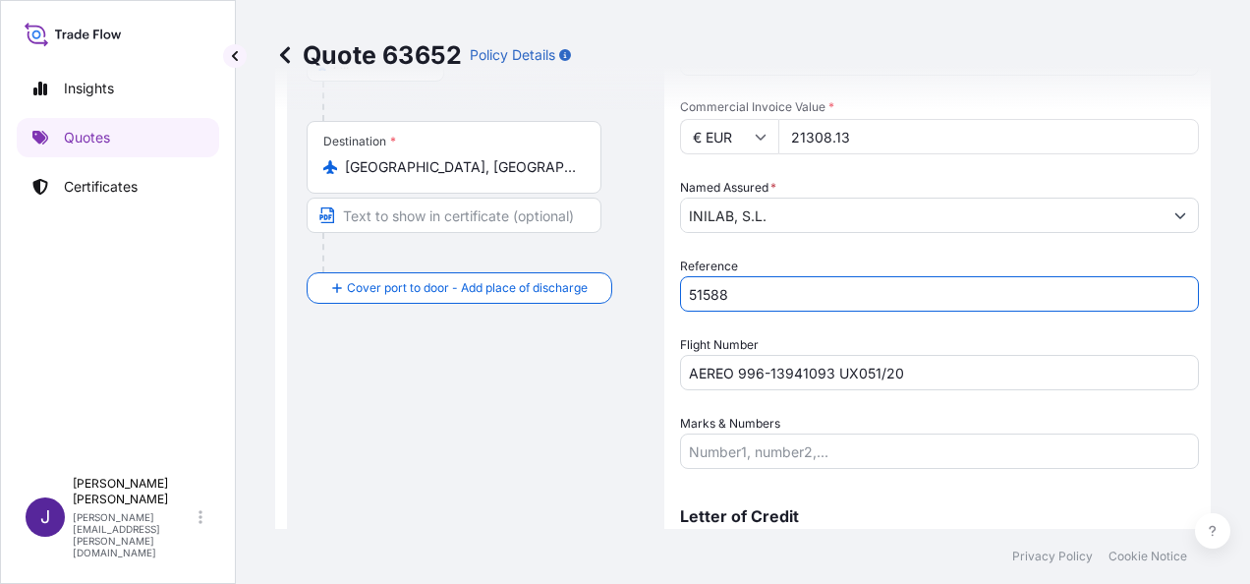
drag, startPoint x: 758, startPoint y: 297, endPoint x: 661, endPoint y: 299, distance: 96.3
click at [661, 299] on form "Route Details Cover door to port - Add loading place Place of loading Road / [G…" at bounding box center [742, 255] width 935 height 1042
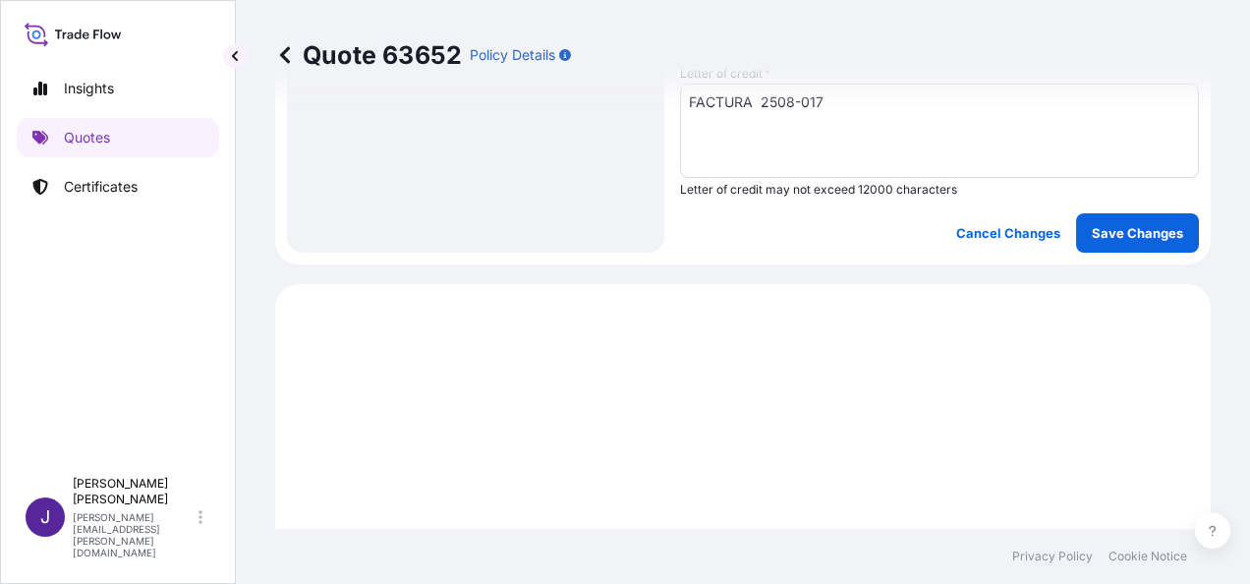
scroll to position [966, 0]
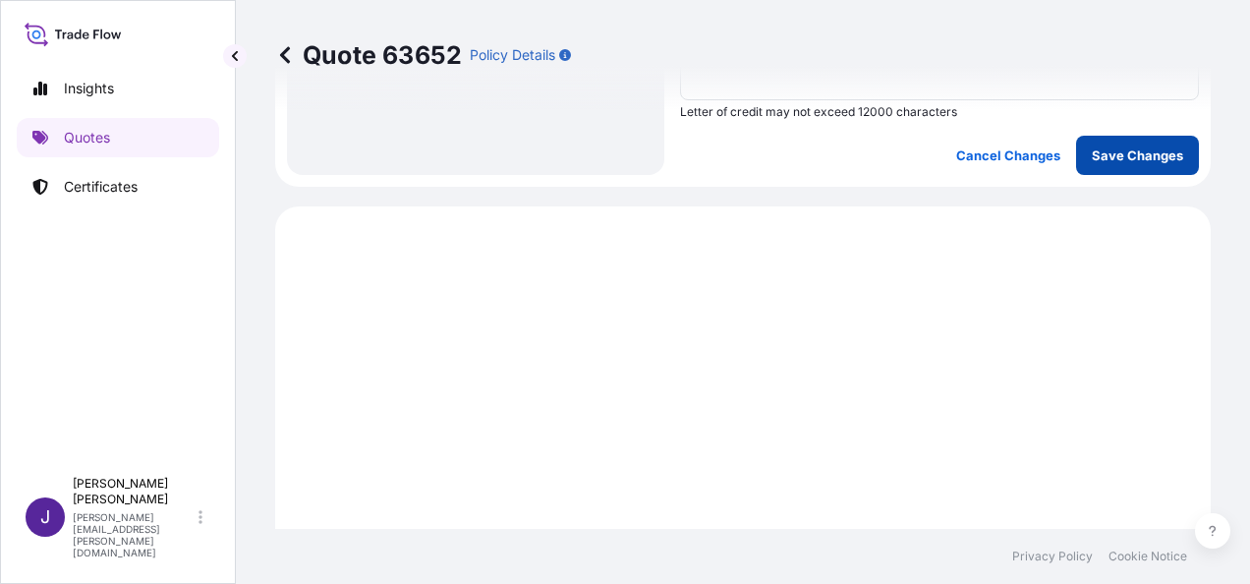
type input "55404"
click at [1138, 158] on p "Save Changes" at bounding box center [1137, 155] width 91 height 20
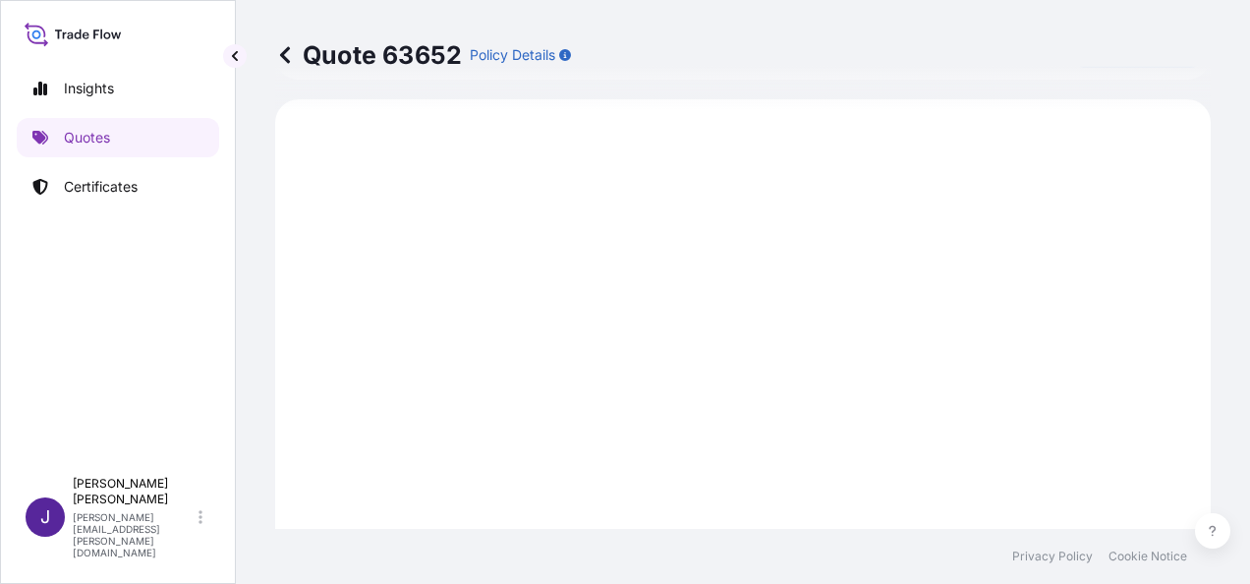
scroll to position [1073, 0]
select select "Air"
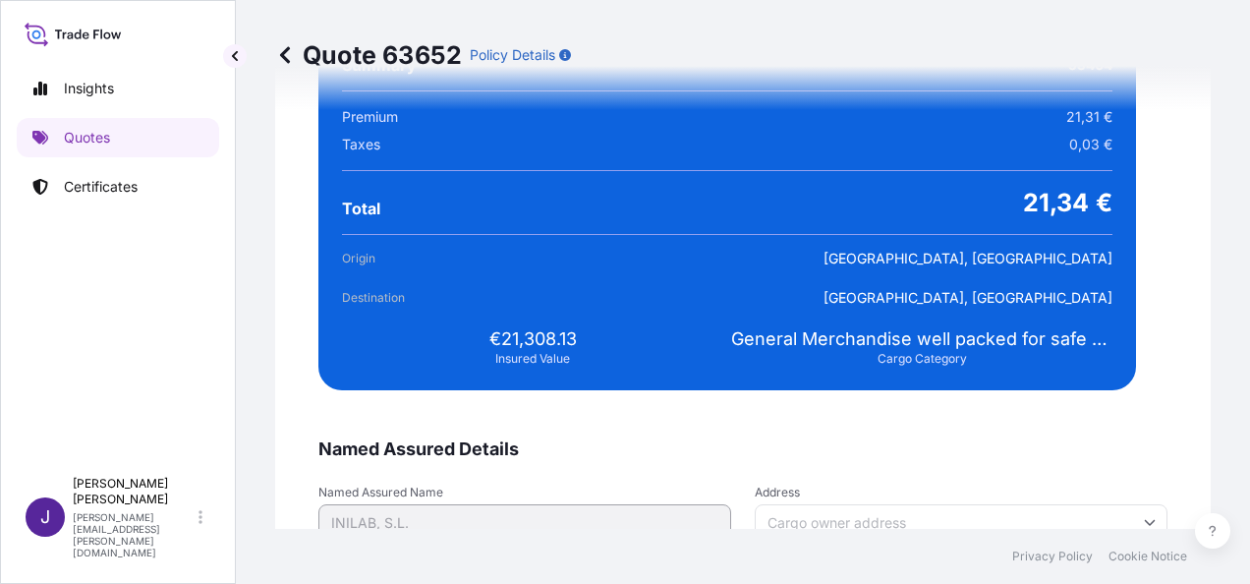
scroll to position [4012, 0]
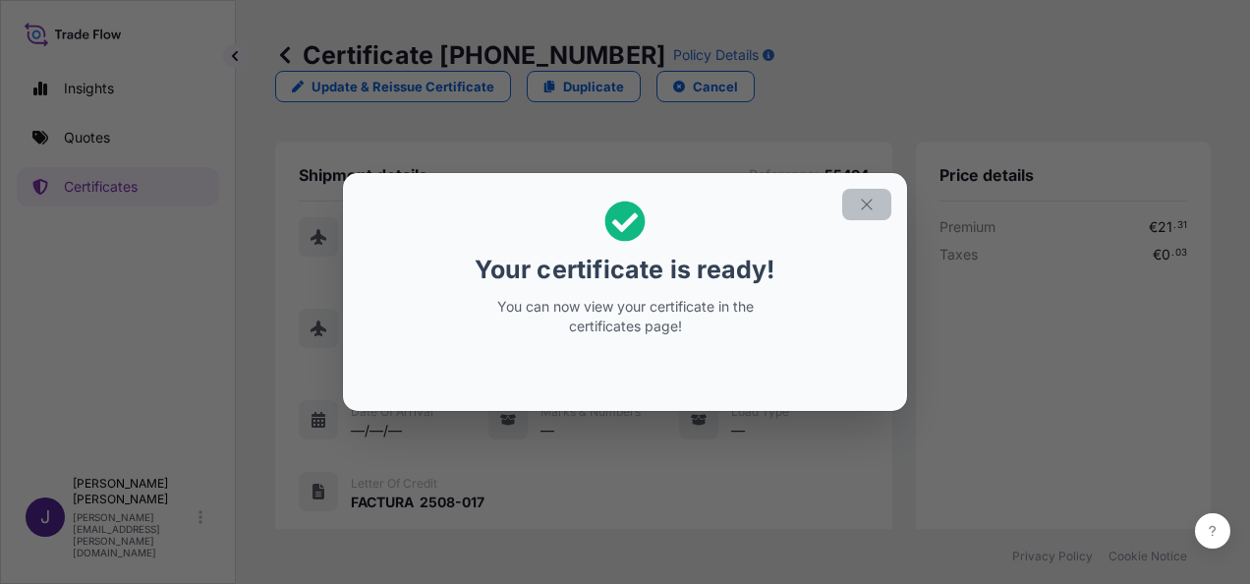
click at [875, 200] on button "button" at bounding box center [866, 204] width 49 height 31
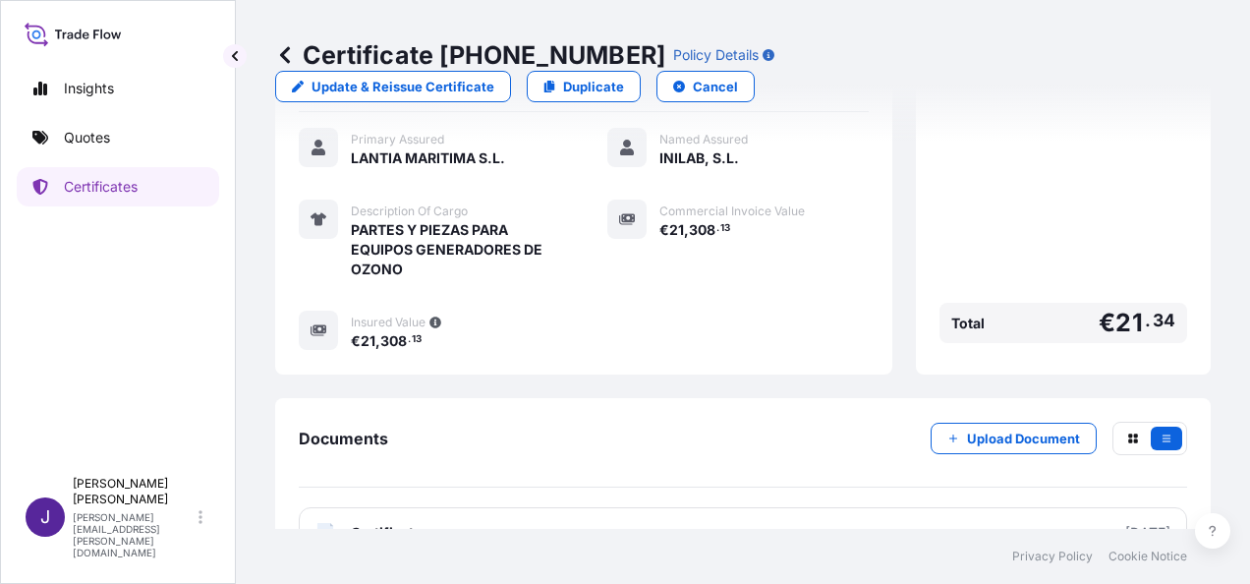
scroll to position [525, 0]
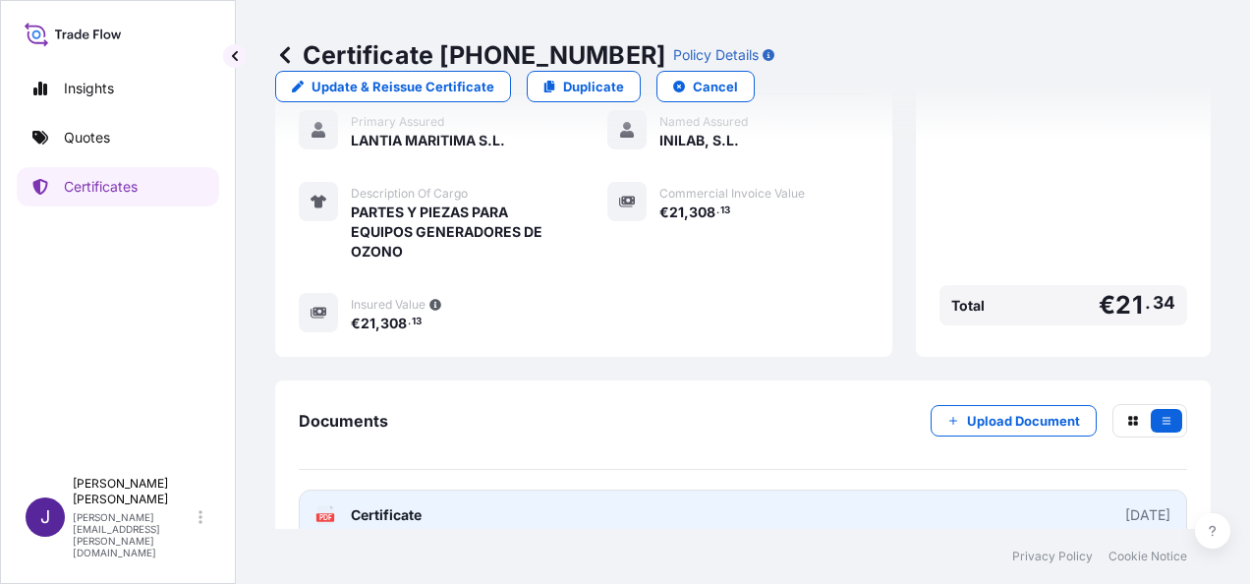
click at [585, 489] on link "PDF Certificate [DATE]" at bounding box center [743, 514] width 888 height 51
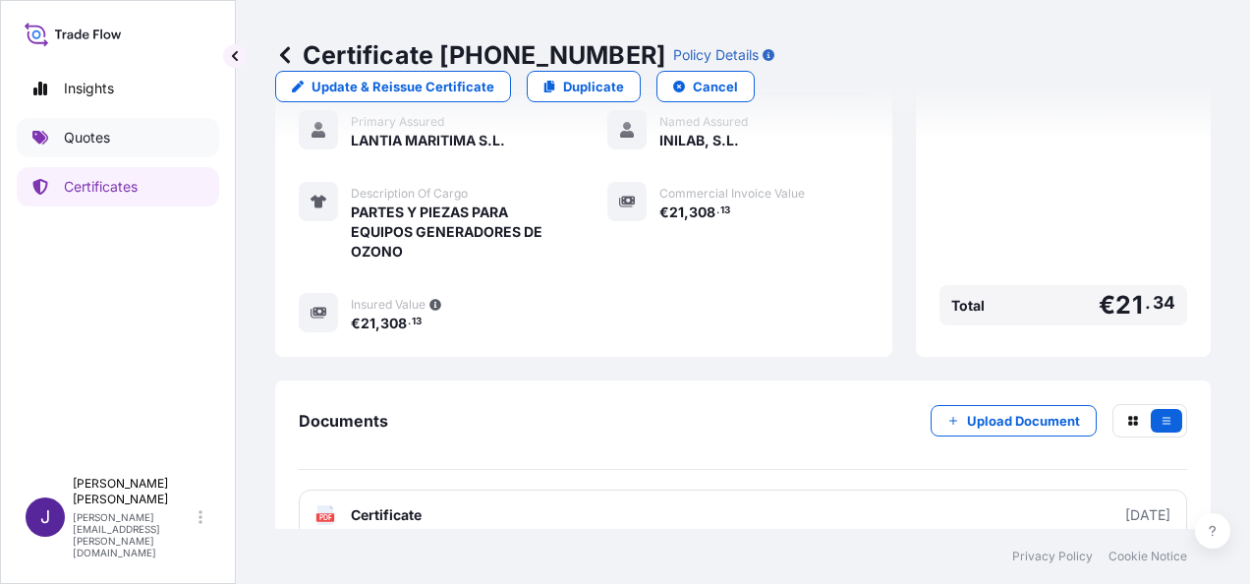
click at [100, 151] on link "Quotes" at bounding box center [118, 137] width 202 height 39
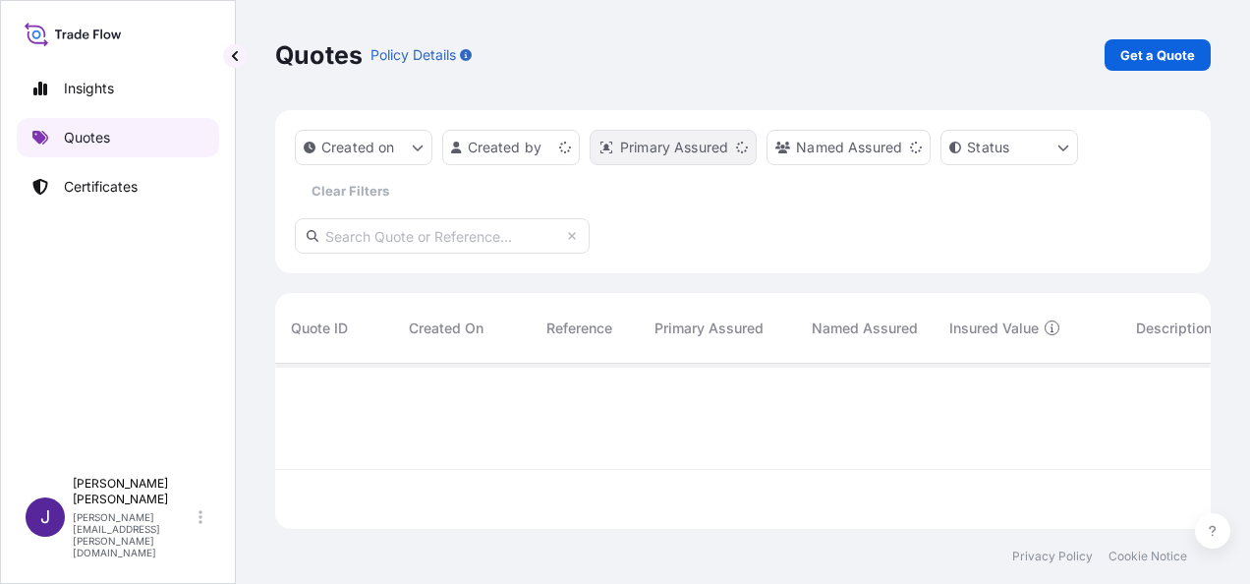
scroll to position [161, 920]
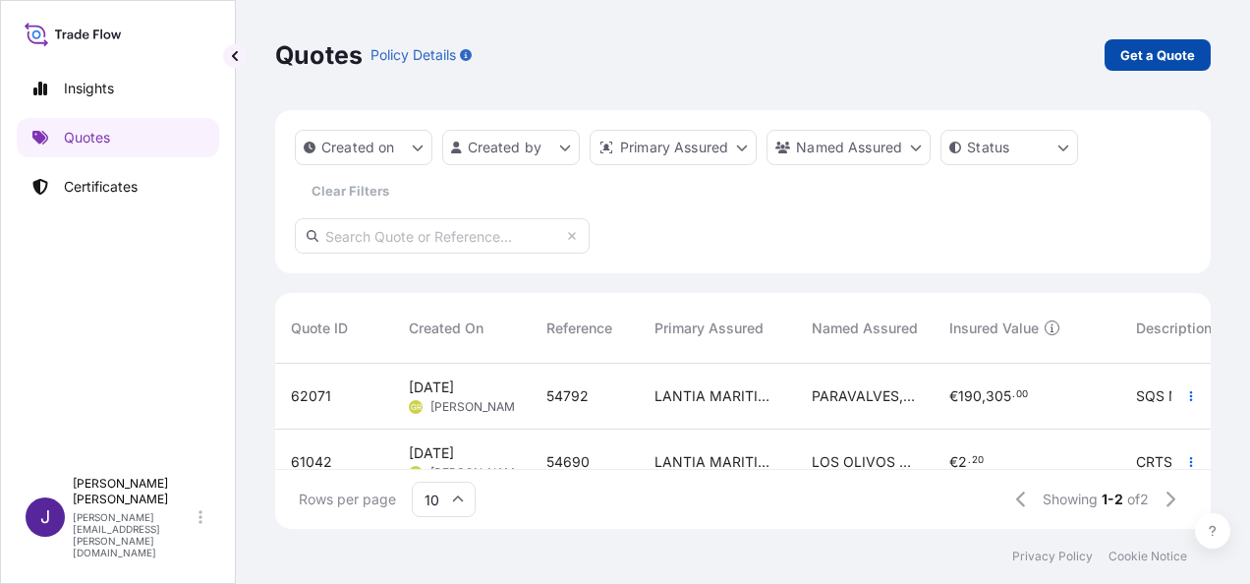
click at [1176, 58] on p "Get a Quote" at bounding box center [1157, 55] width 75 height 20
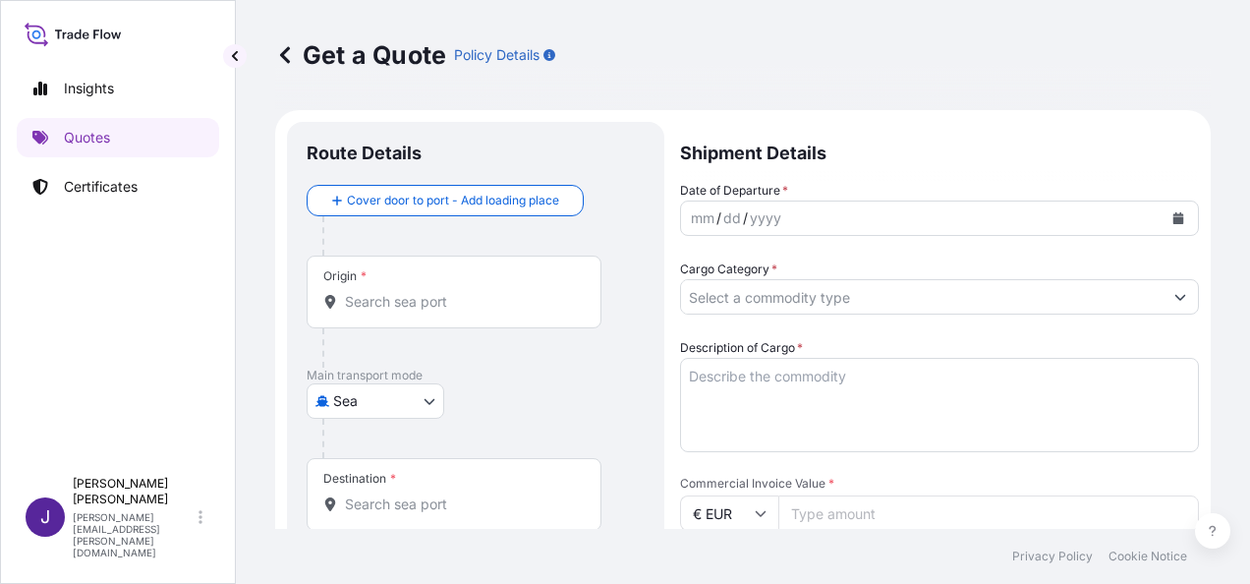
scroll to position [31, 0]
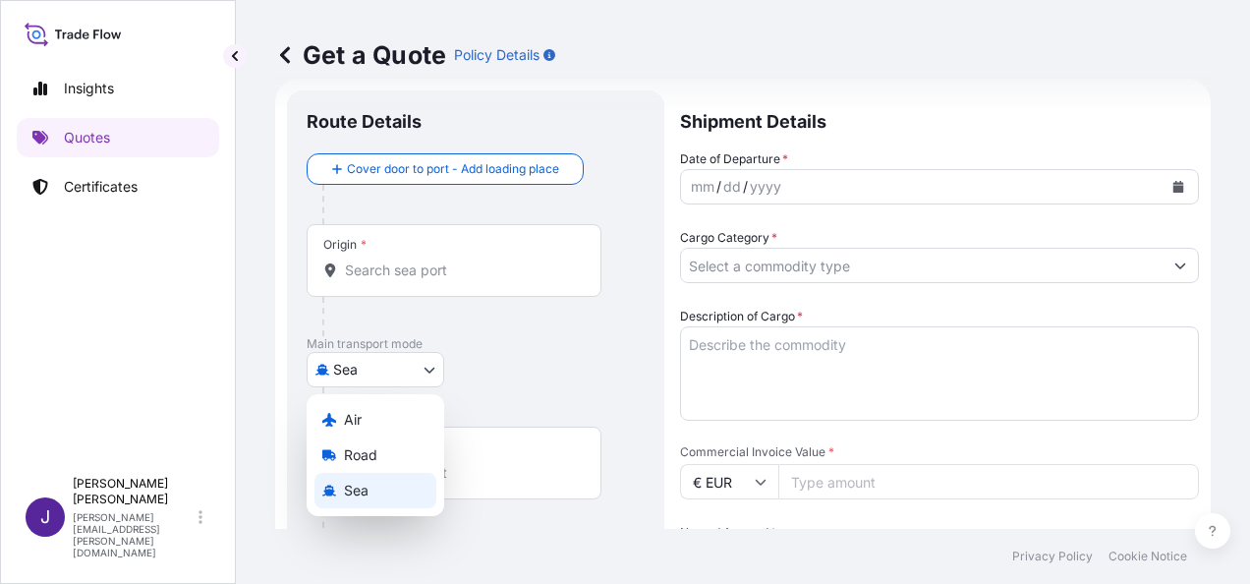
click at [428, 362] on body "Insights Quotes Certificates J [PERSON_NAME] [PERSON_NAME][EMAIL_ADDRESS][PERSO…" at bounding box center [625, 292] width 1250 height 584
click at [374, 421] on div "Air" at bounding box center [375, 419] width 122 height 35
select select "Air"
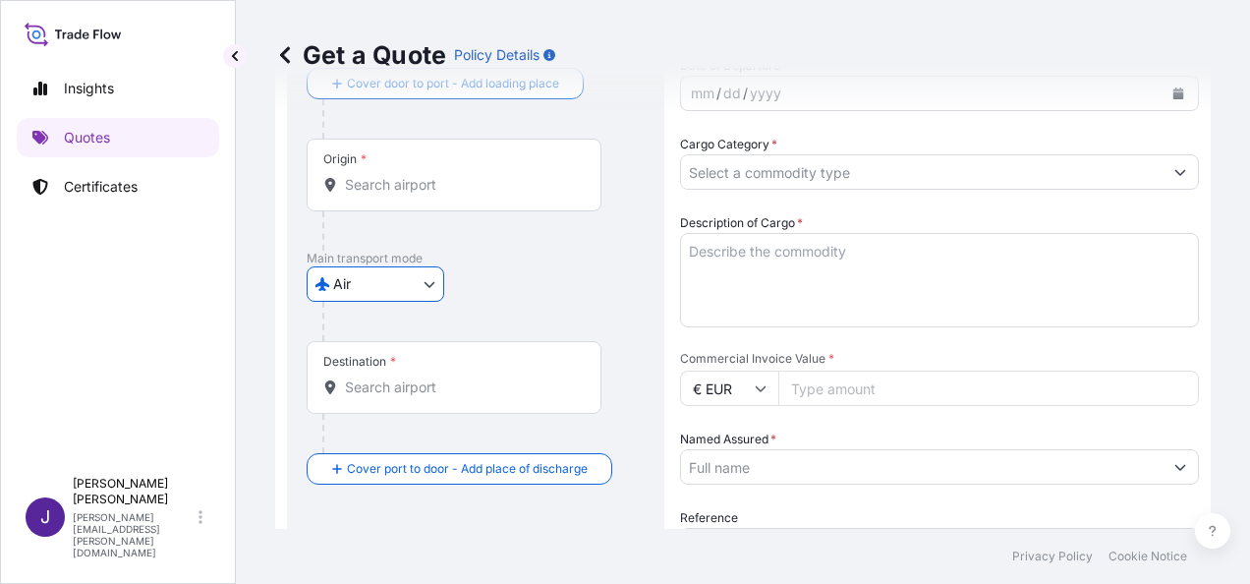
scroll to position [228, 0]
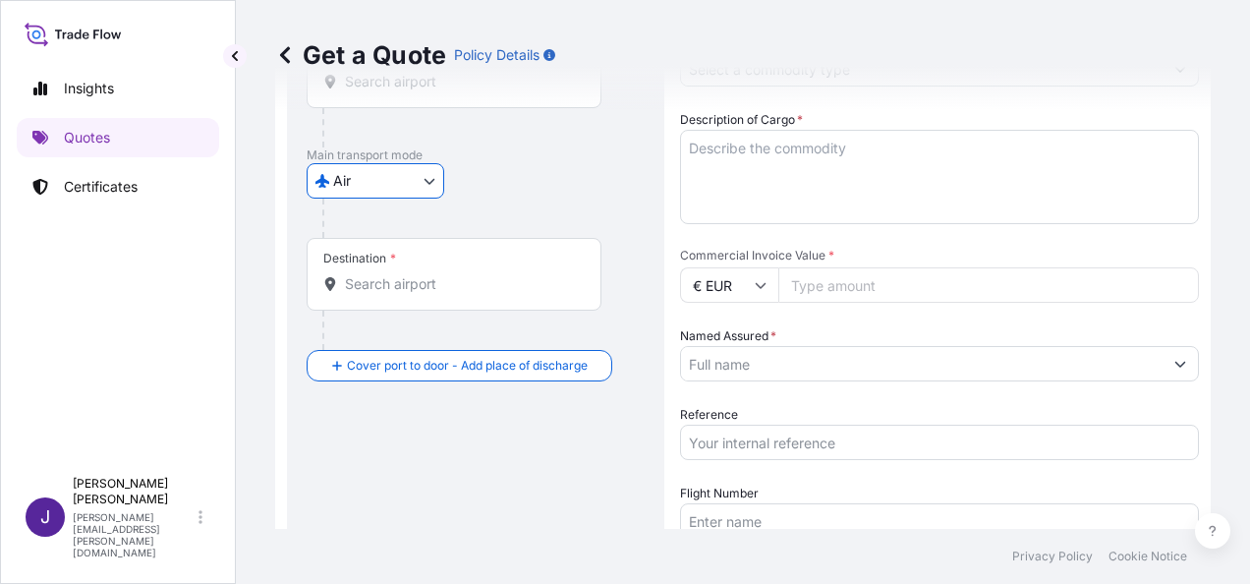
click at [764, 441] on input "Reference" at bounding box center [939, 441] width 519 height 35
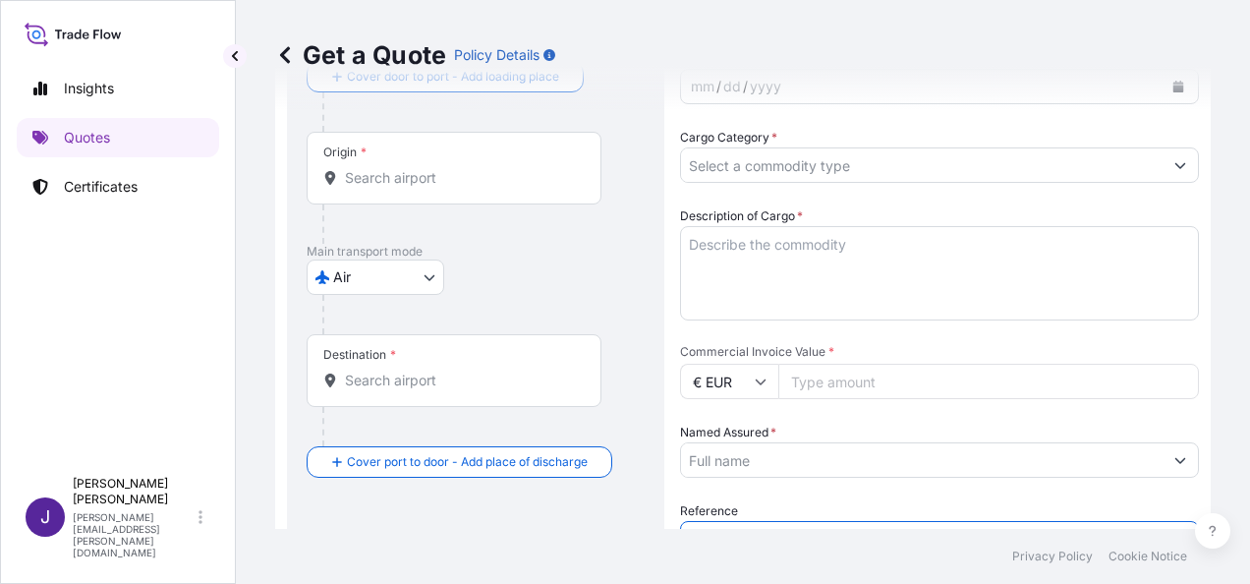
scroll to position [130, 0]
type input "55387"
click at [492, 184] on input "Origin *" at bounding box center [461, 180] width 232 height 20
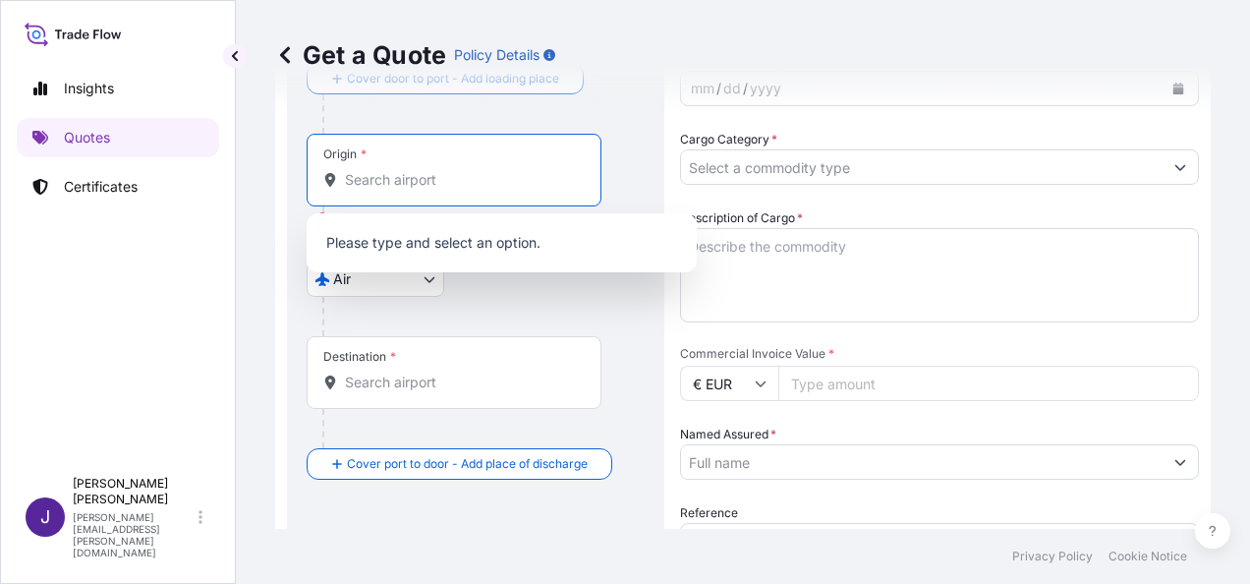
click at [896, 93] on div "Get a Quote Policy Details" at bounding box center [742, 55] width 935 height 110
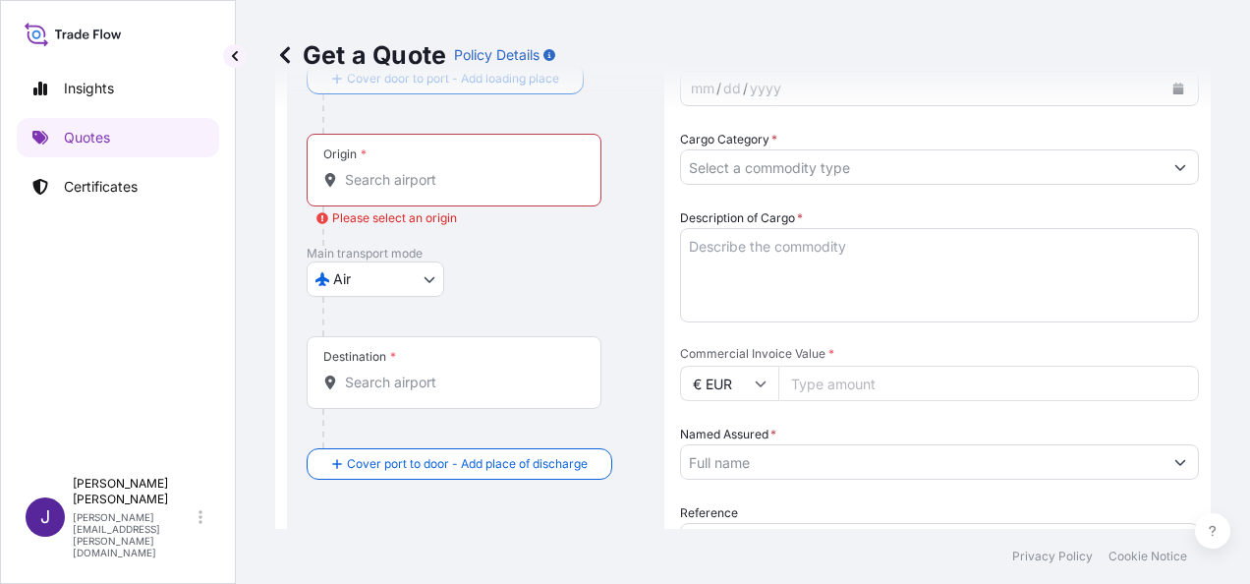
click at [1164, 94] on div "Get a Quote Policy Details" at bounding box center [742, 55] width 935 height 110
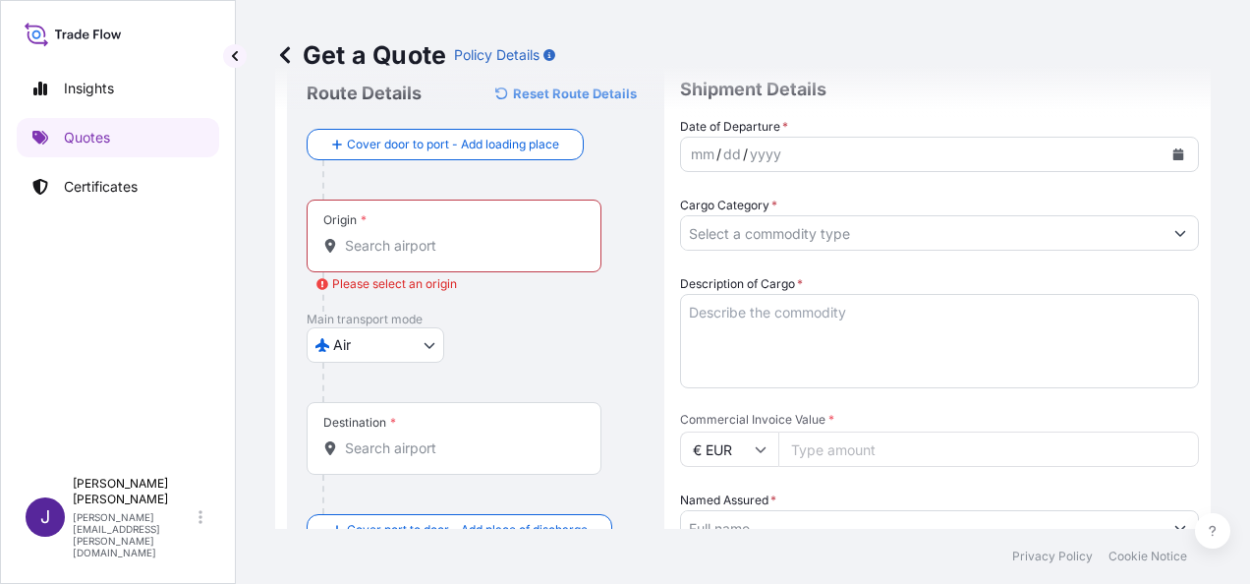
scroll to position [0, 0]
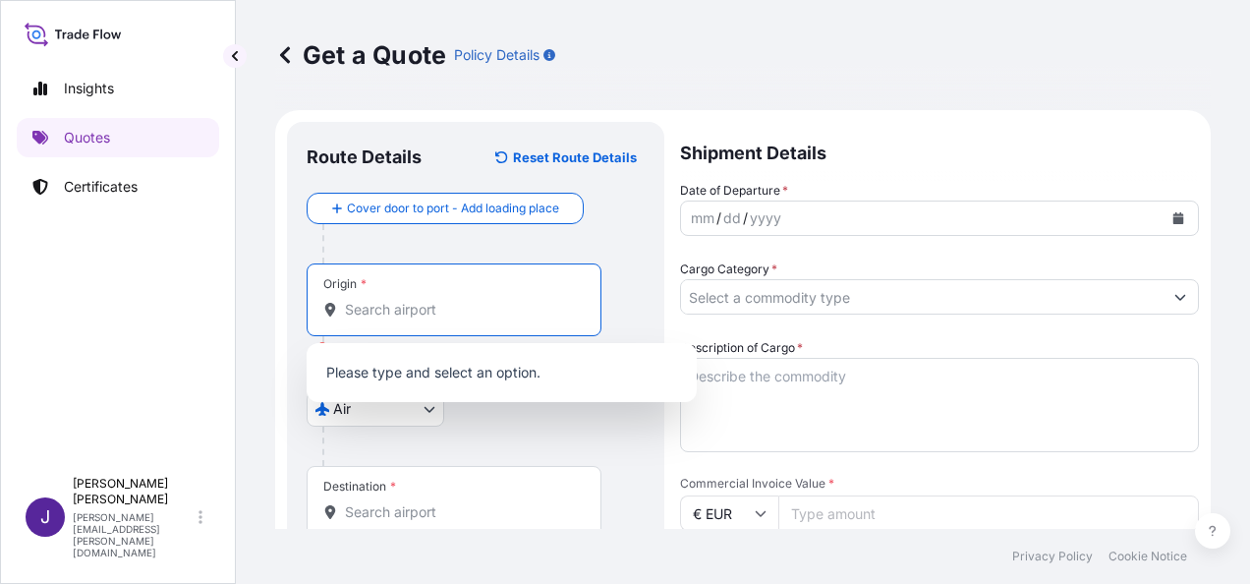
click at [450, 308] on input "Origin * Please select an origin" at bounding box center [461, 310] width 232 height 20
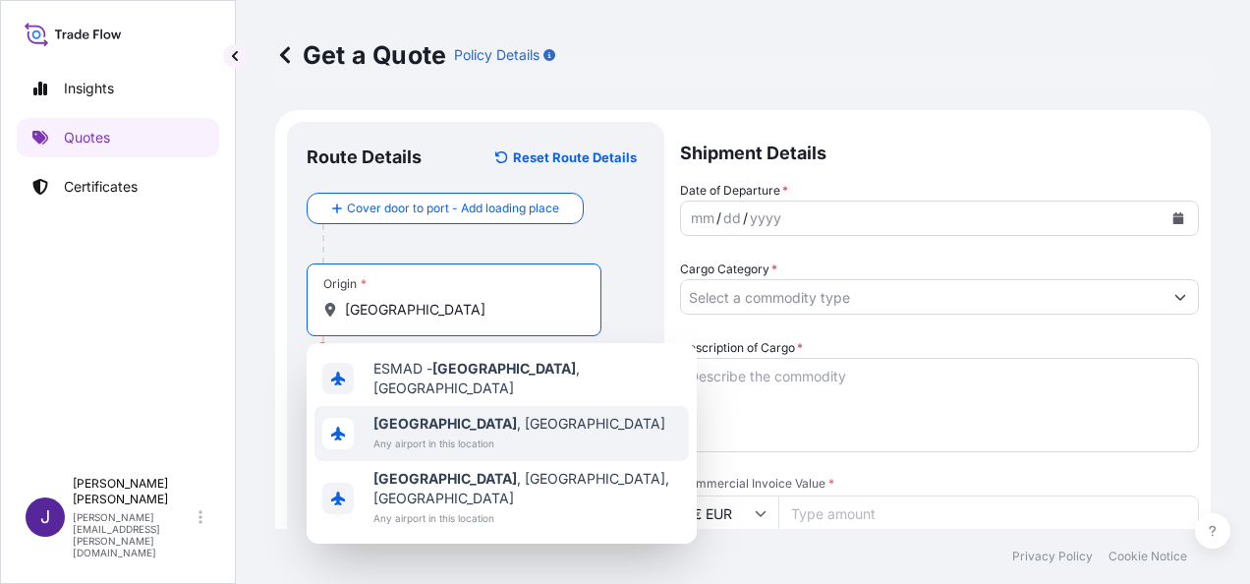
click at [445, 420] on span "[GEOGRAPHIC_DATA] , [GEOGRAPHIC_DATA]" at bounding box center [519, 424] width 292 height 20
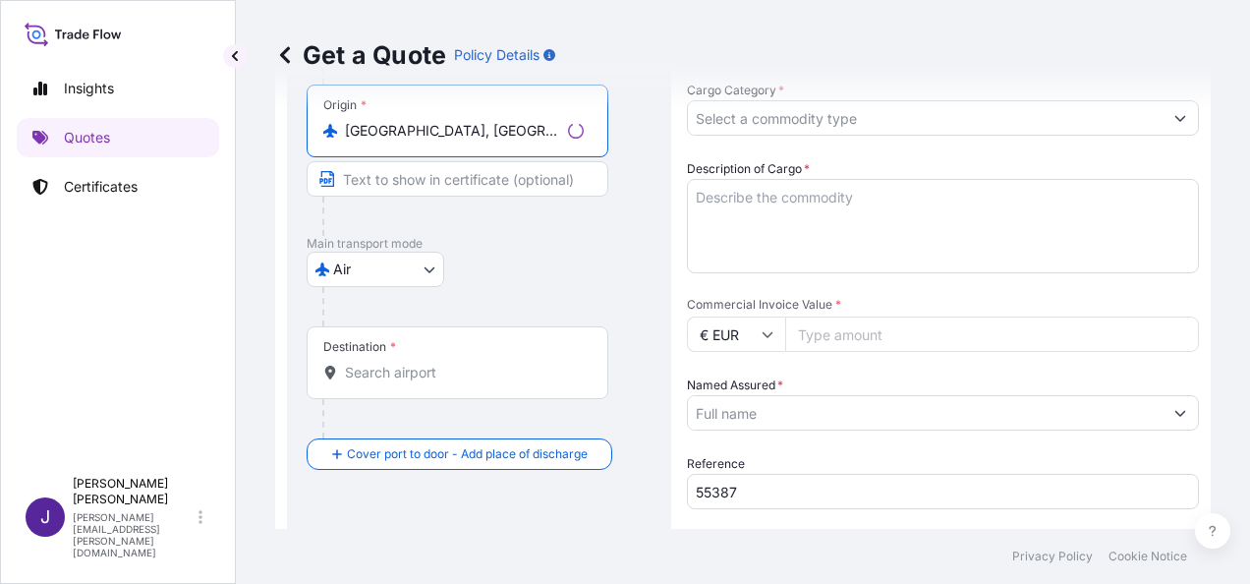
scroll to position [197, 0]
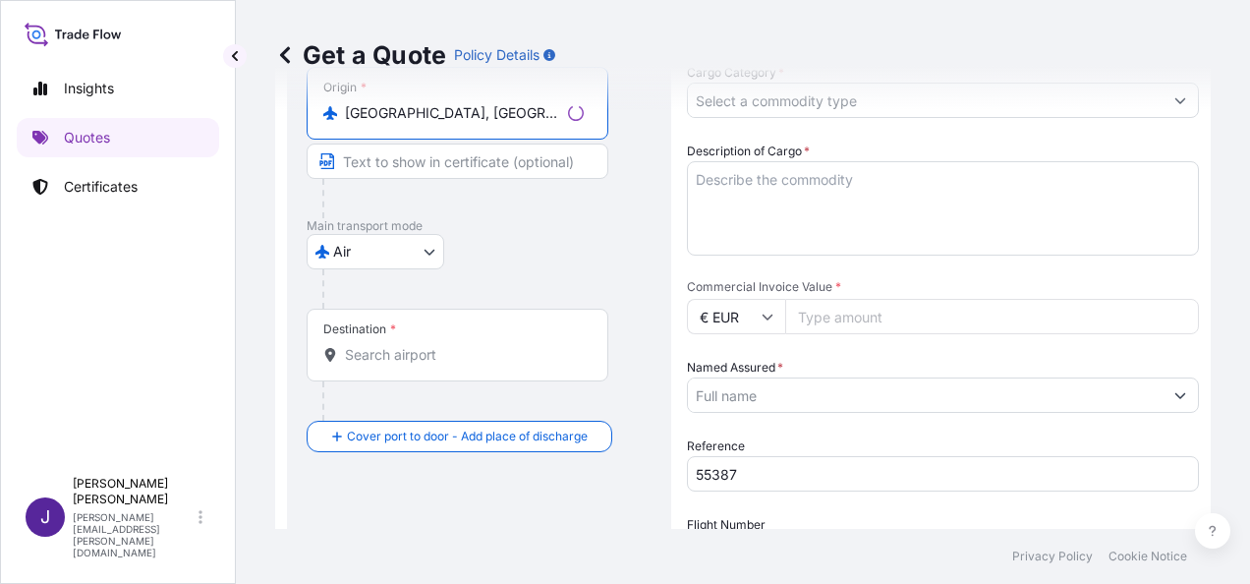
type input "[GEOGRAPHIC_DATA], [GEOGRAPHIC_DATA]"
click at [426, 360] on input "Destination *" at bounding box center [464, 355] width 239 height 20
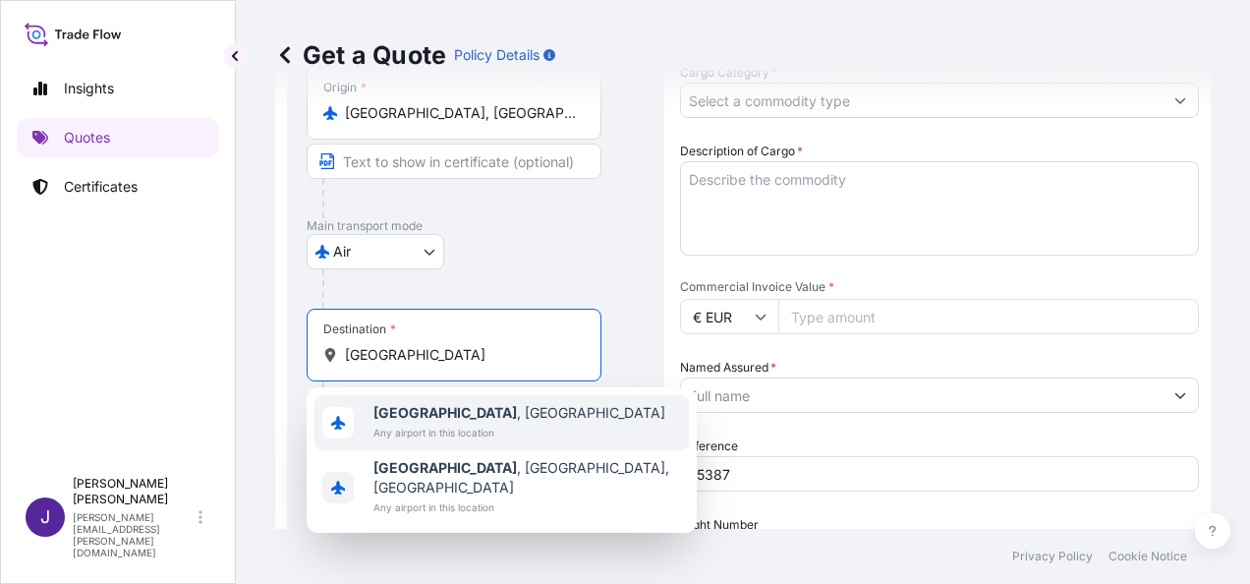
click at [439, 426] on span "Any airport in this location" at bounding box center [519, 432] width 292 height 20
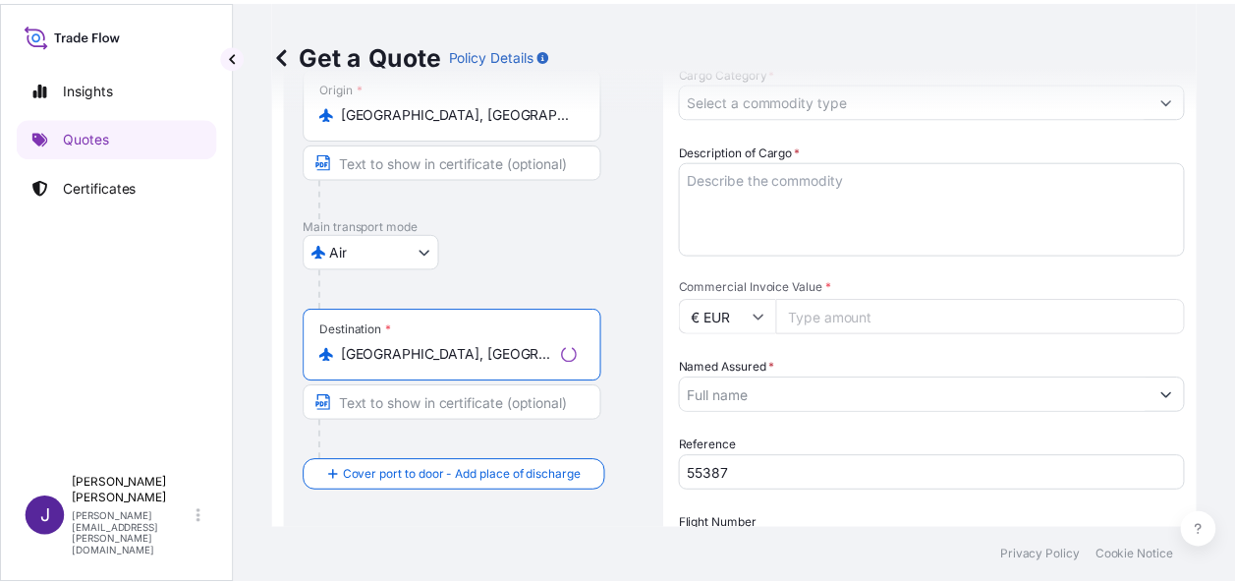
scroll to position [0, 0]
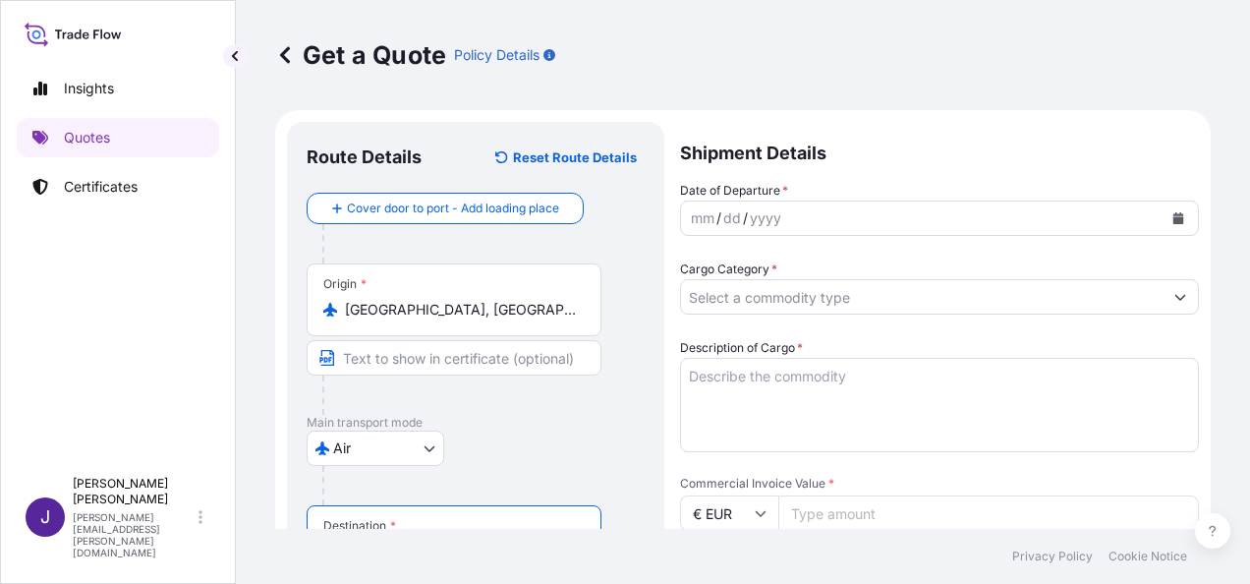
type input "[GEOGRAPHIC_DATA], [GEOGRAPHIC_DATA]"
click at [922, 219] on div "mm / dd / yyyy" at bounding box center [921, 217] width 481 height 35
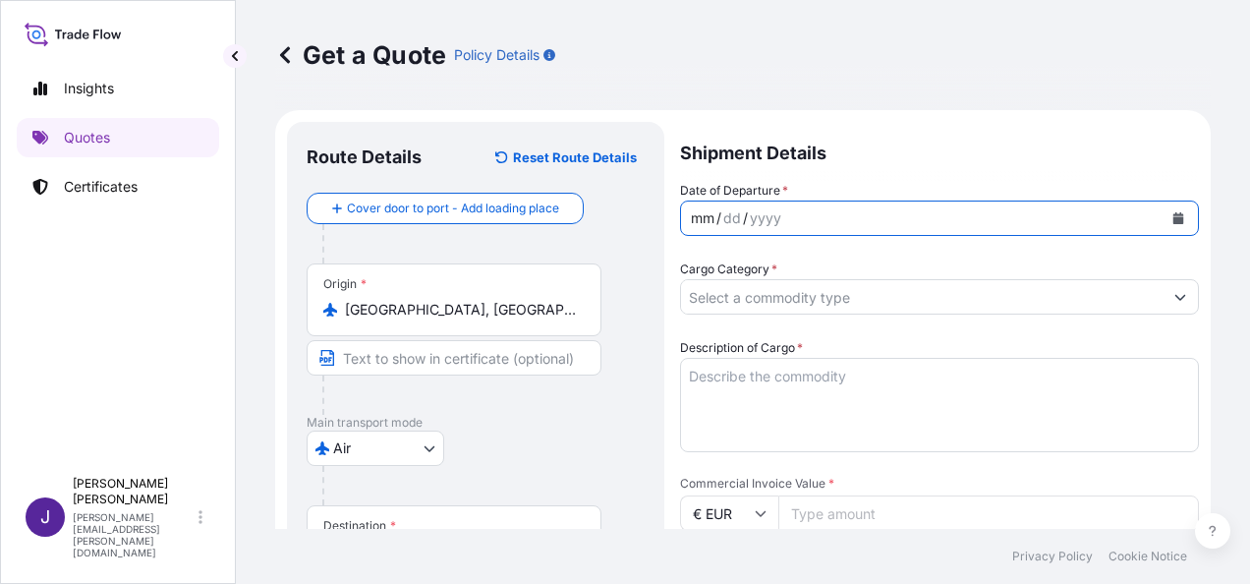
click at [1173, 223] on button "Calendar" at bounding box center [1177, 217] width 31 height 31
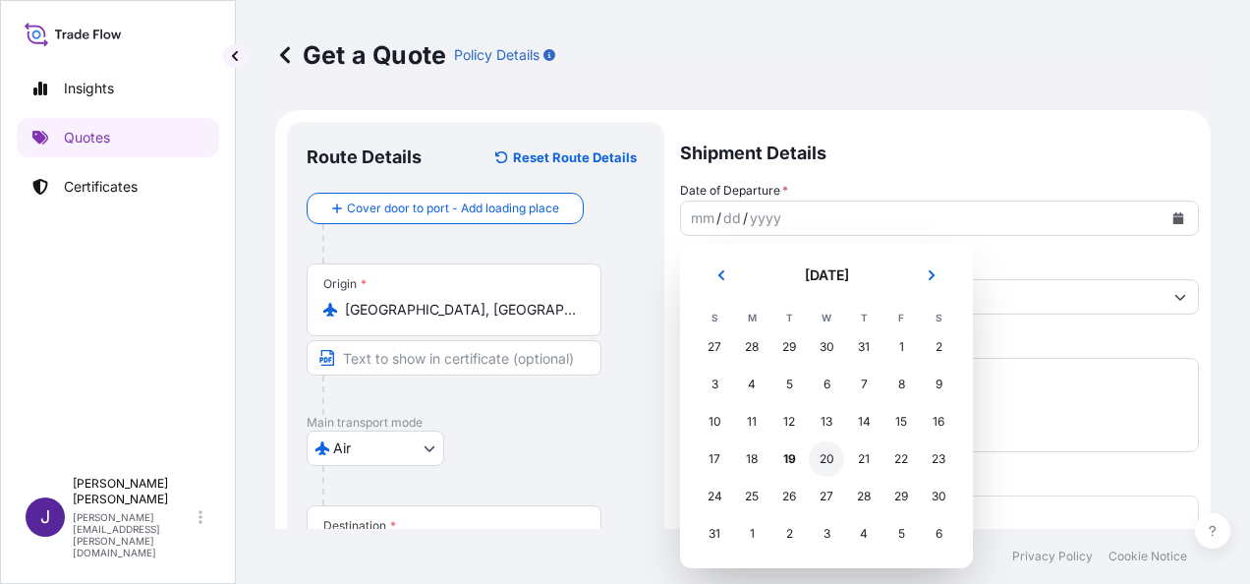
click at [832, 452] on div "20" at bounding box center [826, 458] width 35 height 35
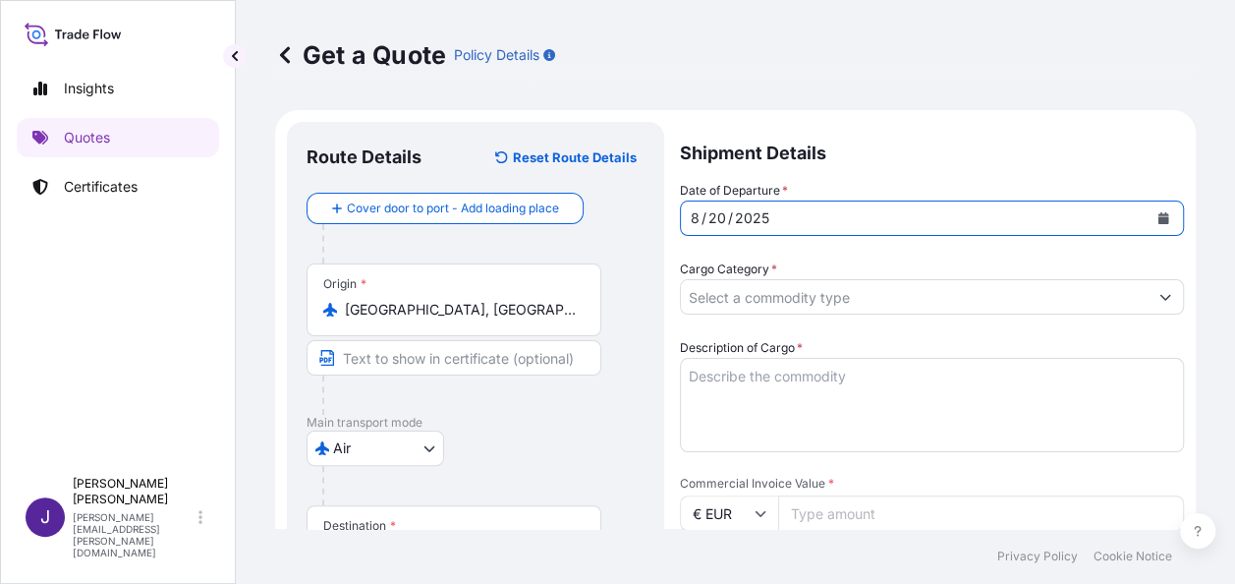
click at [901, 303] on input "Cargo Category *" at bounding box center [914, 296] width 467 height 35
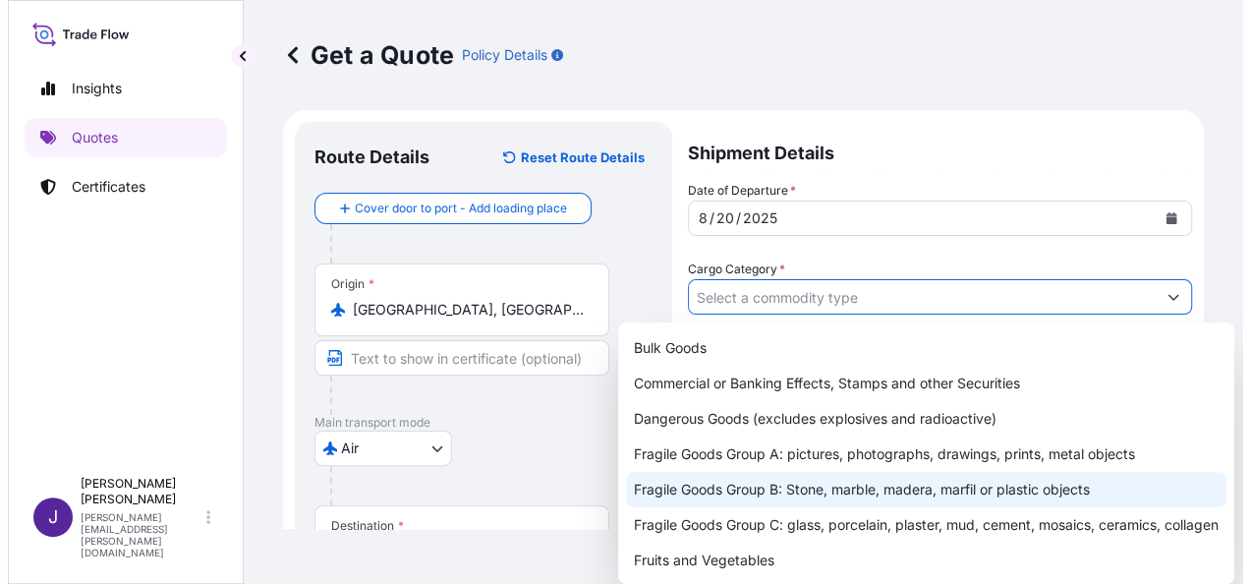
scroll to position [98, 0]
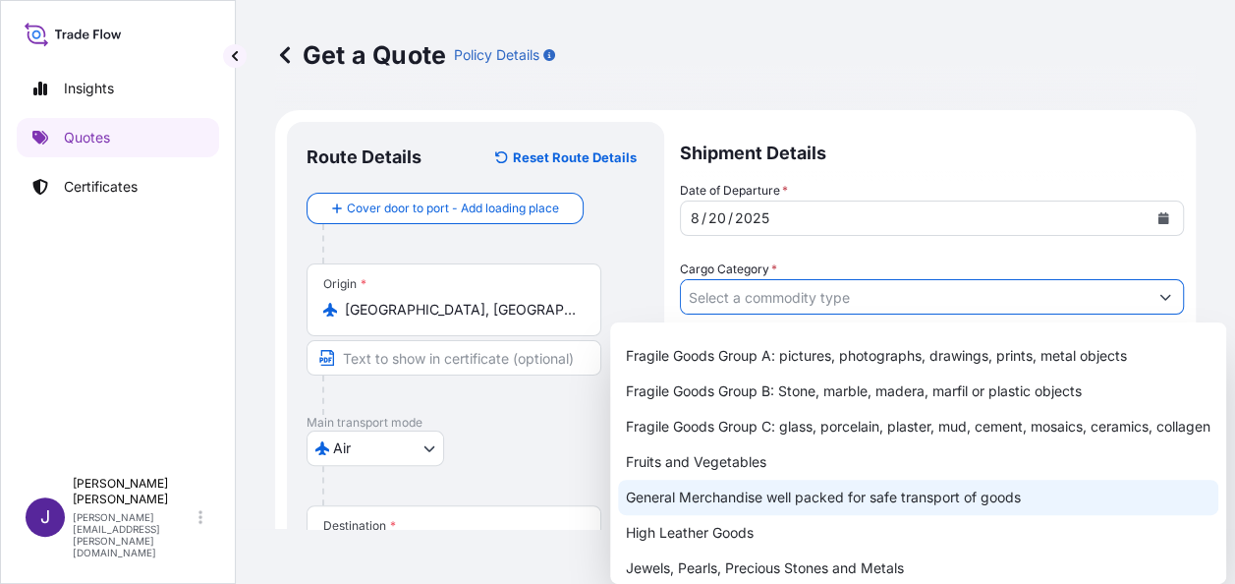
click at [726, 515] on div "General Merchandise well packed for safe transport of goods" at bounding box center [918, 496] width 600 height 35
type input "General Merchandise well packed for safe transport of goods"
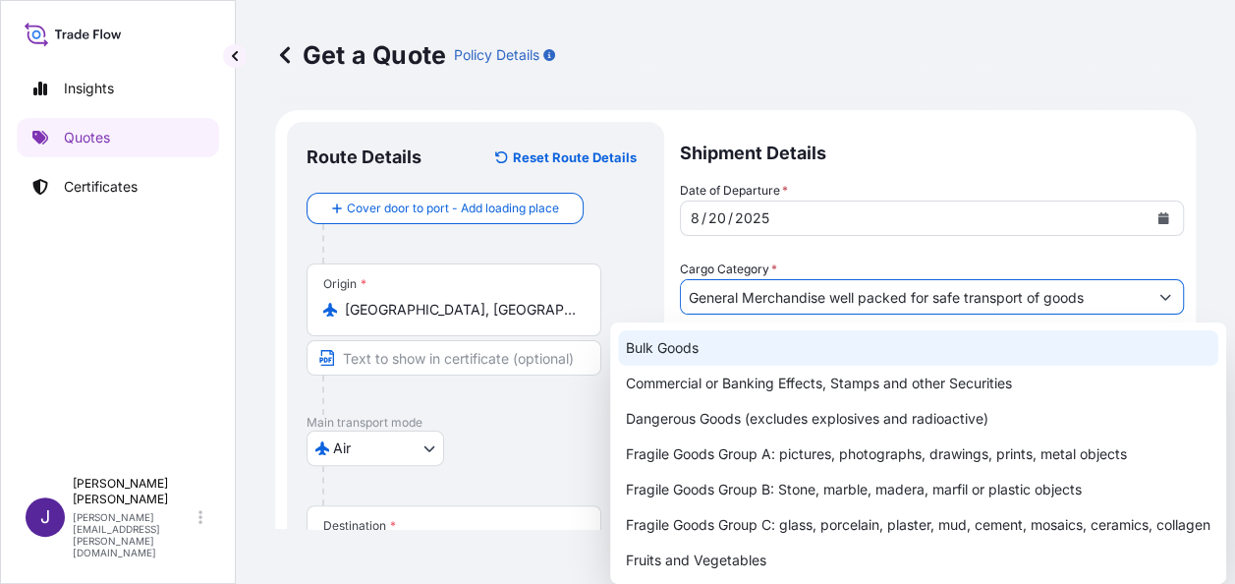
click at [979, 124] on p "Shipment Details" at bounding box center [932, 151] width 504 height 59
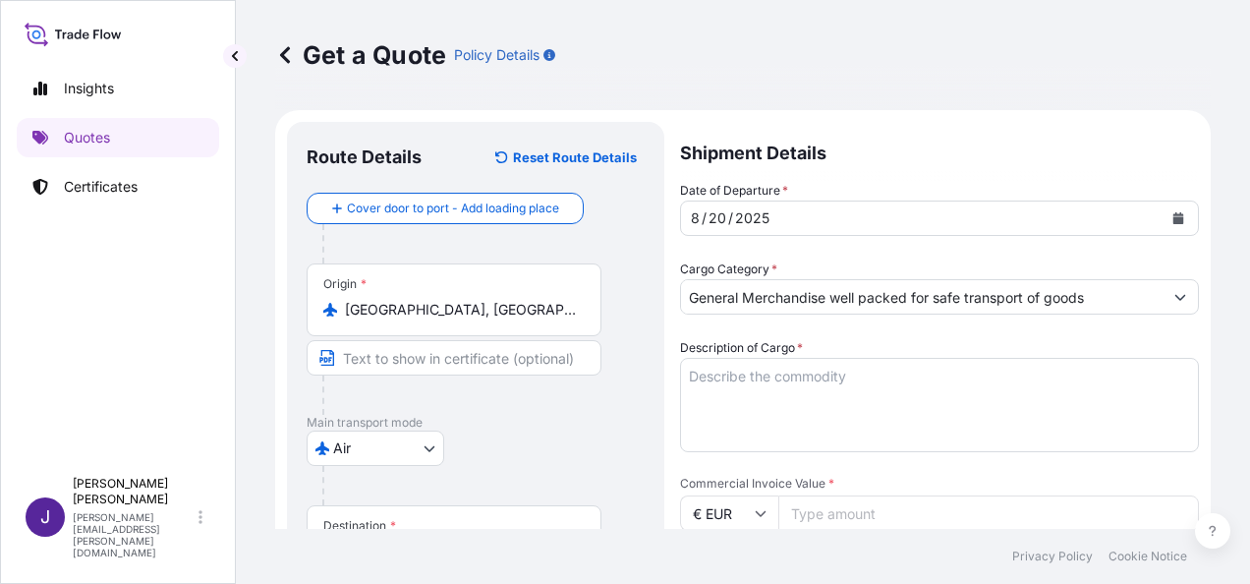
click at [804, 376] on textarea "Description of Cargo *" at bounding box center [939, 405] width 519 height 94
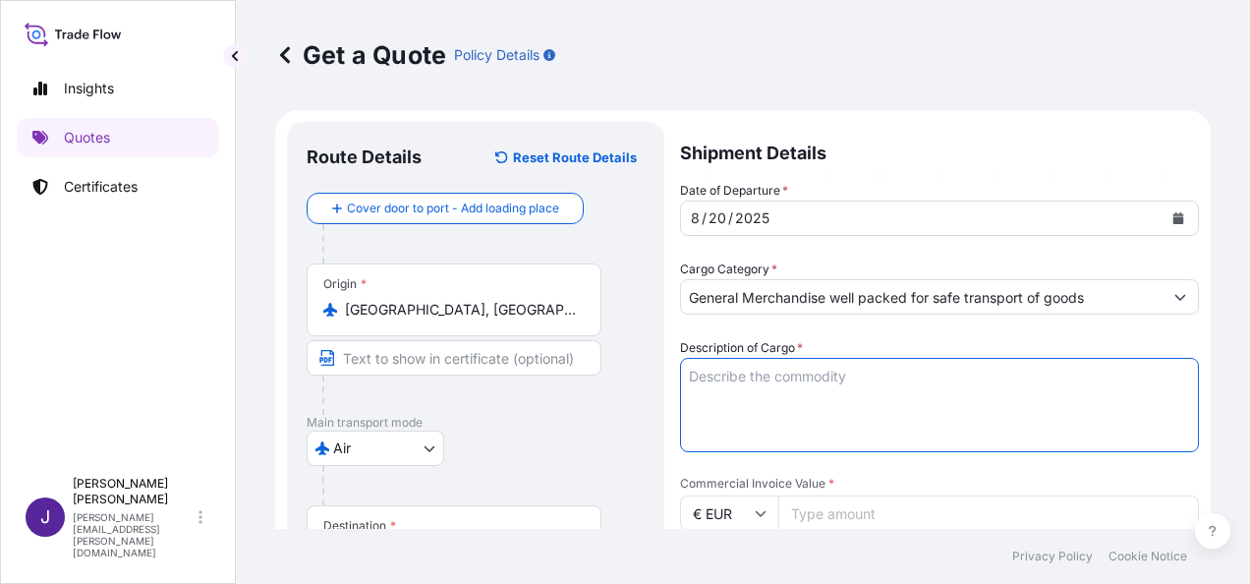
paste textarea "MATERIAS [PERSON_NAME]"
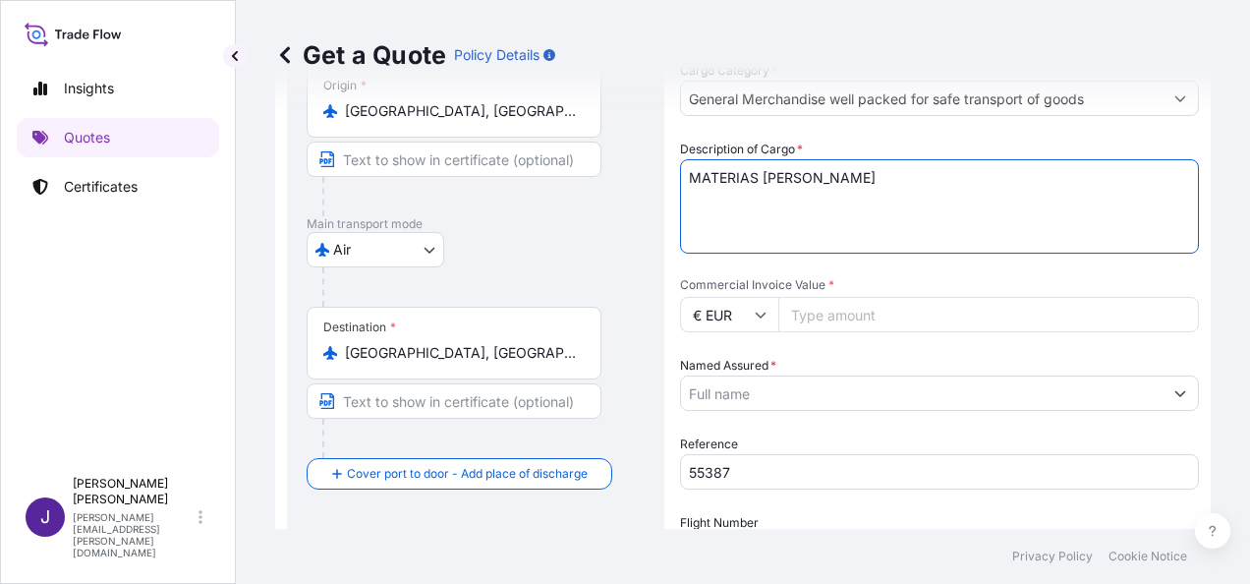
scroll to position [295, 0]
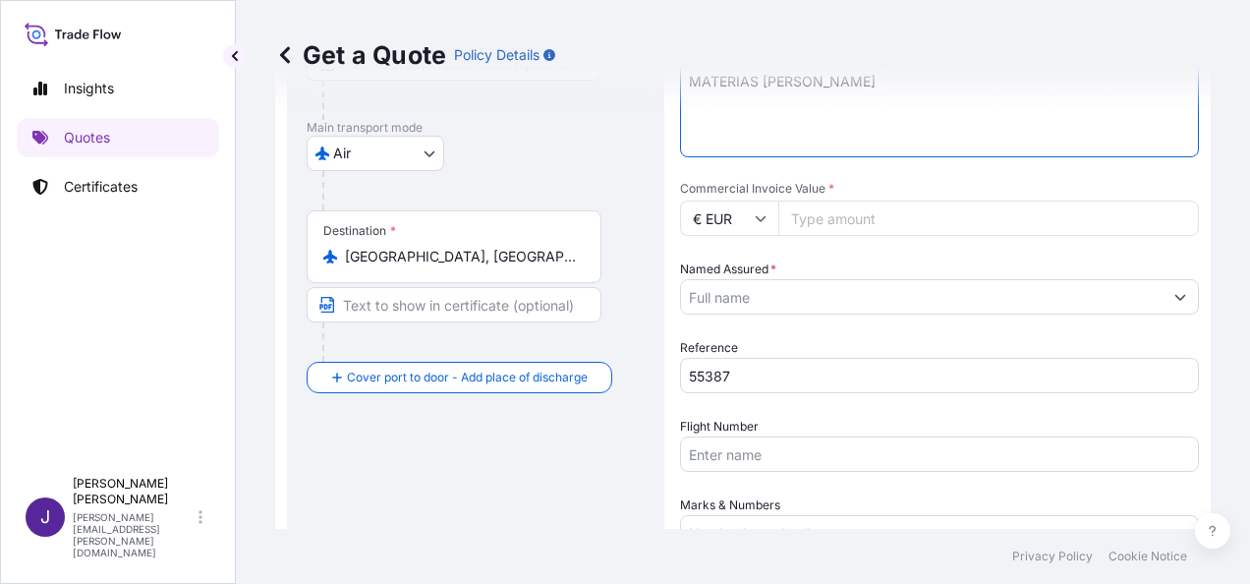
type textarea "MATERIAS [PERSON_NAME]"
click at [872, 205] on input "Commercial Invoice Value *" at bounding box center [988, 217] width 421 height 35
click at [845, 214] on input "Commercial Invoice Value *" at bounding box center [988, 217] width 421 height 35
type input "7046.47"
click at [861, 295] on input "Named Assured *" at bounding box center [921, 296] width 481 height 35
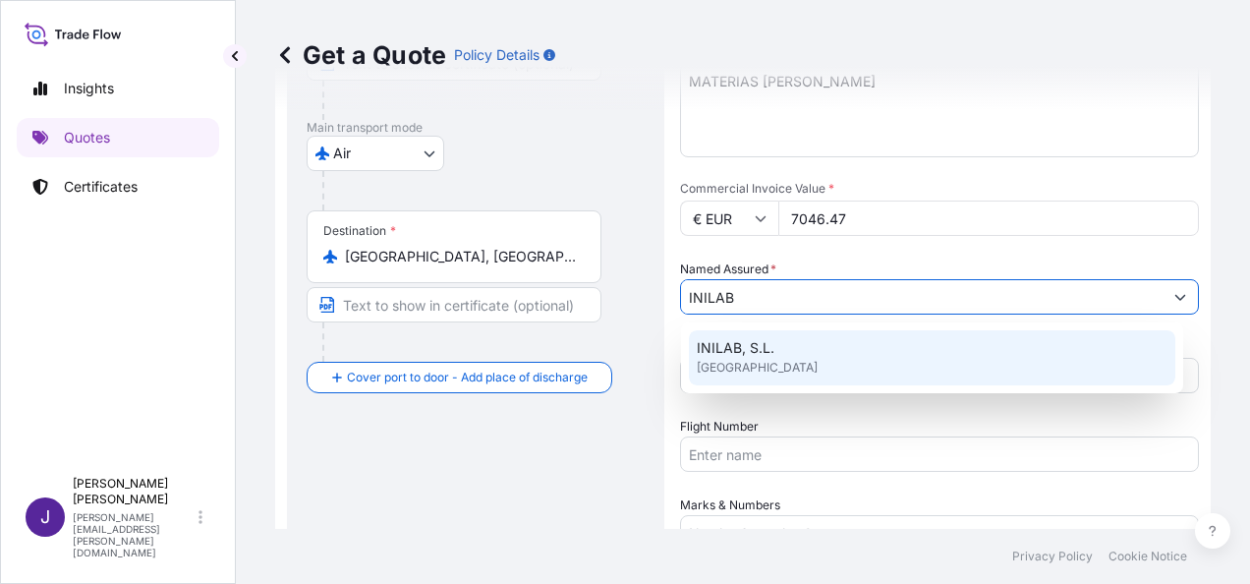
click at [836, 351] on div "INILAB, S.L. [GEOGRAPHIC_DATA]" at bounding box center [932, 357] width 486 height 55
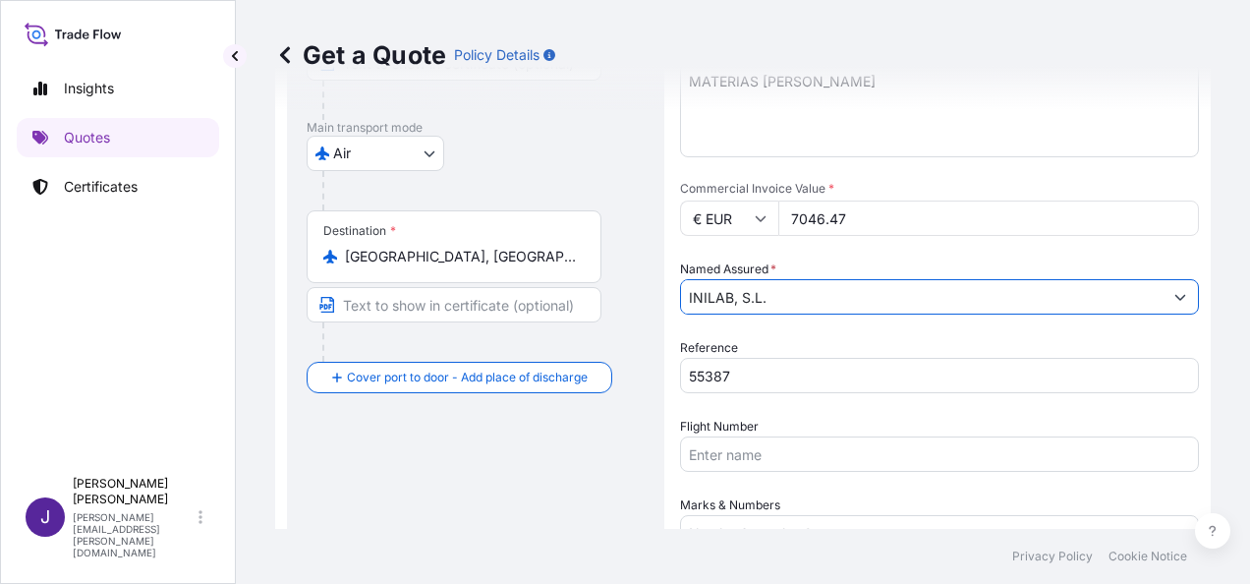
type input "INILAB, S.L."
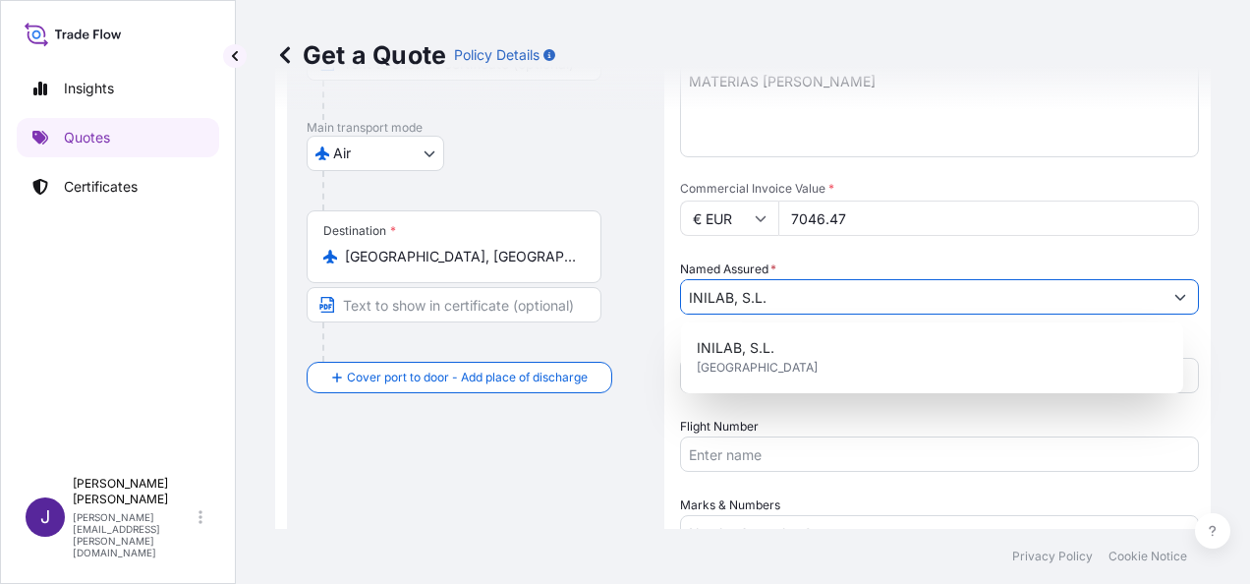
click at [808, 457] on input "Flight Number" at bounding box center [939, 453] width 519 height 35
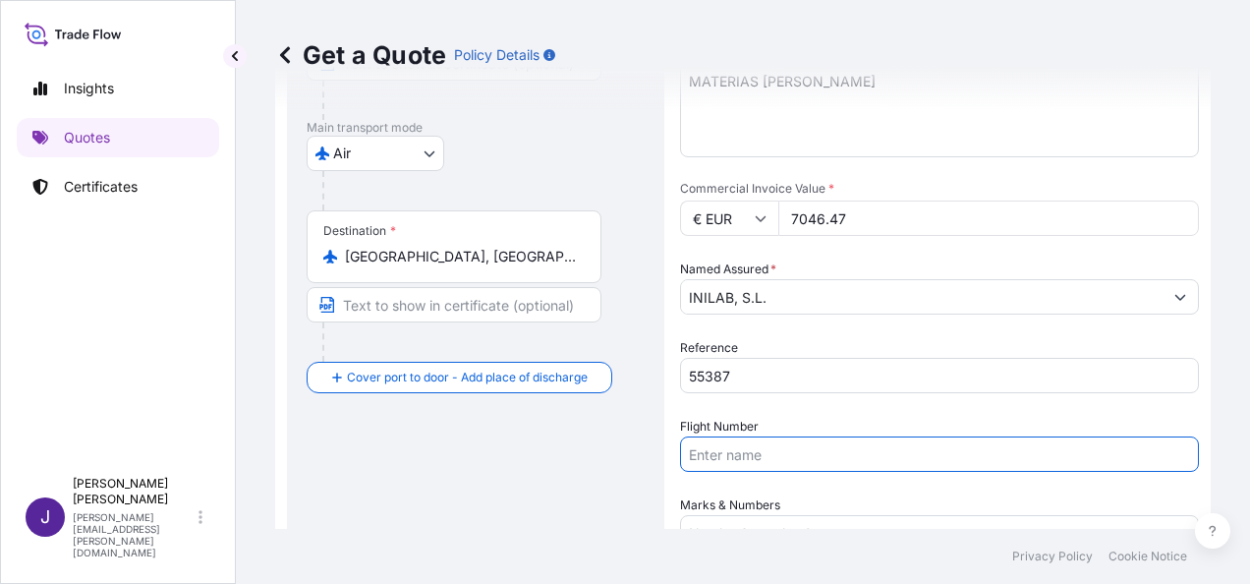
paste input "AEREO 057-46870342"
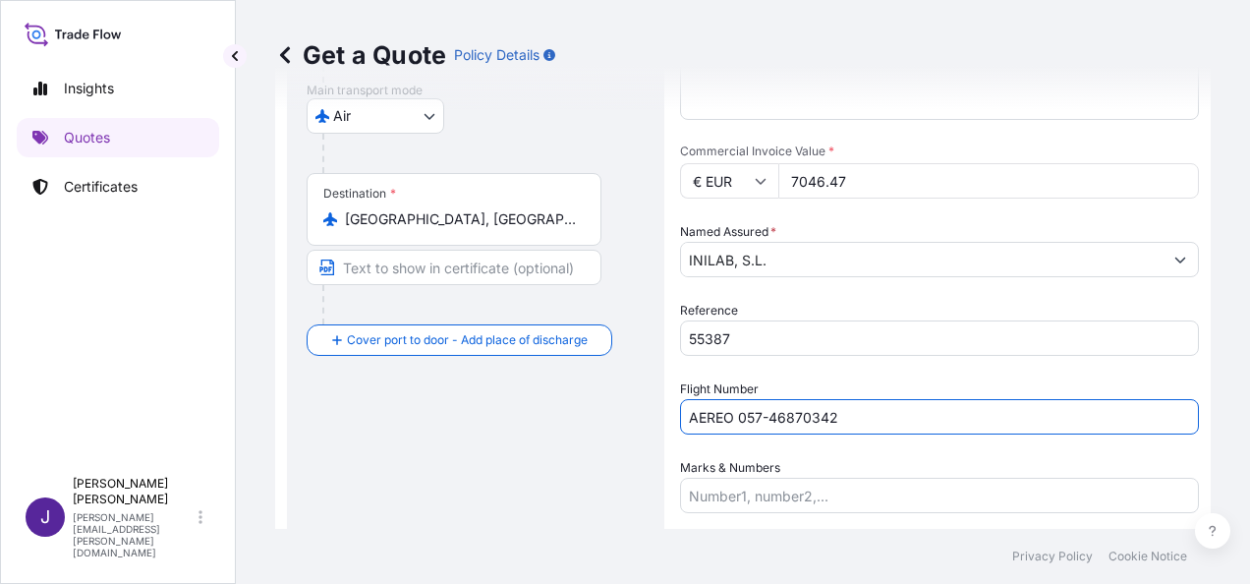
scroll to position [474, 0]
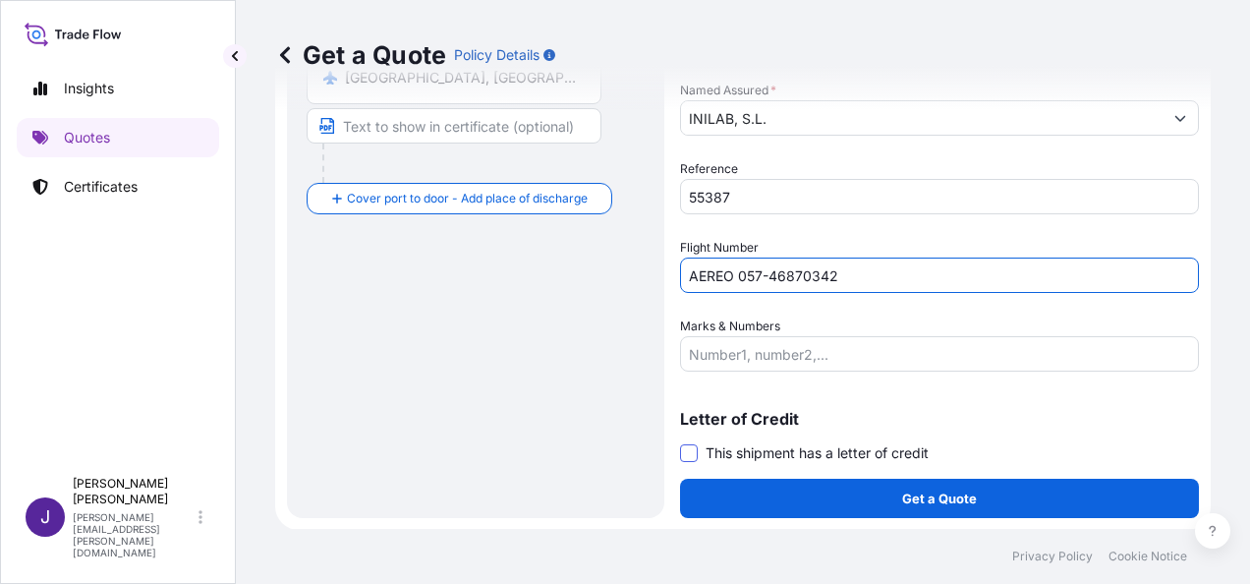
type input "AEREO 057-46870342"
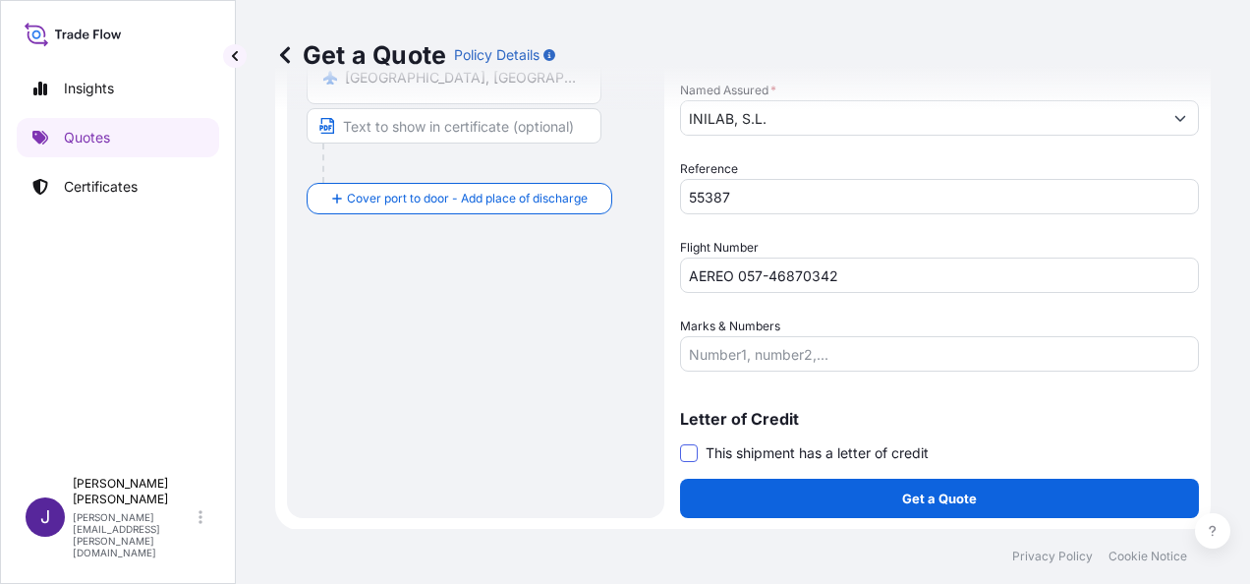
click at [694, 449] on span at bounding box center [689, 453] width 18 height 18
click at [680, 442] on input "This shipment has a letter of credit" at bounding box center [680, 442] width 0 height 0
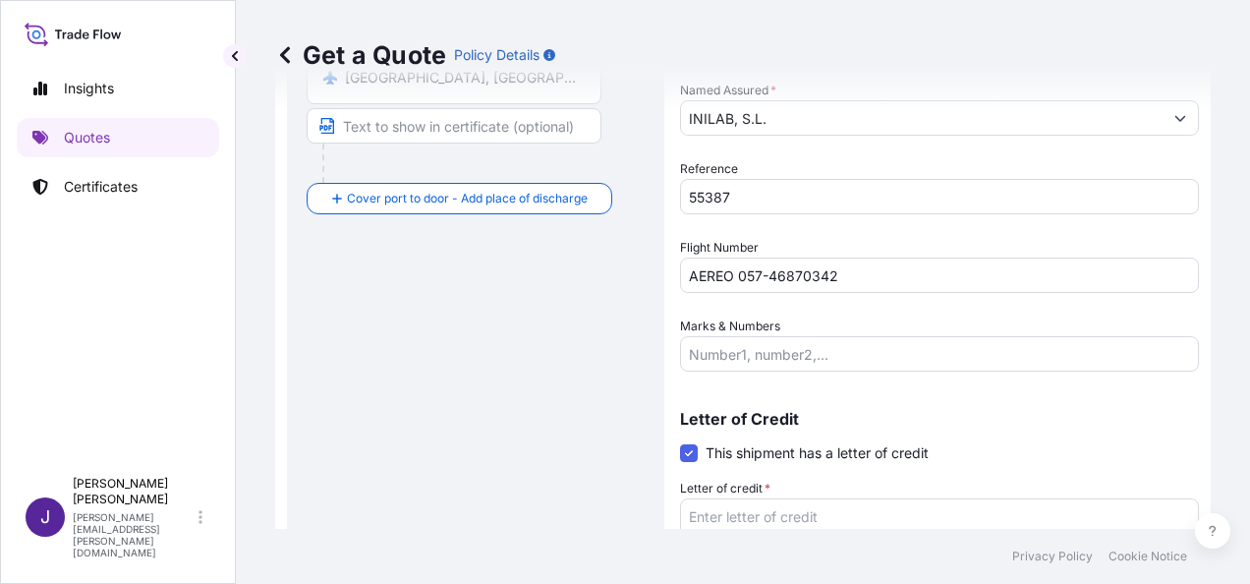
click at [759, 510] on textarea "Letter of credit *" at bounding box center [939, 545] width 519 height 94
paste textarea "FACTURA 2508-016"
type textarea "FACTURA 2508-016"
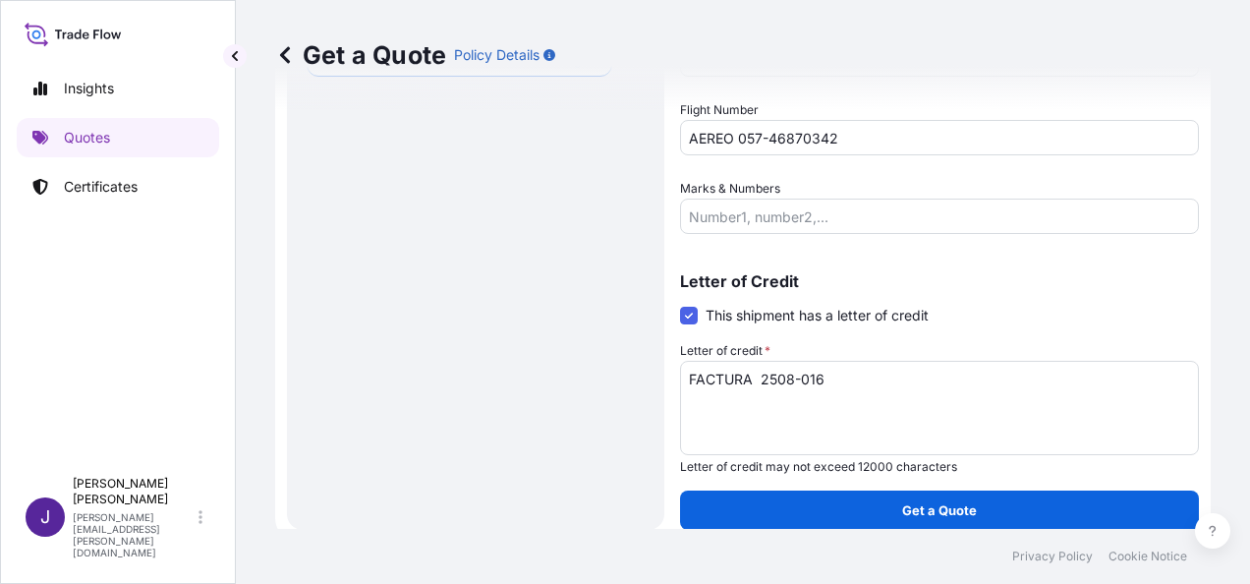
scroll to position [623, 0]
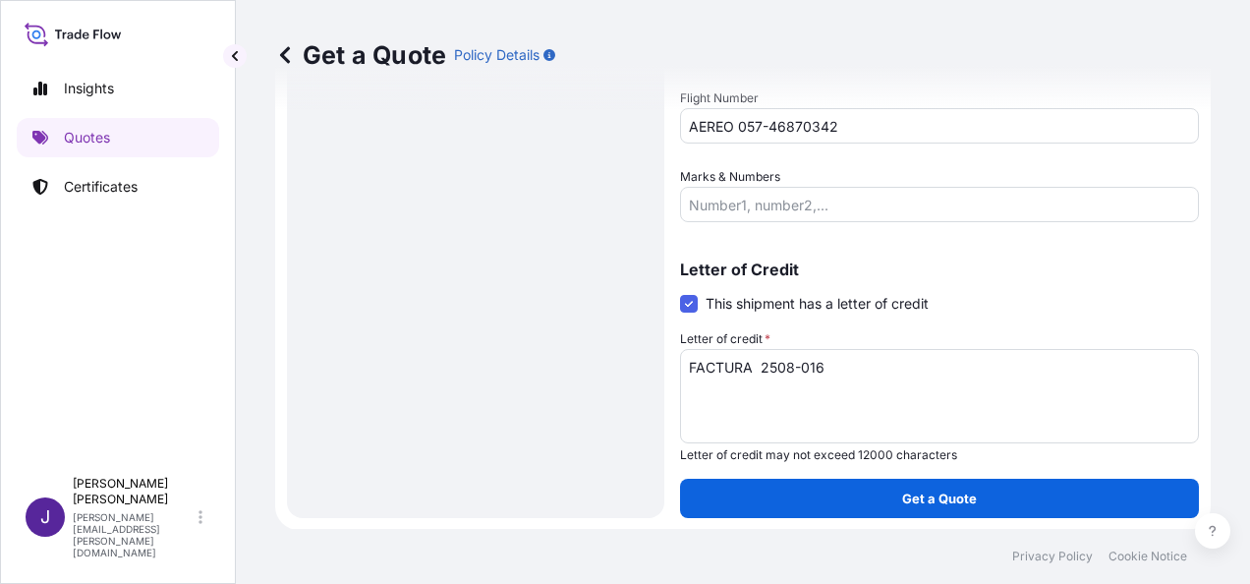
click at [506, 428] on div "Route Details Reset Route Details Cover door to port - Add loading place Place …" at bounding box center [476, 9] width 338 height 980
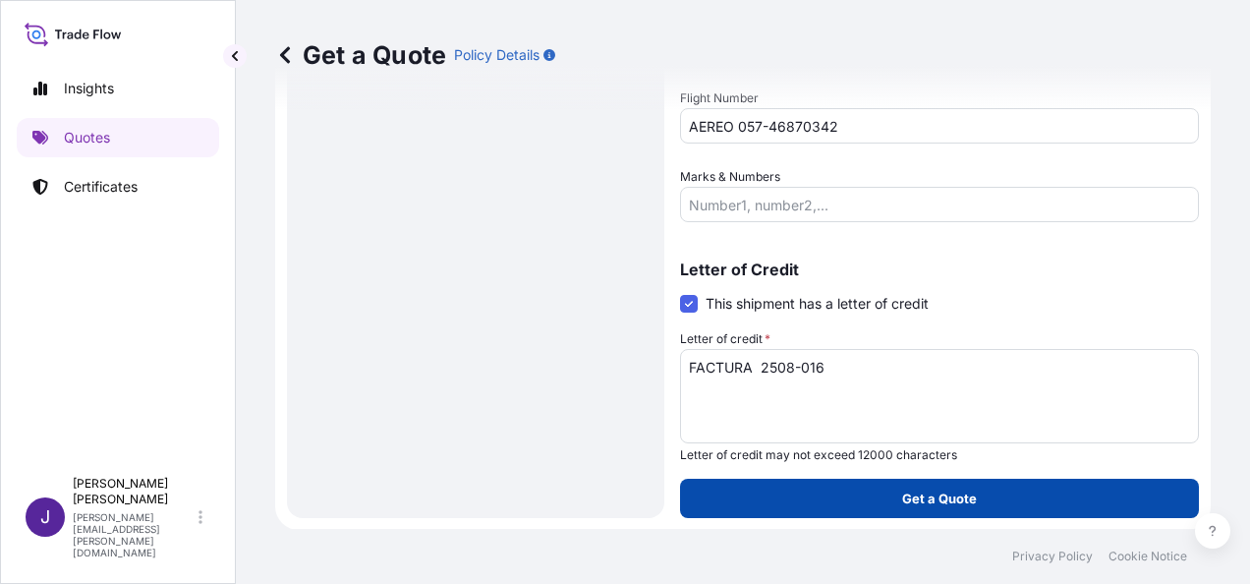
click at [790, 505] on button "Get a Quote" at bounding box center [939, 497] width 519 height 39
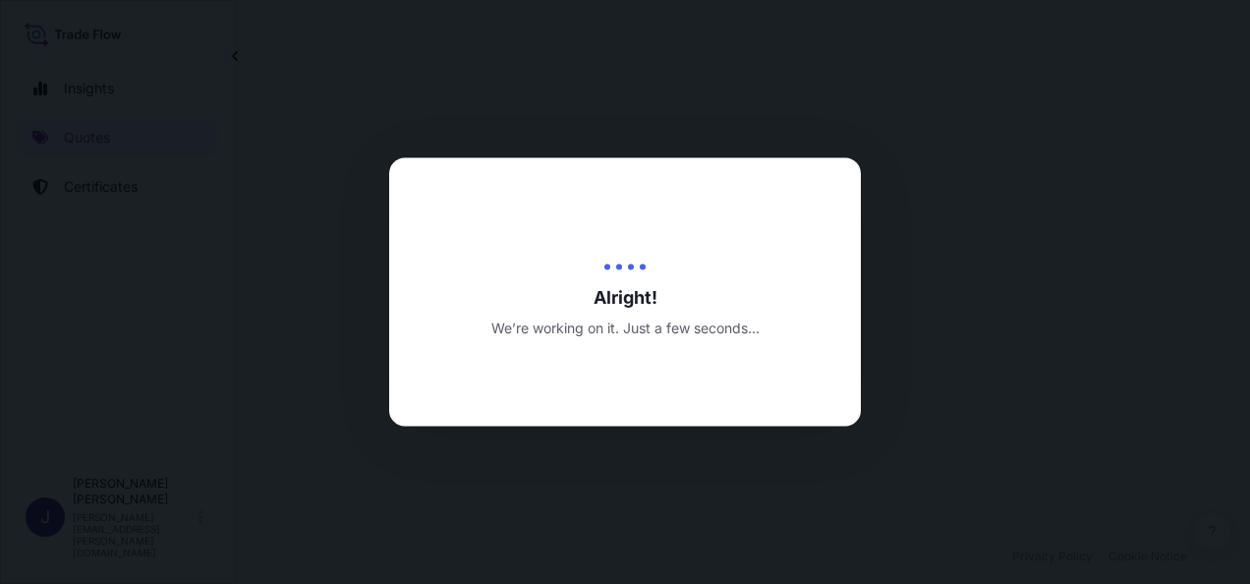
select select "Air"
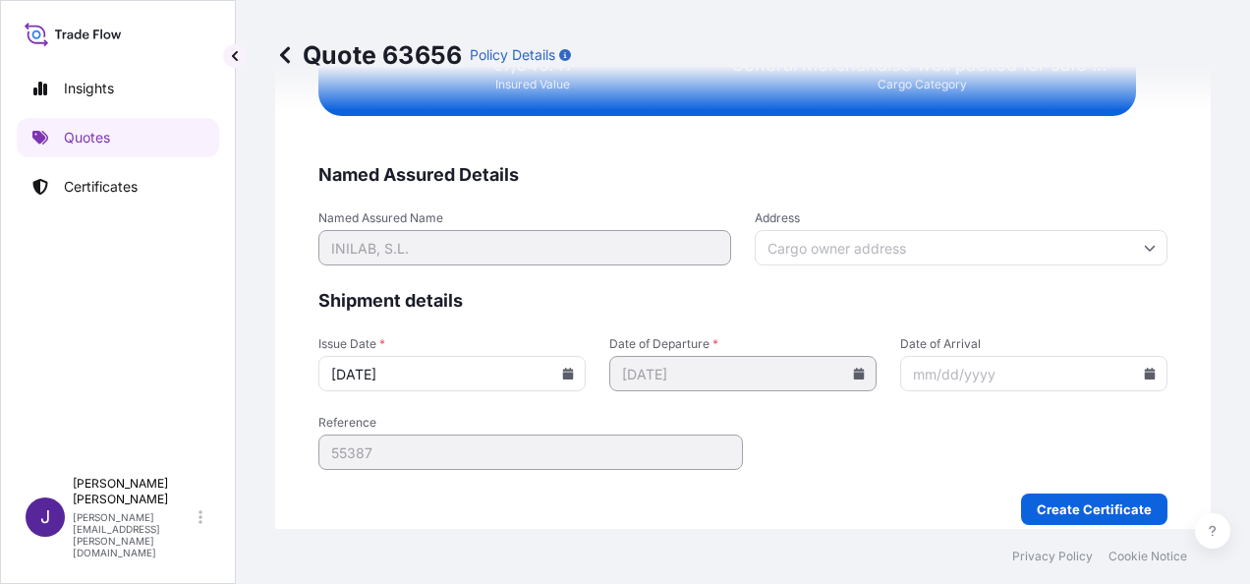
scroll to position [4012, 0]
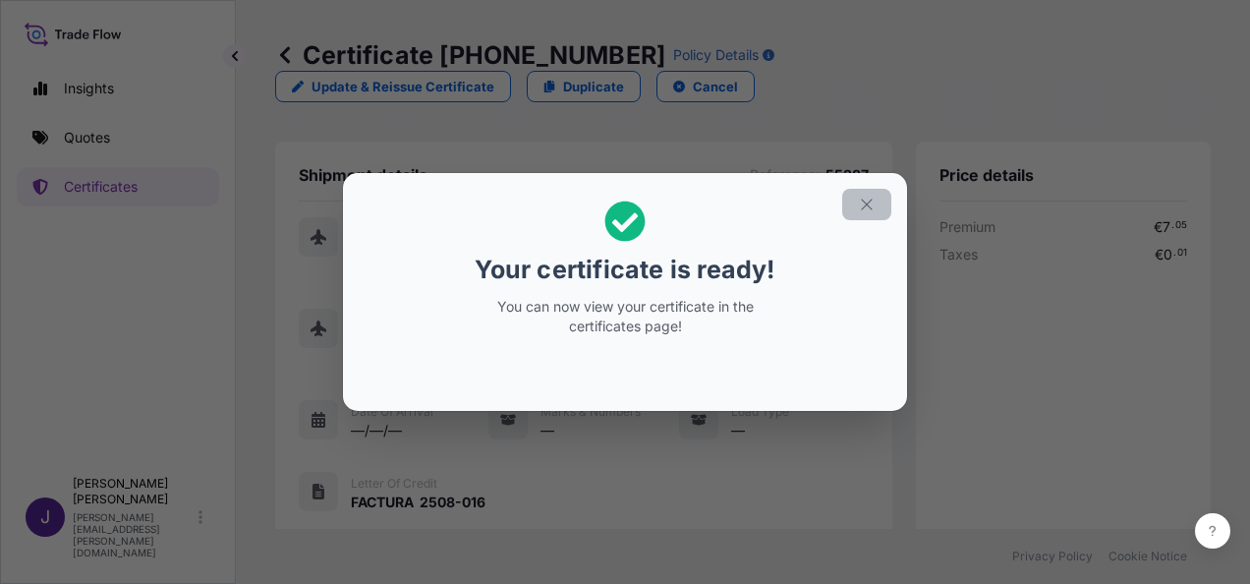
click at [872, 198] on icon "button" at bounding box center [867, 205] width 18 height 18
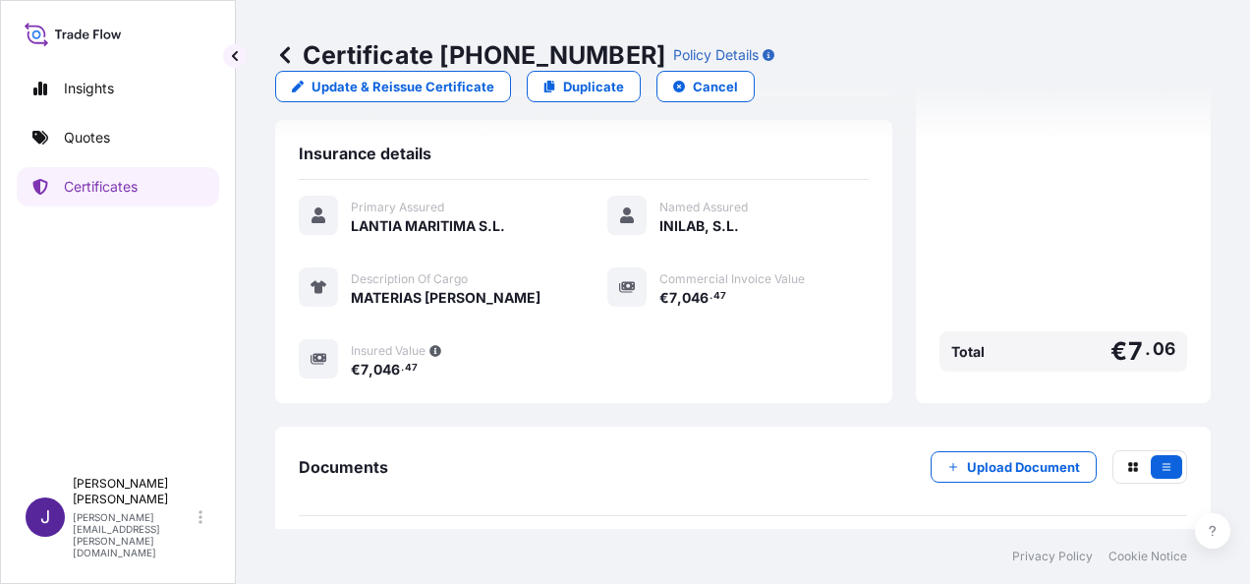
scroll to position [466, 0]
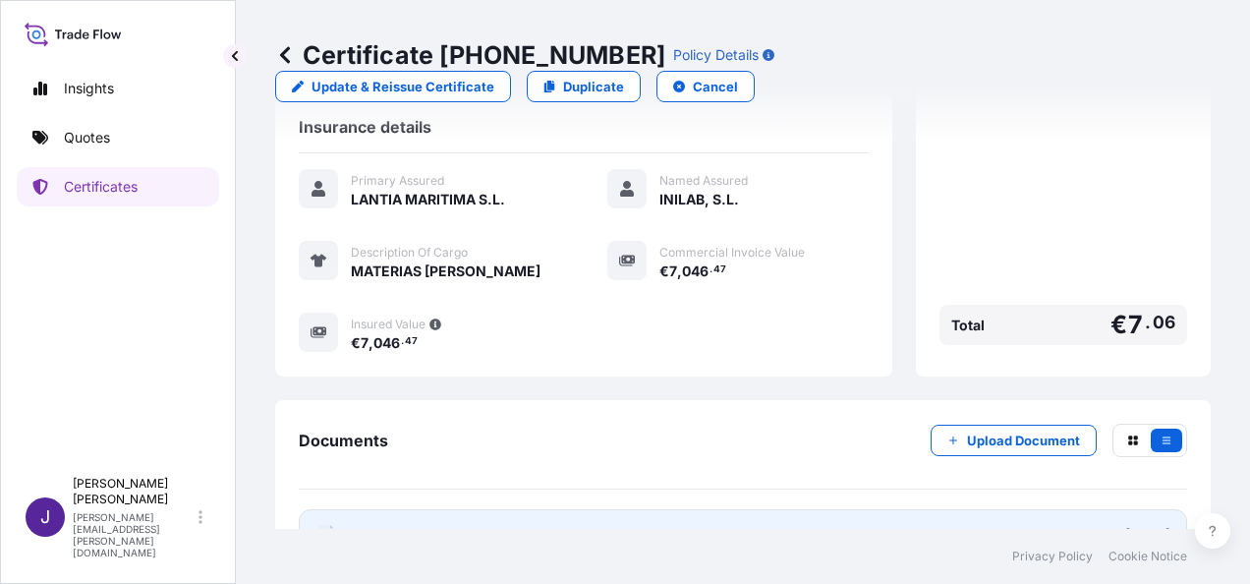
click at [629, 509] on link "PDF Certificate [DATE]" at bounding box center [743, 534] width 888 height 51
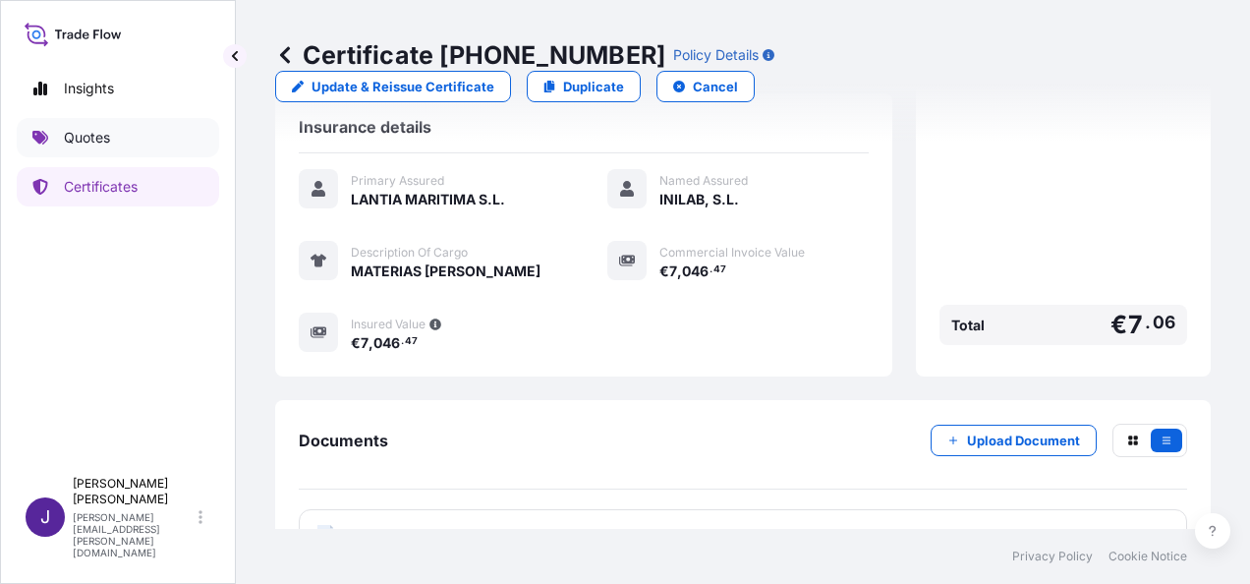
click at [114, 145] on link "Quotes" at bounding box center [118, 137] width 202 height 39
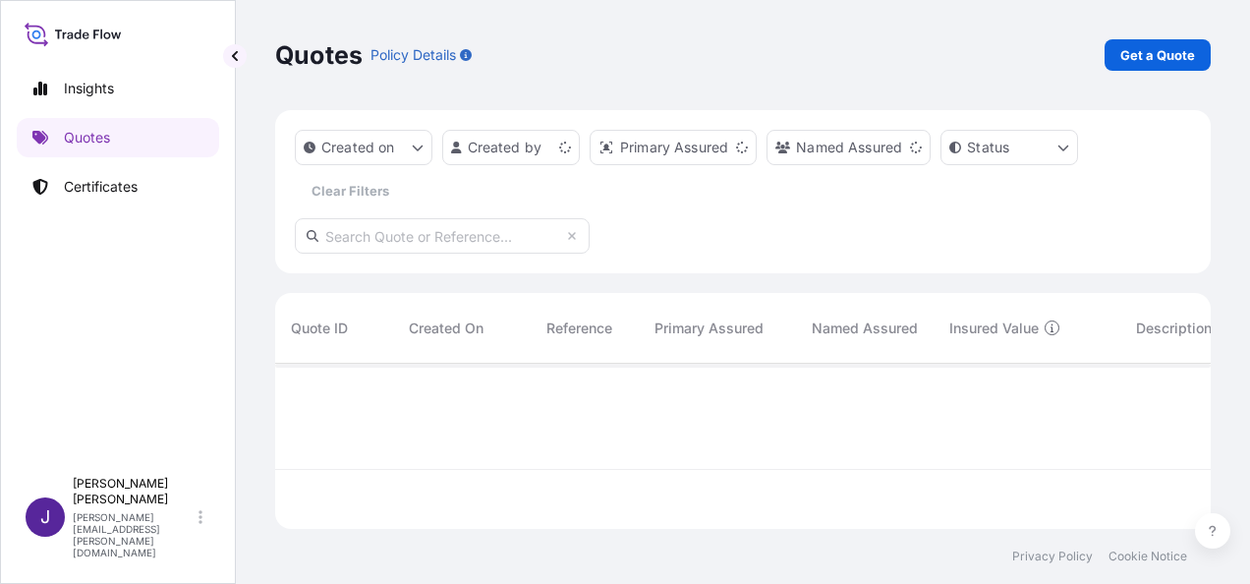
scroll to position [161, 920]
click at [1169, 63] on link "Get a Quote" at bounding box center [1157, 54] width 106 height 31
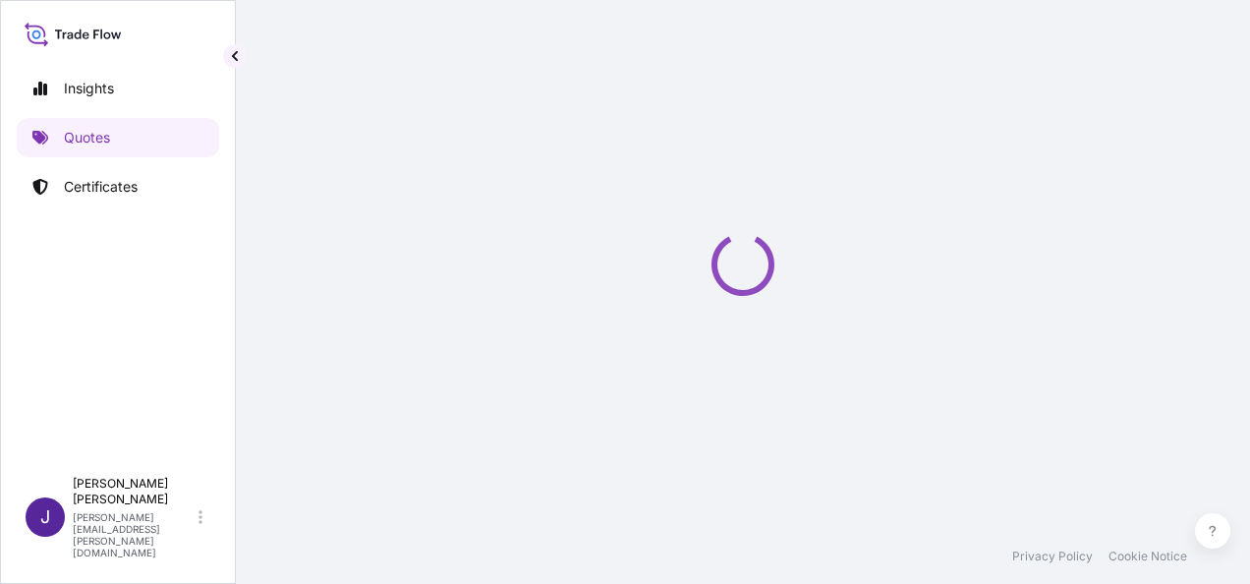
select select "Sea"
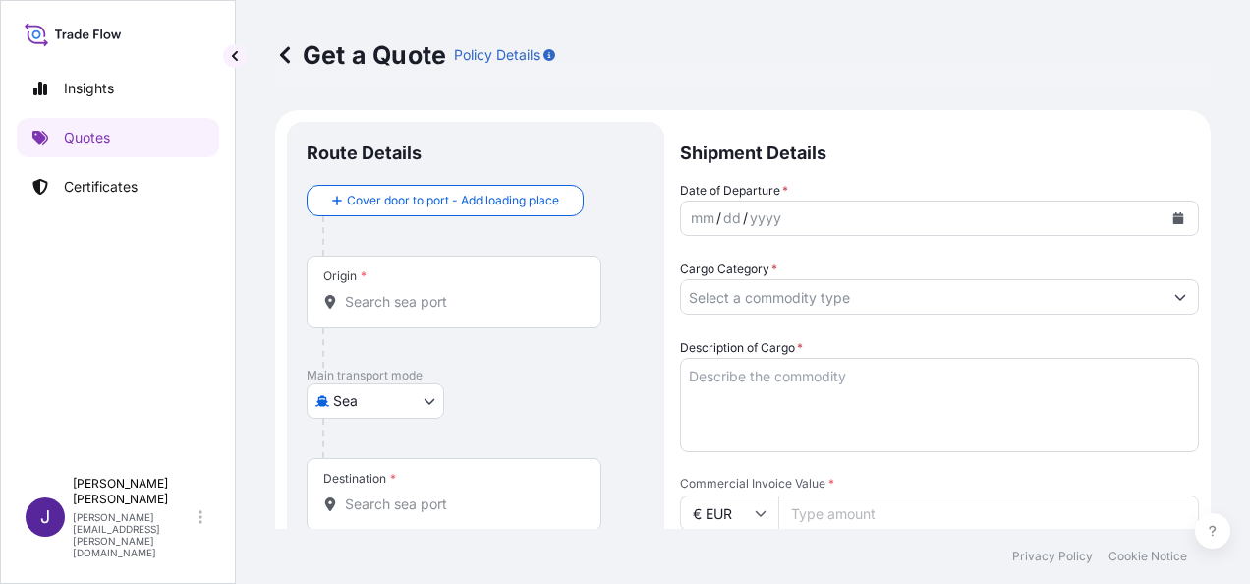
scroll to position [31, 0]
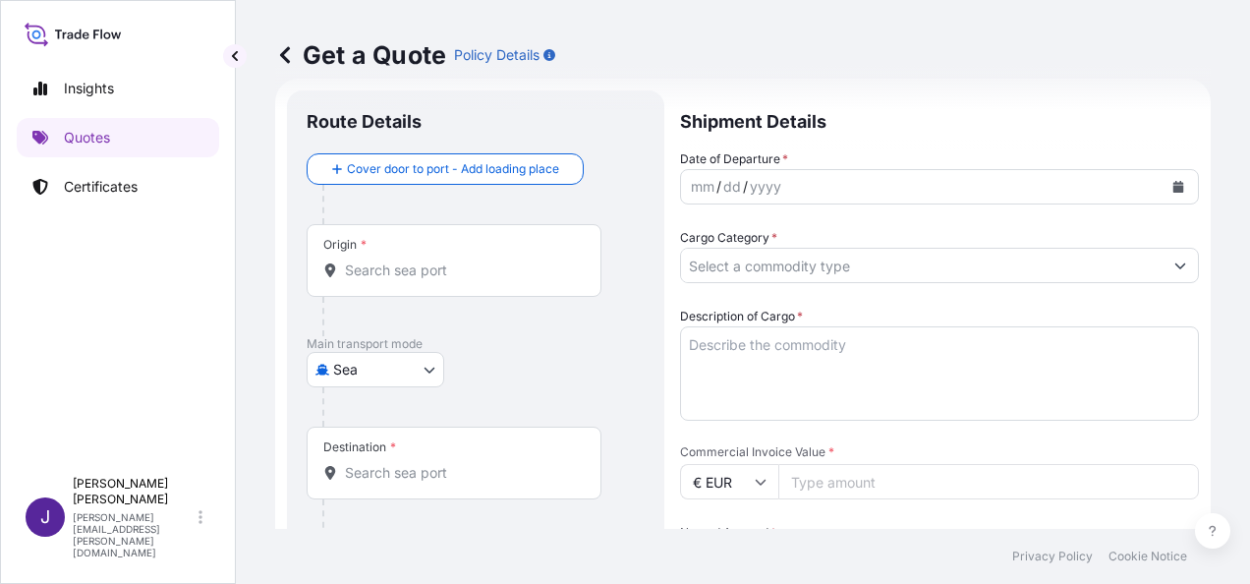
click at [397, 268] on input "Origin *" at bounding box center [461, 270] width 232 height 20
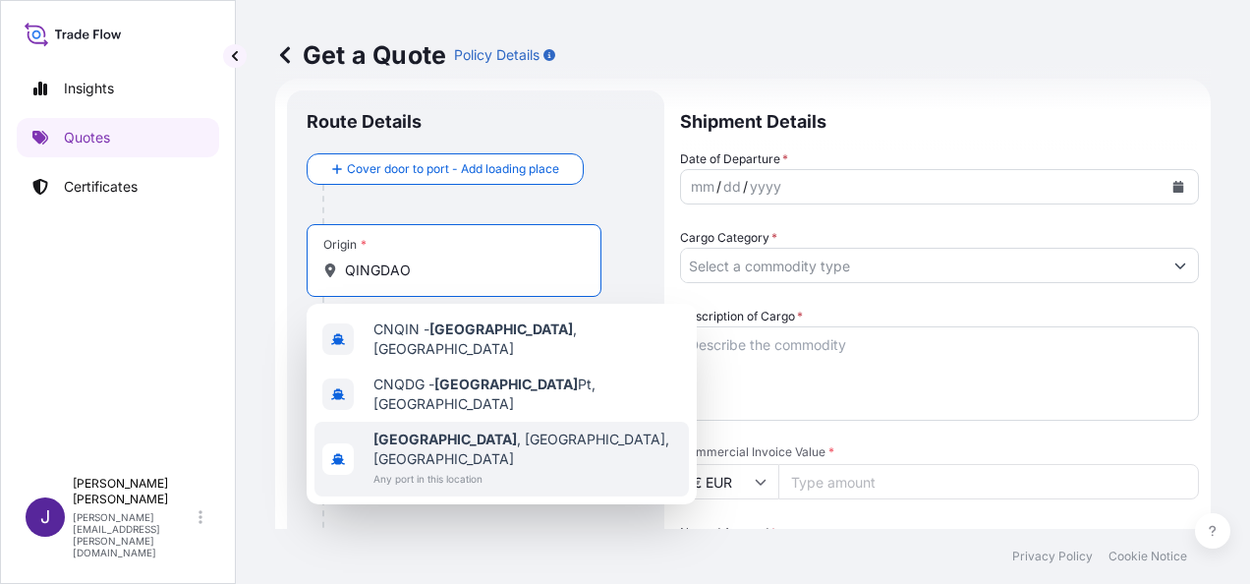
click at [472, 432] on span "[GEOGRAPHIC_DATA] , [GEOGRAPHIC_DATA], [GEOGRAPHIC_DATA]" at bounding box center [527, 448] width 308 height 39
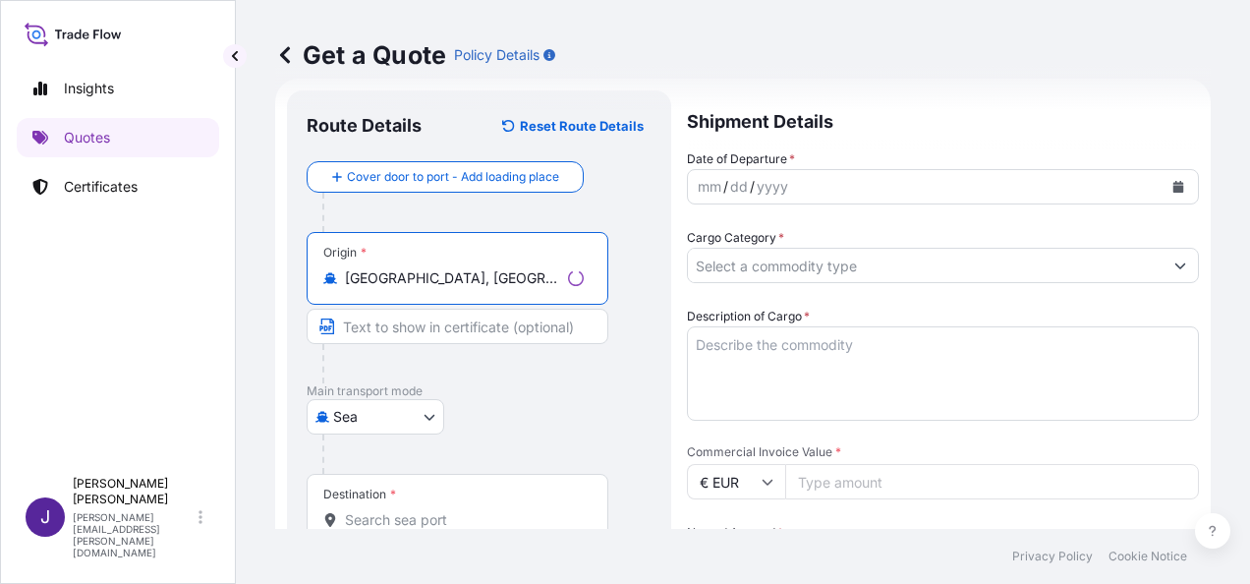
type input "[GEOGRAPHIC_DATA], [GEOGRAPHIC_DATA], [GEOGRAPHIC_DATA]"
click at [441, 503] on div "Destination *" at bounding box center [458, 510] width 302 height 73
click at [441, 510] on input "Destination *" at bounding box center [464, 520] width 239 height 20
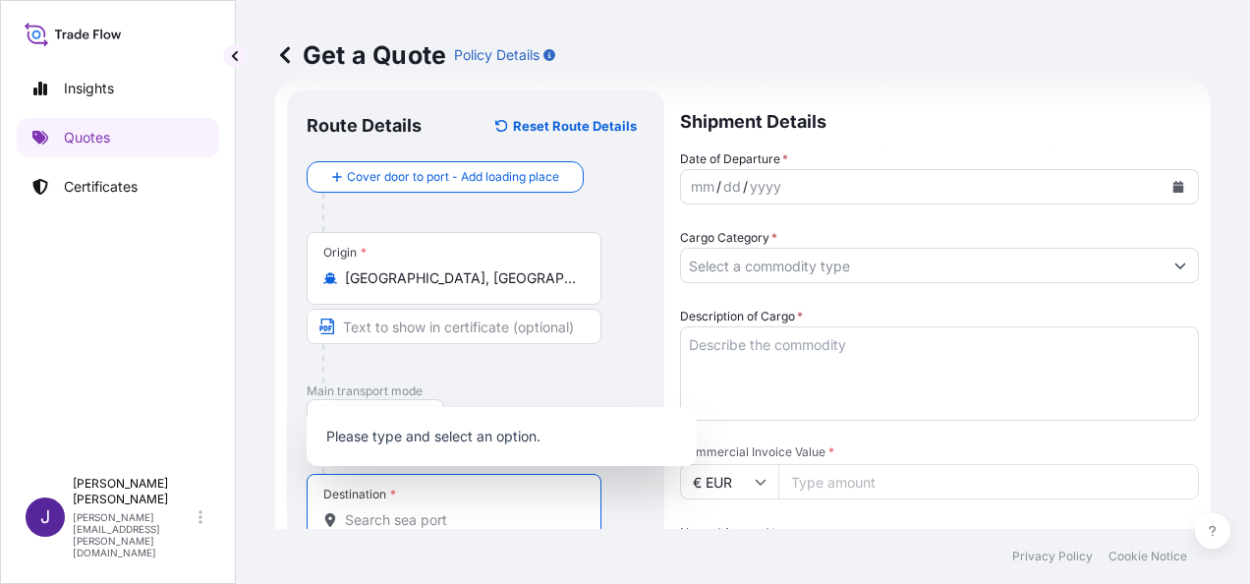
click at [472, 520] on input "Destination * Please select a destination" at bounding box center [461, 520] width 232 height 20
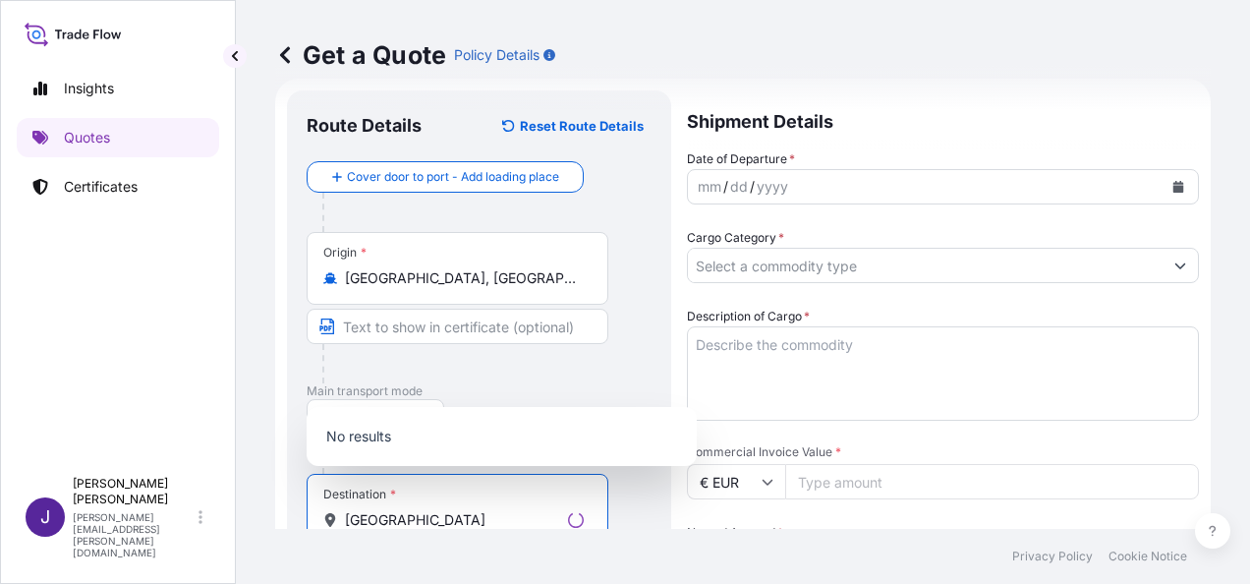
type input "SEVILL"
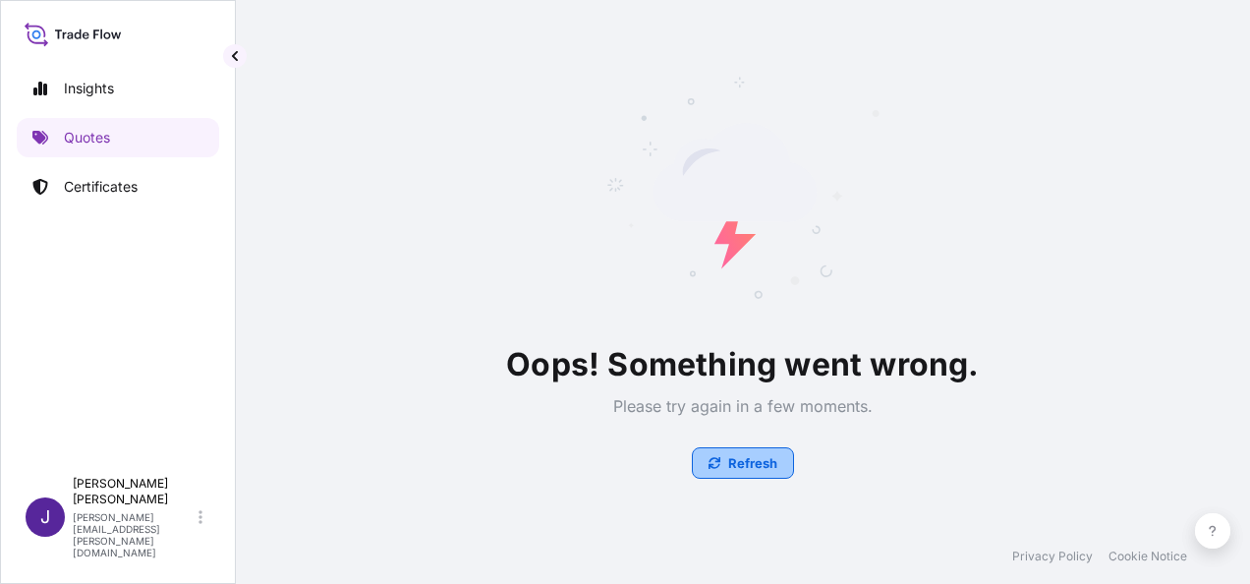
click at [755, 461] on p "Refresh" at bounding box center [752, 463] width 49 height 20
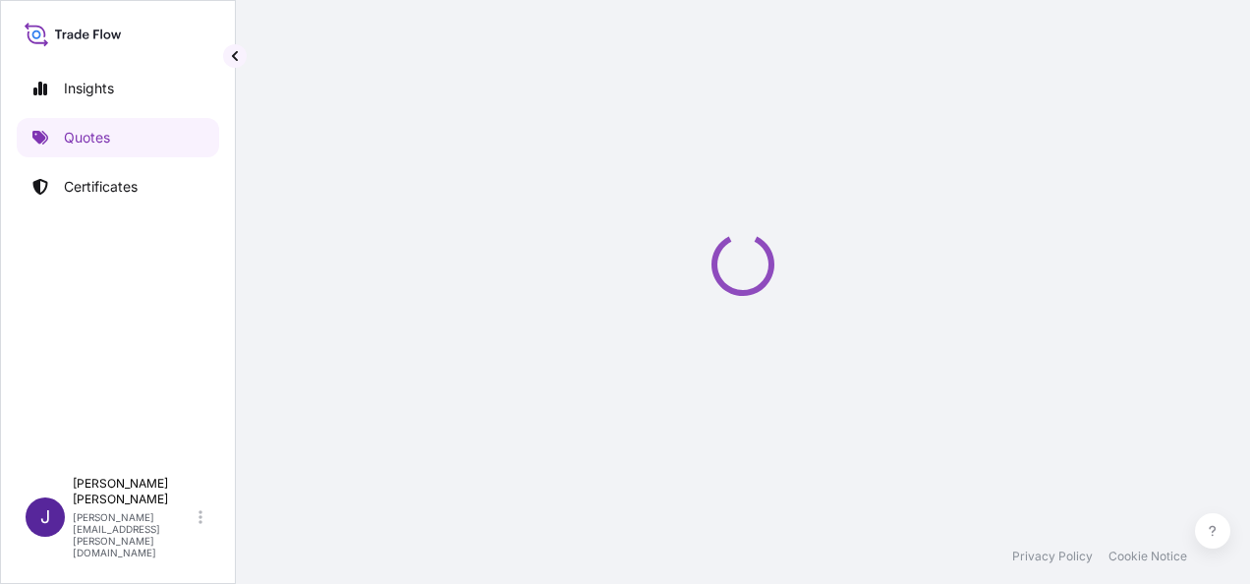
select select "Sea"
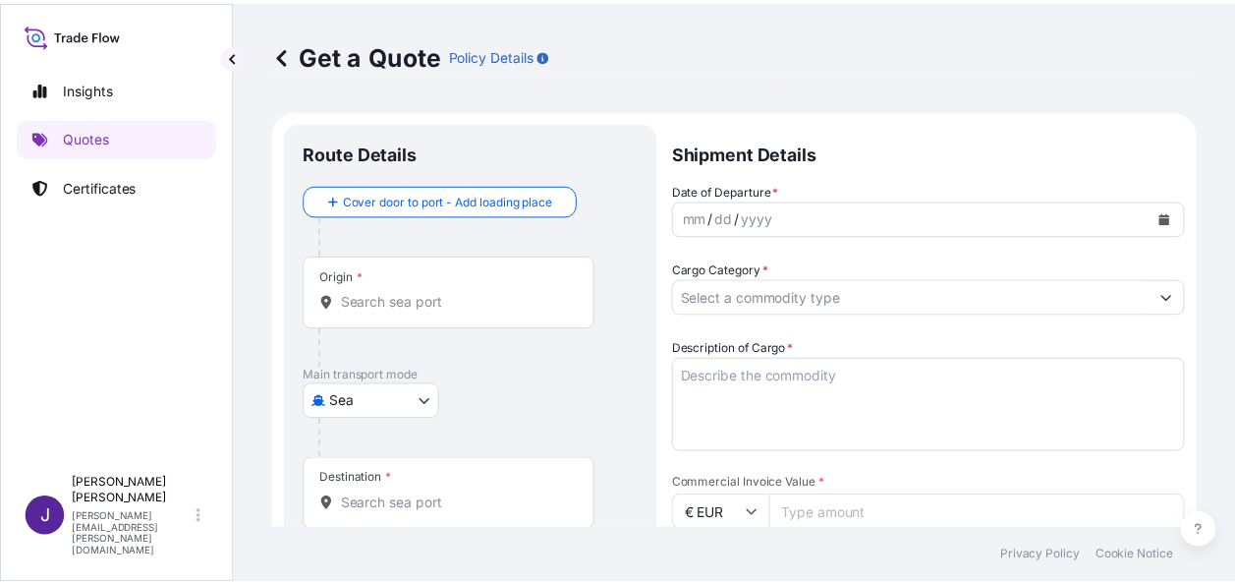
scroll to position [31, 0]
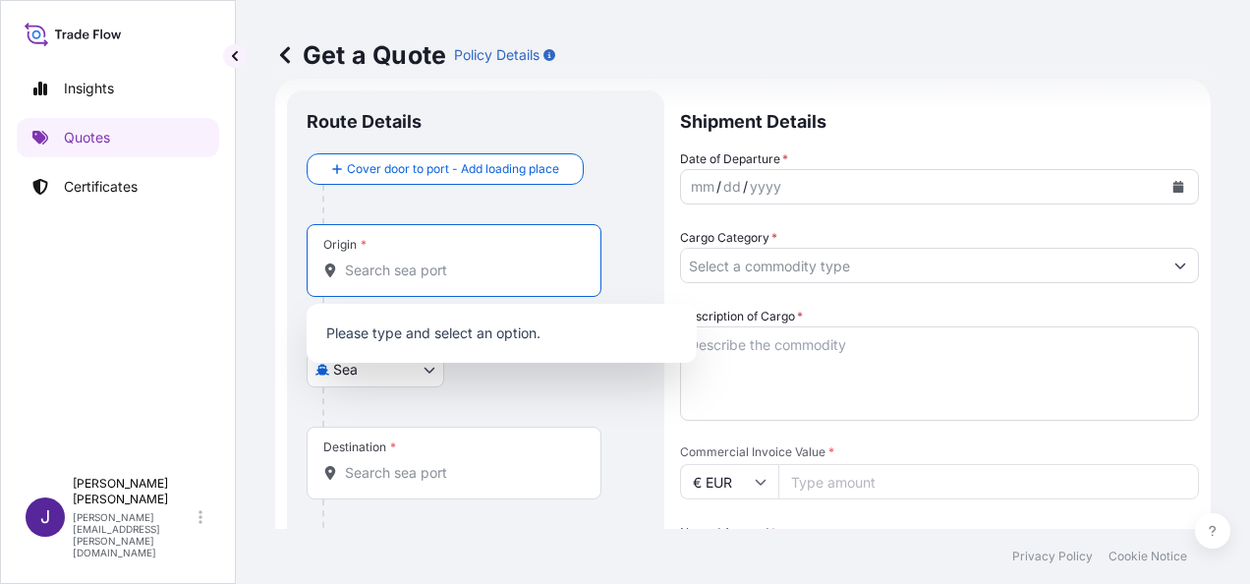
click at [440, 269] on input "Origin *" at bounding box center [461, 270] width 232 height 20
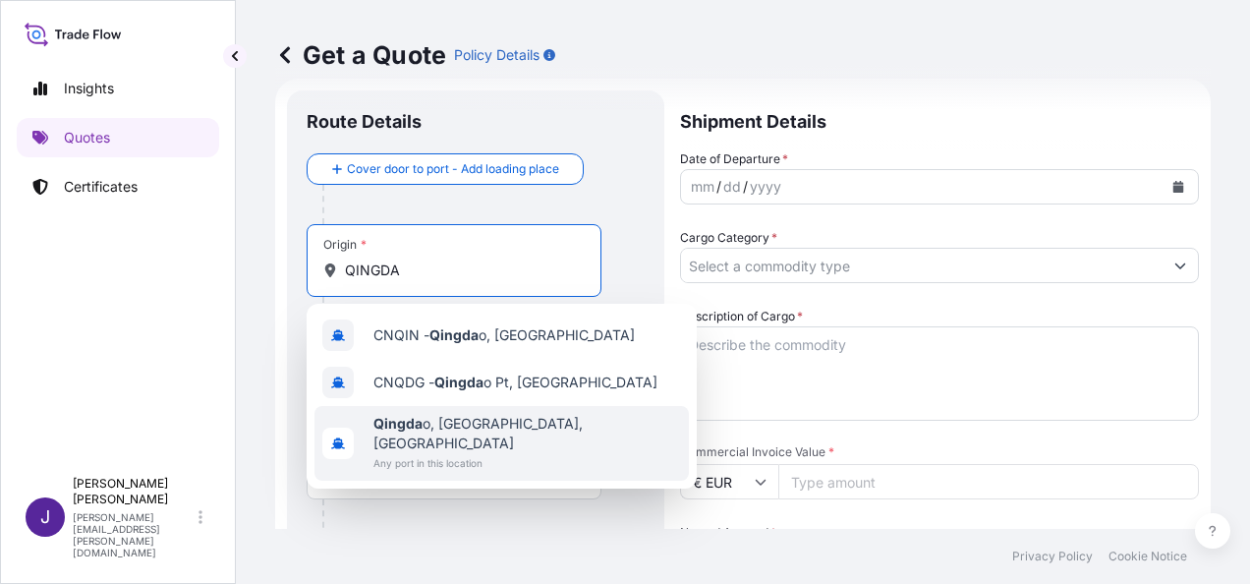
click at [503, 460] on div "Qingda o, Shandong, China Any port in this location" at bounding box center [501, 443] width 374 height 75
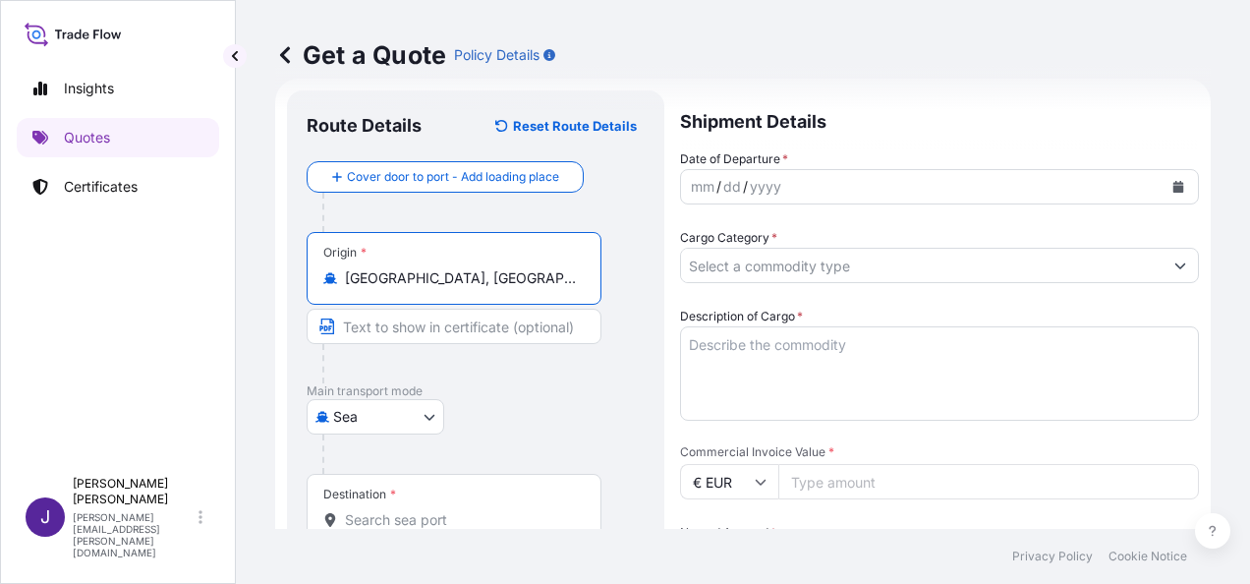
type input "[GEOGRAPHIC_DATA], [GEOGRAPHIC_DATA], [GEOGRAPHIC_DATA]"
click at [444, 525] on input "Destination *" at bounding box center [461, 520] width 232 height 20
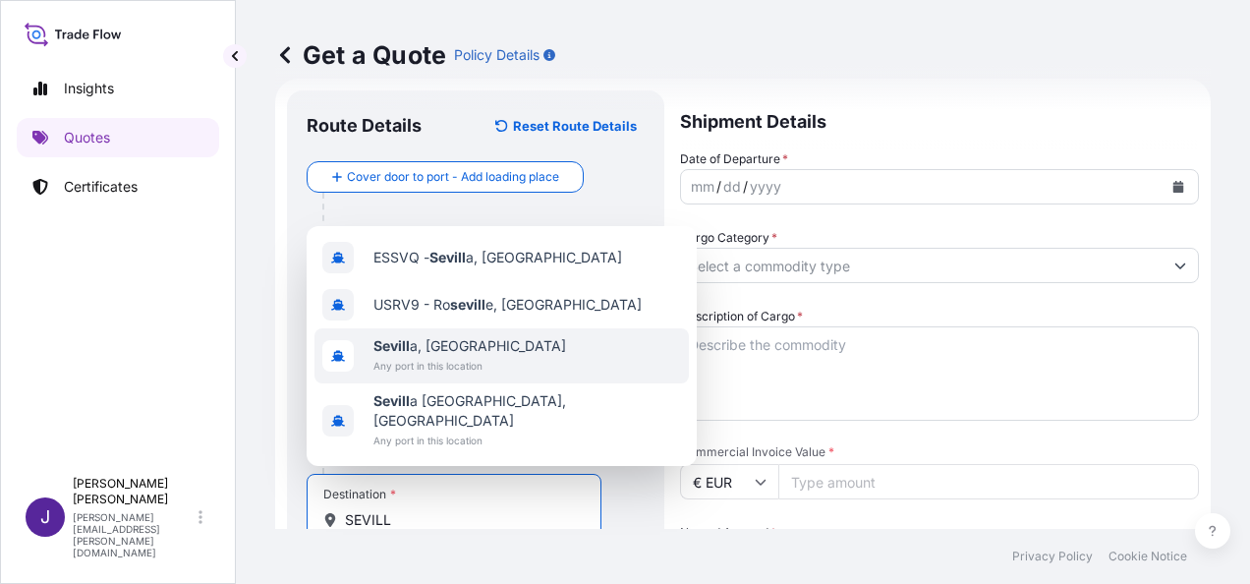
click at [473, 356] on span "Sevill a, Spain" at bounding box center [469, 346] width 193 height 20
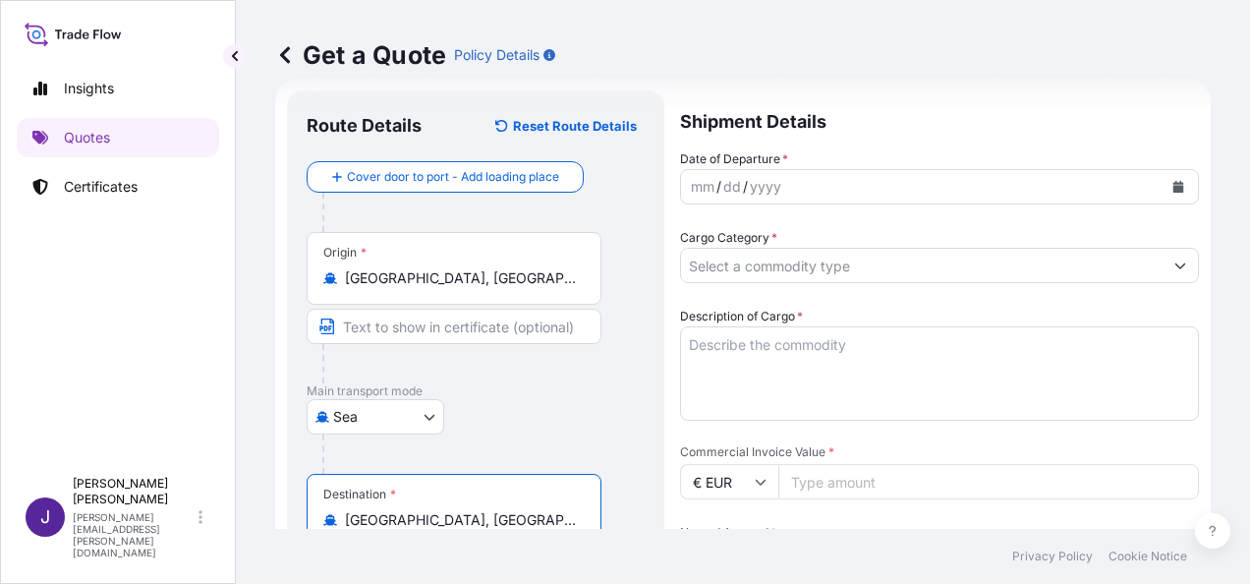
type input "Sevilla, Spain"
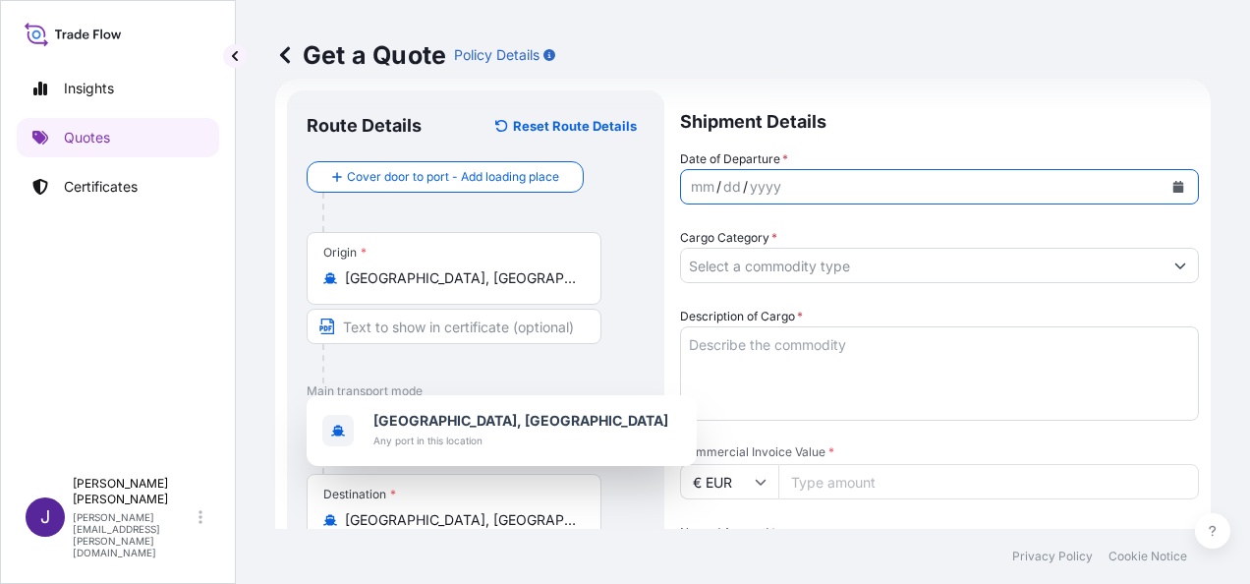
click at [1173, 188] on icon "Calendar" at bounding box center [1178, 187] width 11 height 12
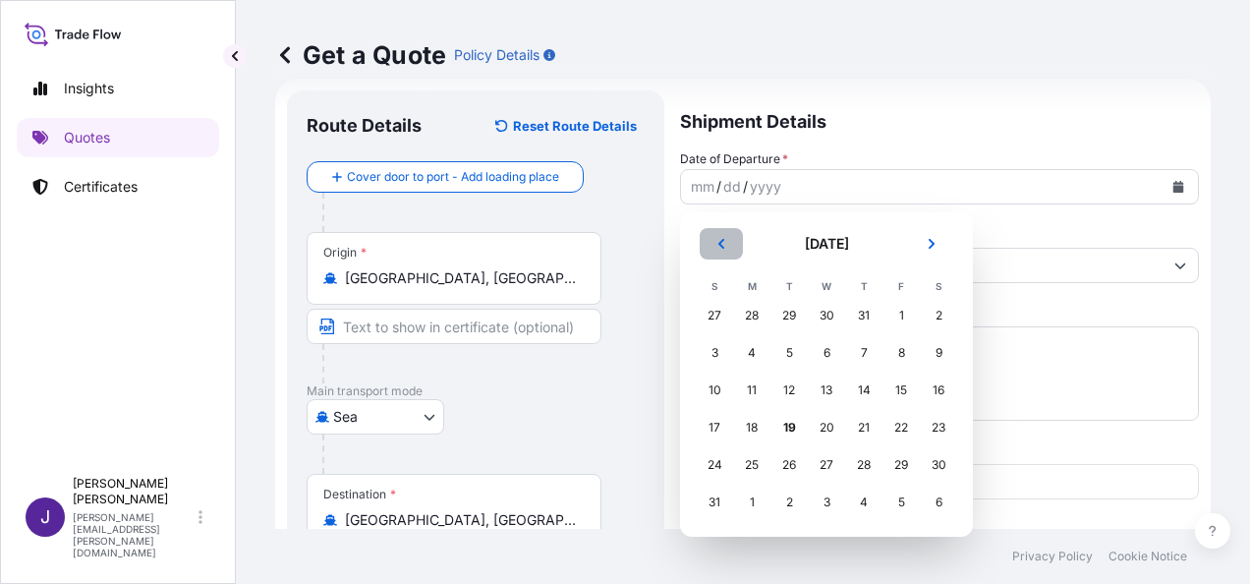
click at [720, 244] on icon "Previous" at bounding box center [721, 244] width 6 height 10
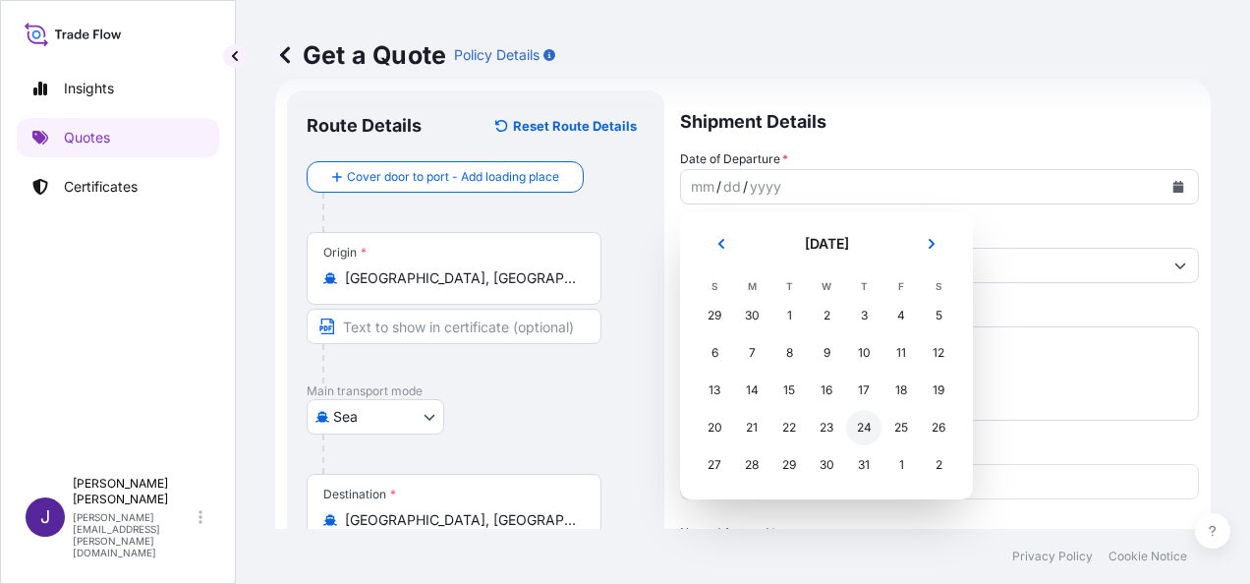
click at [865, 433] on div "24" at bounding box center [863, 427] width 35 height 35
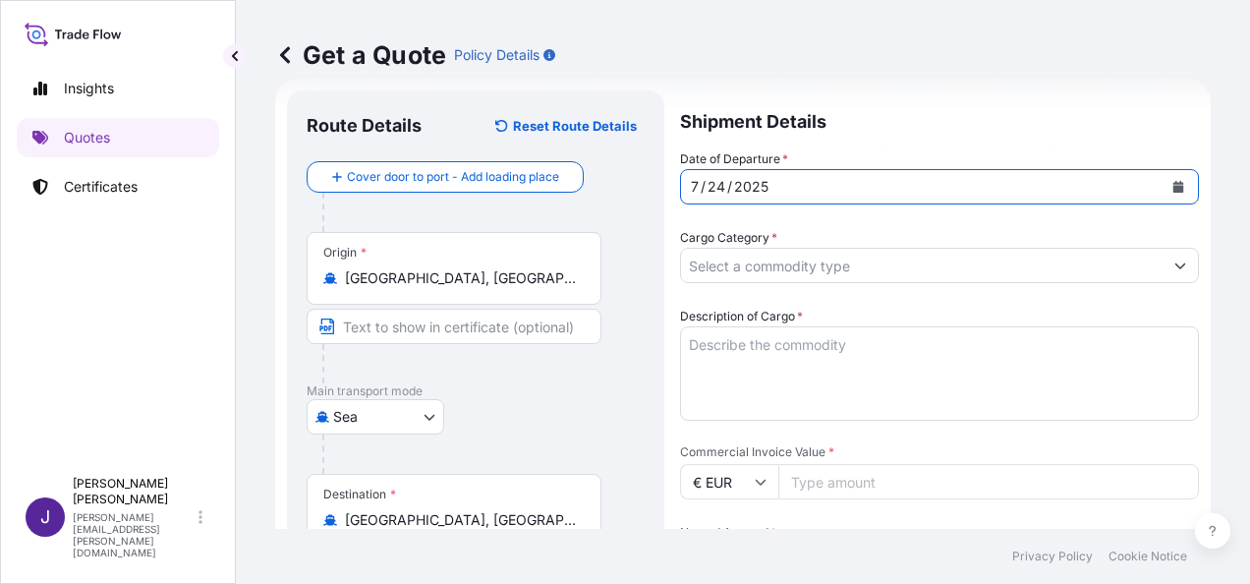
click at [816, 265] on input "Cargo Category *" at bounding box center [921, 265] width 481 height 35
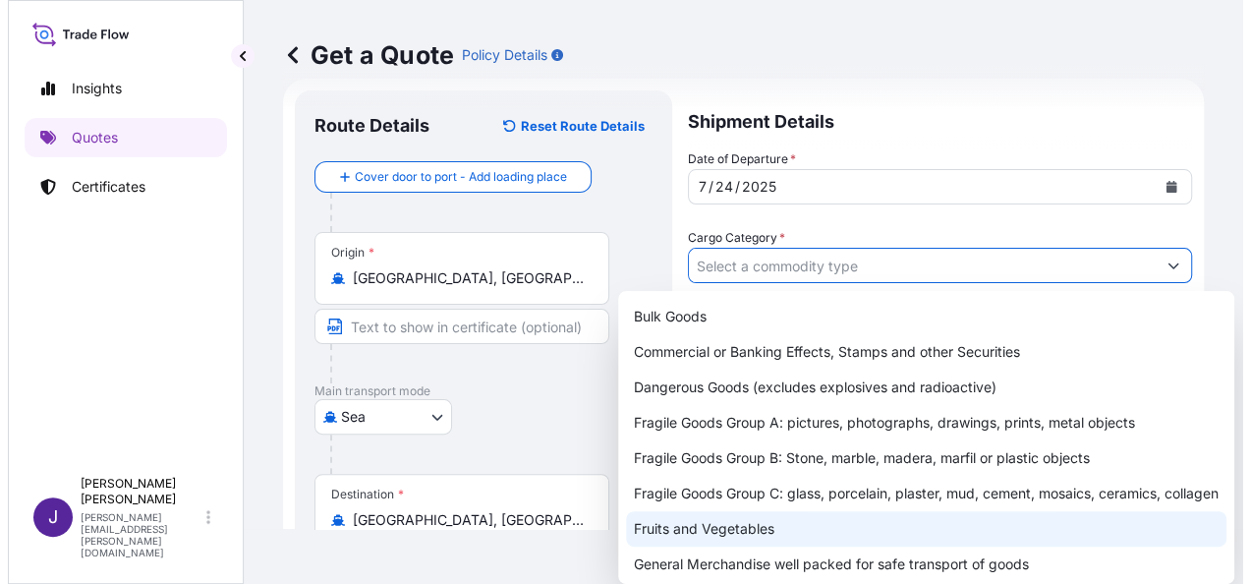
scroll to position [98, 0]
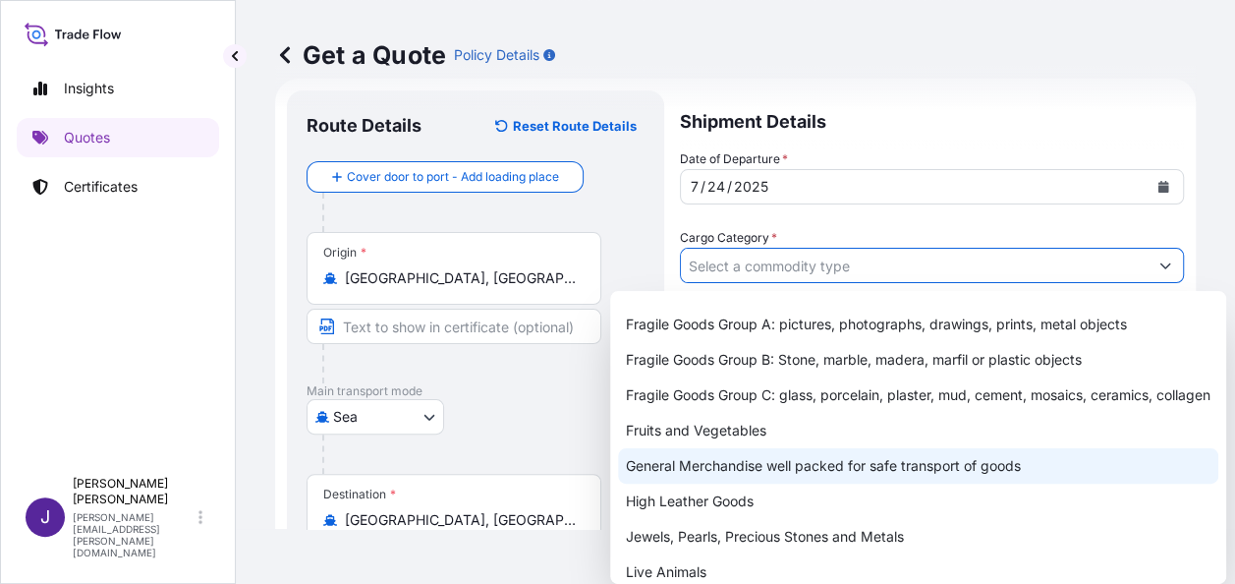
click at [752, 483] on div "General Merchandise well packed for safe transport of goods" at bounding box center [918, 465] width 600 height 35
type input "General Merchandise well packed for safe transport of goods"
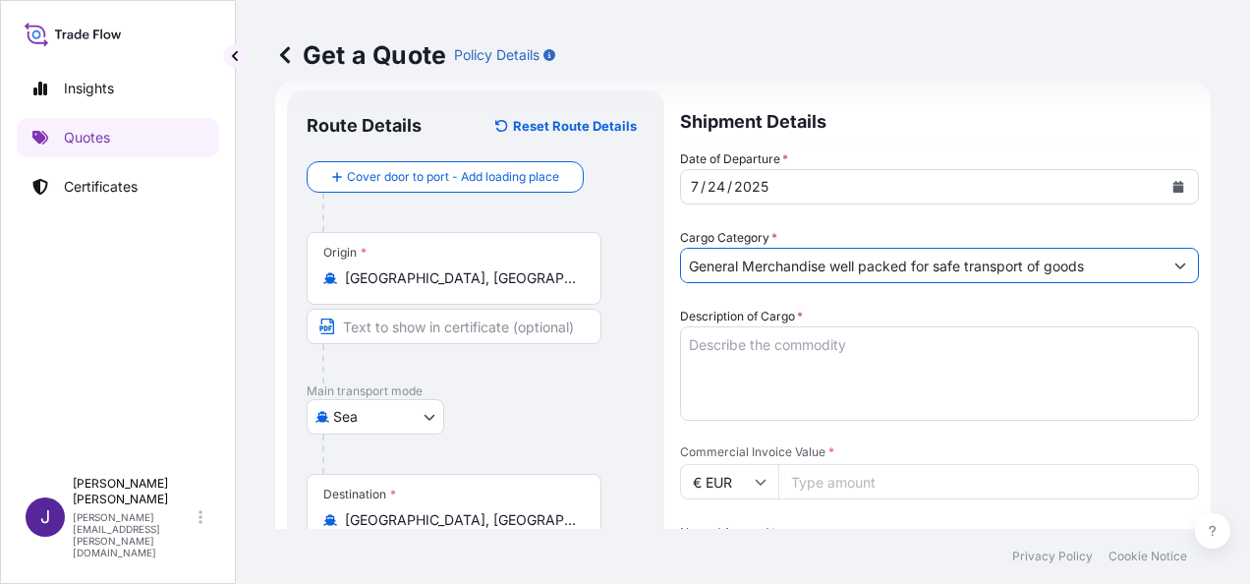
drag, startPoint x: 815, startPoint y: 346, endPoint x: 844, endPoint y: 390, distance: 52.6
click at [816, 346] on textarea "Description of Cargo *" at bounding box center [939, 373] width 519 height 94
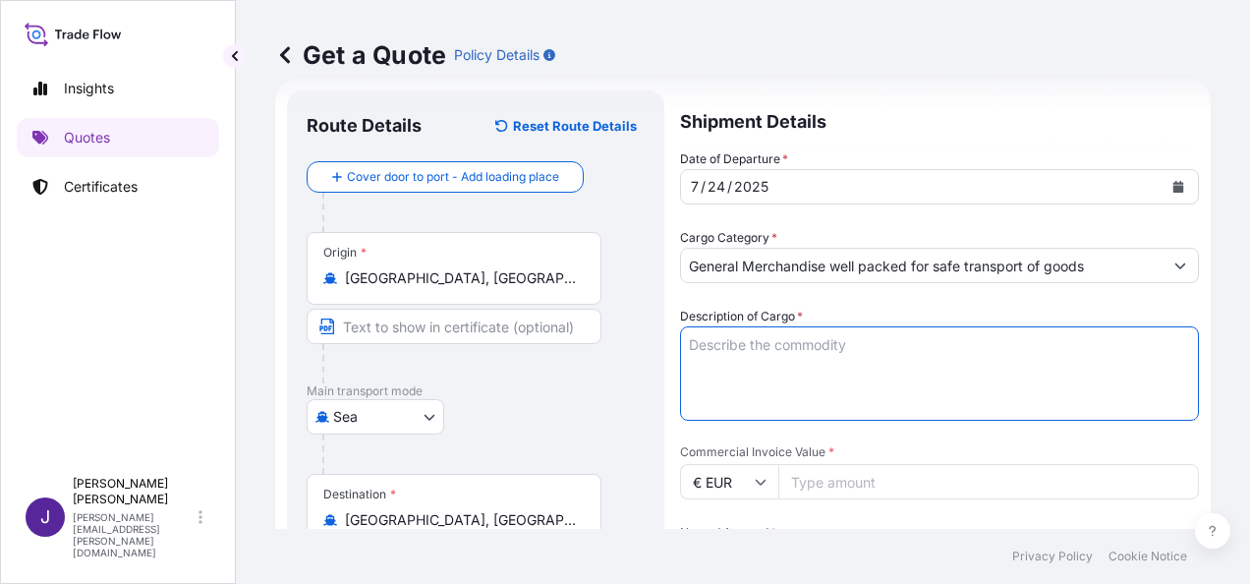
paste textarea "Prefabricated House Kit, Scaffold"
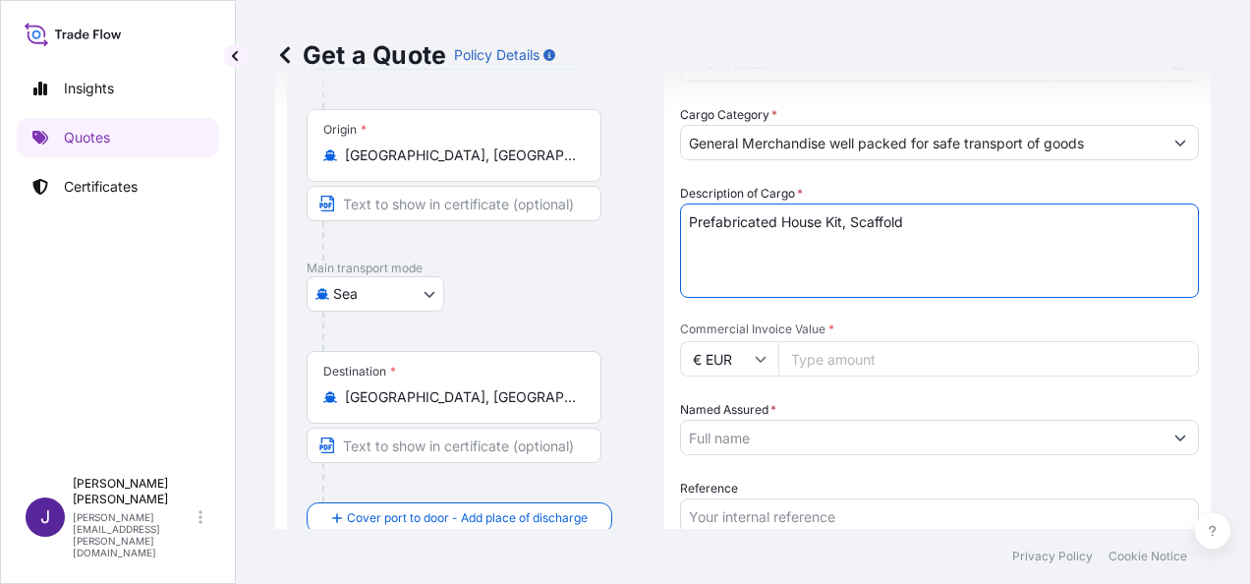
scroll to position [228, 0]
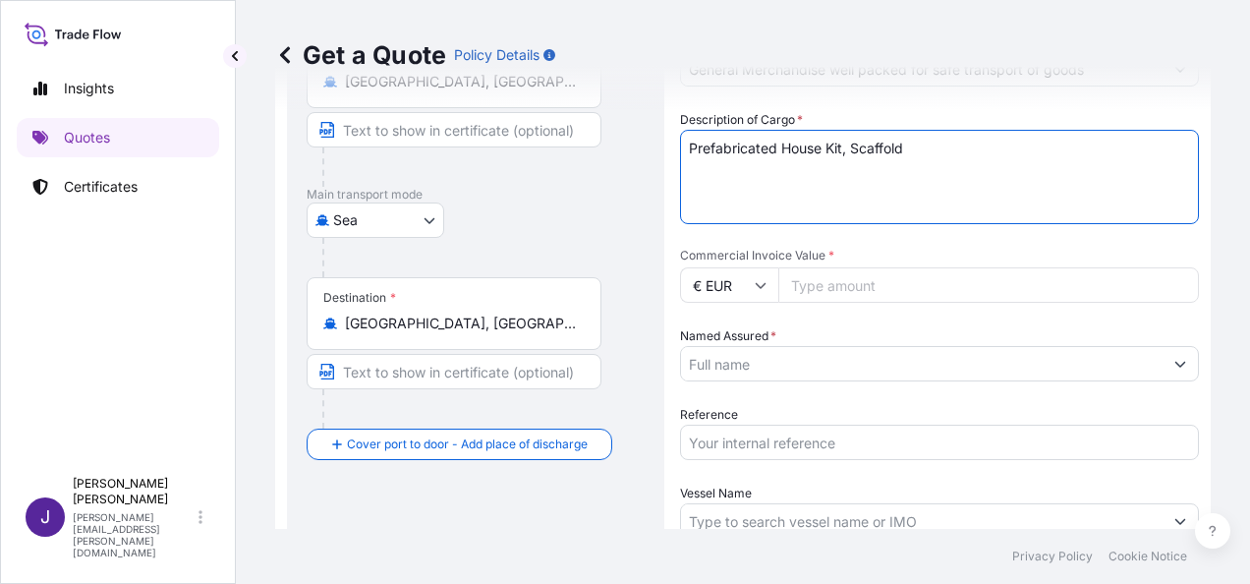
type textarea "Prefabricated House Kit, Scaffold"
click at [754, 354] on input "Named Assured *" at bounding box center [921, 363] width 481 height 35
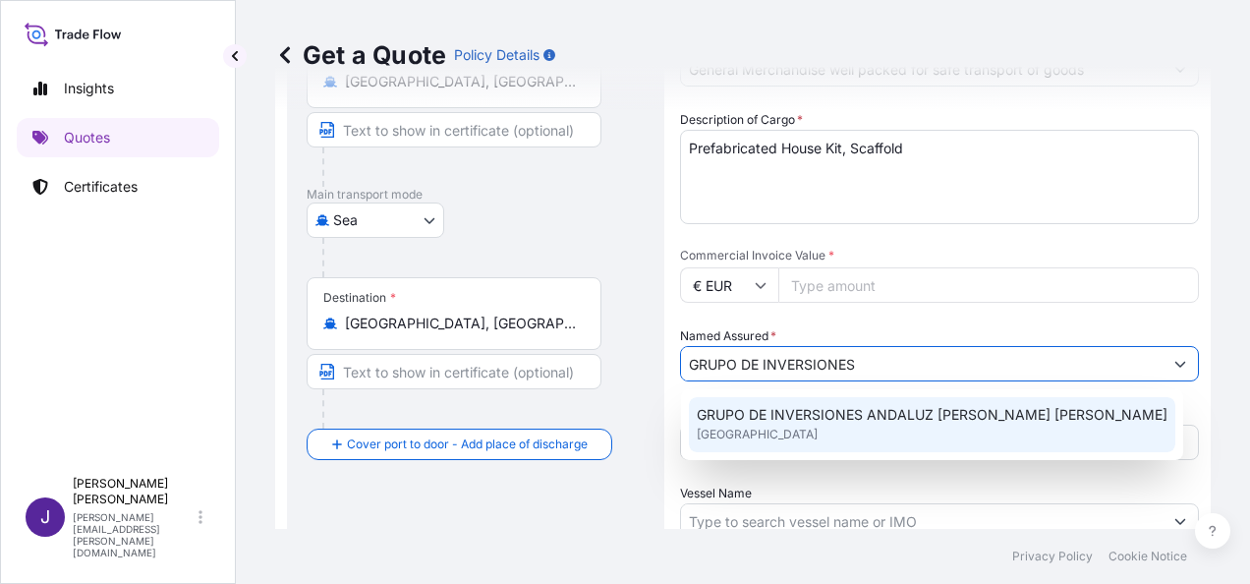
click at [935, 421] on span "GRUPO DE INVERSIONES ANDALUZ LUQUE RUIZ, S.L." at bounding box center [932, 415] width 471 height 20
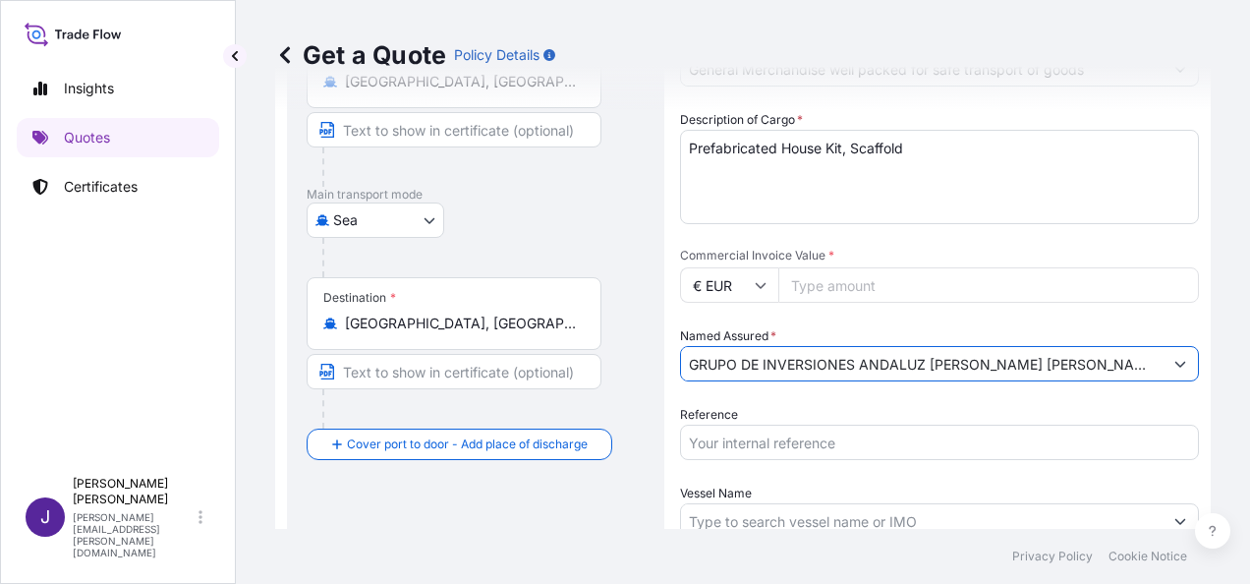
type input "GRUPO DE INVERSIONES ANDALUZ LUQUE RUIZ, S.L."
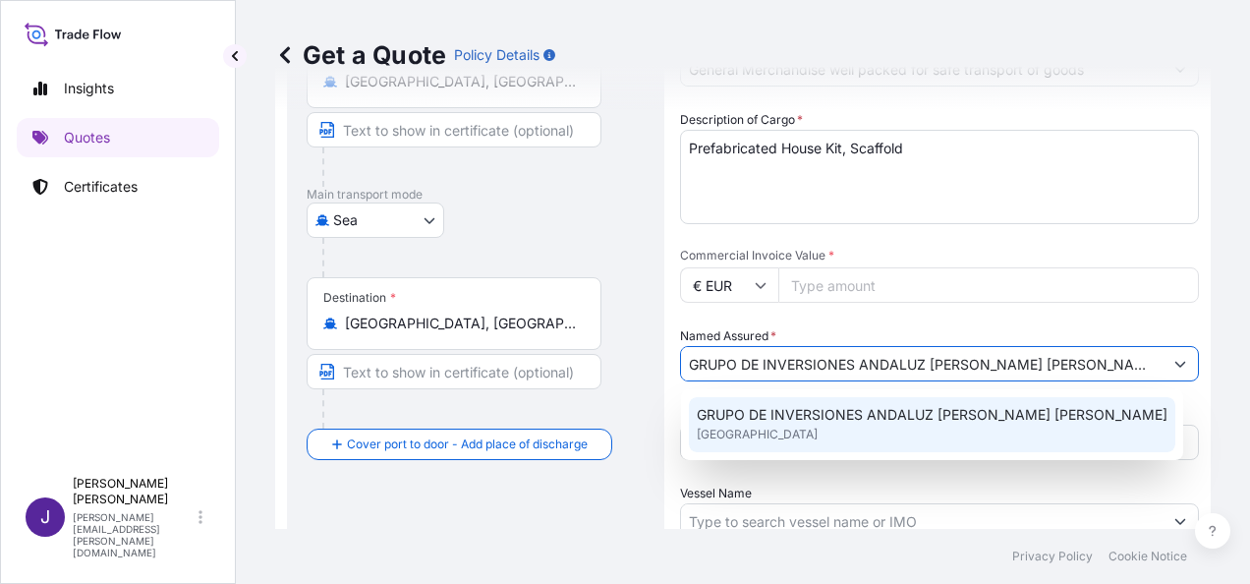
click at [845, 285] on input "Commercial Invoice Value *" at bounding box center [988, 284] width 421 height 35
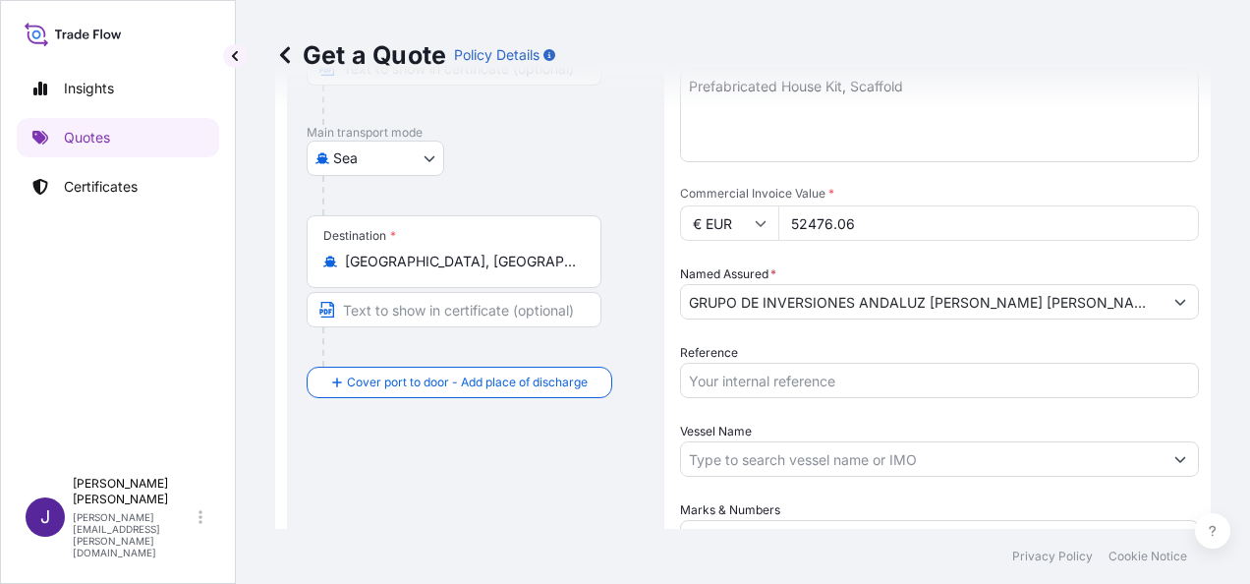
scroll to position [295, 0]
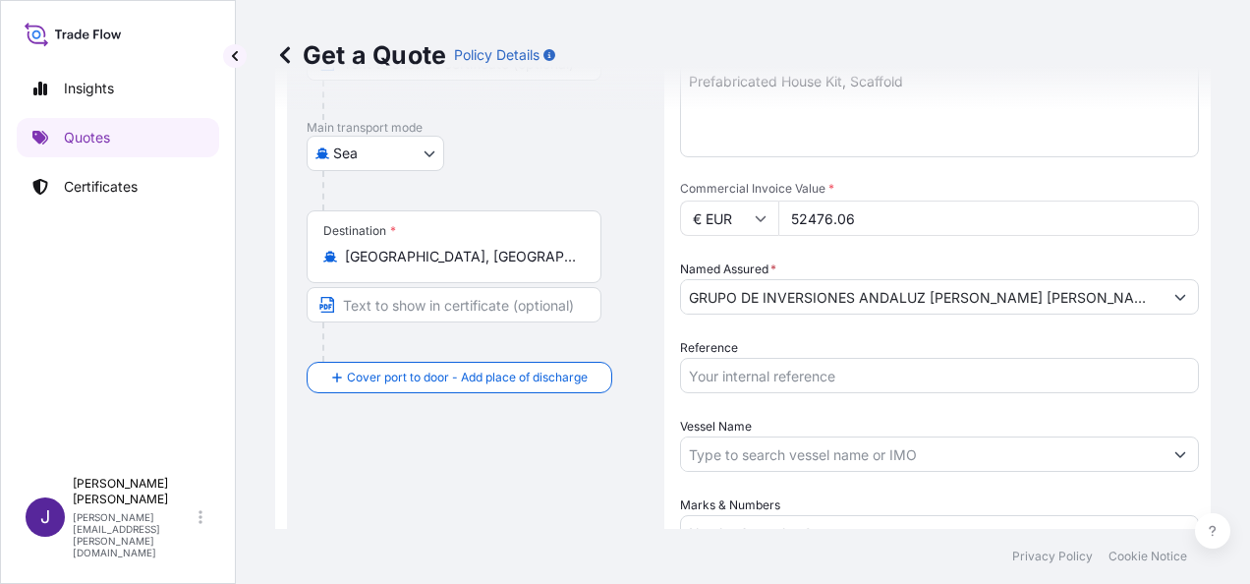
type input "52476.06"
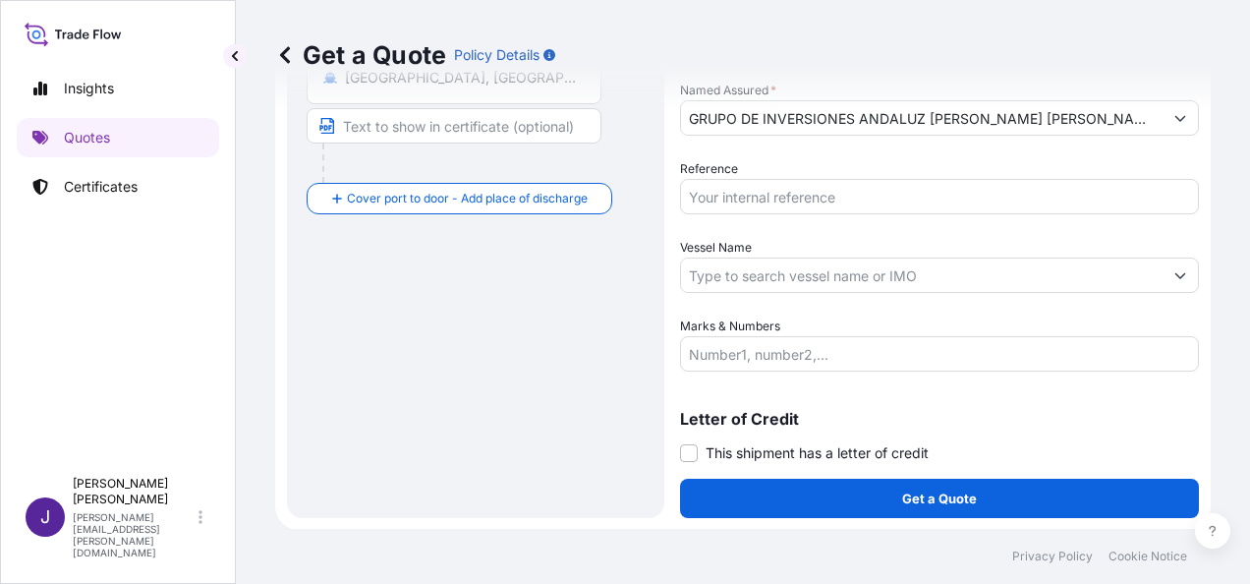
drag, startPoint x: 689, startPoint y: 448, endPoint x: 697, endPoint y: 477, distance: 29.6
click at [688, 448] on span at bounding box center [689, 453] width 18 height 18
click at [680, 442] on input "This shipment has a letter of credit" at bounding box center [680, 442] width 0 height 0
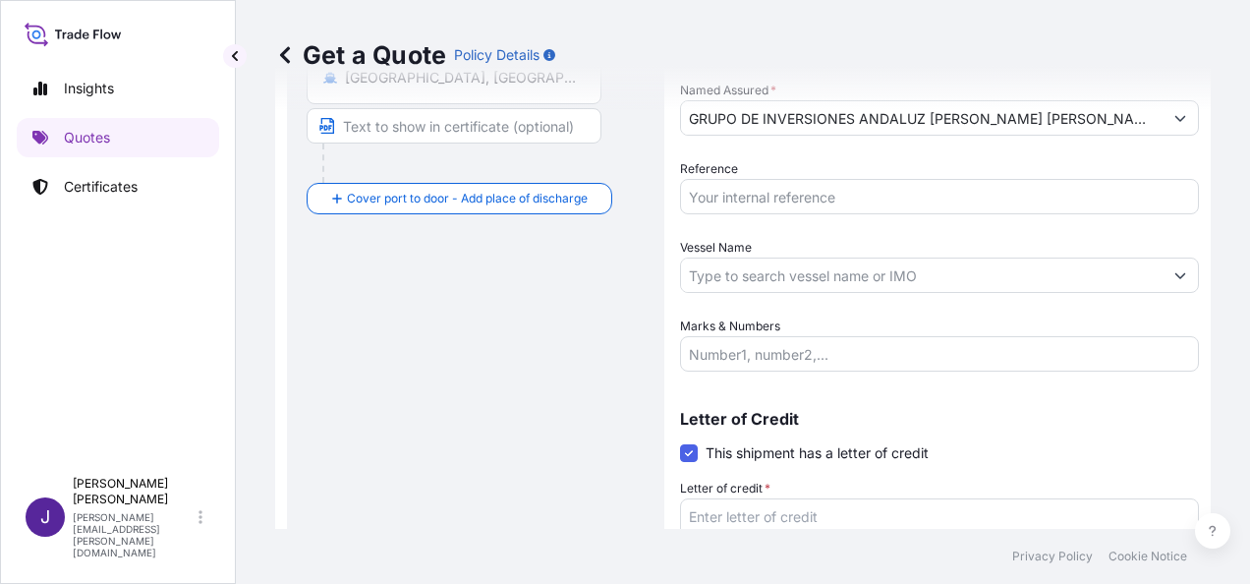
click at [725, 513] on textarea "Letter of credit *" at bounding box center [939, 545] width 519 height 94
paste textarea "GRUPO DE INVERSIONES ANDALUZ LUQUE RUIZ, S.L CALLE LARAÑA, NUM 10, PLANTA 2, PU…"
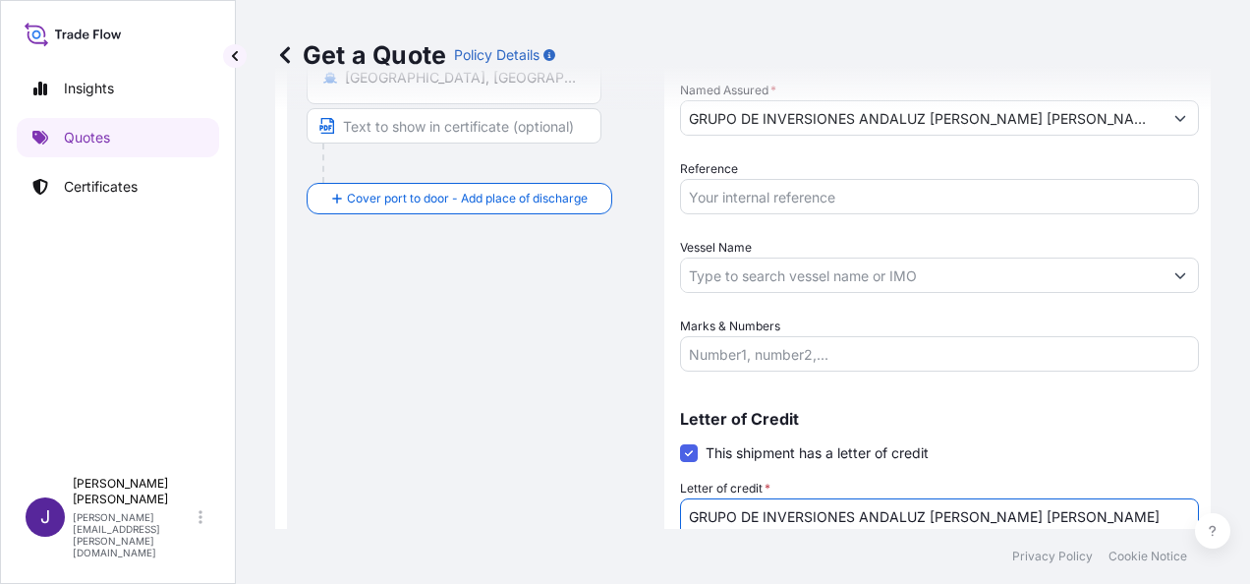
scroll to position [488, 0]
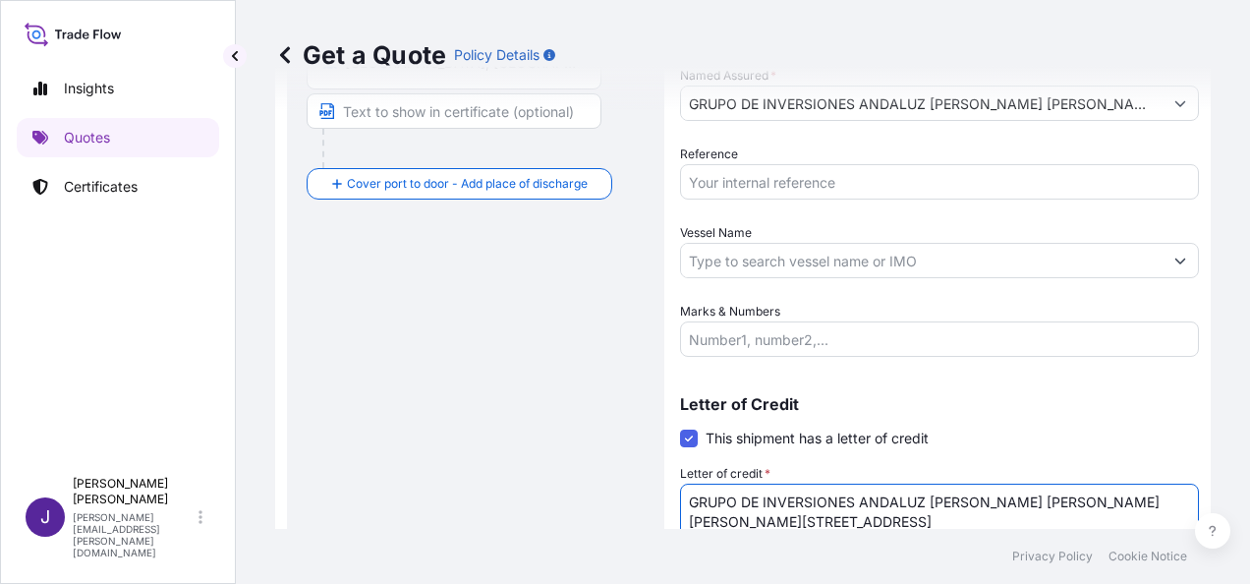
type textarea "GRUPO DE INVERSIONES ANDALUZ LUQUE RUIZ, S.L CALLE LARAÑA, NUM 10, PLANTA 2, PU…"
drag, startPoint x: 815, startPoint y: 261, endPoint x: 812, endPoint y: 274, distance: 13.4
click at [815, 260] on input "Vessel Name" at bounding box center [921, 260] width 481 height 35
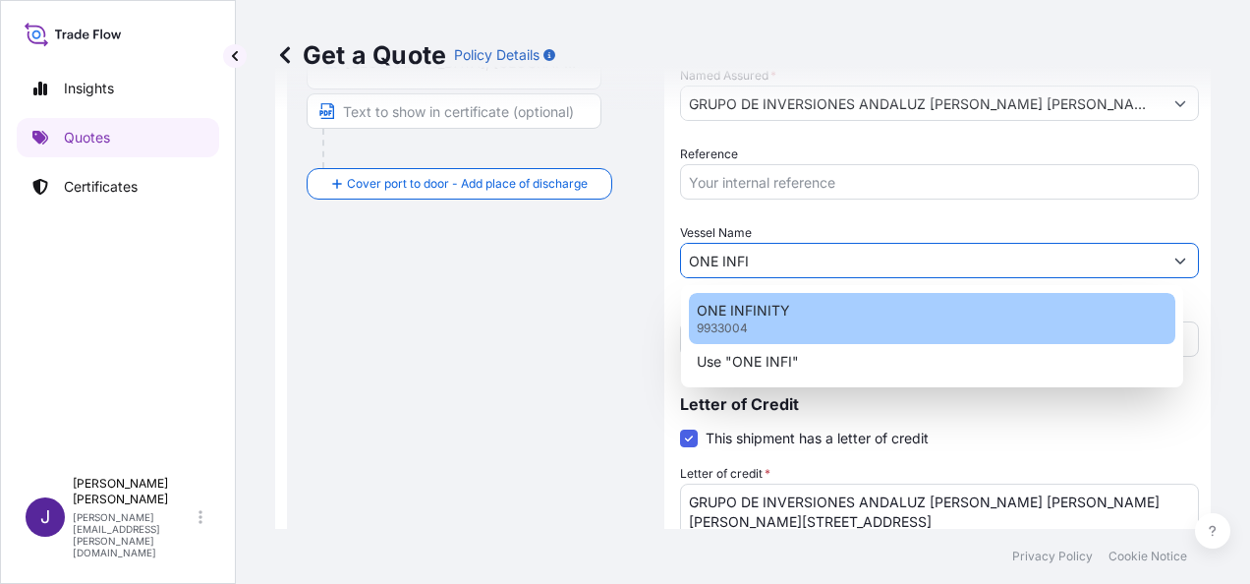
click at [813, 317] on div "ONE INFINITY 9933004" at bounding box center [932, 318] width 486 height 51
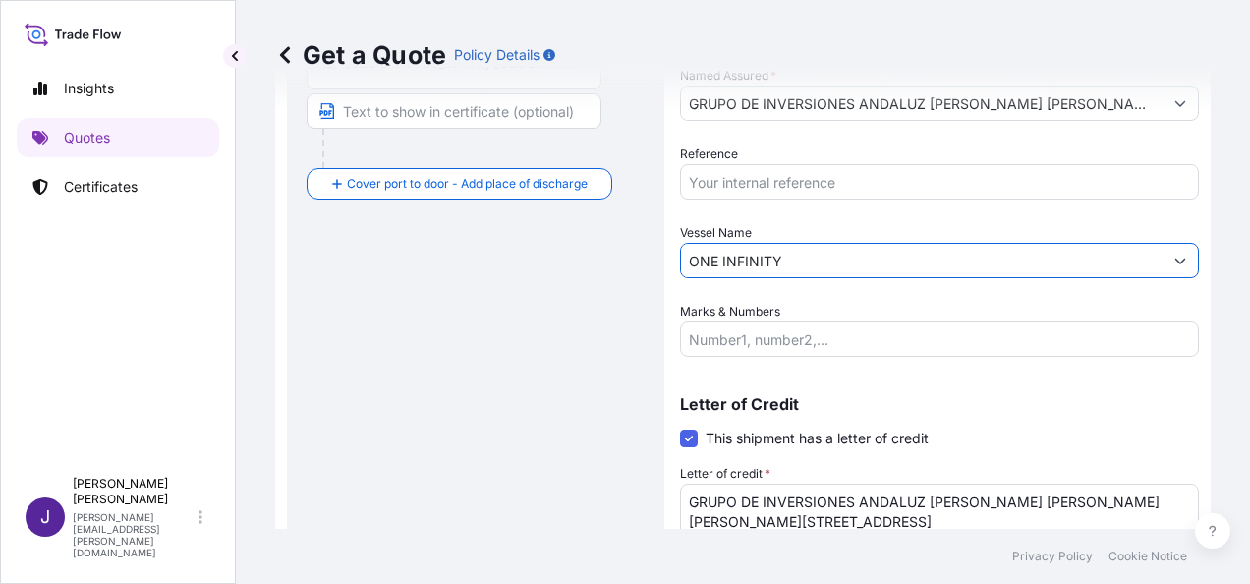
type input "ONE INFINITY"
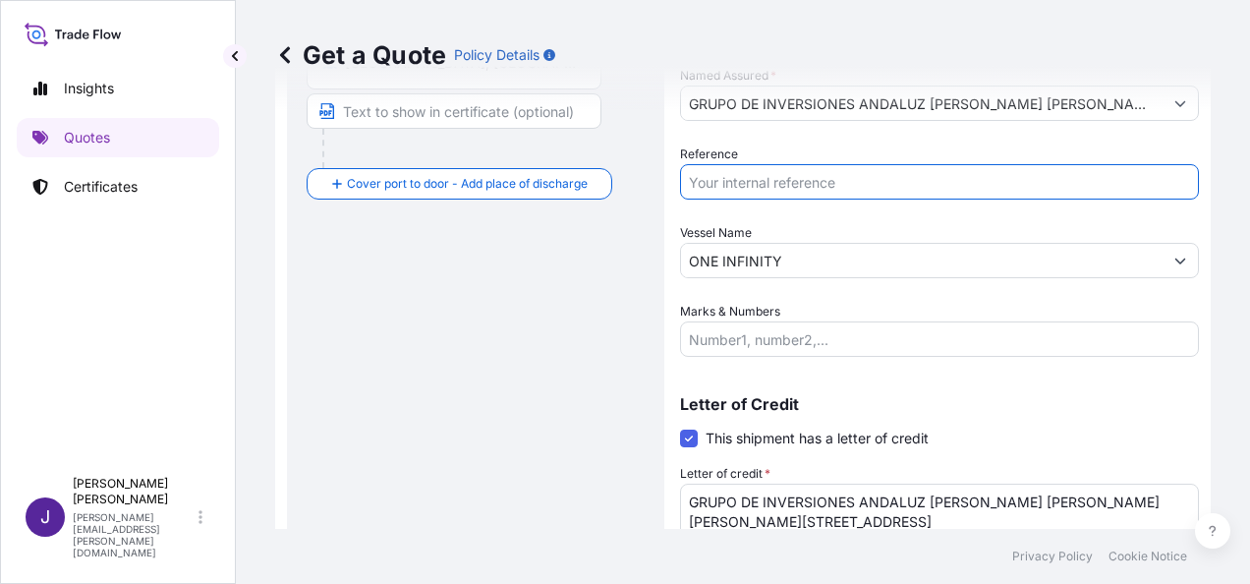
click at [778, 175] on input "Reference" at bounding box center [939, 181] width 519 height 35
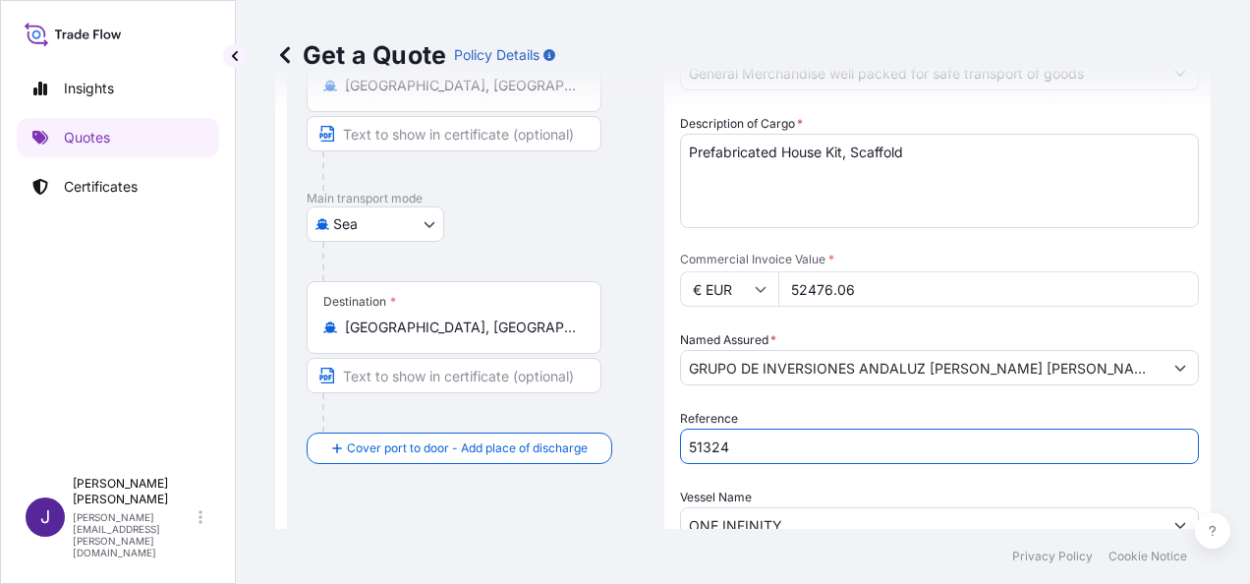
scroll to position [194, 0]
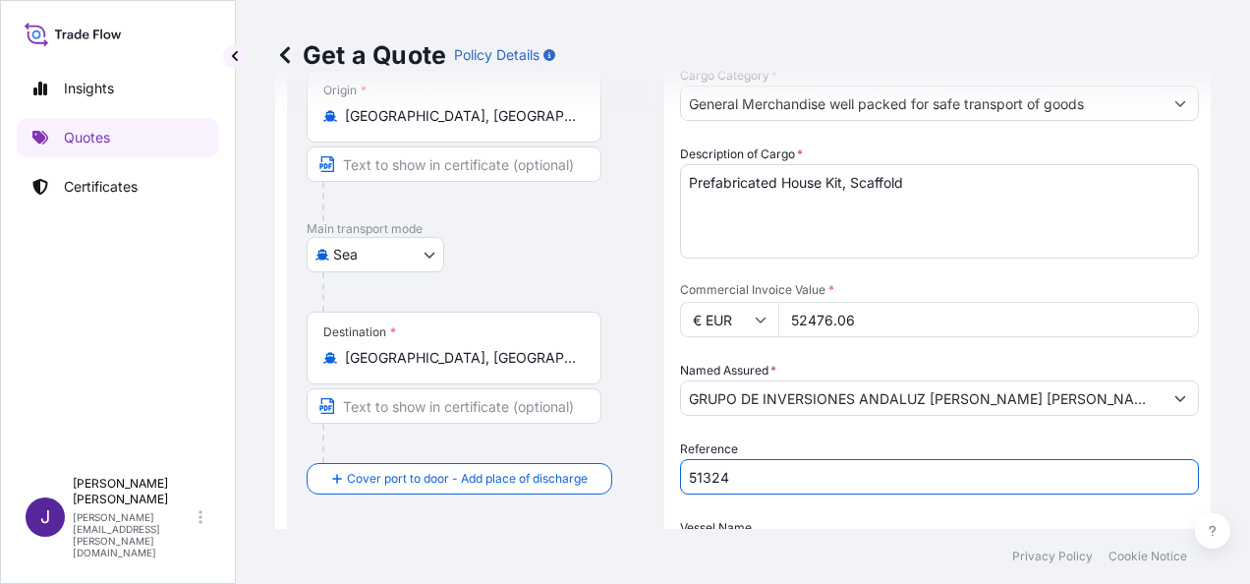
type input "51324"
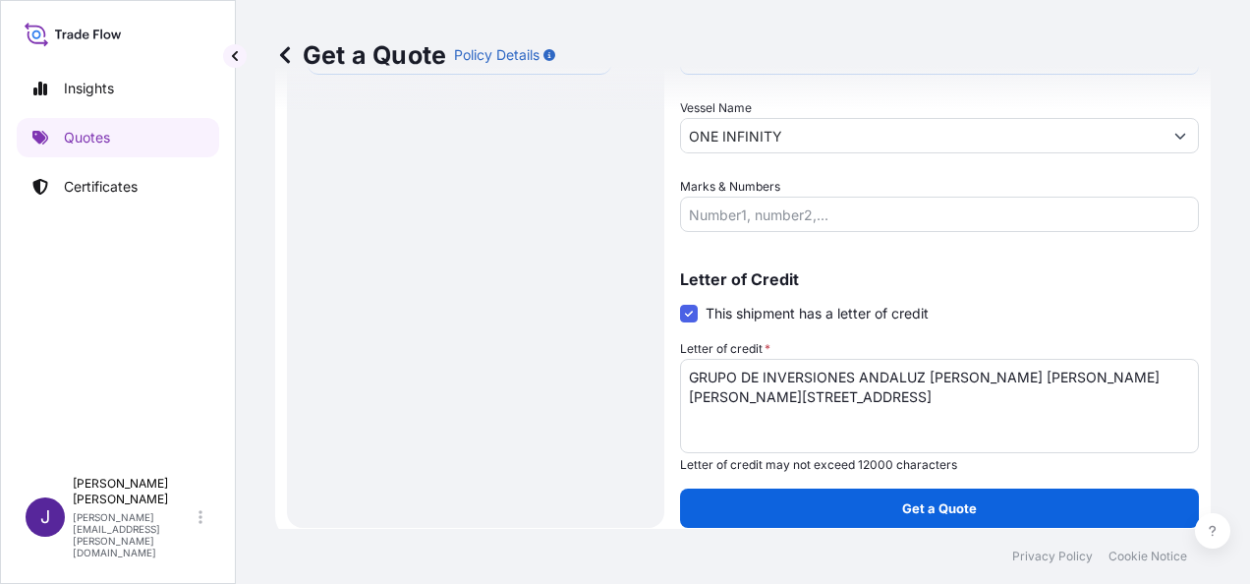
scroll to position [623, 0]
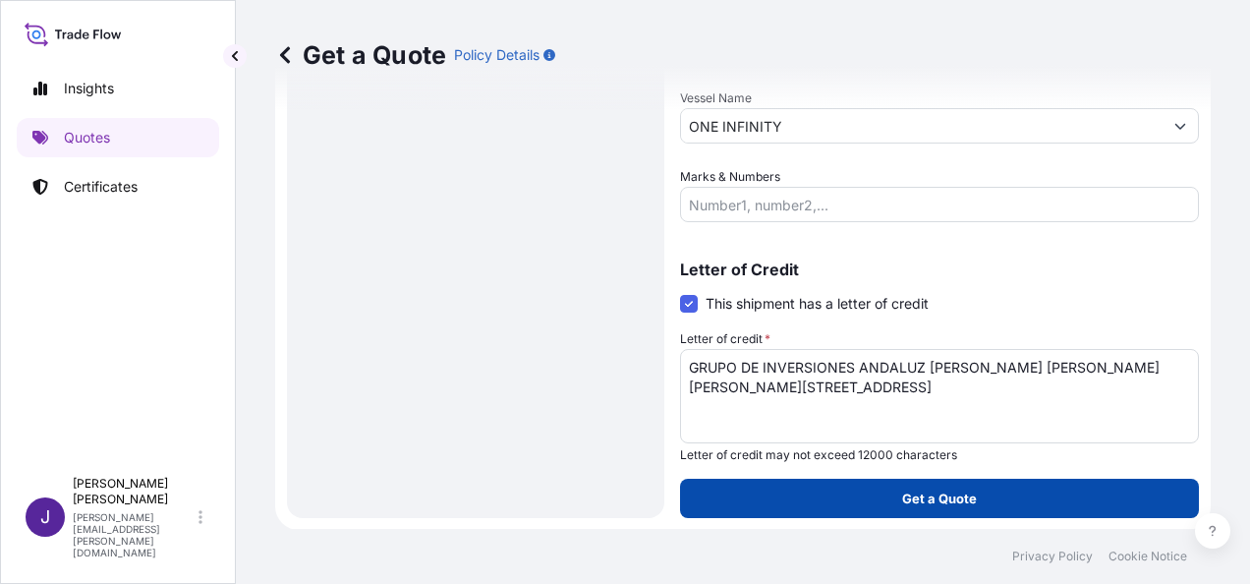
click at [1040, 490] on button "Get a Quote" at bounding box center [939, 497] width 519 height 39
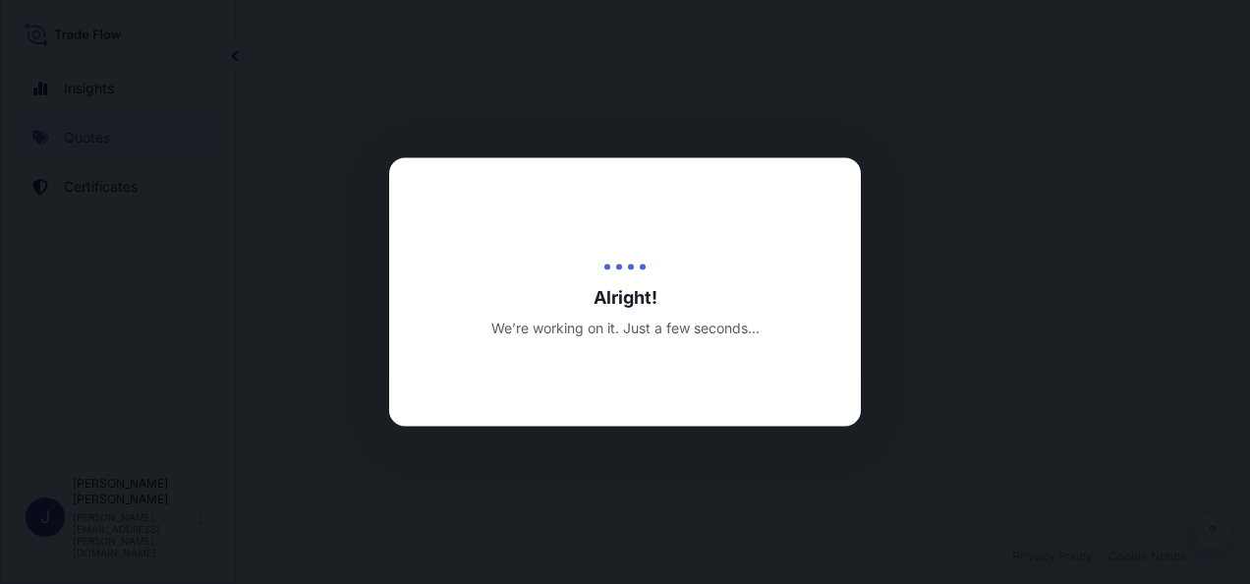
select select "Sea"
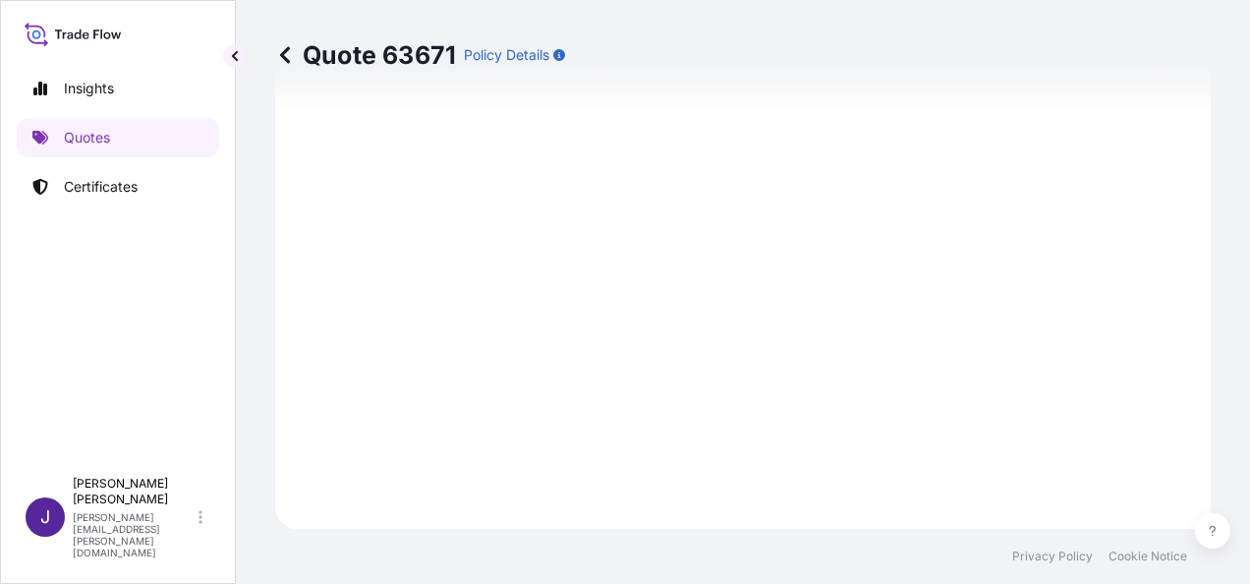
scroll to position [1779, 0]
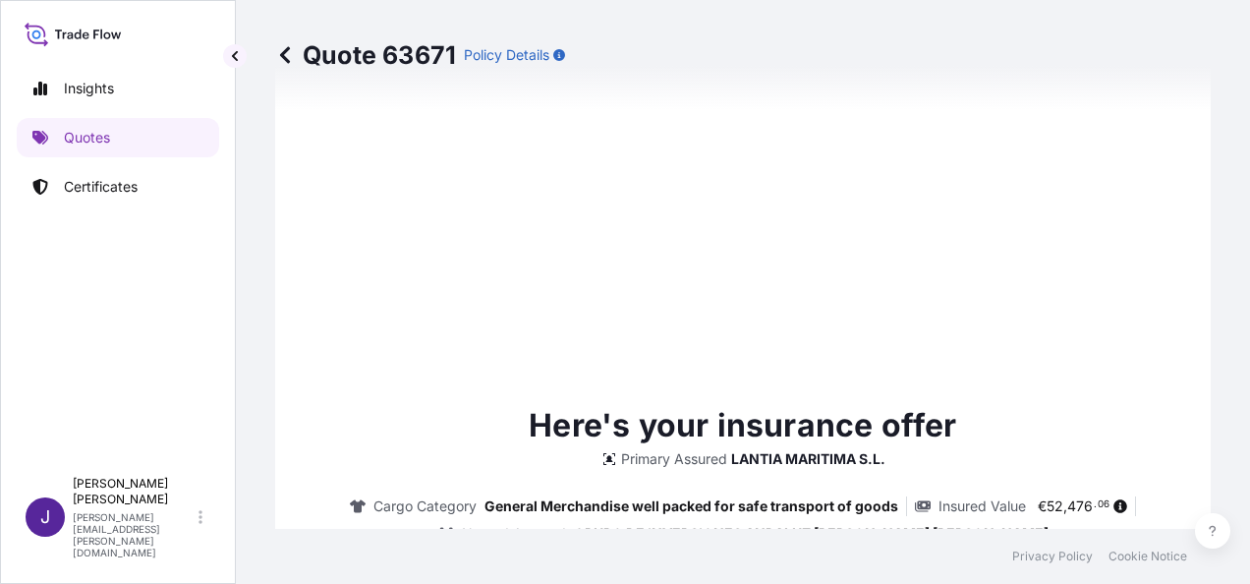
type input "[DATE]"
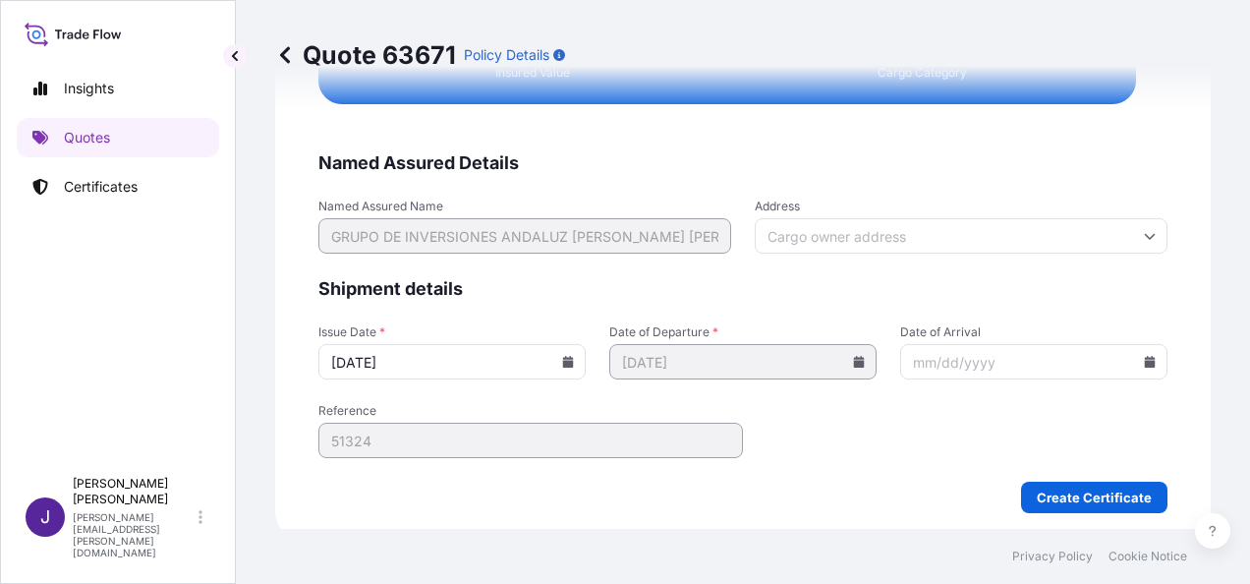
scroll to position [4012, 0]
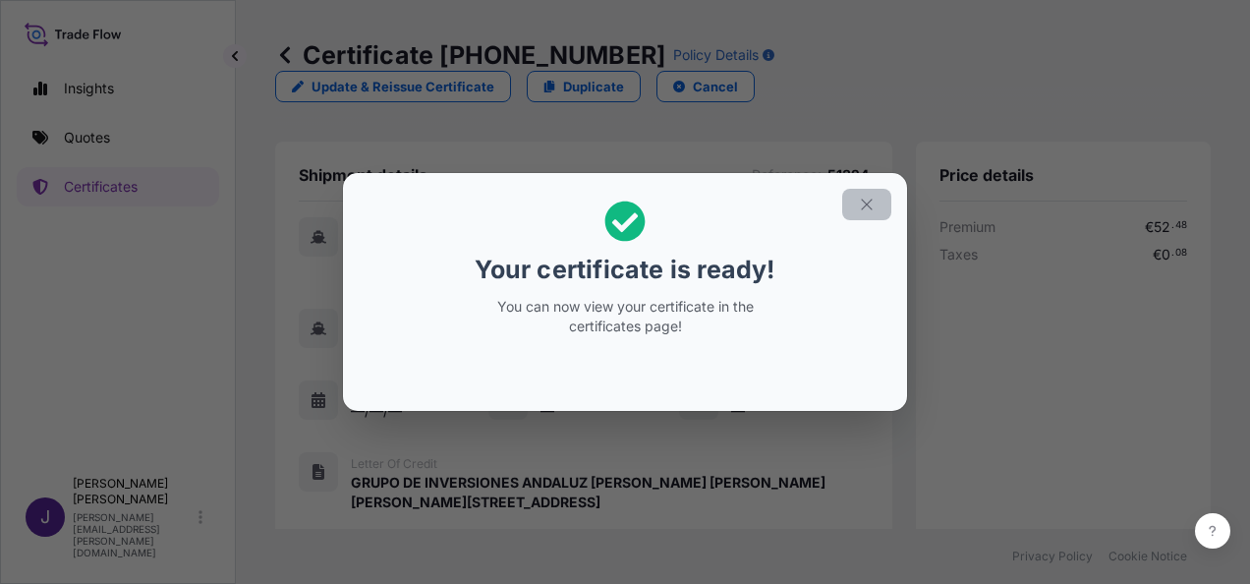
click at [872, 208] on icon "button" at bounding box center [866, 203] width 11 height 11
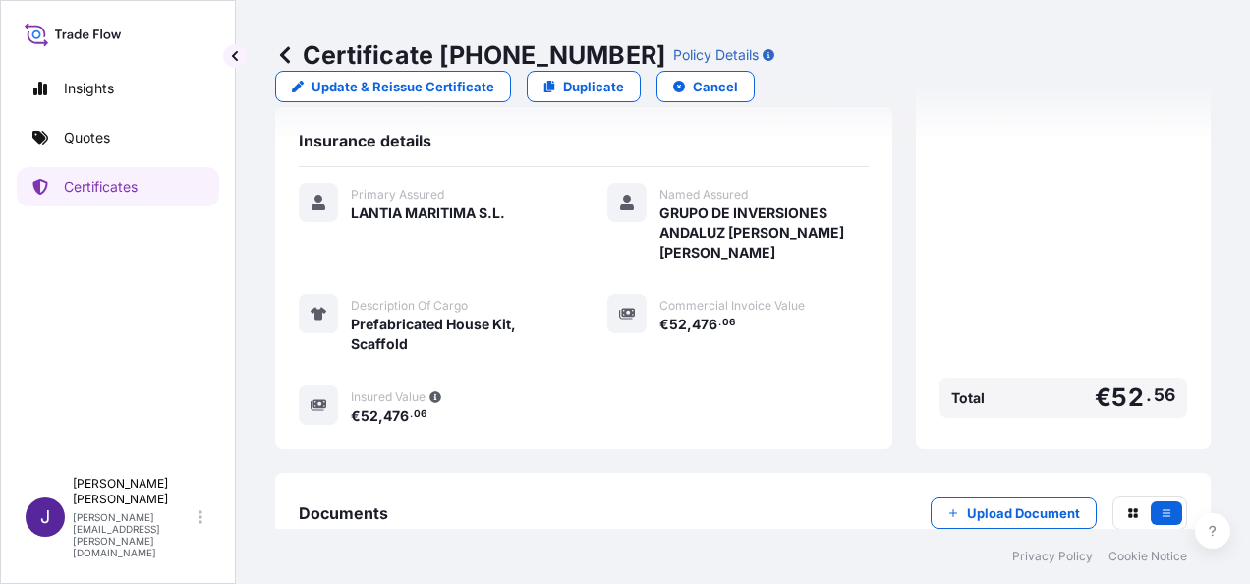
scroll to position [505, 0]
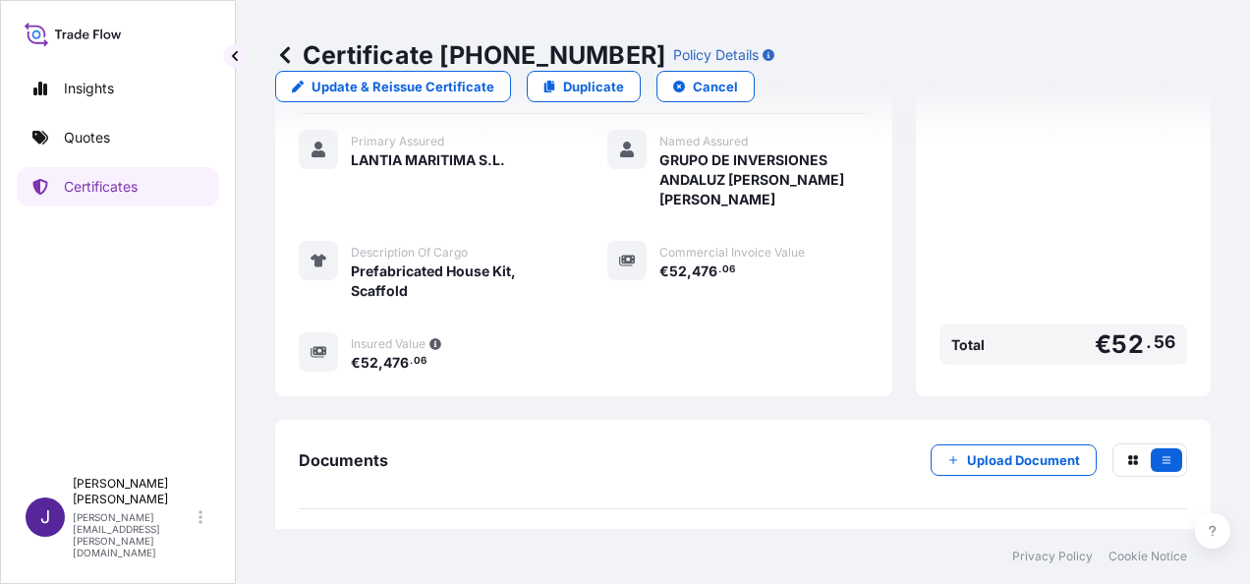
click at [472, 529] on link "PDF Certificate [DATE]" at bounding box center [743, 554] width 888 height 51
click at [104, 185] on p "Certificates" at bounding box center [101, 187] width 74 height 20
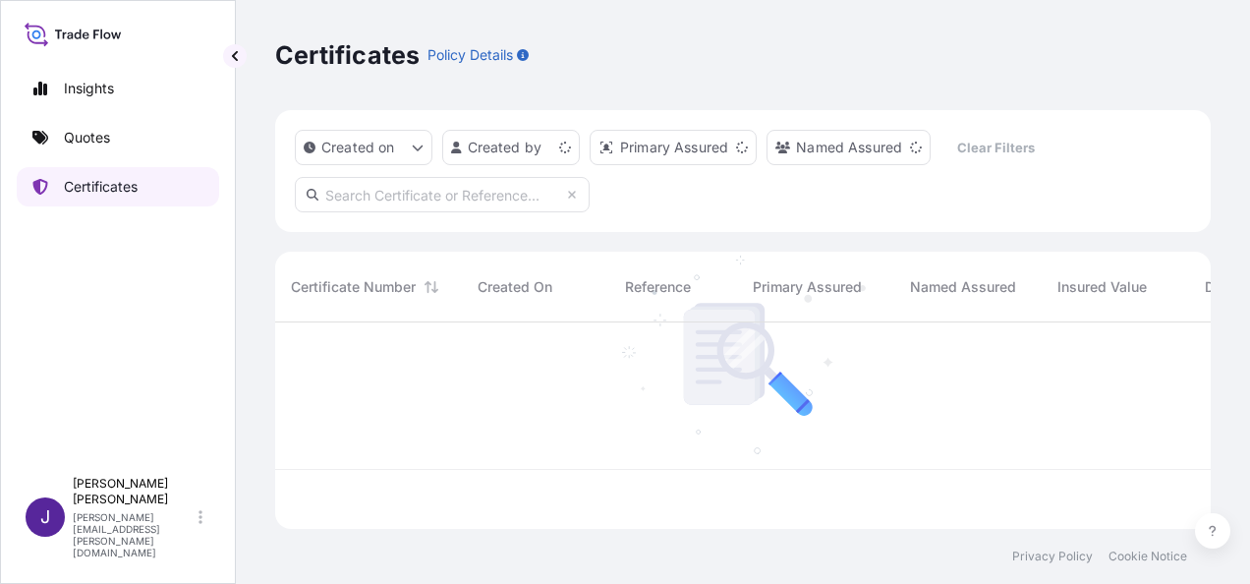
scroll to position [202, 920]
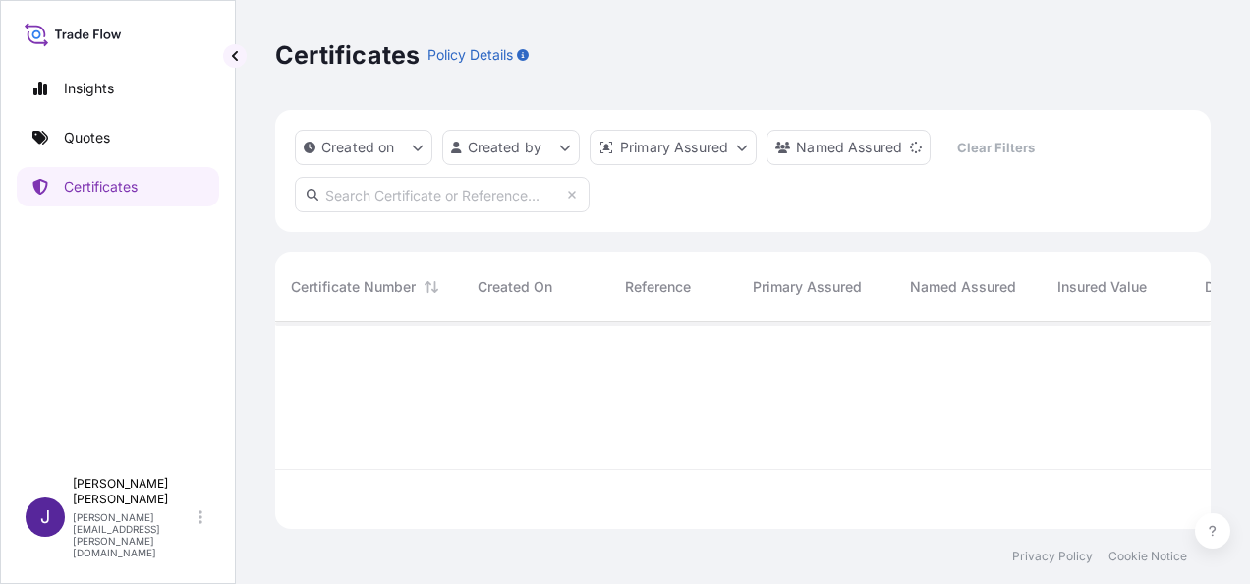
click at [421, 193] on input "text" at bounding box center [442, 194] width 295 height 35
paste input "31519-420-1"
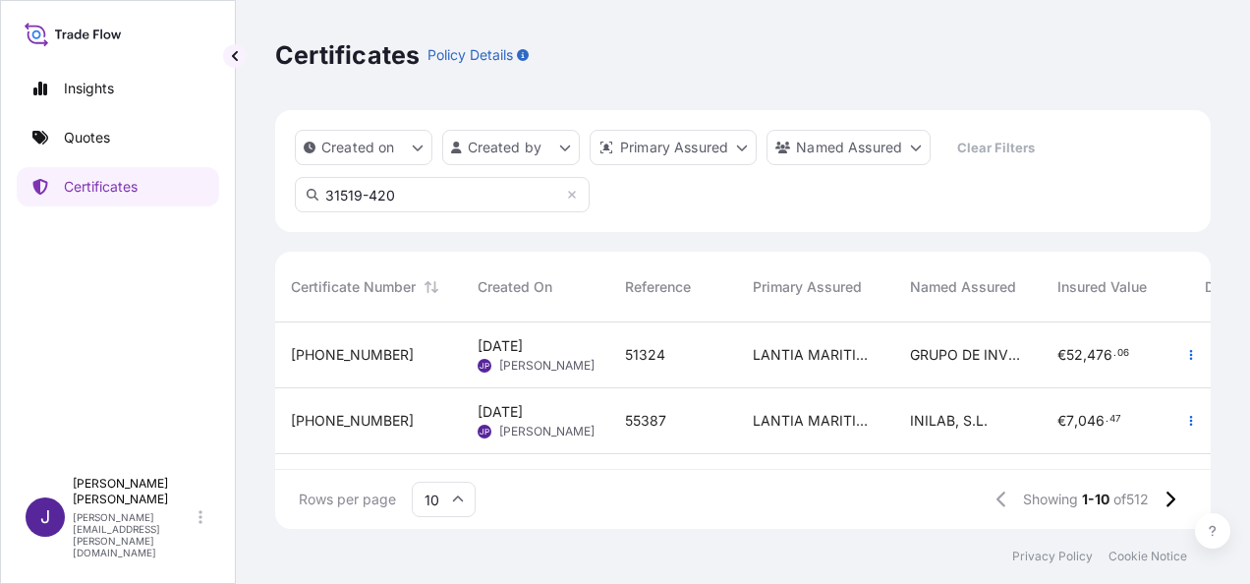
type input "31519-420"
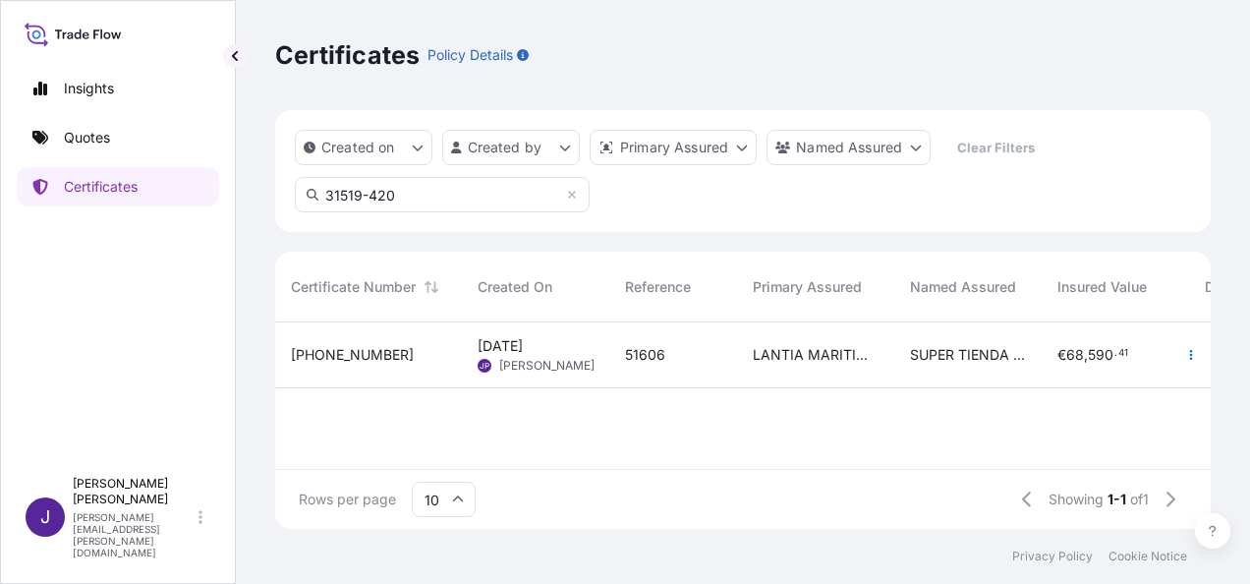
click at [703, 349] on div "51606" at bounding box center [673, 355] width 96 height 20
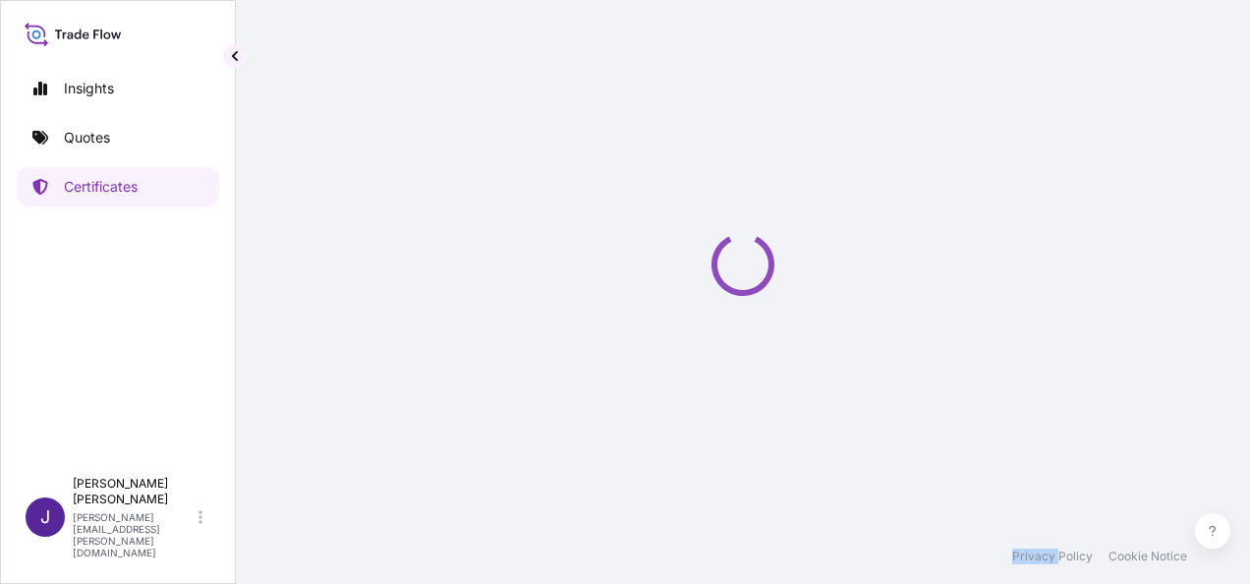
click at [703, 349] on div "Loading" at bounding box center [742, 264] width 935 height 529
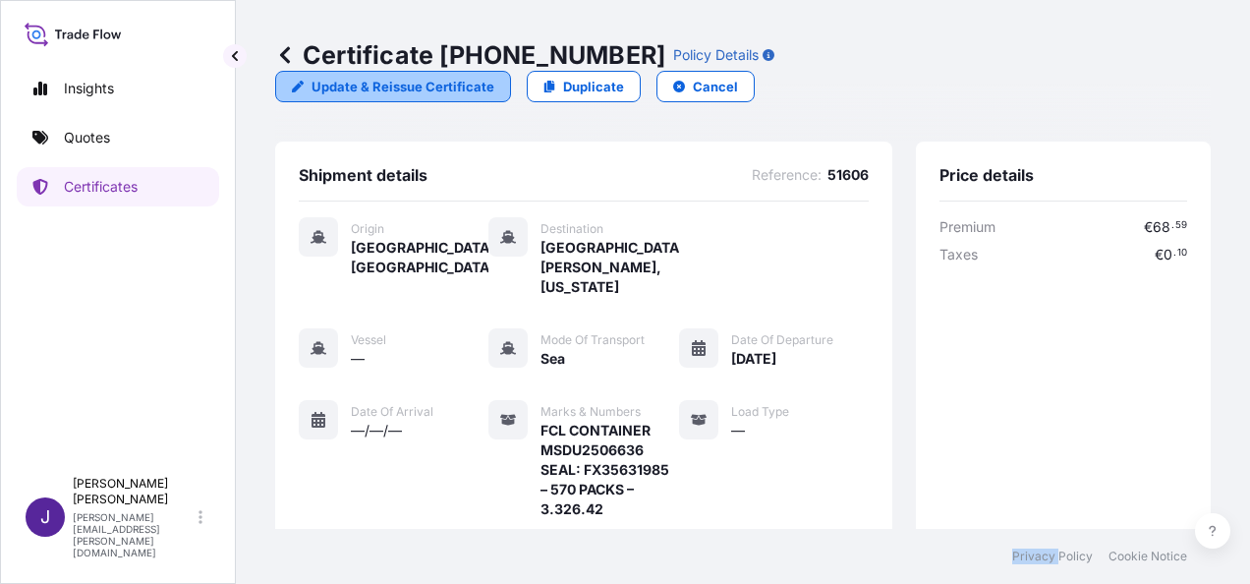
click at [494, 77] on p "Update & Reissue Certificate" at bounding box center [402, 87] width 183 height 20
select select "Sea"
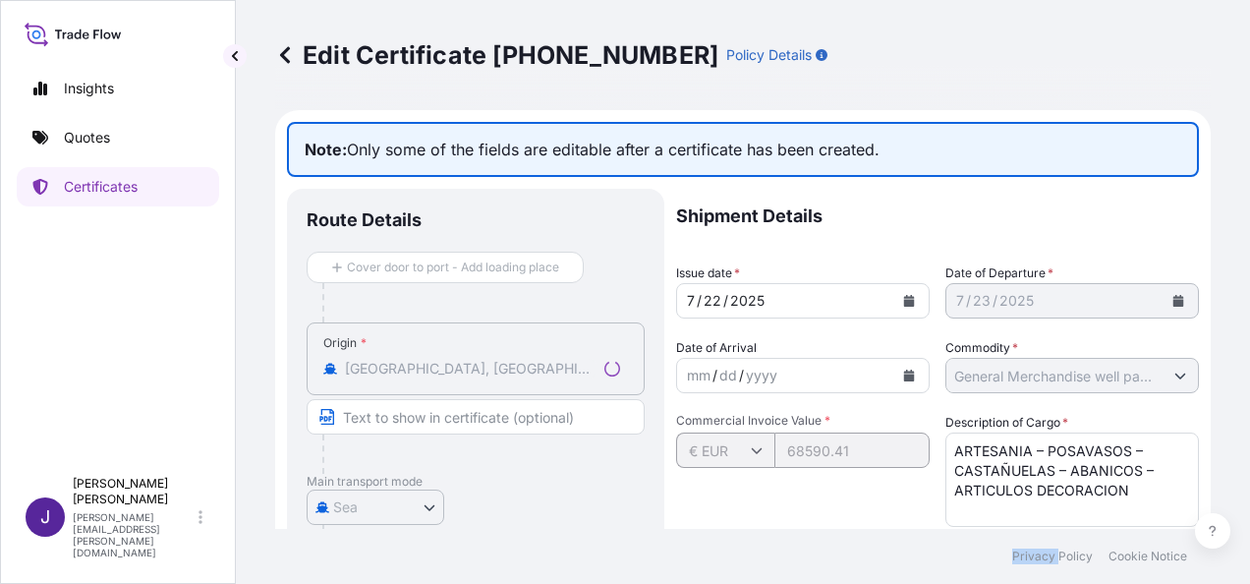
select select "31519"
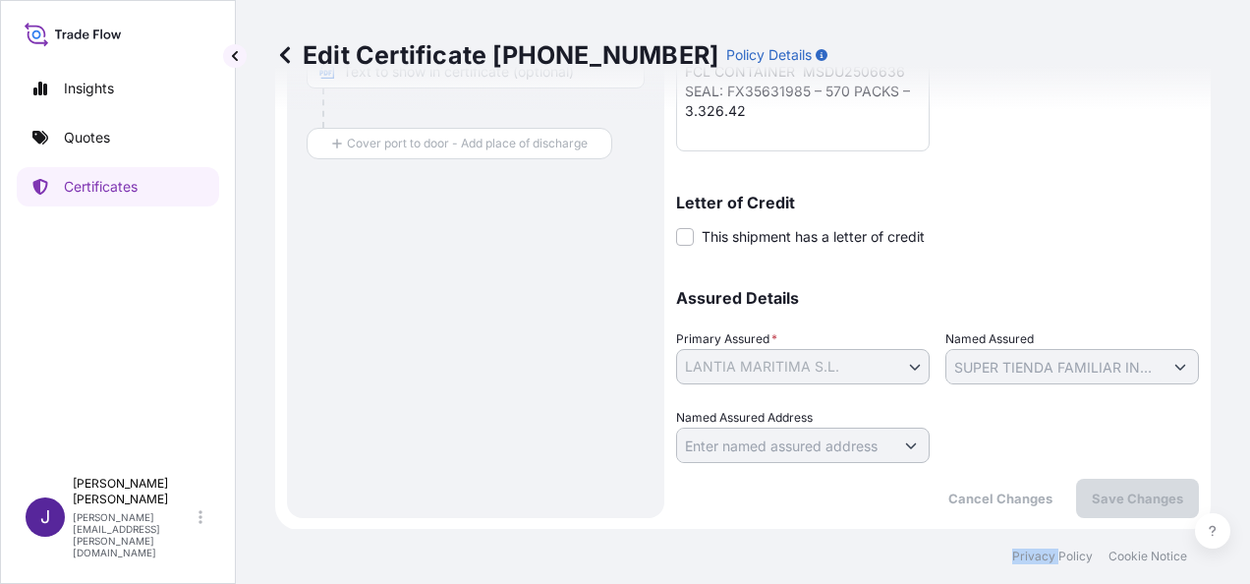
scroll to position [391, 0]
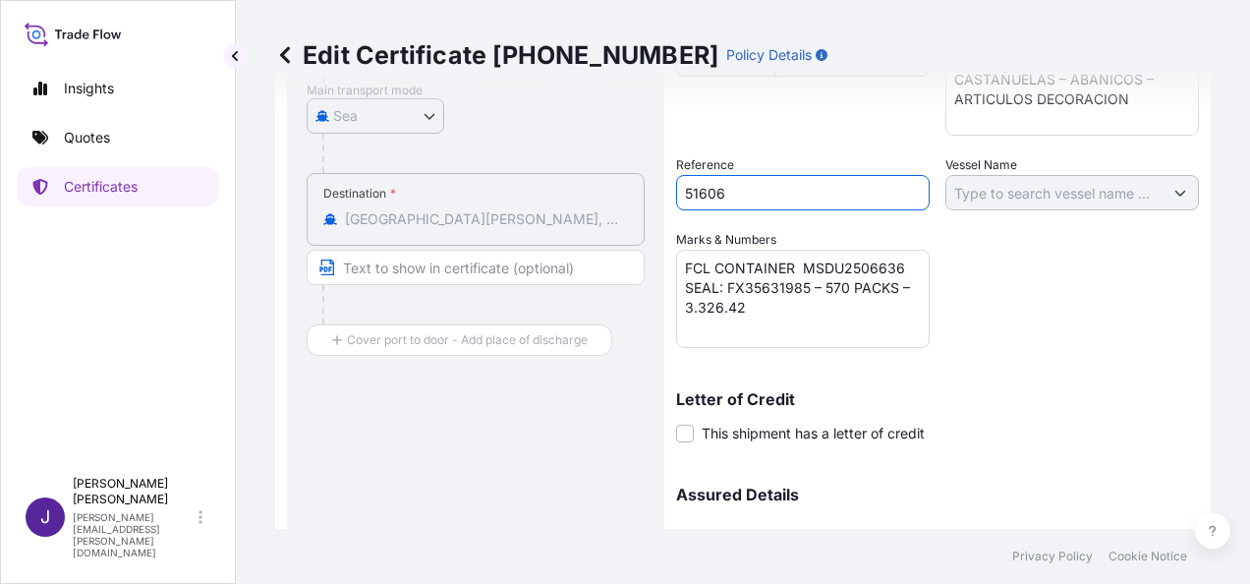
click at [727, 192] on input "51606" at bounding box center [802, 192] width 253 height 35
type input "51656"
click at [1048, 335] on div "Shipment Details Issue date * 7 / 22 / 2025 Date of Departure * 7 / 23 / 2025 D…" at bounding box center [937, 229] width 523 height 862
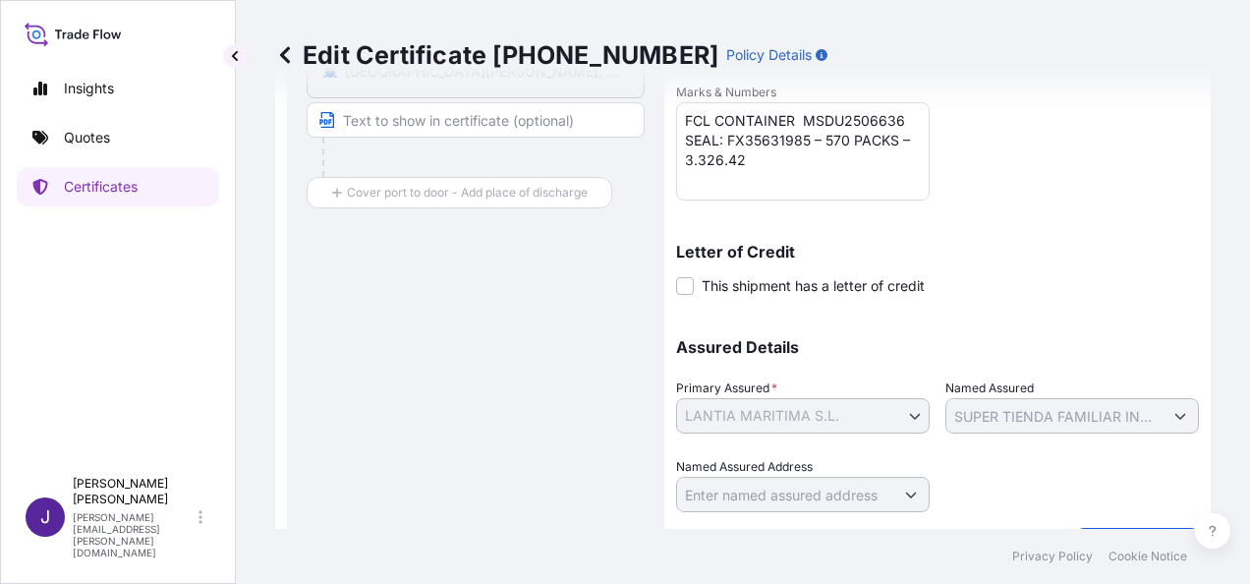
scroll to position [588, 0]
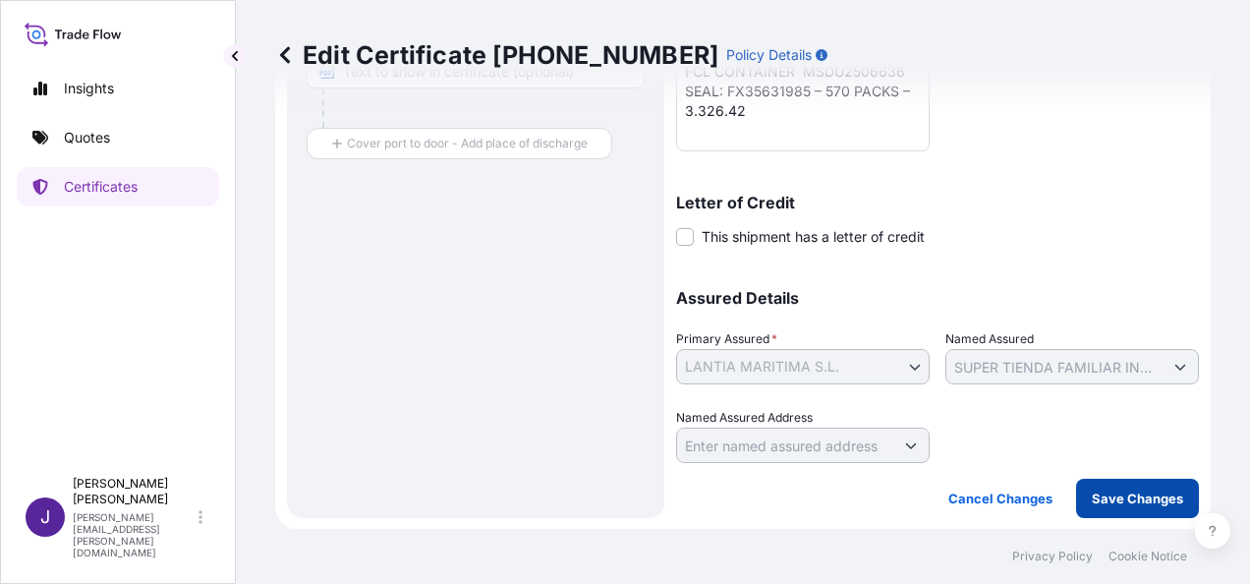
click at [1121, 495] on p "Save Changes" at bounding box center [1137, 498] width 91 height 20
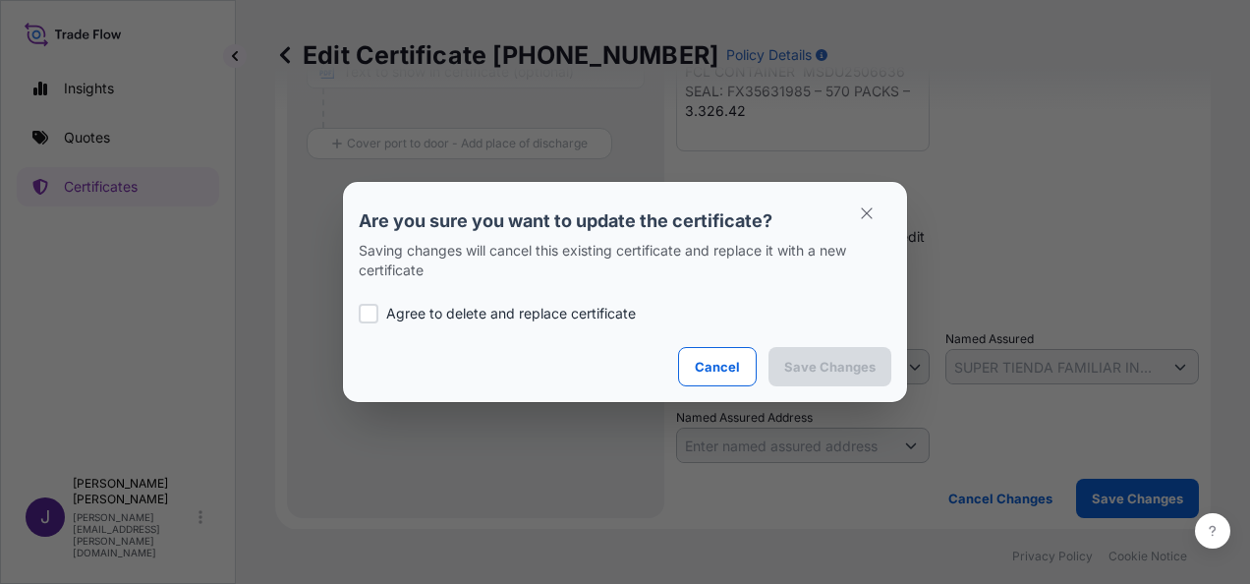
click at [488, 314] on p "Agree to delete and replace certificate" at bounding box center [511, 314] width 250 height 20
checkbox input "true"
click at [827, 362] on p "Save Changes" at bounding box center [829, 367] width 91 height 20
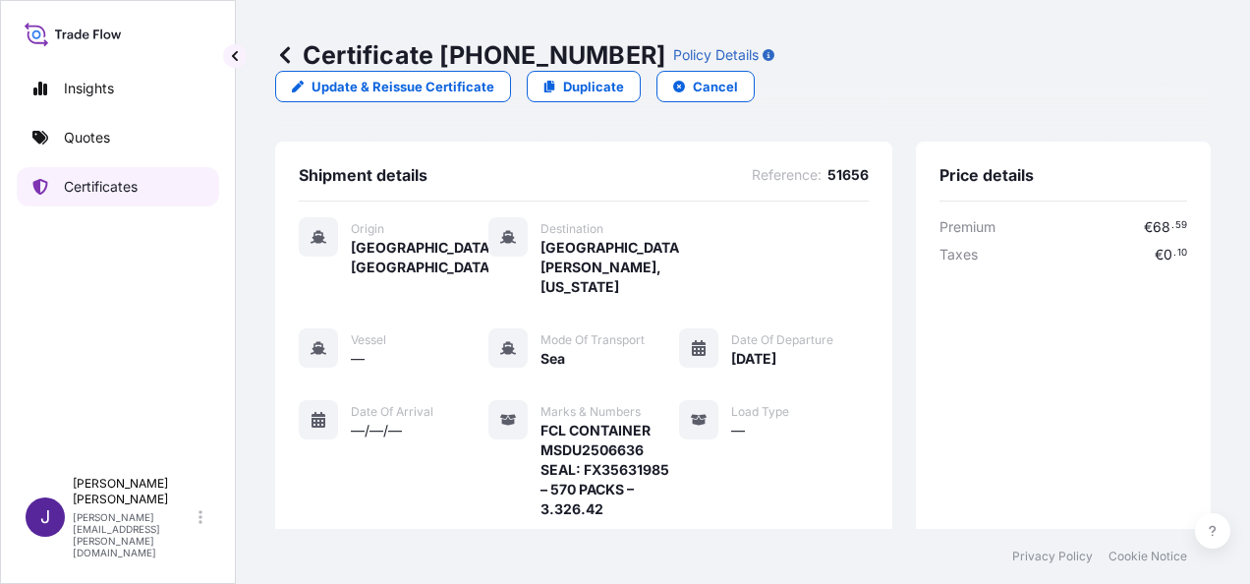
click at [103, 187] on p "Certificates" at bounding box center [101, 187] width 74 height 20
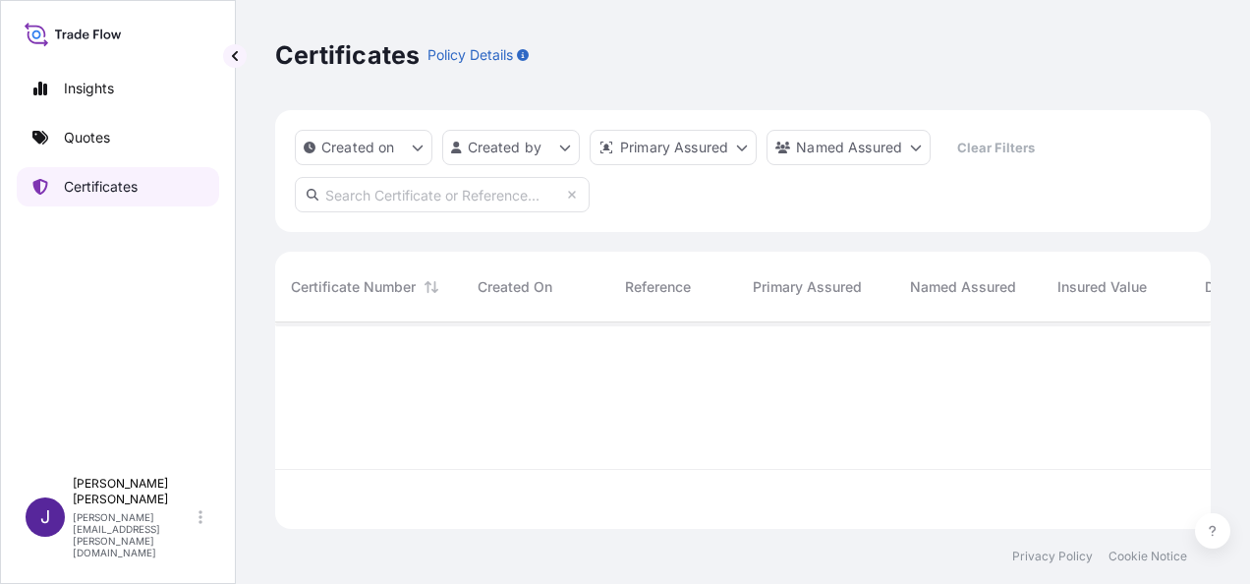
scroll to position [202, 920]
click at [432, 198] on input "text" at bounding box center [442, 194] width 295 height 35
paste input "31519-420"
type input "31519-420"
